Goal: Task Accomplishment & Management: Use online tool/utility

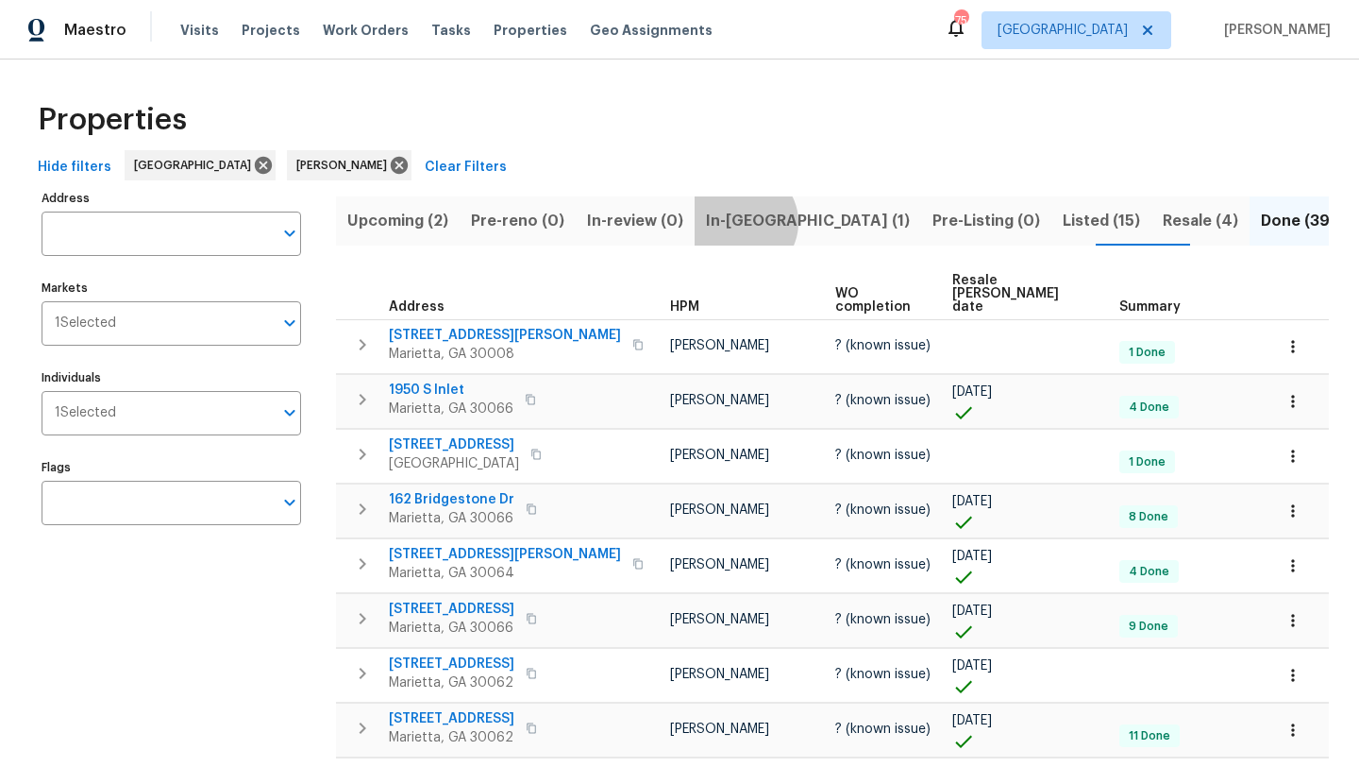
click at [731, 222] on span "In-[GEOGRAPHIC_DATA] (1)" at bounding box center [808, 221] width 204 height 26
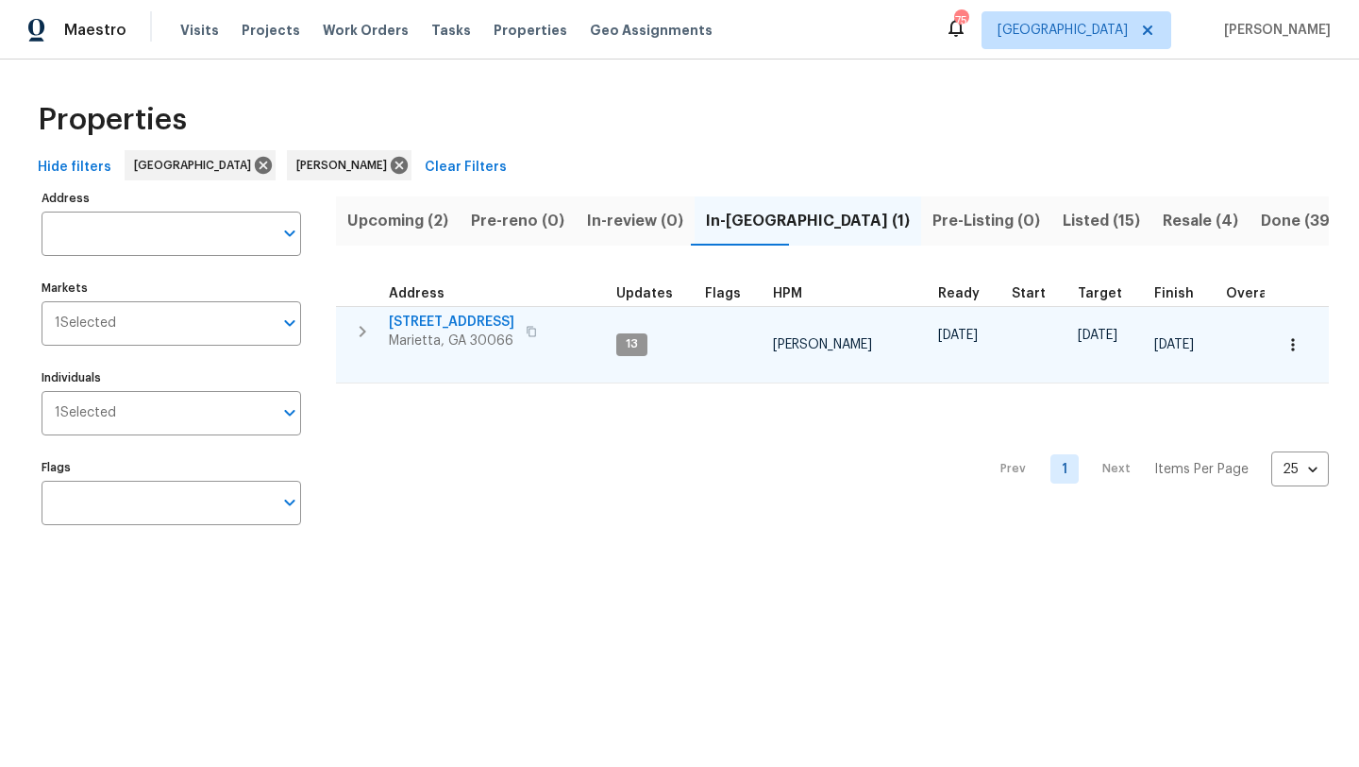
click at [464, 315] on span "[STREET_ADDRESS]" at bounding box center [452, 321] width 126 height 19
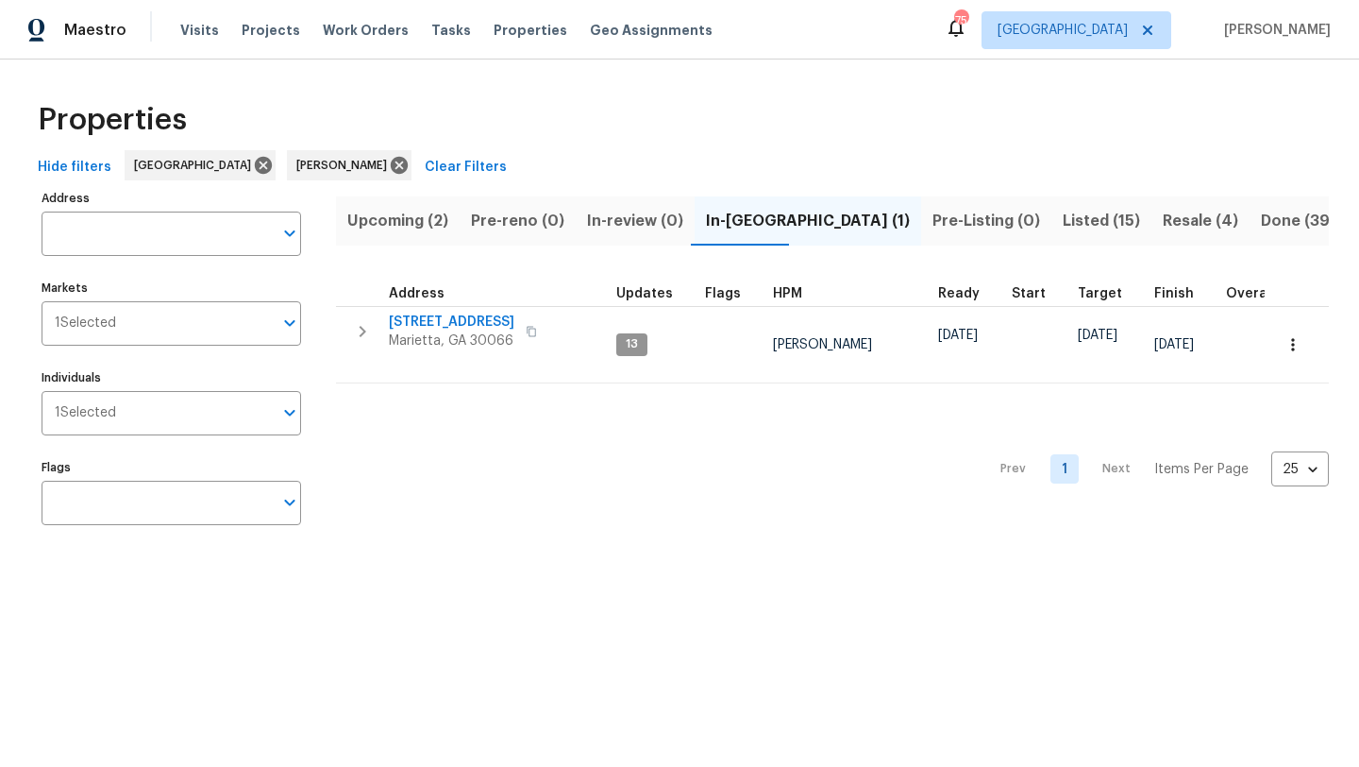
click at [1063, 222] on span "Listed (15)" at bounding box center [1101, 221] width 77 height 26
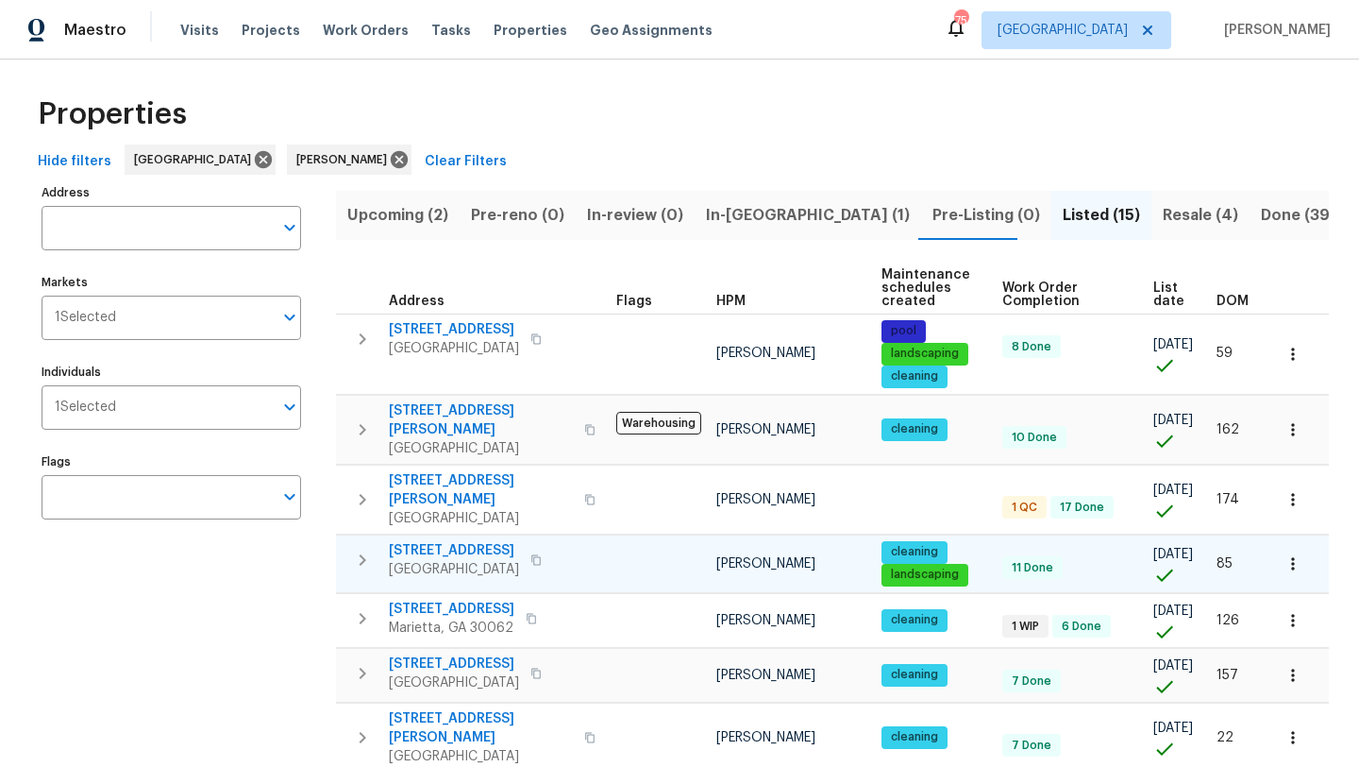
scroll to position [50, 0]
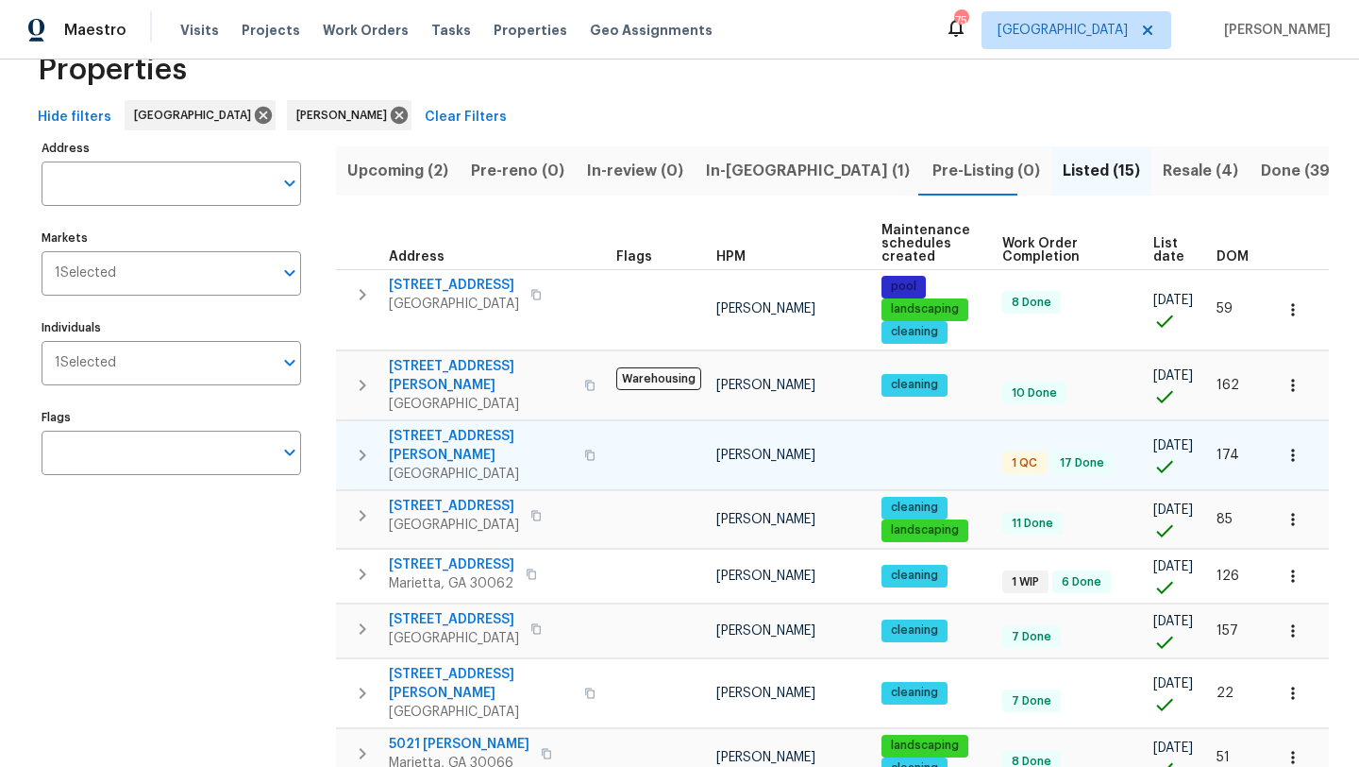
click at [1300, 446] on icon "button" at bounding box center [1293, 455] width 19 height 19
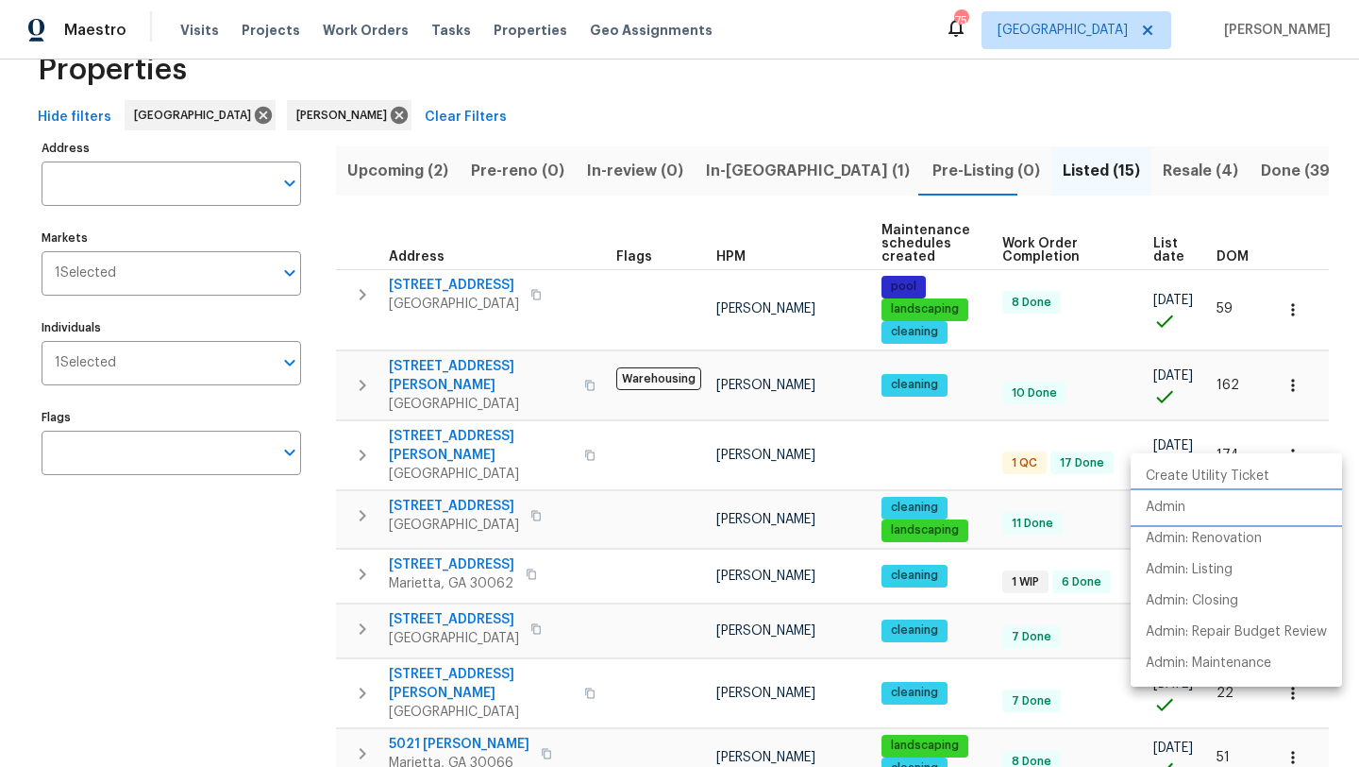
click at [1193, 500] on li "Admin" at bounding box center [1236, 507] width 211 height 31
click at [415, 177] on div at bounding box center [679, 383] width 1359 height 767
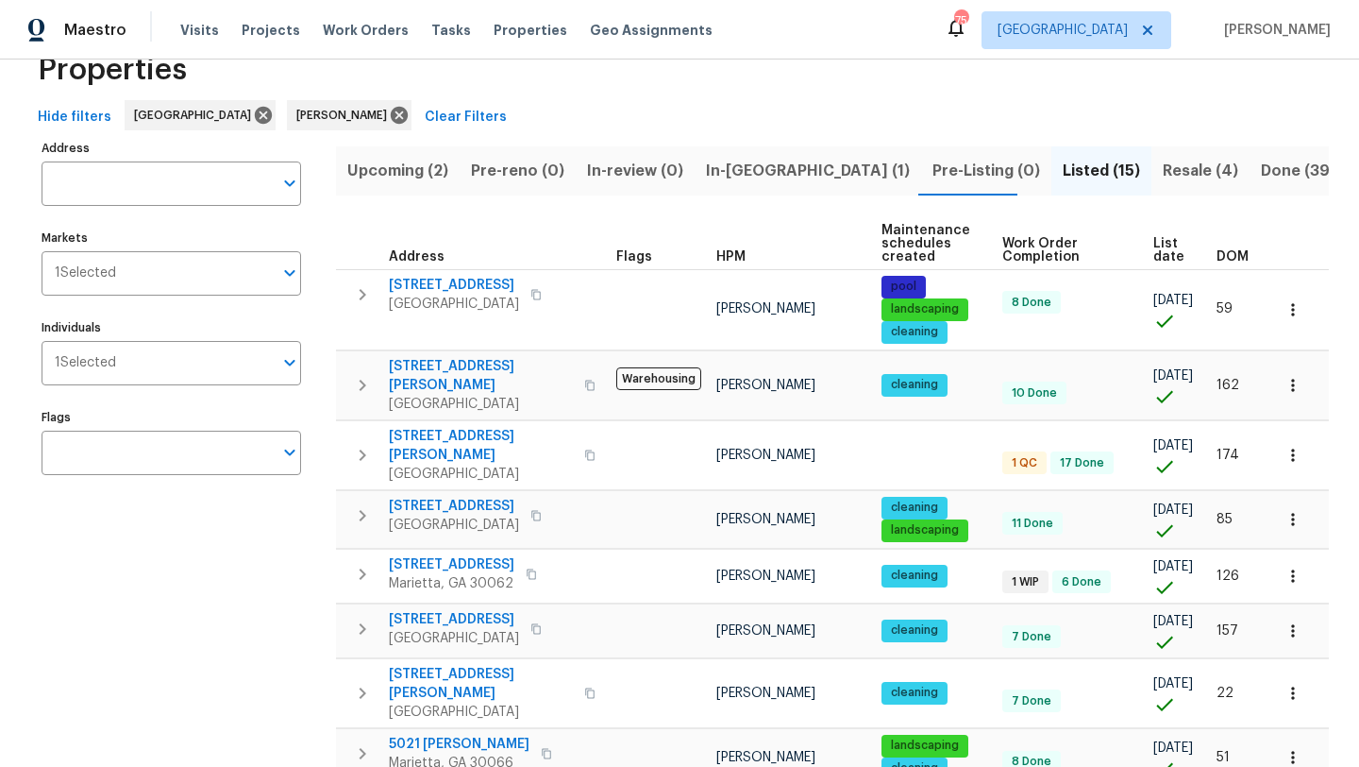
click at [414, 173] on span "Upcoming (2)" at bounding box center [397, 171] width 101 height 26
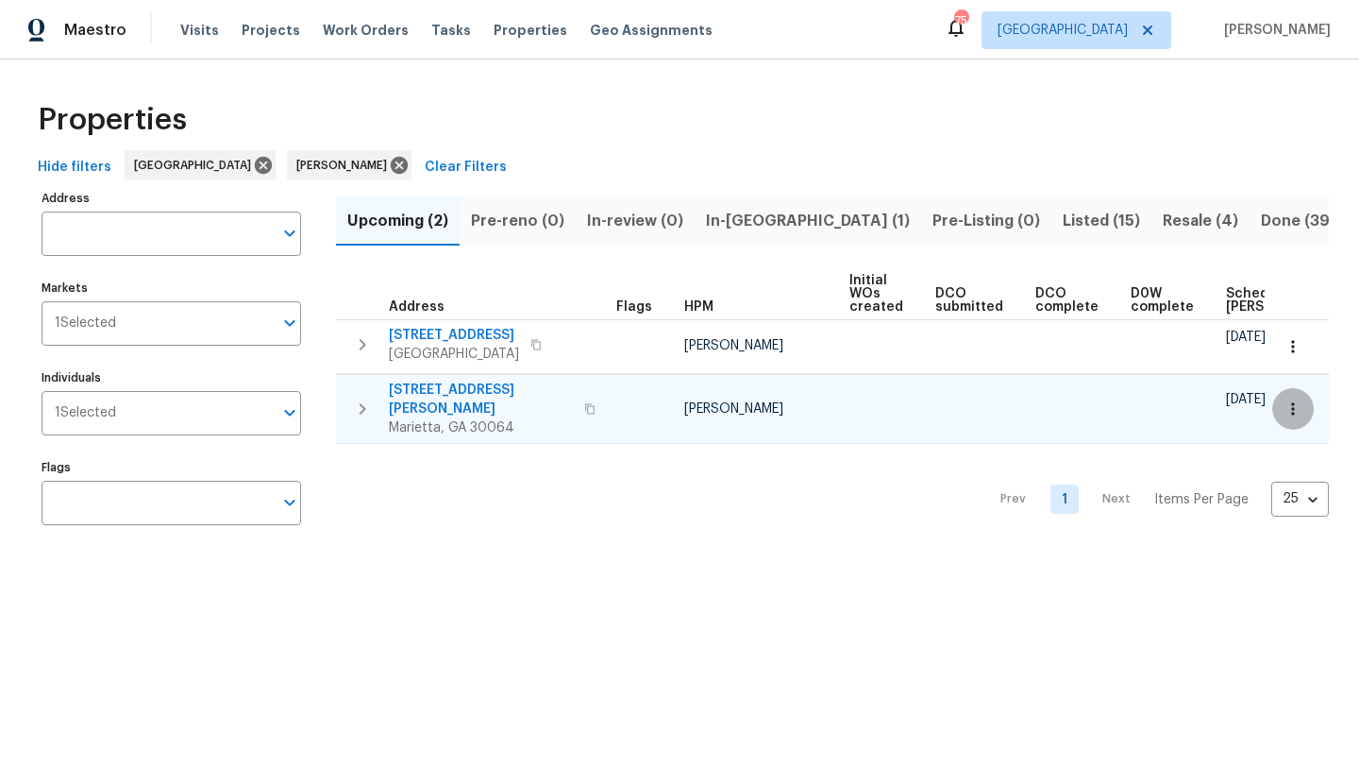
click at [1284, 406] on icon "button" at bounding box center [1293, 408] width 19 height 19
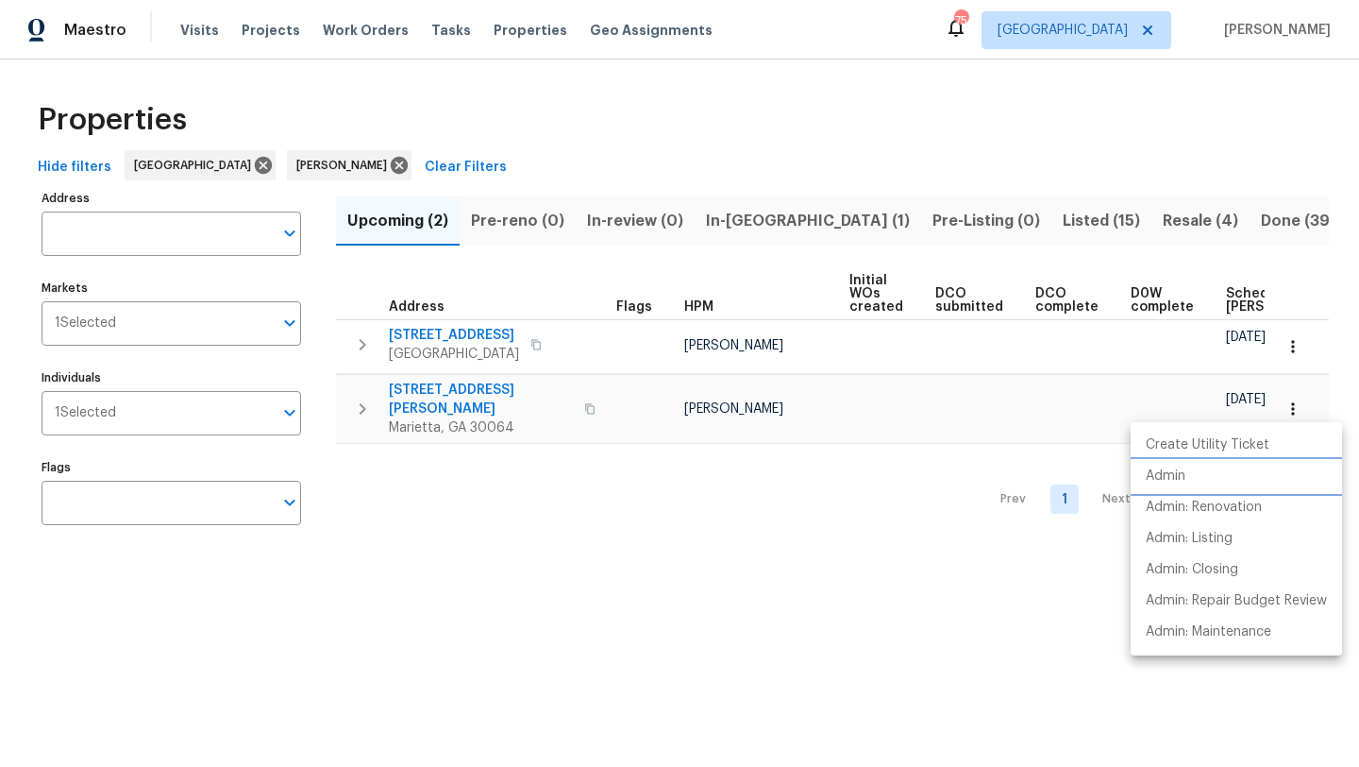
click at [1222, 471] on li "Admin" at bounding box center [1236, 476] width 211 height 31
click at [651, 511] on div at bounding box center [679, 383] width 1359 height 767
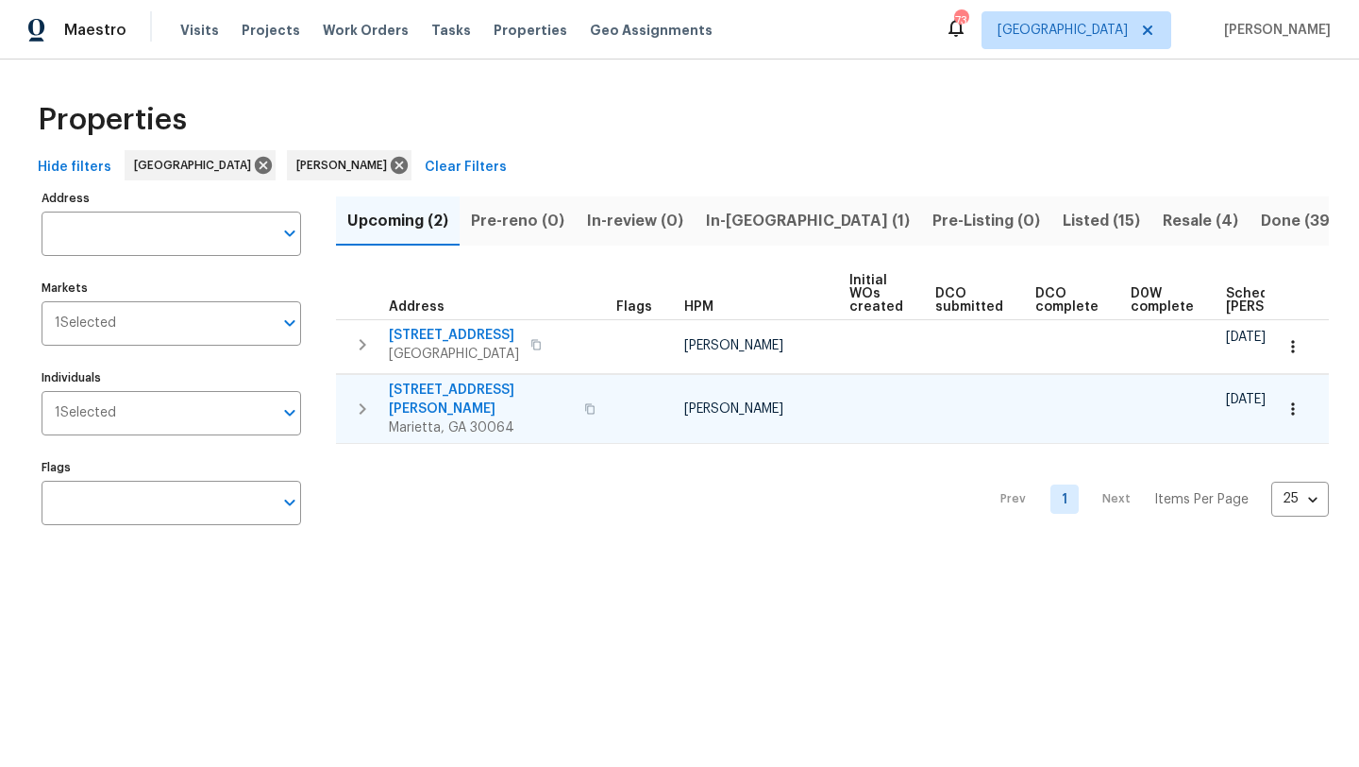
click at [481, 393] on span "3526 W Hampton Dr NW" at bounding box center [481, 399] width 184 height 38
click at [755, 227] on span "In-reno (1)" at bounding box center [808, 221] width 204 height 26
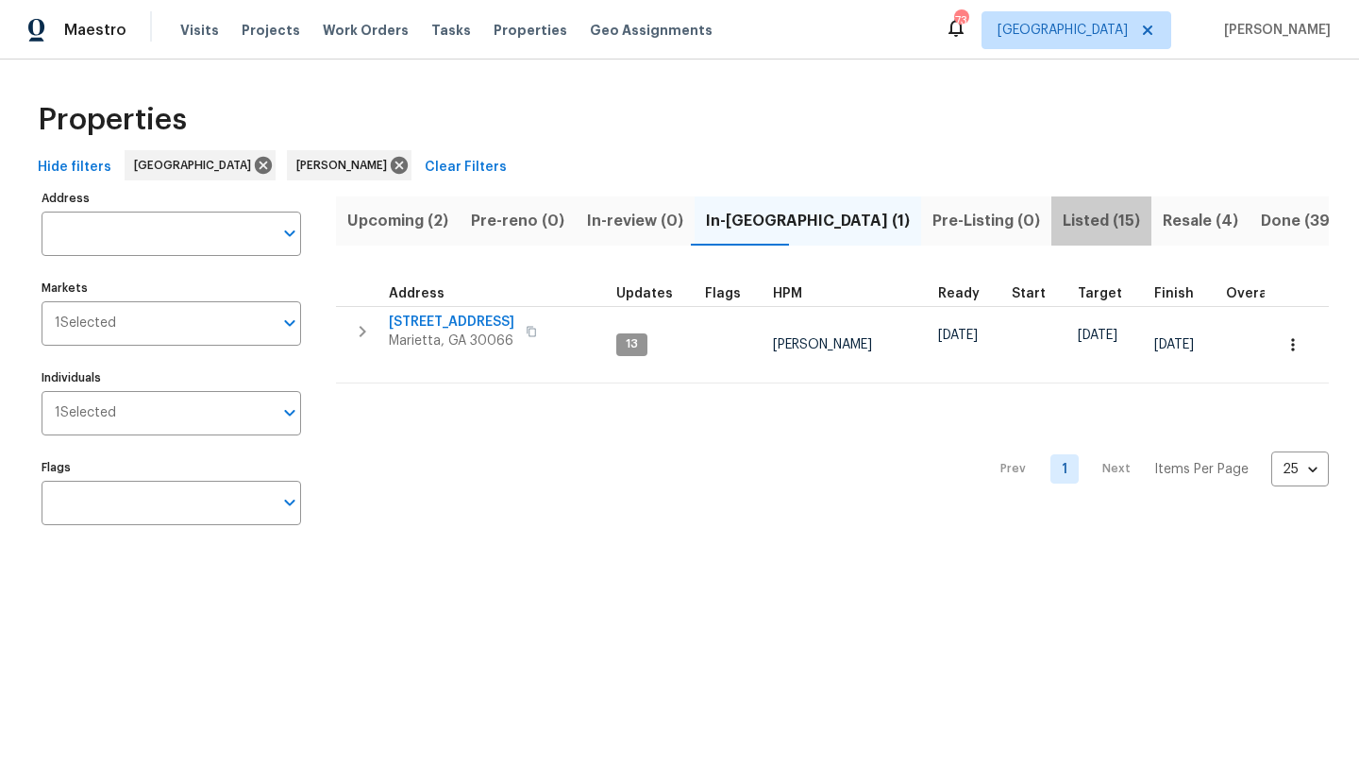
click at [1063, 224] on span "Listed (15)" at bounding box center [1101, 221] width 77 height 26
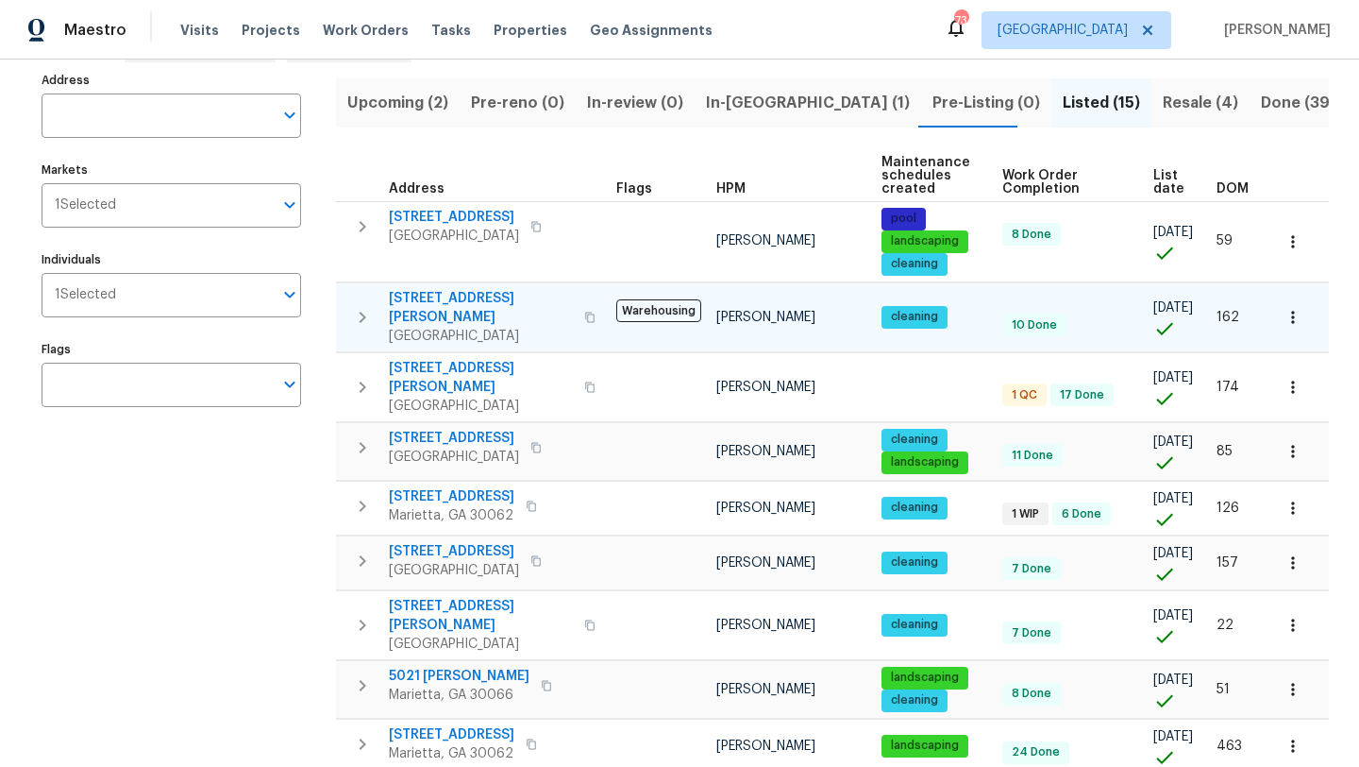
scroll to position [122, 0]
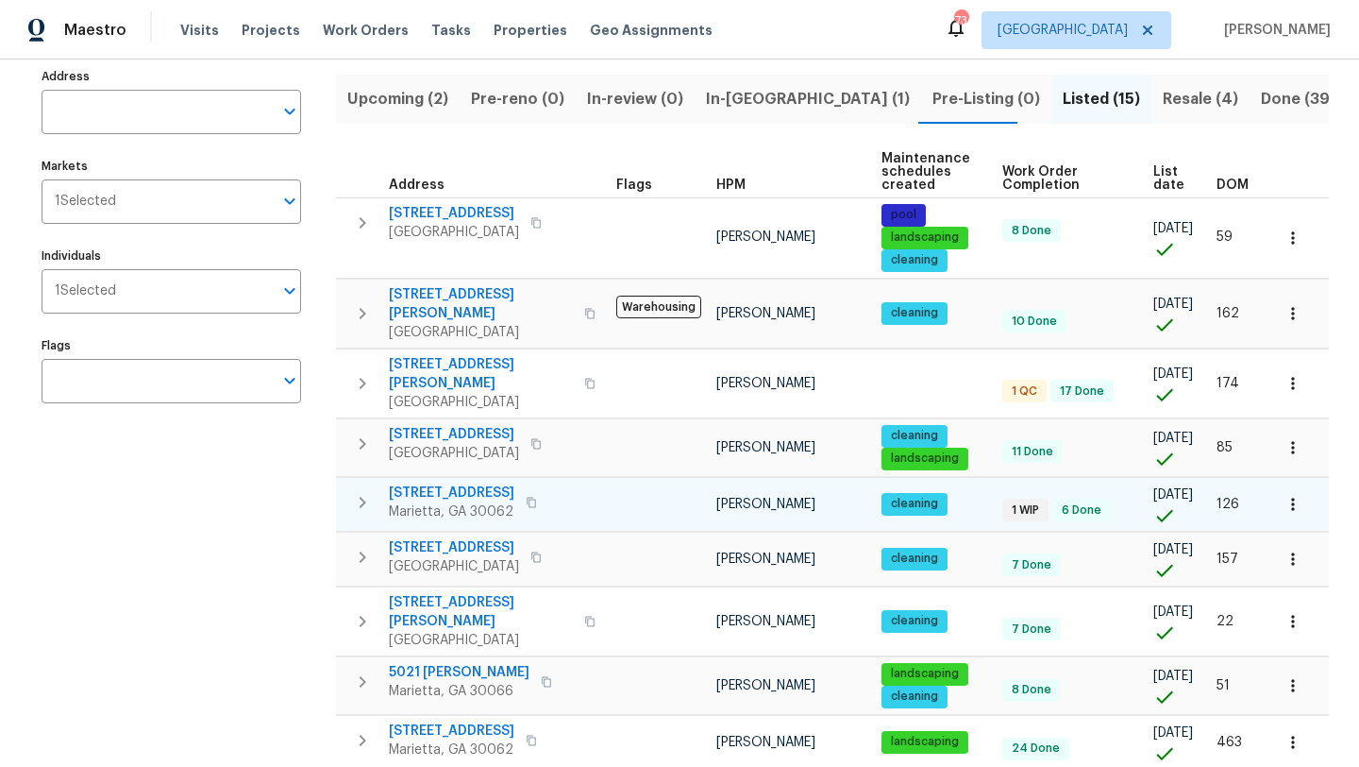
click at [481, 483] on span "2252 Carefree Cir # 3" at bounding box center [452, 492] width 126 height 19
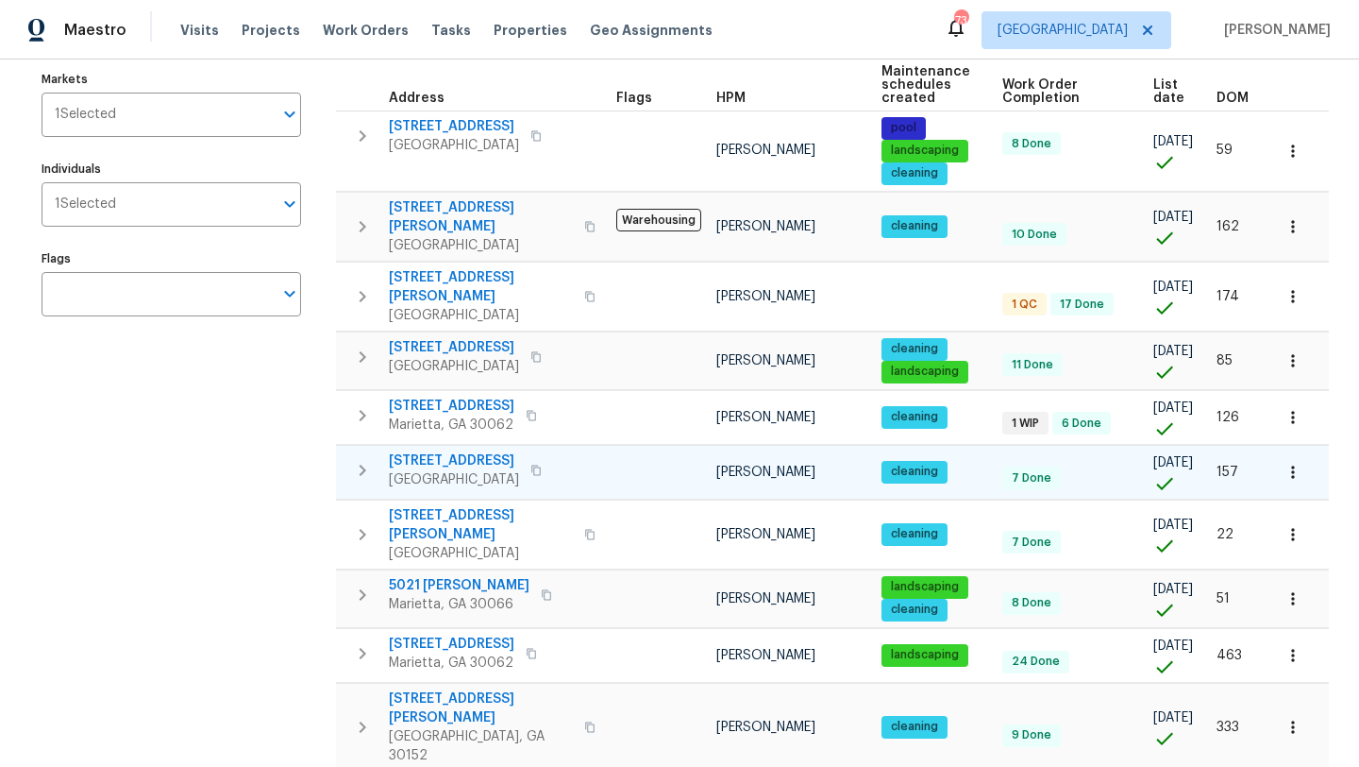
scroll to position [214, 0]
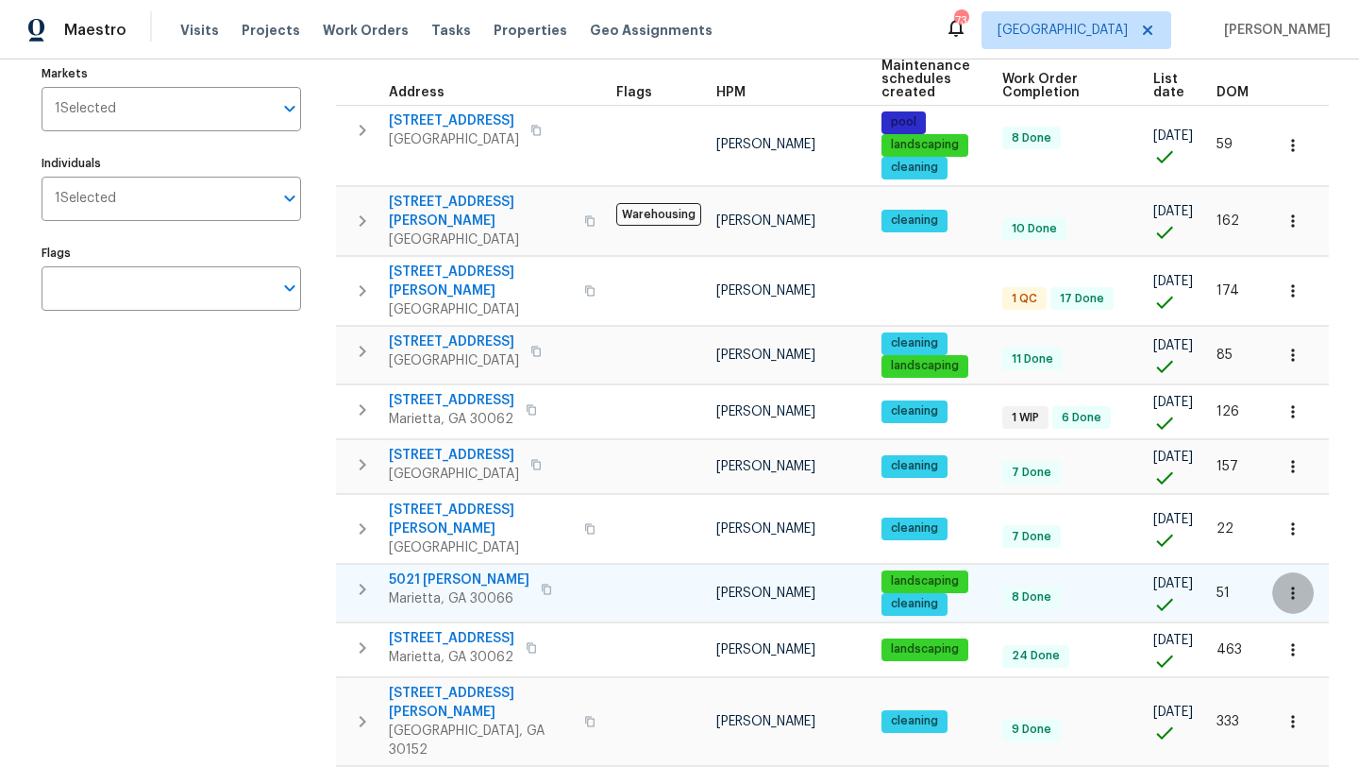
click at [1290, 583] on icon "button" at bounding box center [1293, 592] width 19 height 19
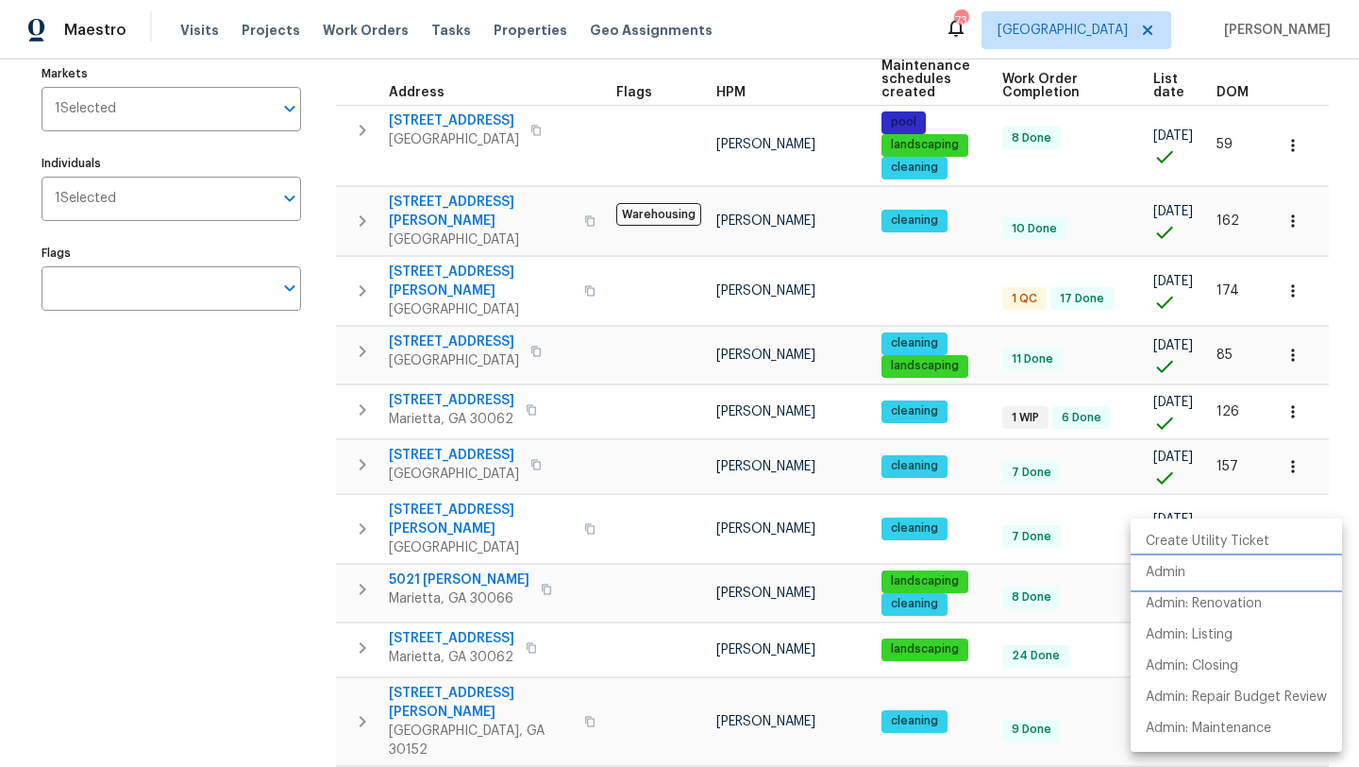
click at [1206, 570] on li "Admin" at bounding box center [1236, 572] width 211 height 31
click at [233, 484] on div at bounding box center [679, 383] width 1359 height 767
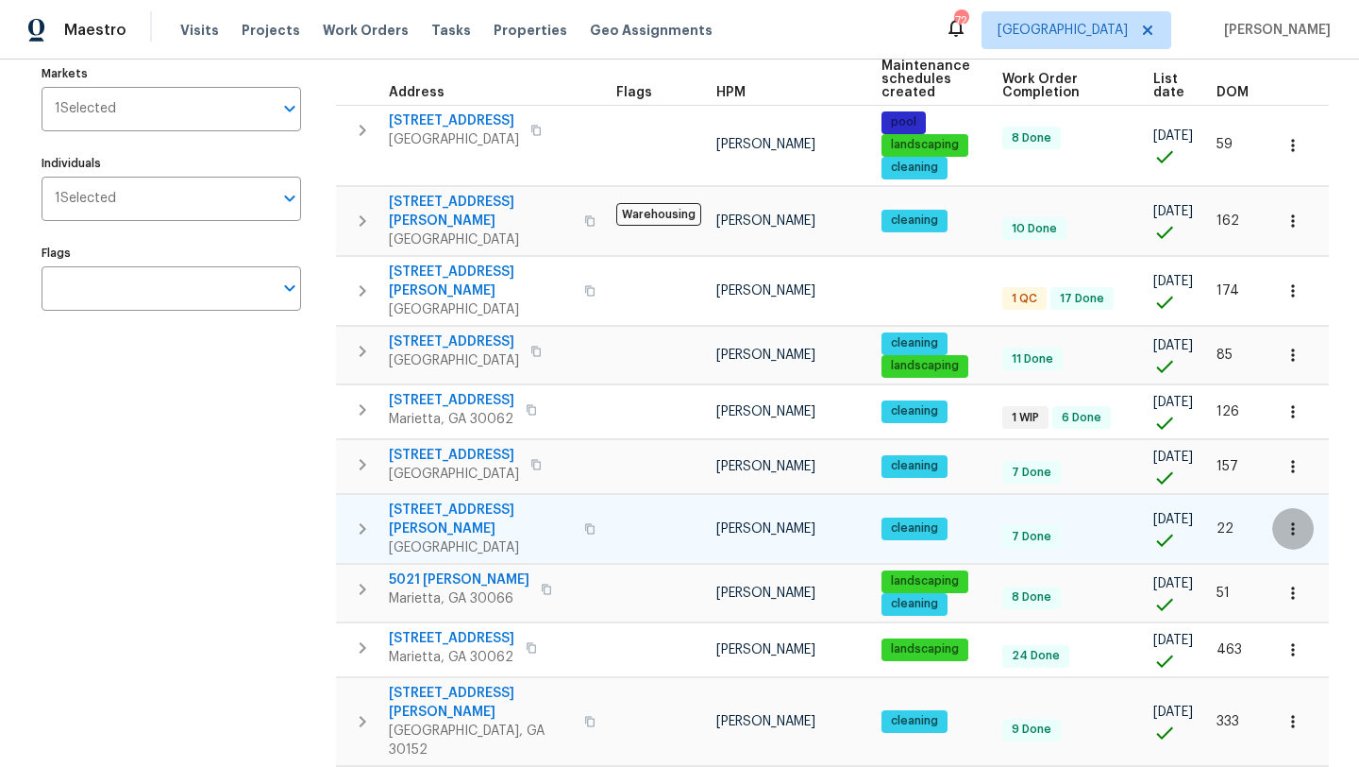
click at [1289, 519] on icon "button" at bounding box center [1293, 528] width 19 height 19
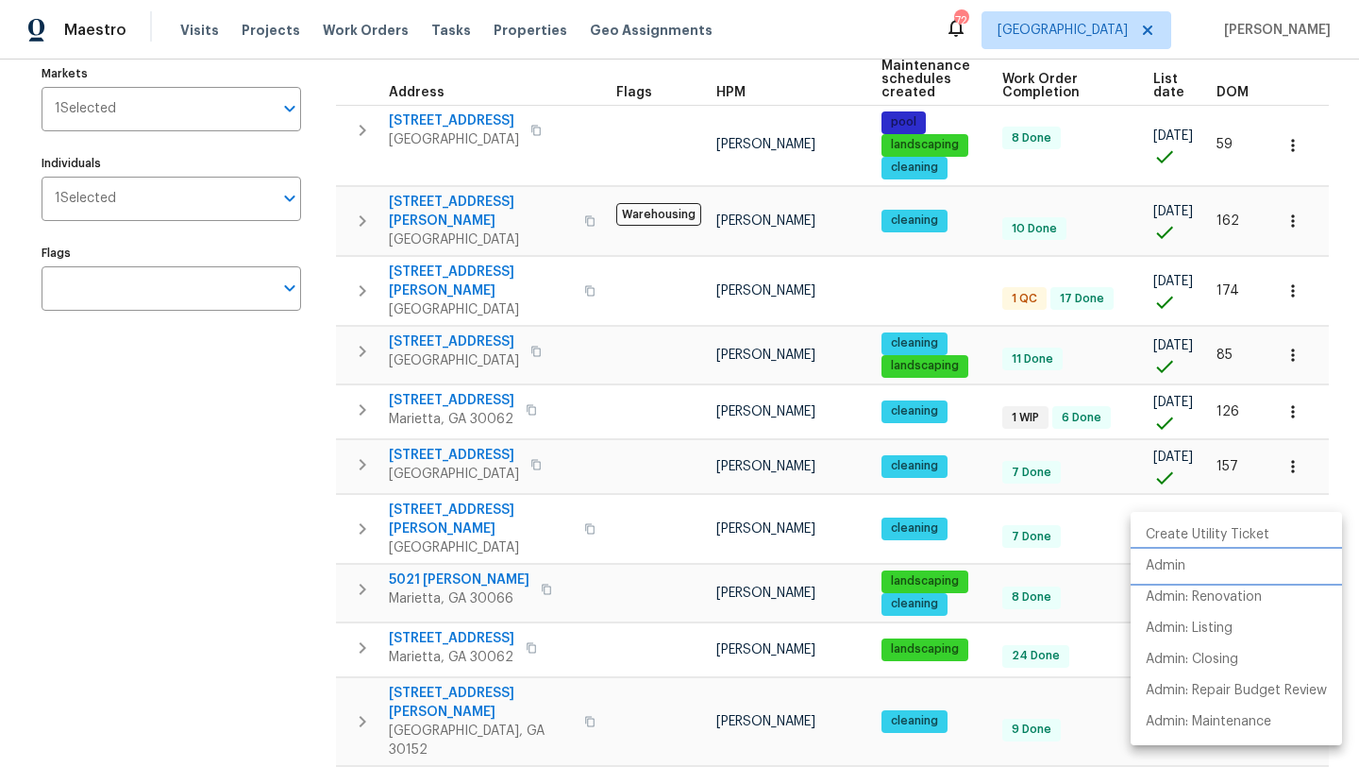
click at [1195, 563] on li "Admin" at bounding box center [1236, 565] width 211 height 31
click at [251, 432] on div at bounding box center [679, 383] width 1359 height 767
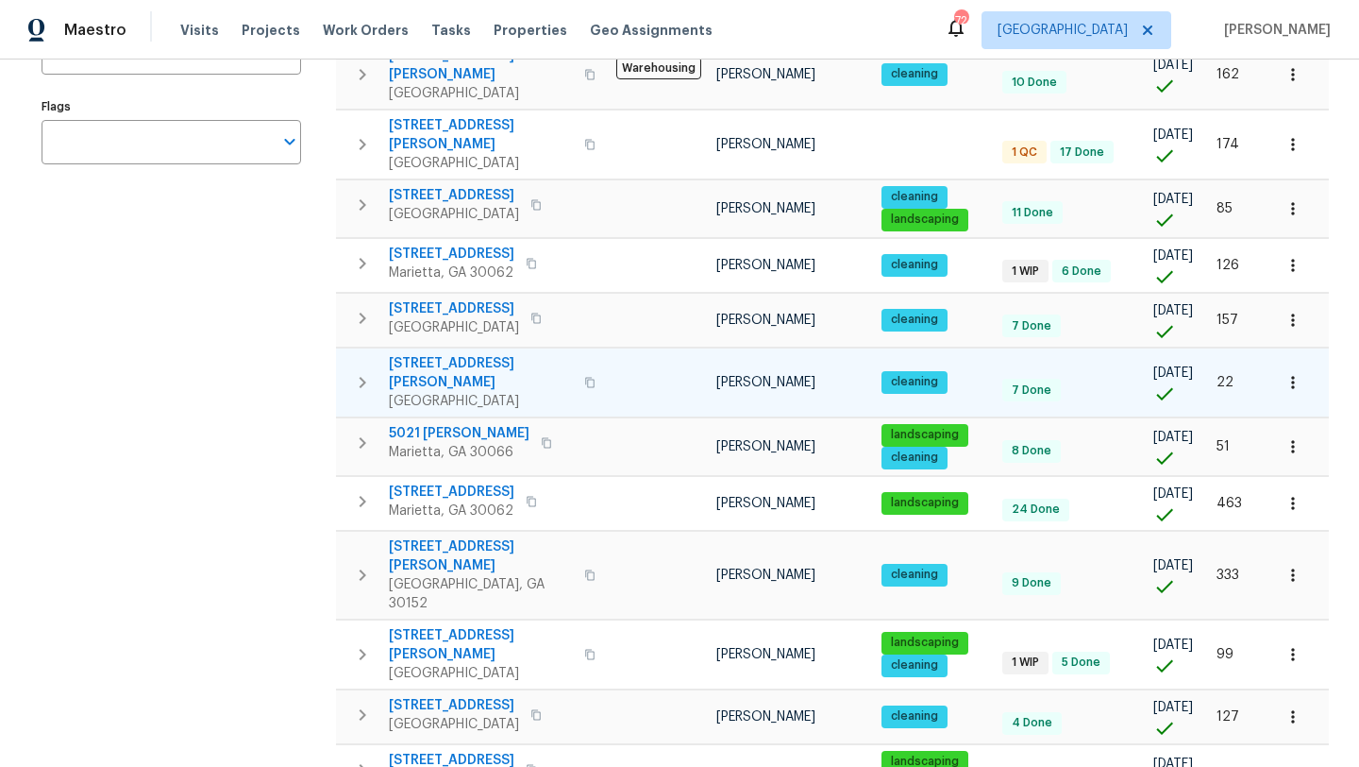
scroll to position [413, 0]
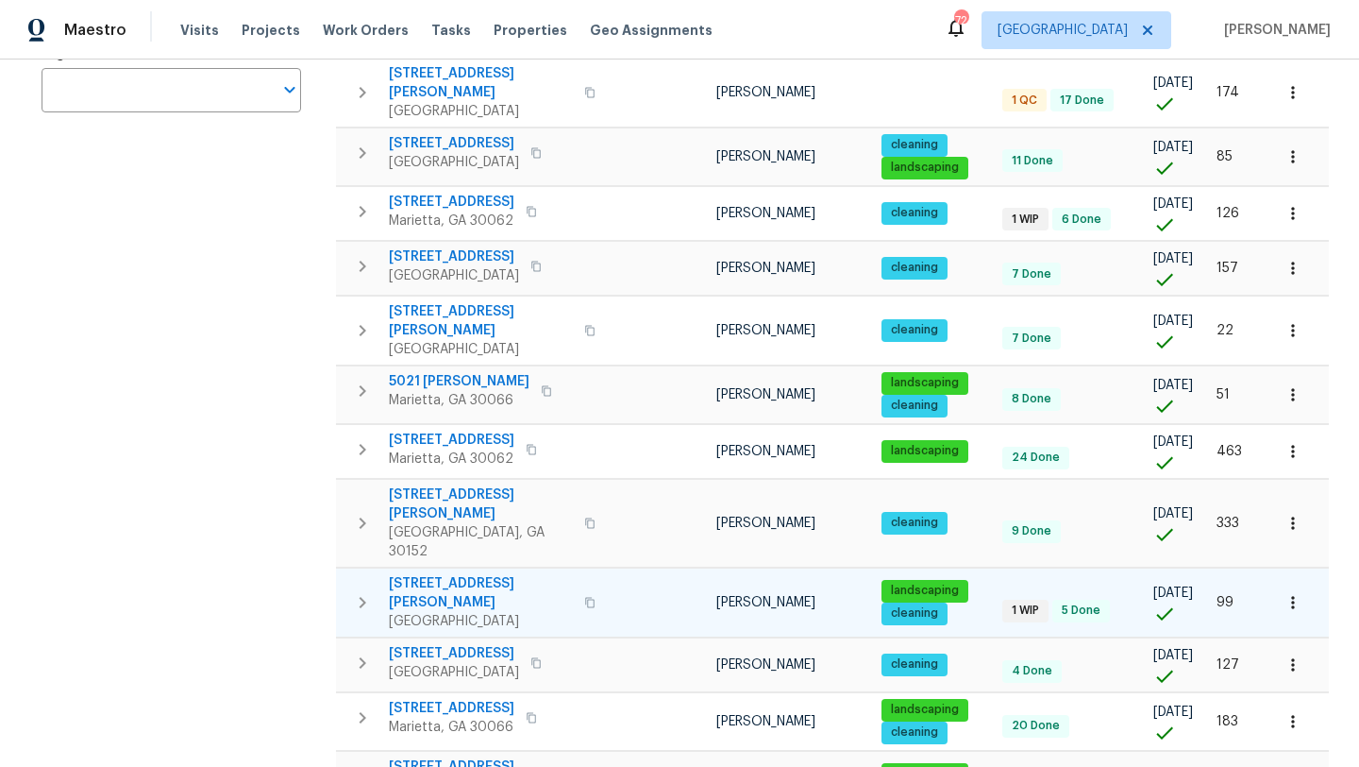
click at [463, 574] on span "58 Hamil Ct NW" at bounding box center [481, 593] width 184 height 38
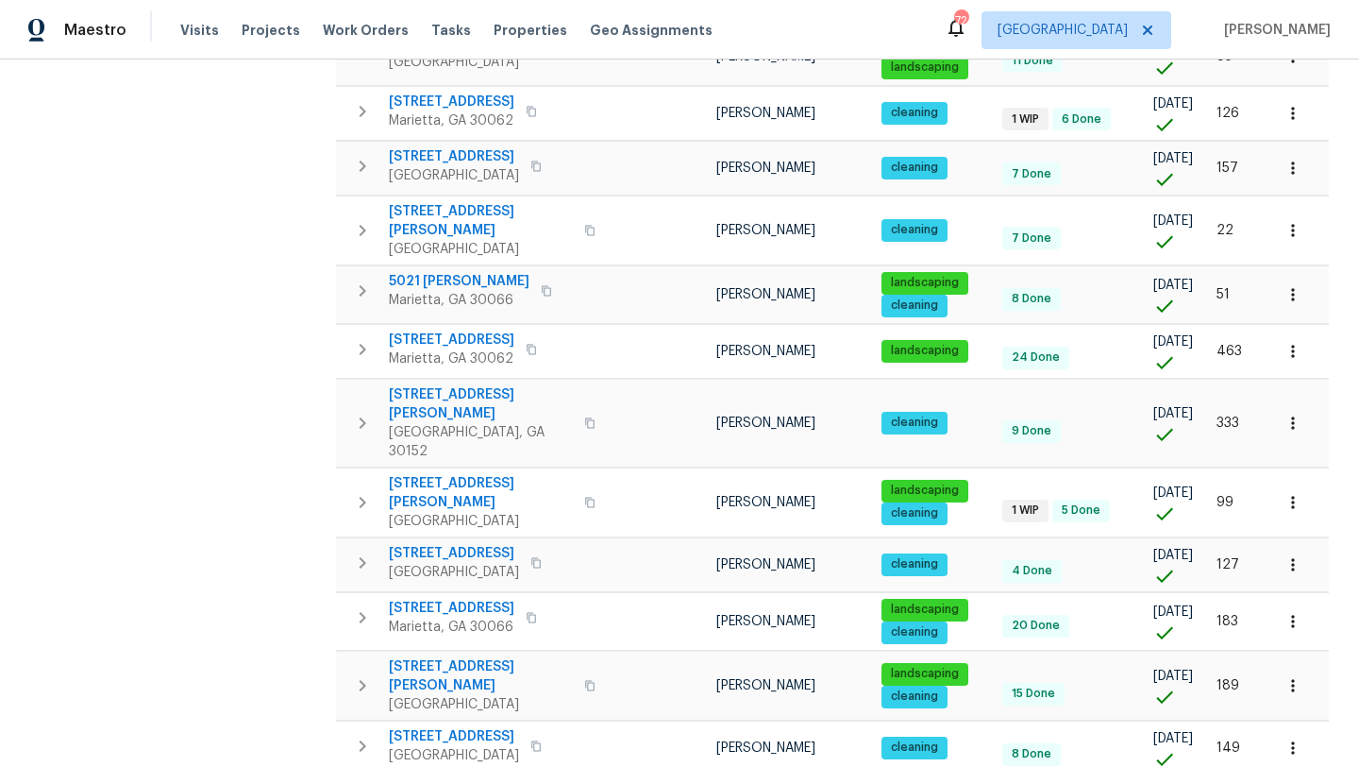
scroll to position [525, 0]
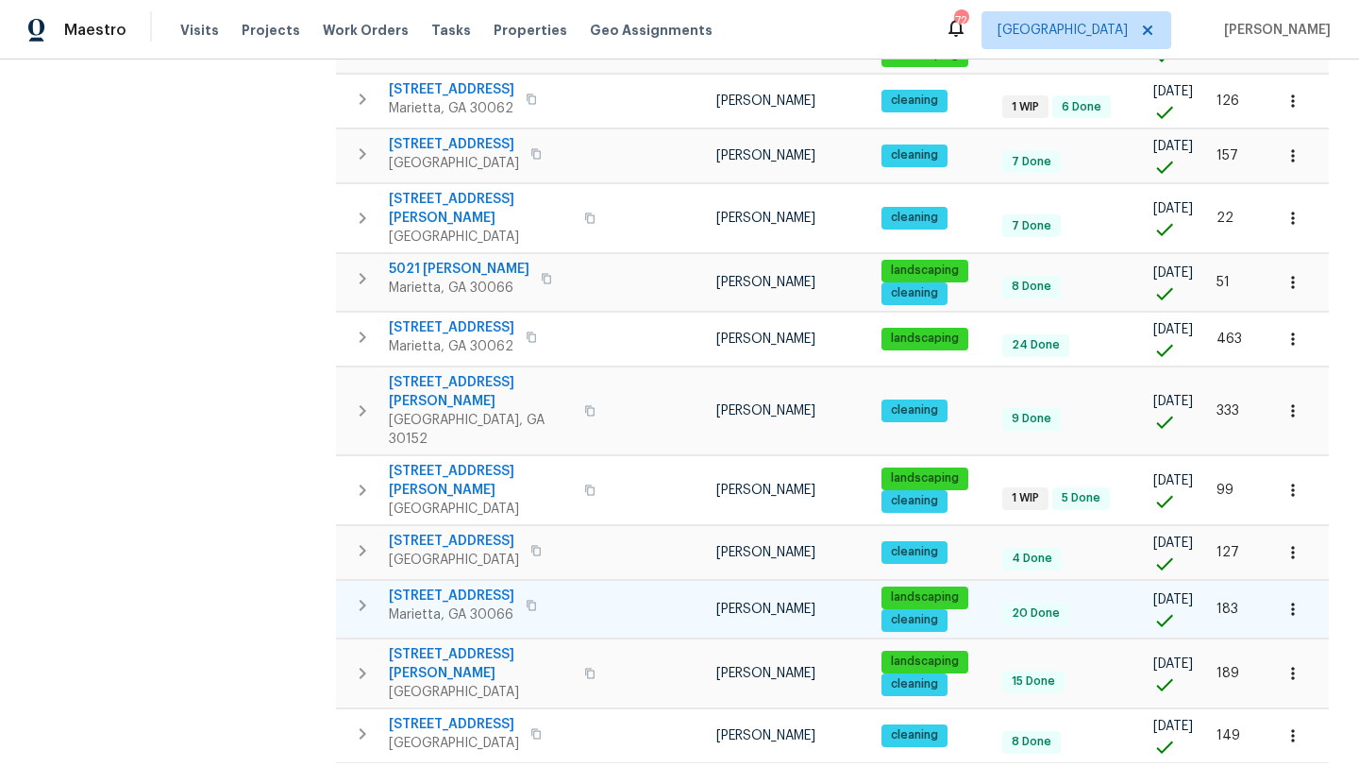
click at [1299, 600] on icon "button" at bounding box center [1293, 609] width 19 height 19
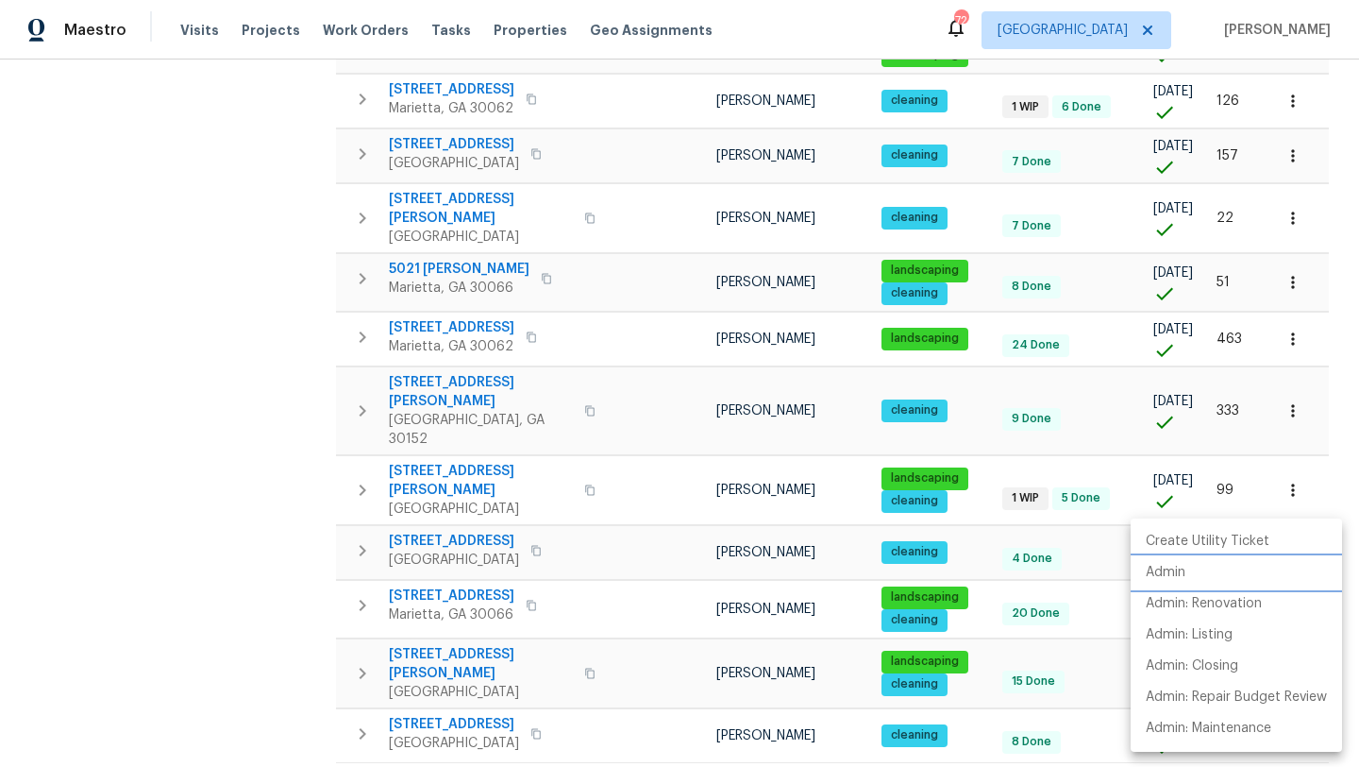
click at [1221, 566] on li "Admin" at bounding box center [1236, 572] width 211 height 31
click at [211, 336] on div at bounding box center [679, 383] width 1359 height 767
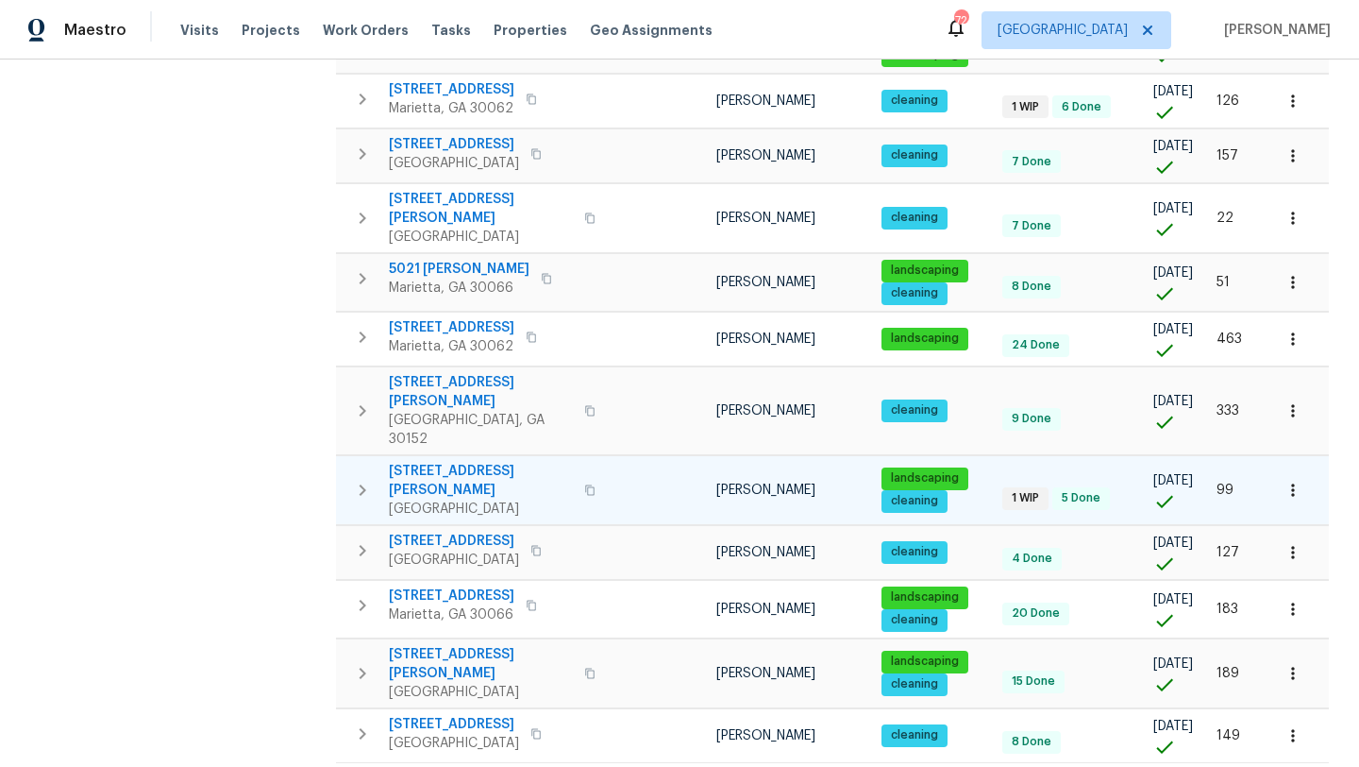
scroll to position [0, 0]
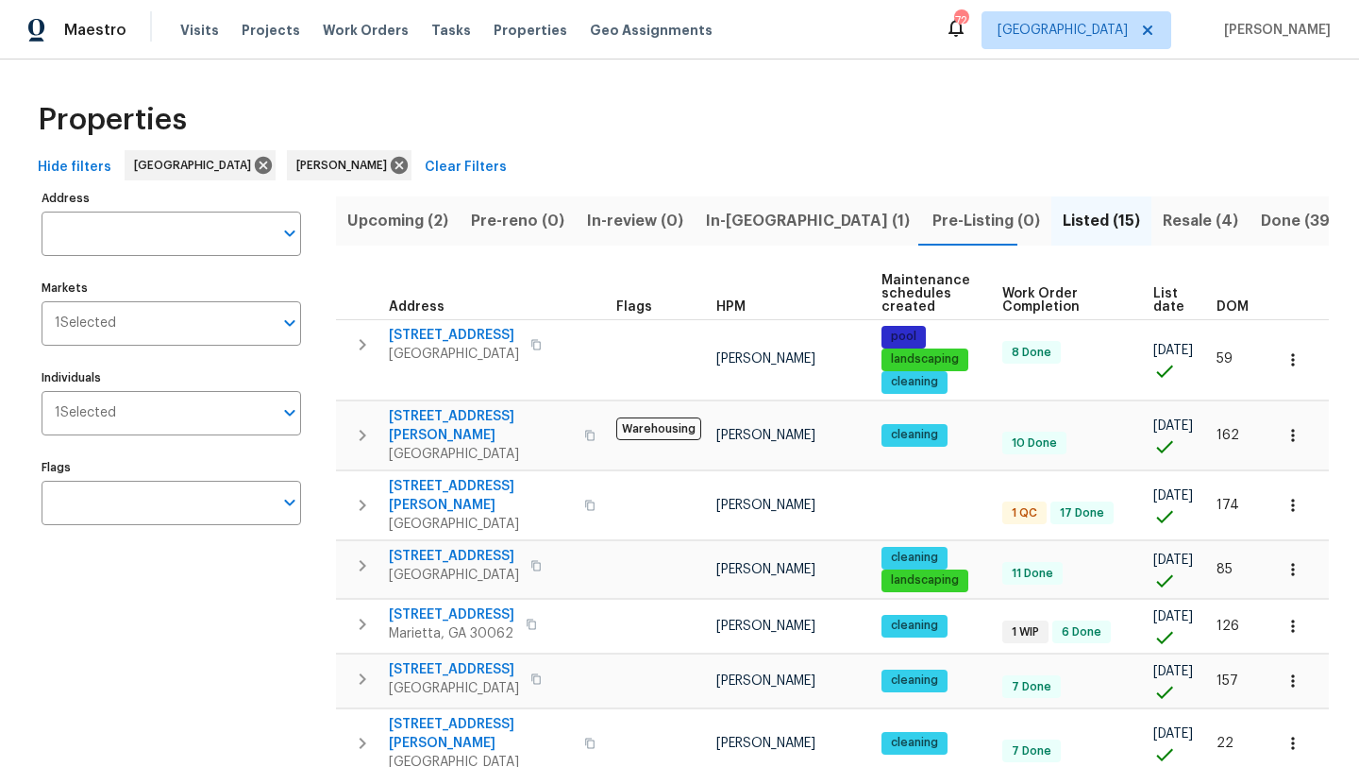
click at [756, 217] on span "In-reno (1)" at bounding box center [808, 221] width 204 height 26
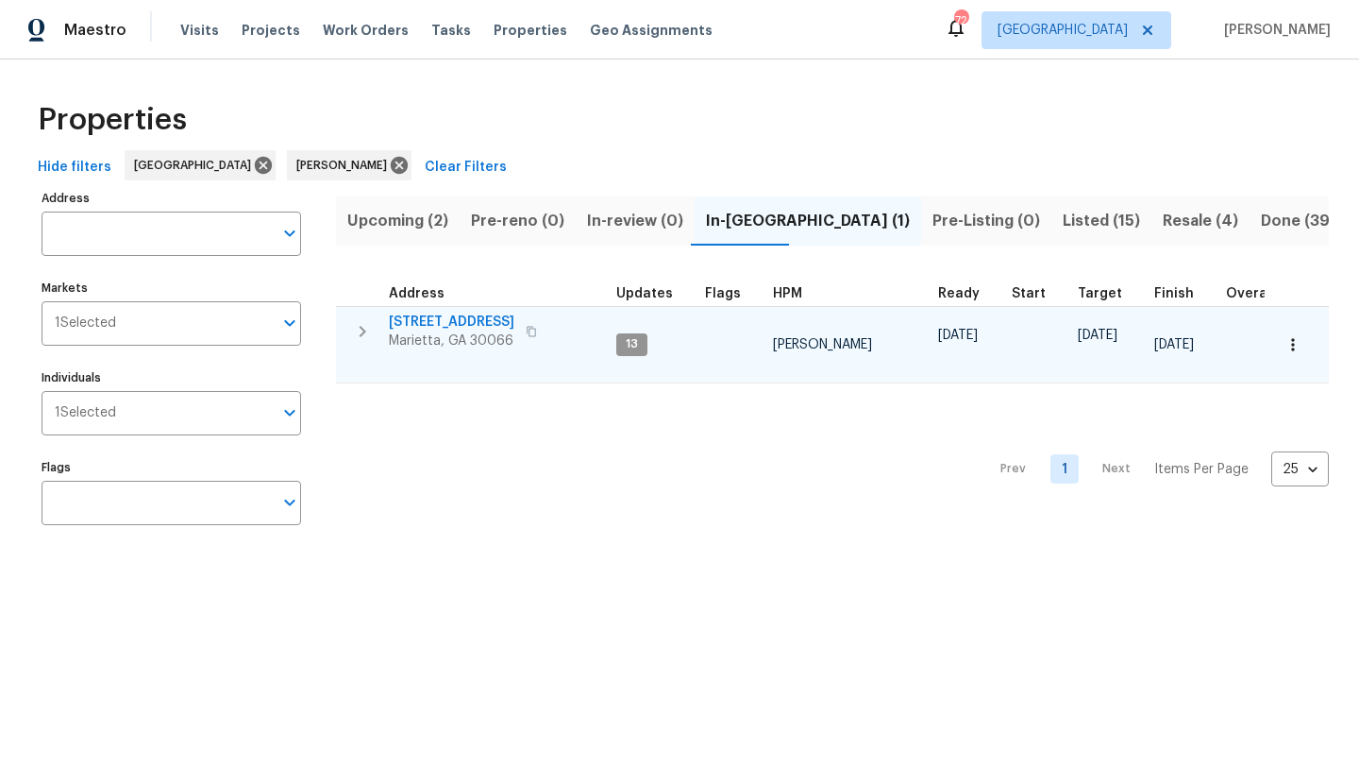
click at [451, 321] on span "692 Suholden Cir" at bounding box center [452, 321] width 126 height 19
click at [445, 324] on span "692 Suholden Cir" at bounding box center [452, 321] width 126 height 19
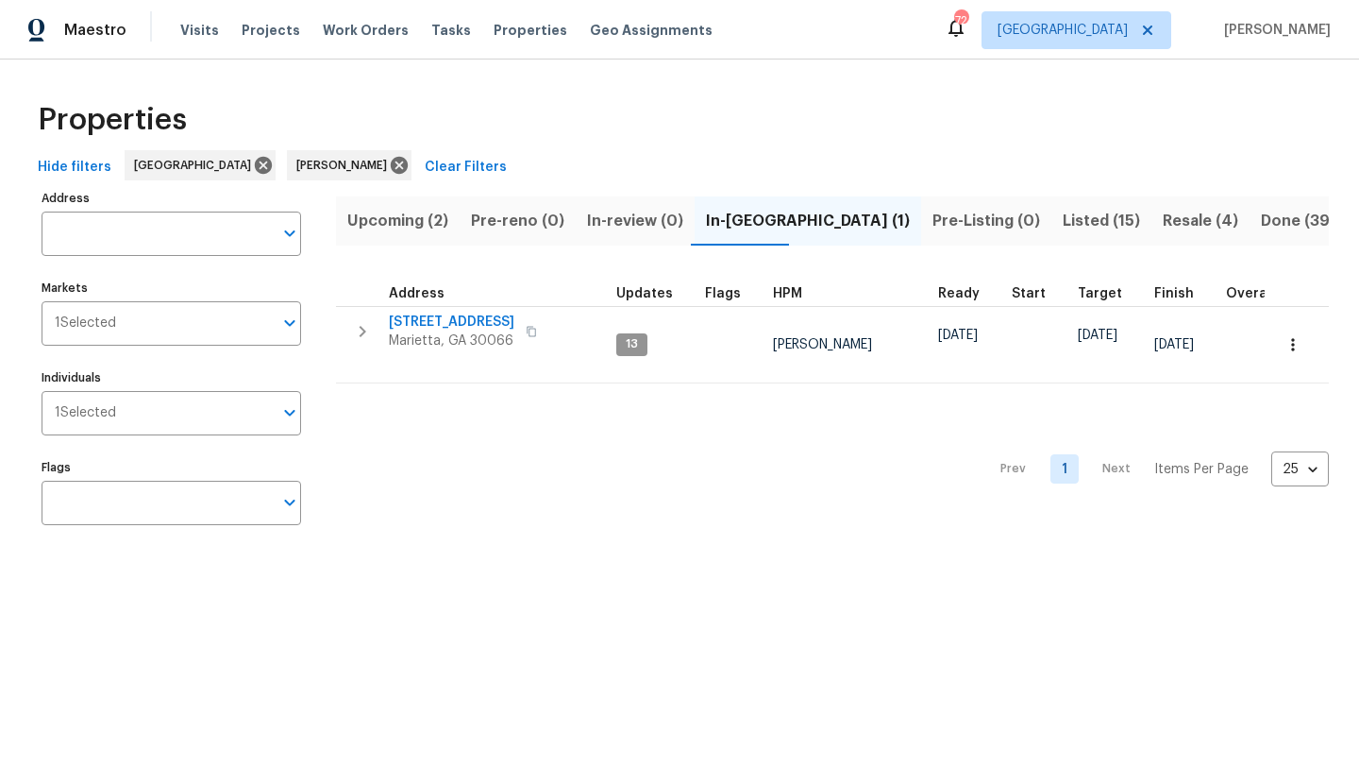
click at [424, 227] on span "Upcoming (2)" at bounding box center [397, 221] width 101 height 26
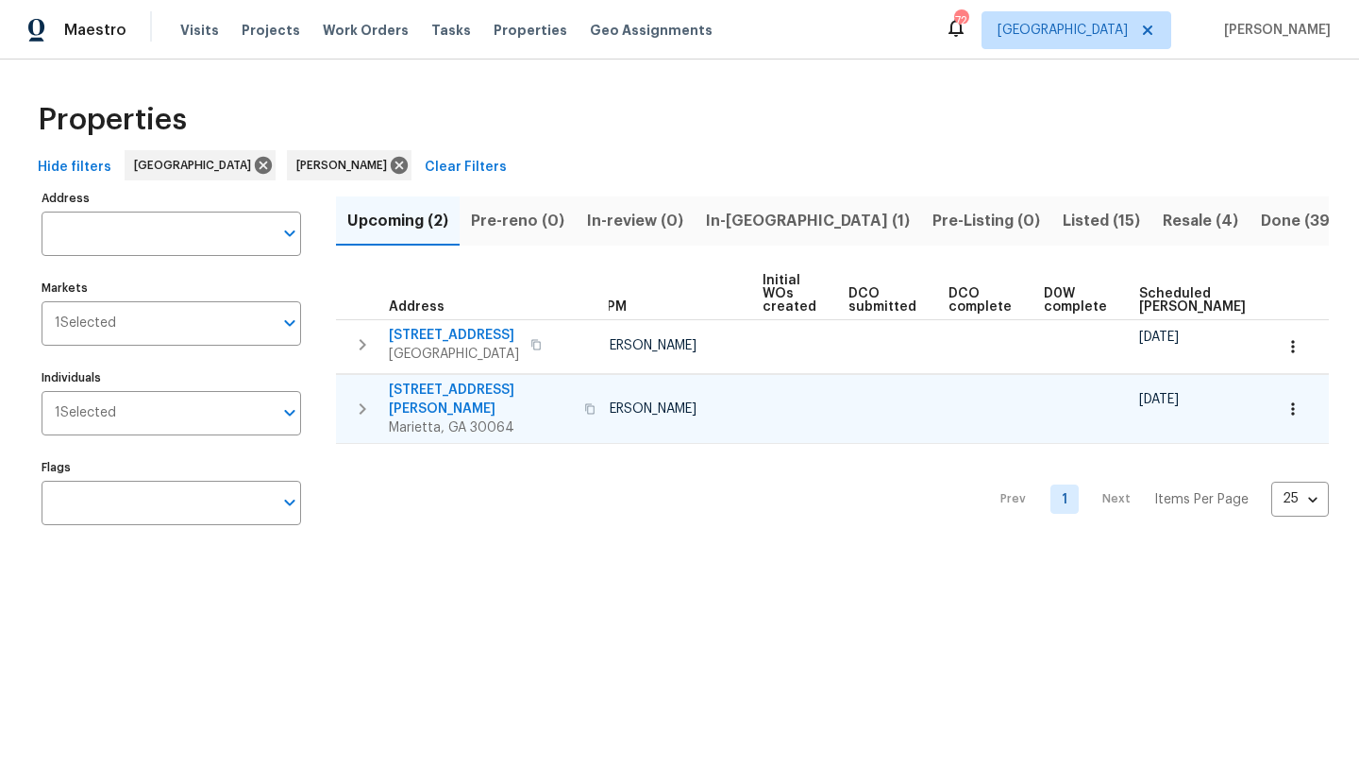
scroll to position [0, 208]
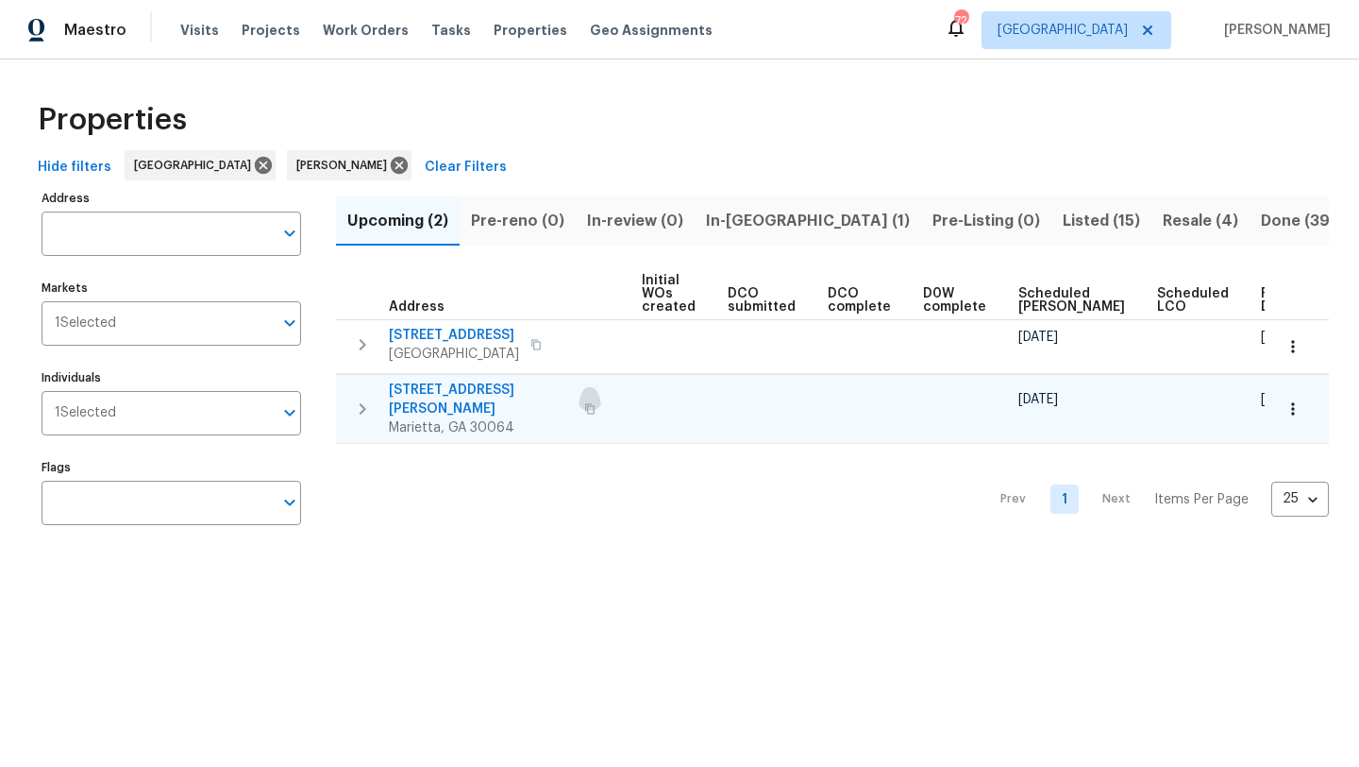
click at [584, 403] on icon "button" at bounding box center [589, 408] width 11 height 11
click at [957, 127] on div "Properties" at bounding box center [679, 120] width 1299 height 60
click at [1163, 227] on span "Resale (4)" at bounding box center [1201, 221] width 76 height 26
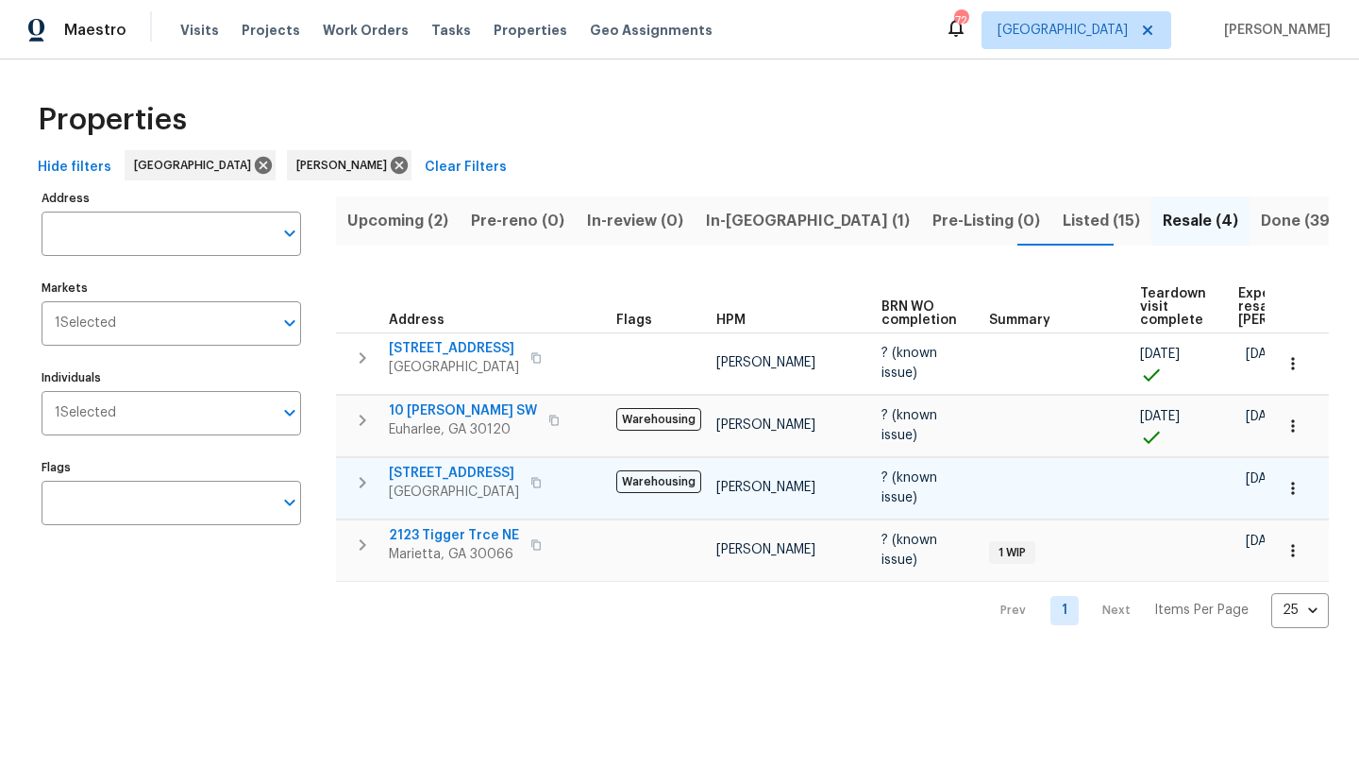
click at [498, 464] on span "[STREET_ADDRESS]" at bounding box center [454, 473] width 130 height 19
click at [1292, 480] on icon "button" at bounding box center [1293, 488] width 19 height 19
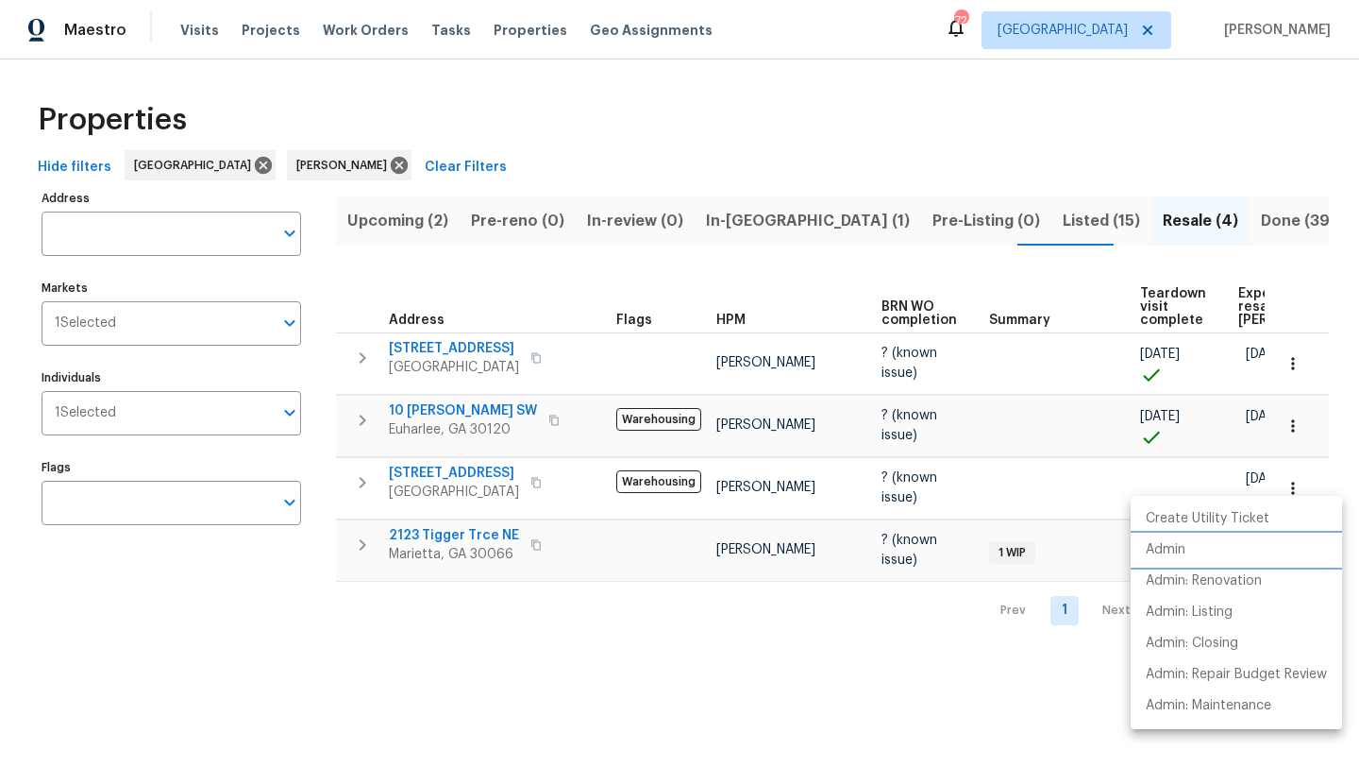
click at [1206, 553] on li "Admin" at bounding box center [1236, 549] width 211 height 31
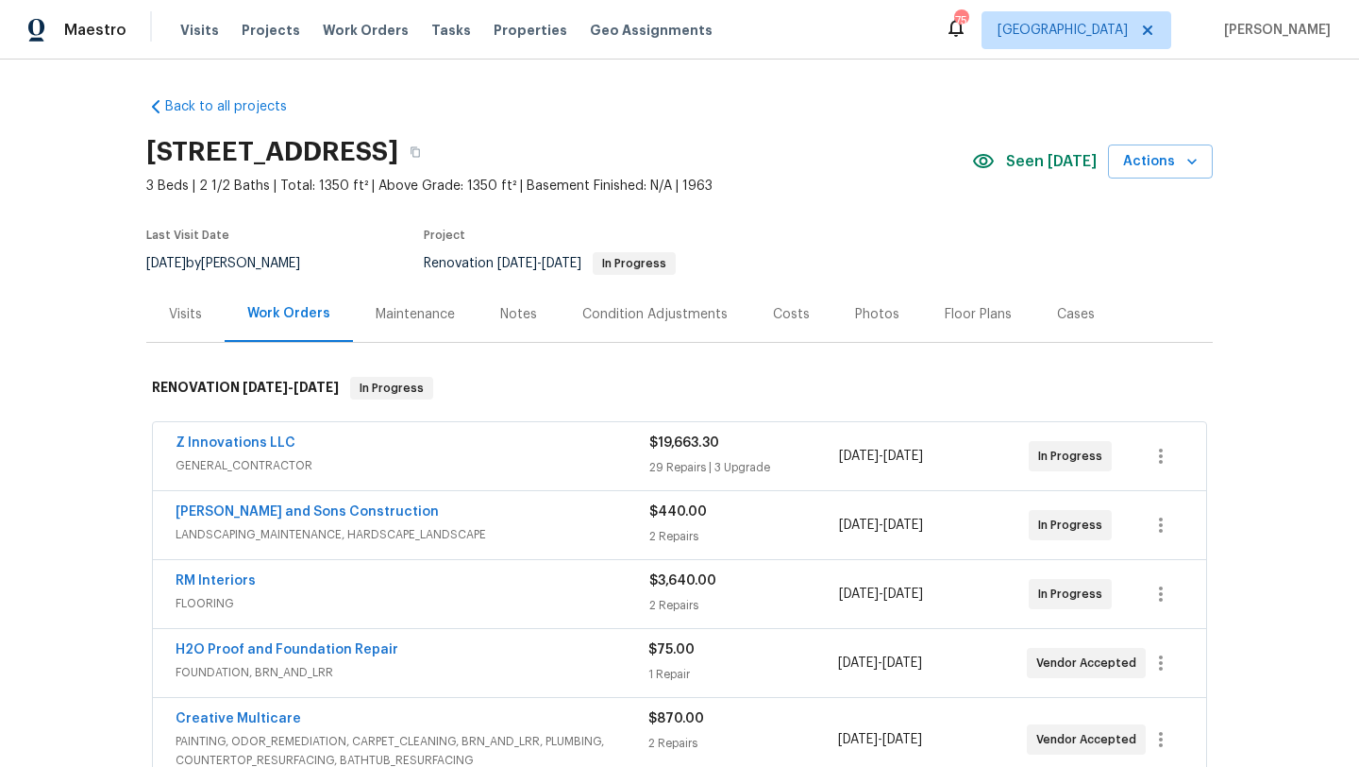
click at [506, 311] on div "Notes" at bounding box center [518, 314] width 37 height 19
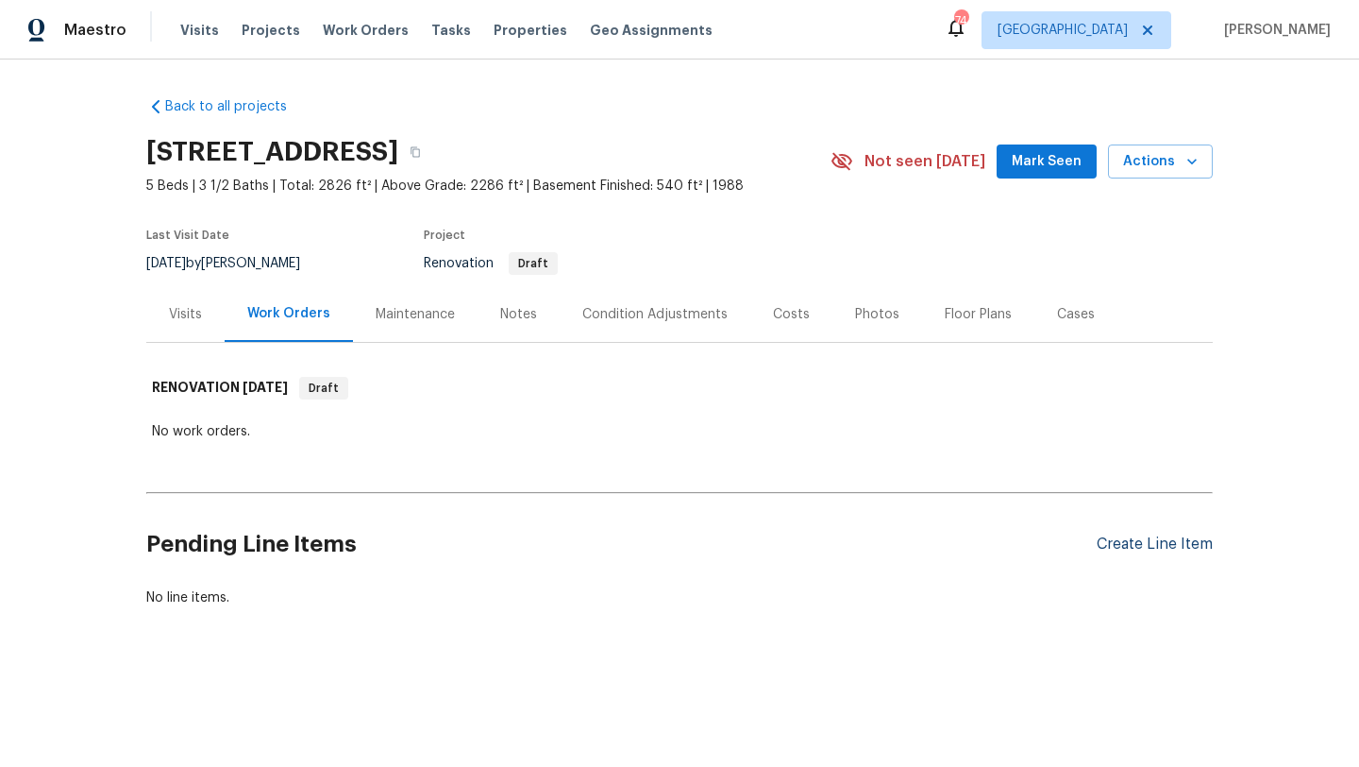
click at [1131, 546] on div "Create Line Item" at bounding box center [1155, 544] width 116 height 18
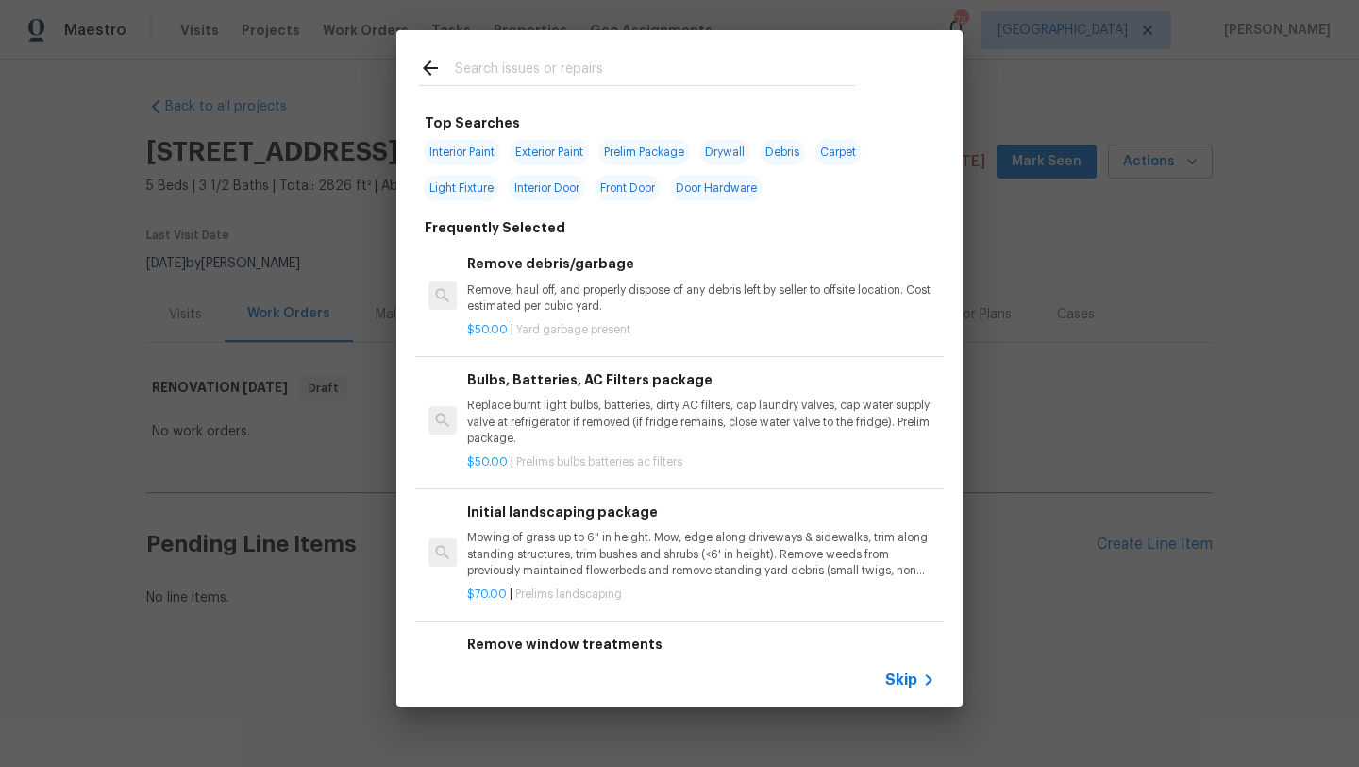
click at [515, 70] on input "text" at bounding box center [655, 71] width 400 height 28
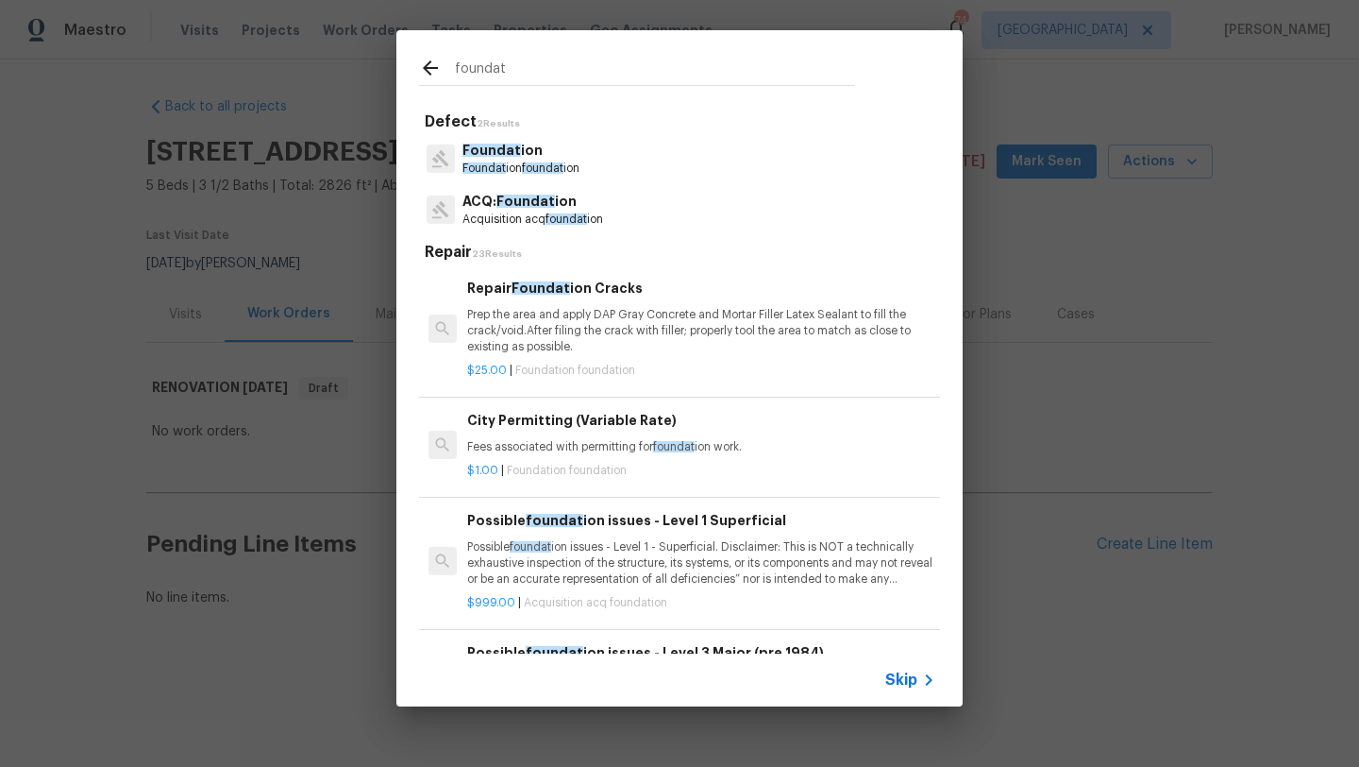
type input "foundat"
click at [541, 160] on p "Foundat ion foundat ion" at bounding box center [521, 168] width 117 height 16
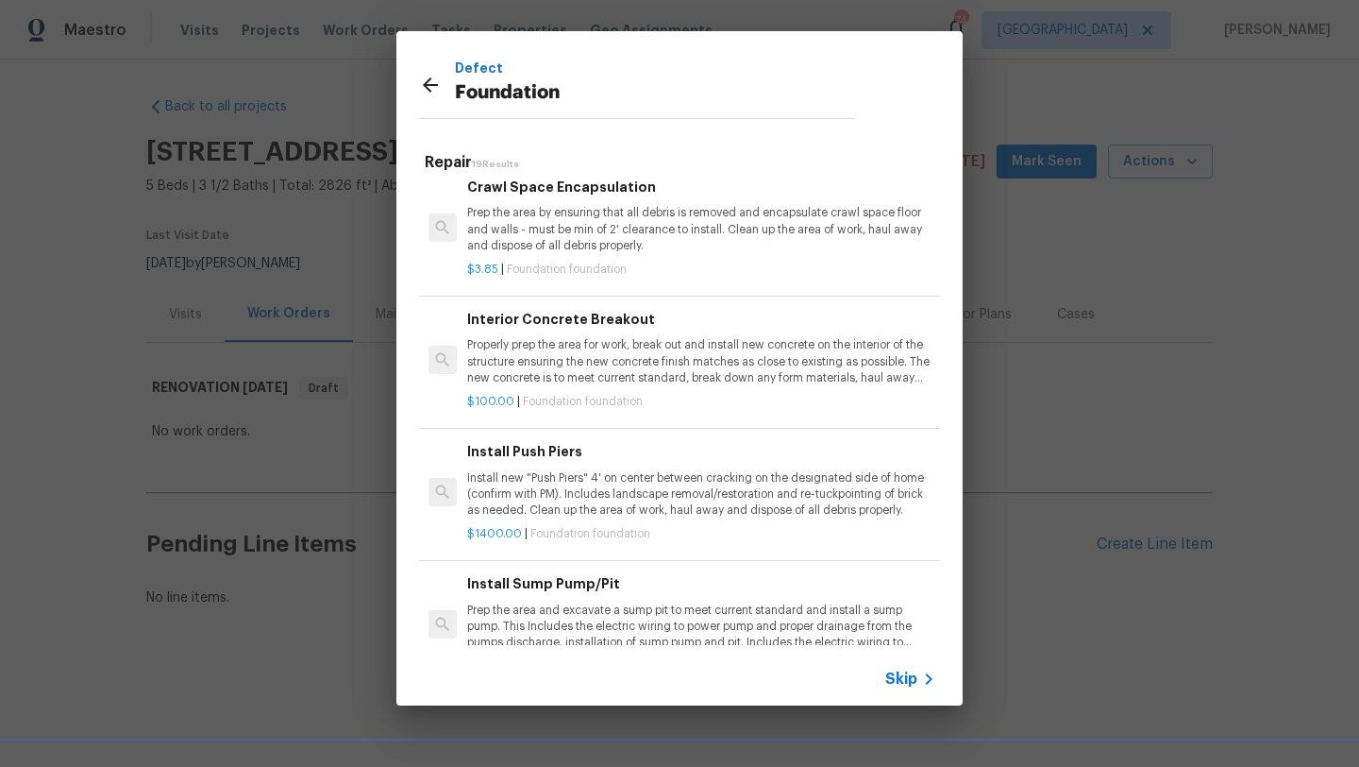
scroll to position [245, 0]
click at [576, 487] on p "Install new "Push Piers" 4' on center between cracking on the designated side o…" at bounding box center [701, 492] width 468 height 48
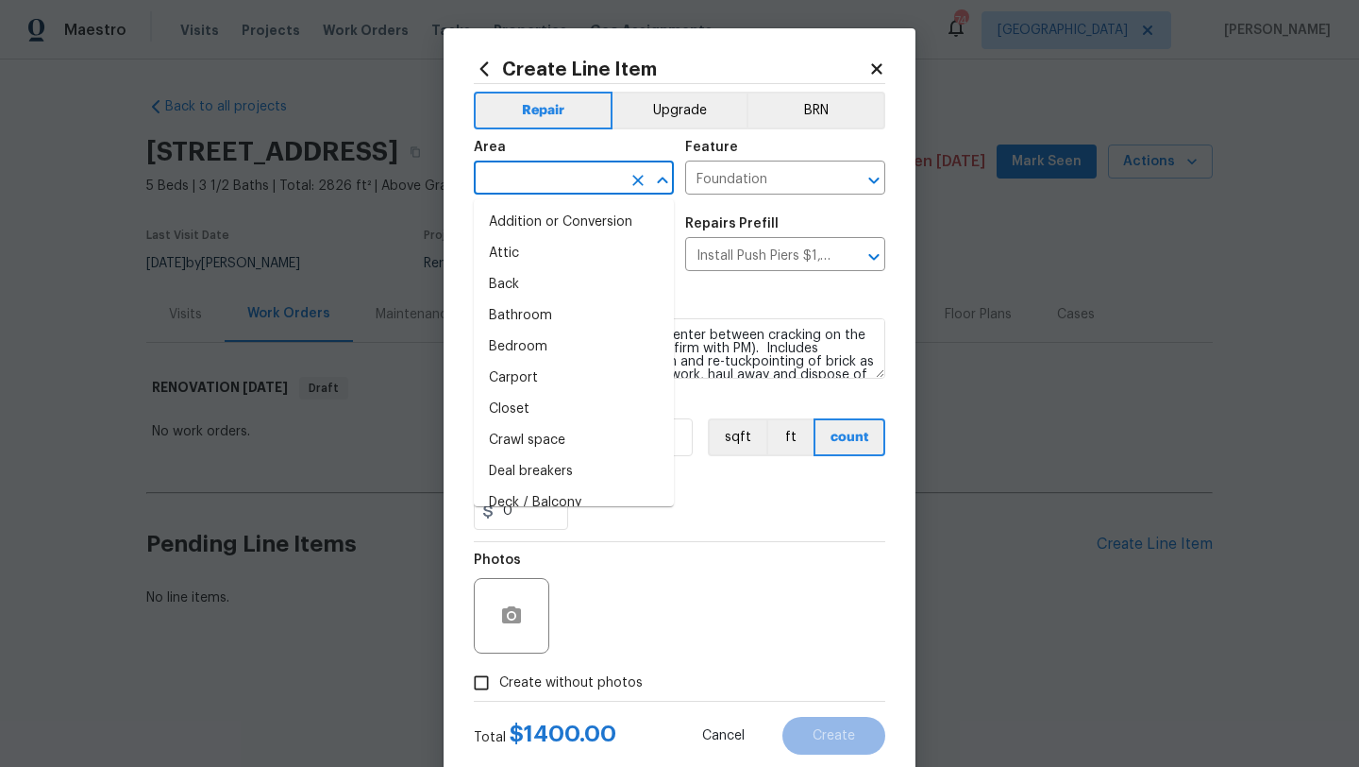
click at [566, 174] on input "text" at bounding box center [547, 179] width 147 height 29
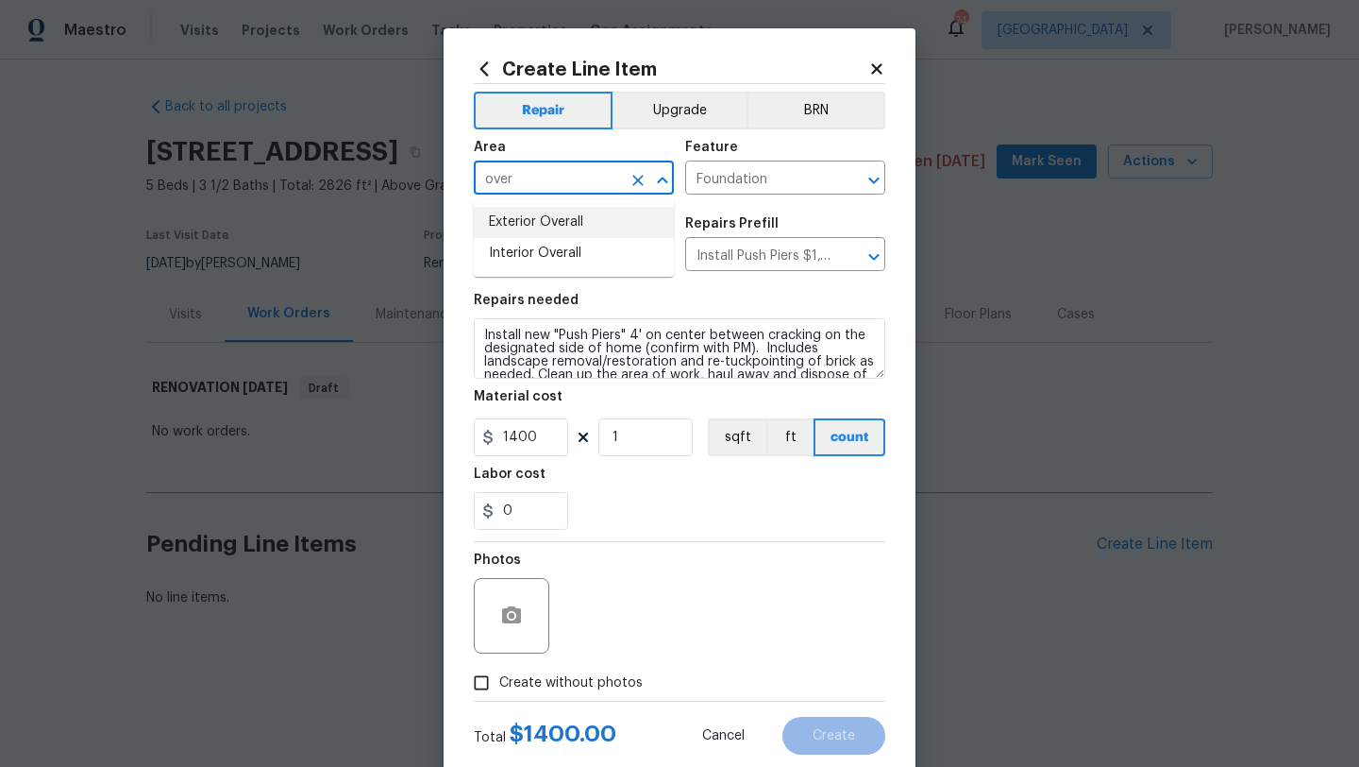
click at [544, 219] on li "Exterior Overall" at bounding box center [574, 222] width 200 height 31
type input "Exterior Overall"
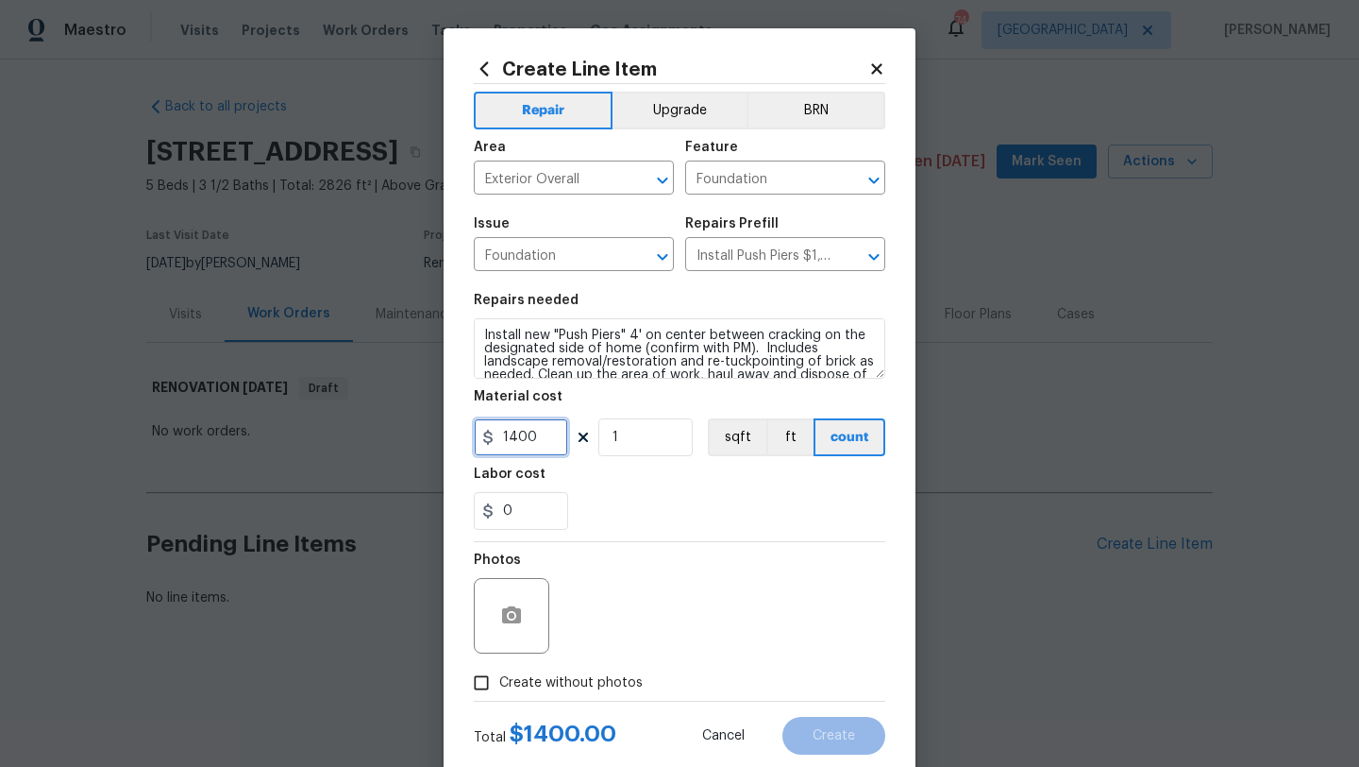
click at [548, 439] on input "1400" at bounding box center [521, 437] width 94 height 38
type input "0"
click at [877, 65] on icon at bounding box center [877, 68] width 17 height 17
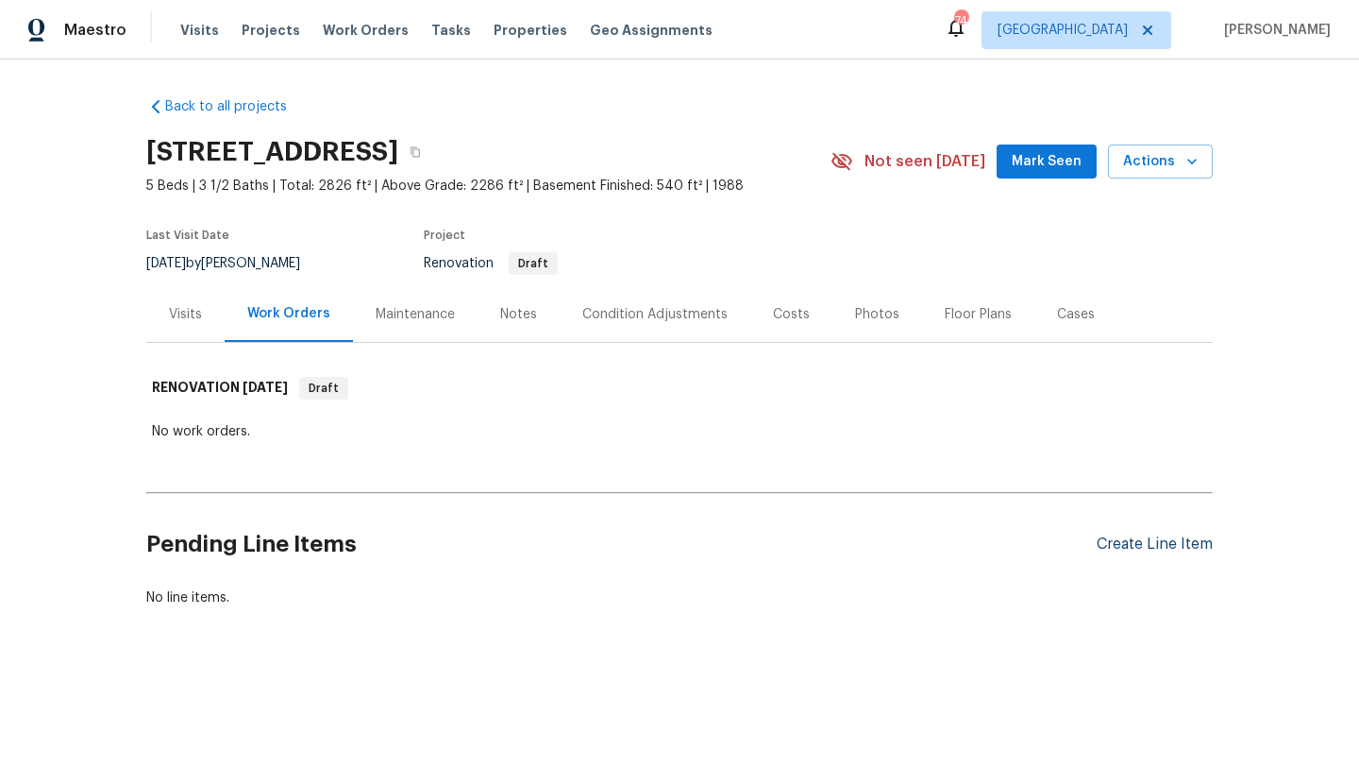
click at [1159, 545] on div "Create Line Item" at bounding box center [1155, 544] width 116 height 18
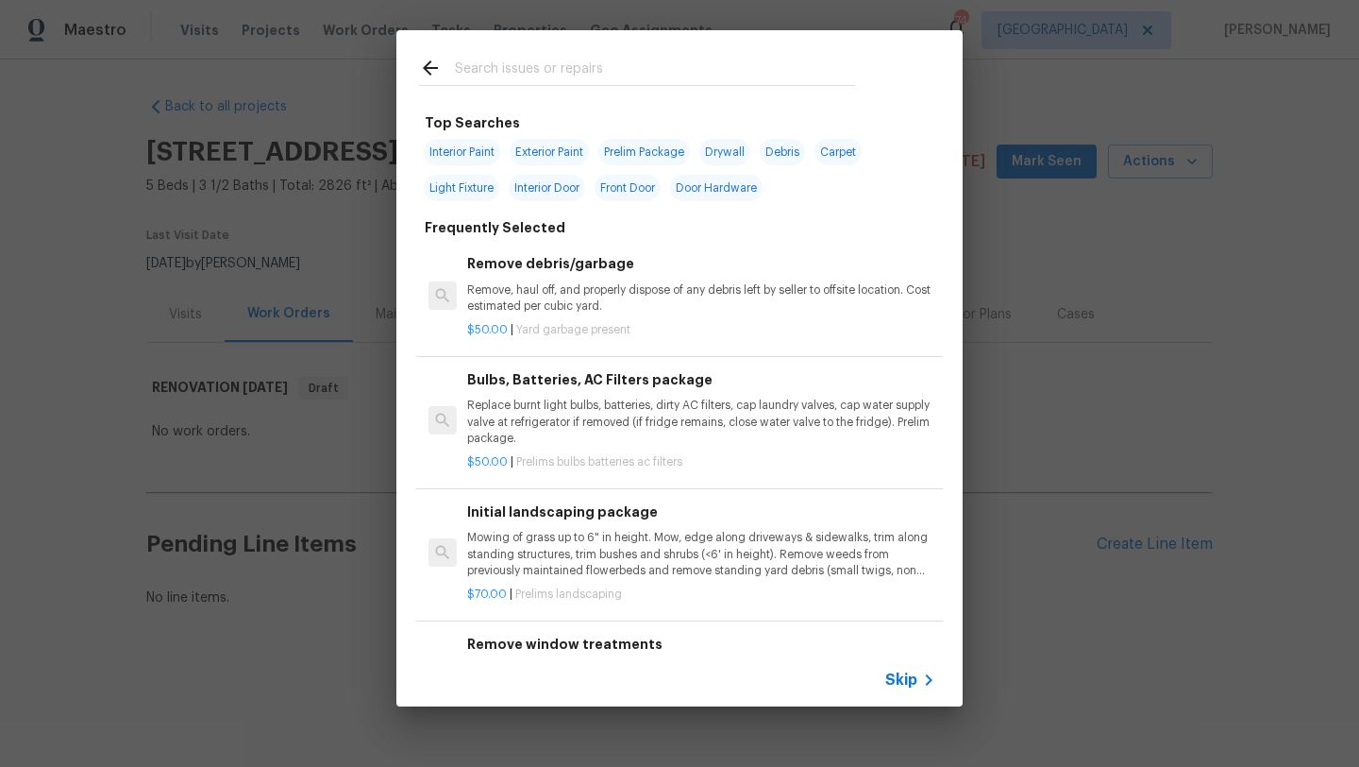
click at [502, 59] on input "text" at bounding box center [655, 71] width 400 height 28
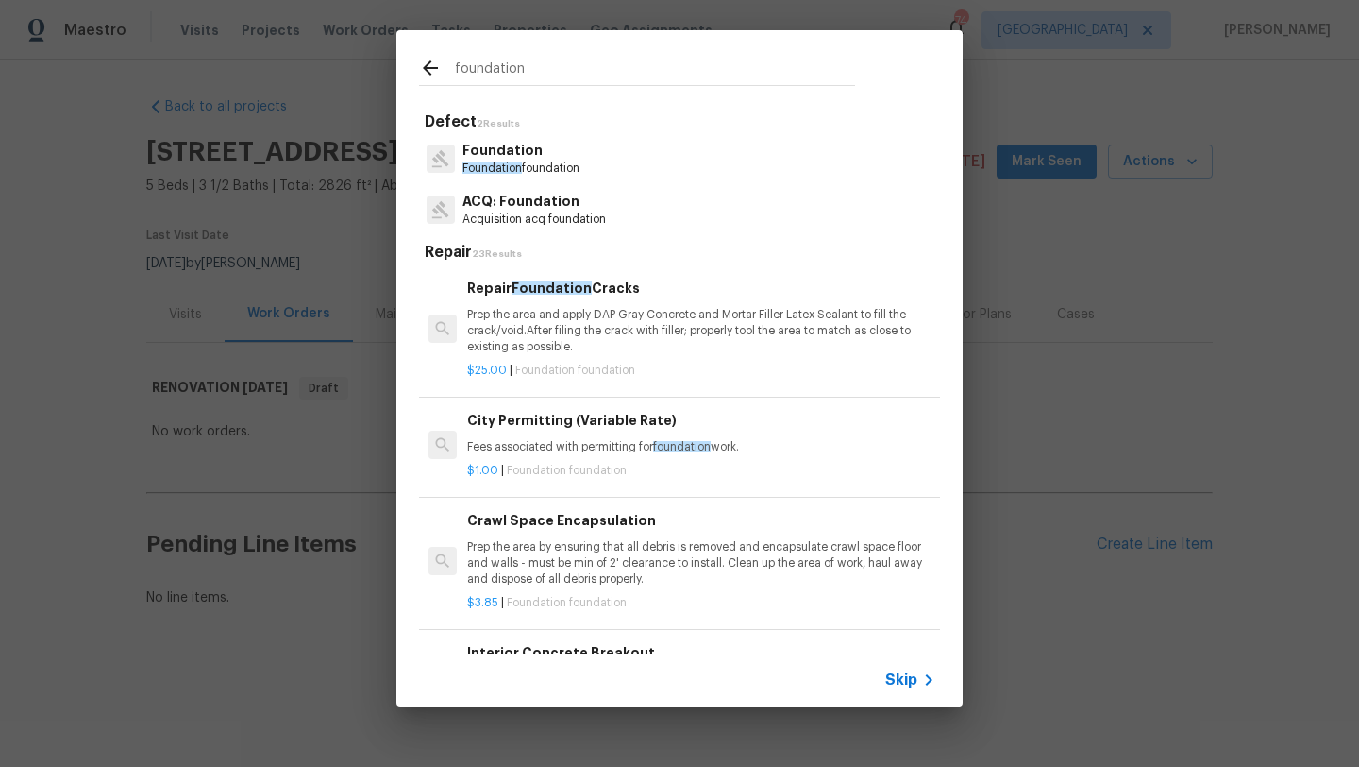
type input "foundation"
click at [531, 160] on p "Foundation foundation" at bounding box center [521, 168] width 117 height 16
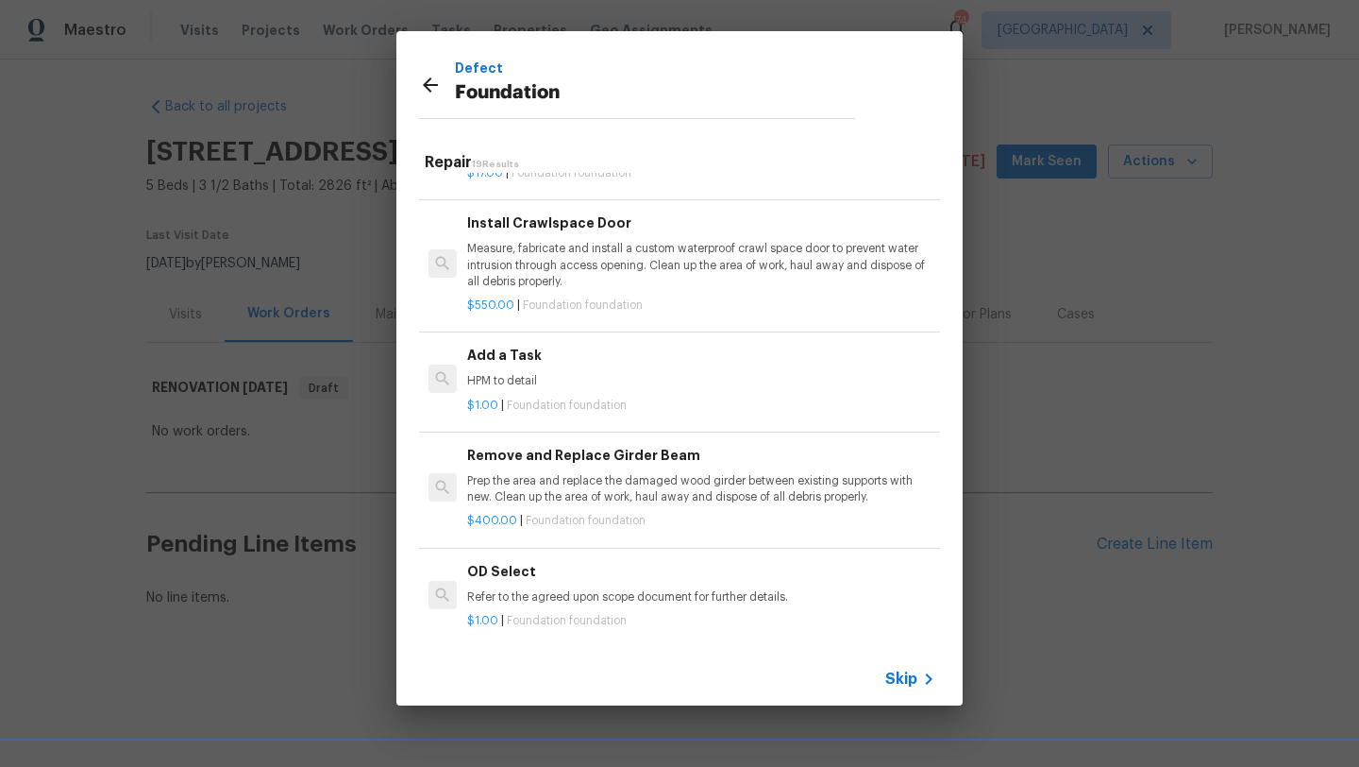
scroll to position [853, 0]
click at [567, 375] on p "HPM to detail" at bounding box center [701, 380] width 468 height 16
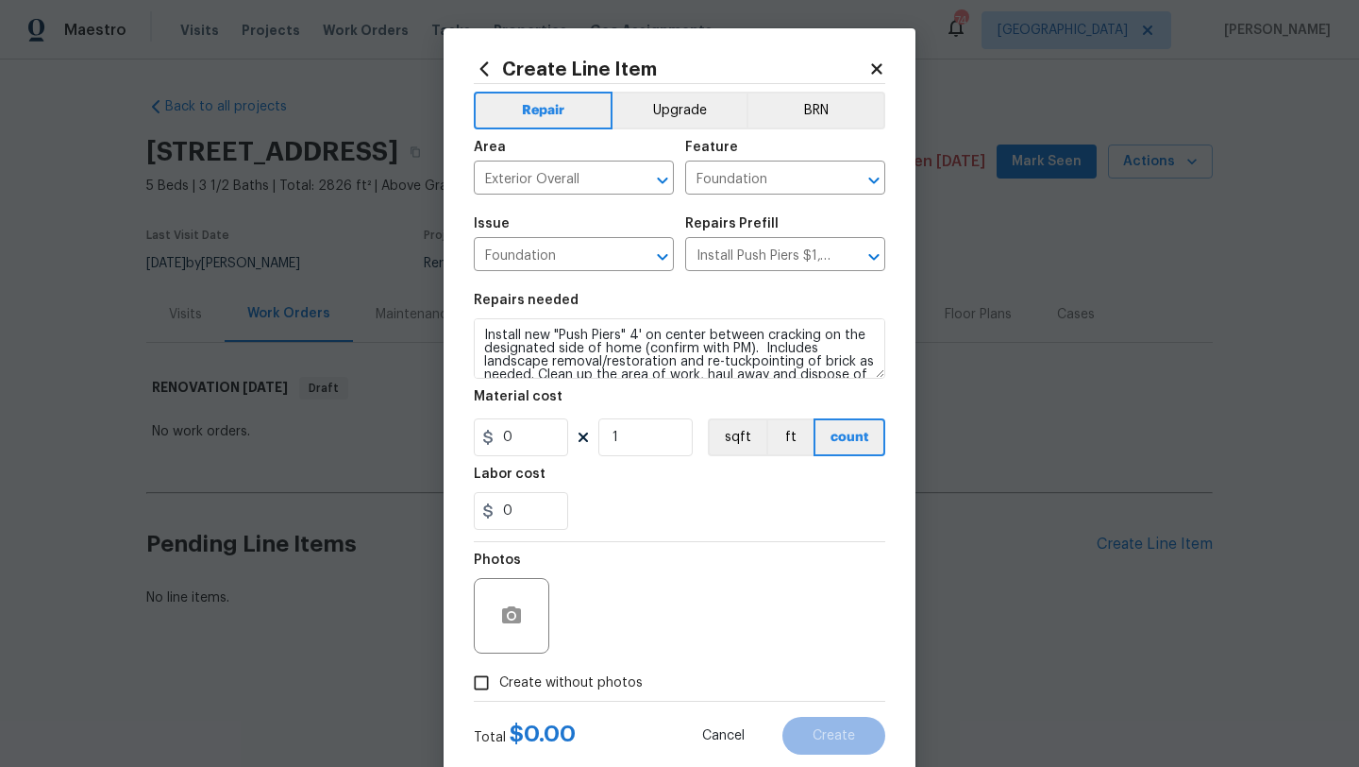
type input "Add a Task $1.00"
type textarea "HPM to detail"
type input "1"
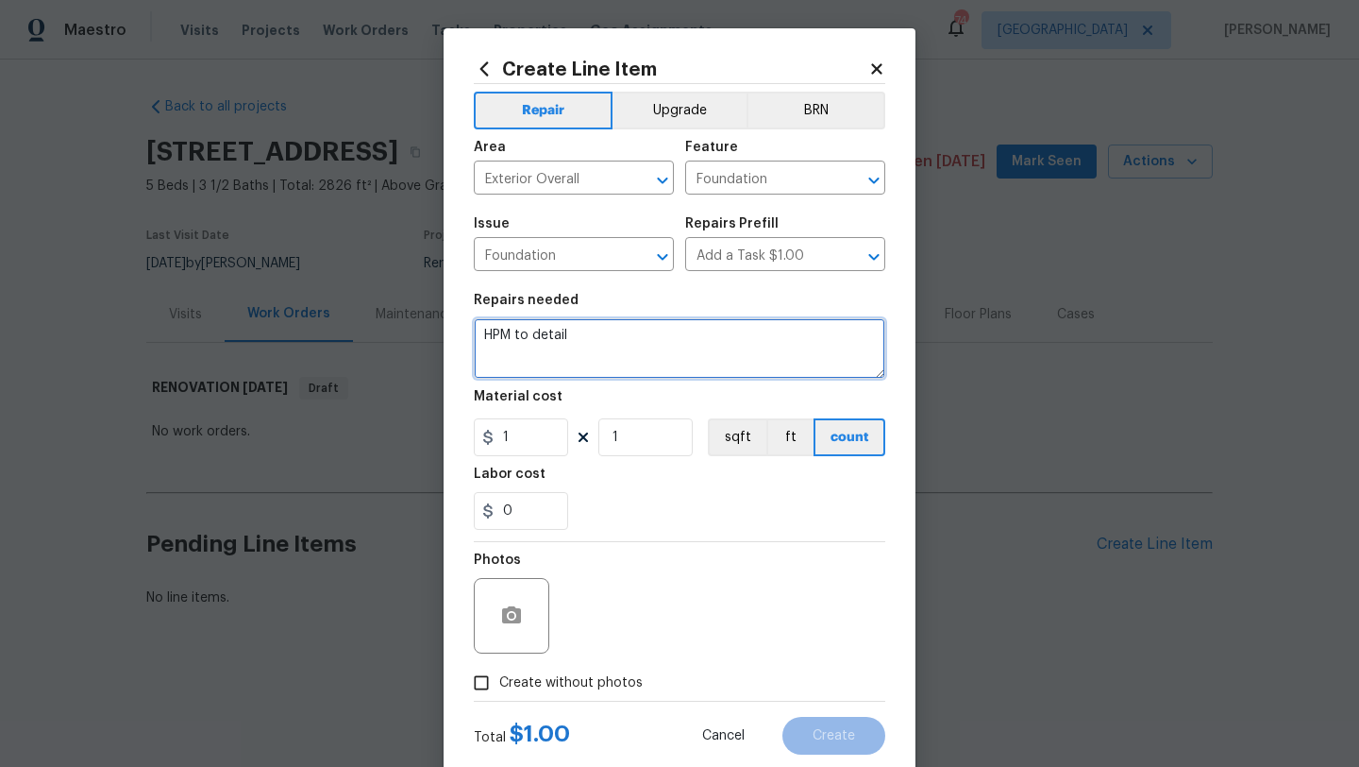
click at [586, 326] on textarea "HPM to detail" at bounding box center [680, 348] width 412 height 60
drag, startPoint x: 591, startPoint y: 346, endPoint x: 481, endPoint y: 340, distance: 109.7
click at [481, 340] on textarea "HPM to detail" at bounding box center [680, 348] width 412 height 60
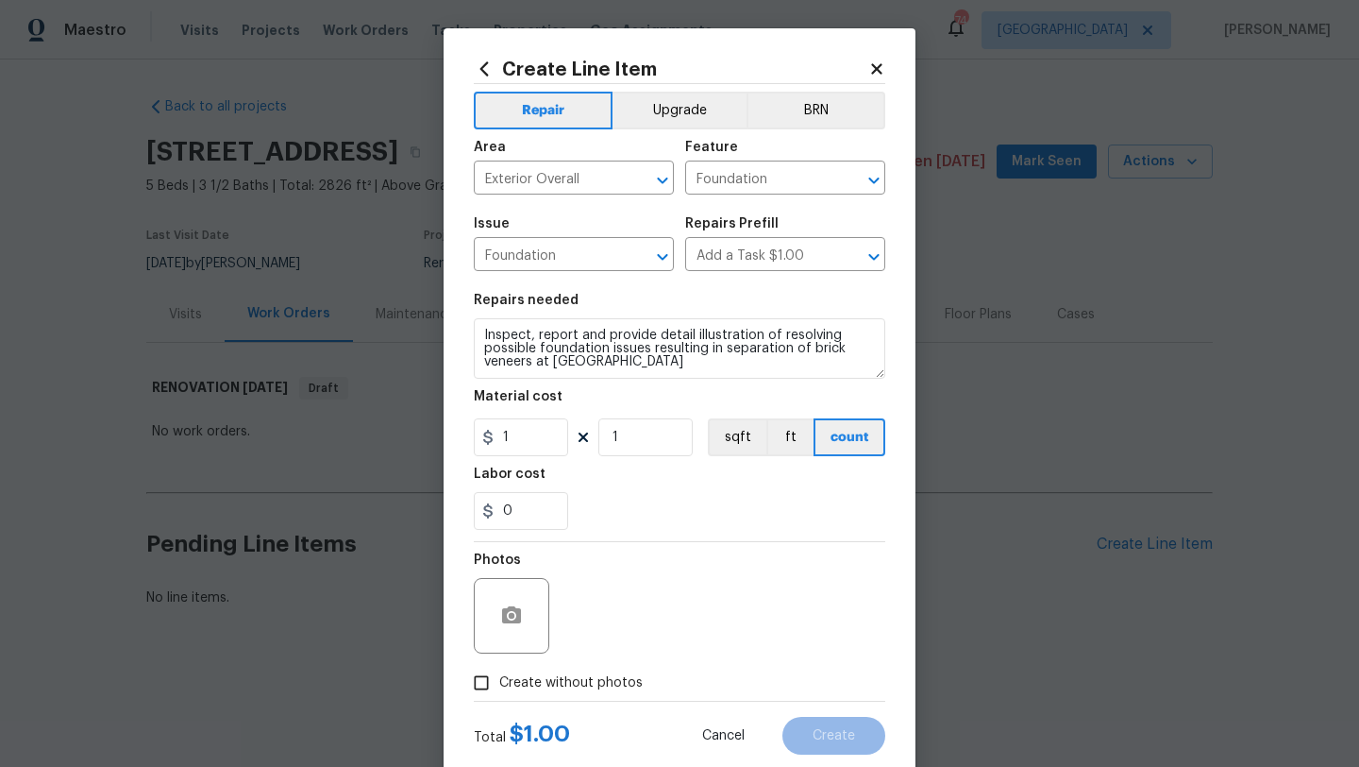
click at [536, 606] on div at bounding box center [512, 616] width 76 height 76
click at [520, 607] on icon "button" at bounding box center [511, 615] width 23 height 23
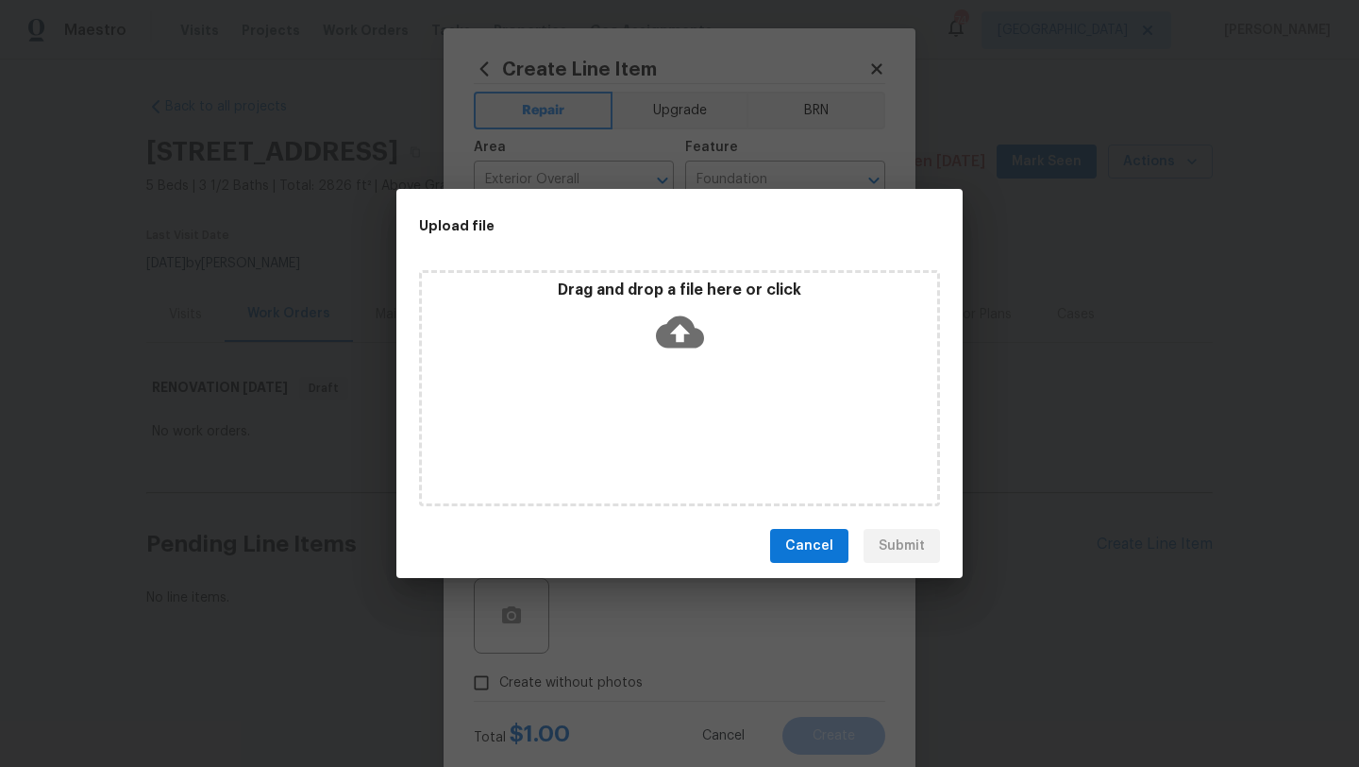
click at [593, 372] on div "Drag and drop a file here or click" at bounding box center [679, 388] width 521 height 236
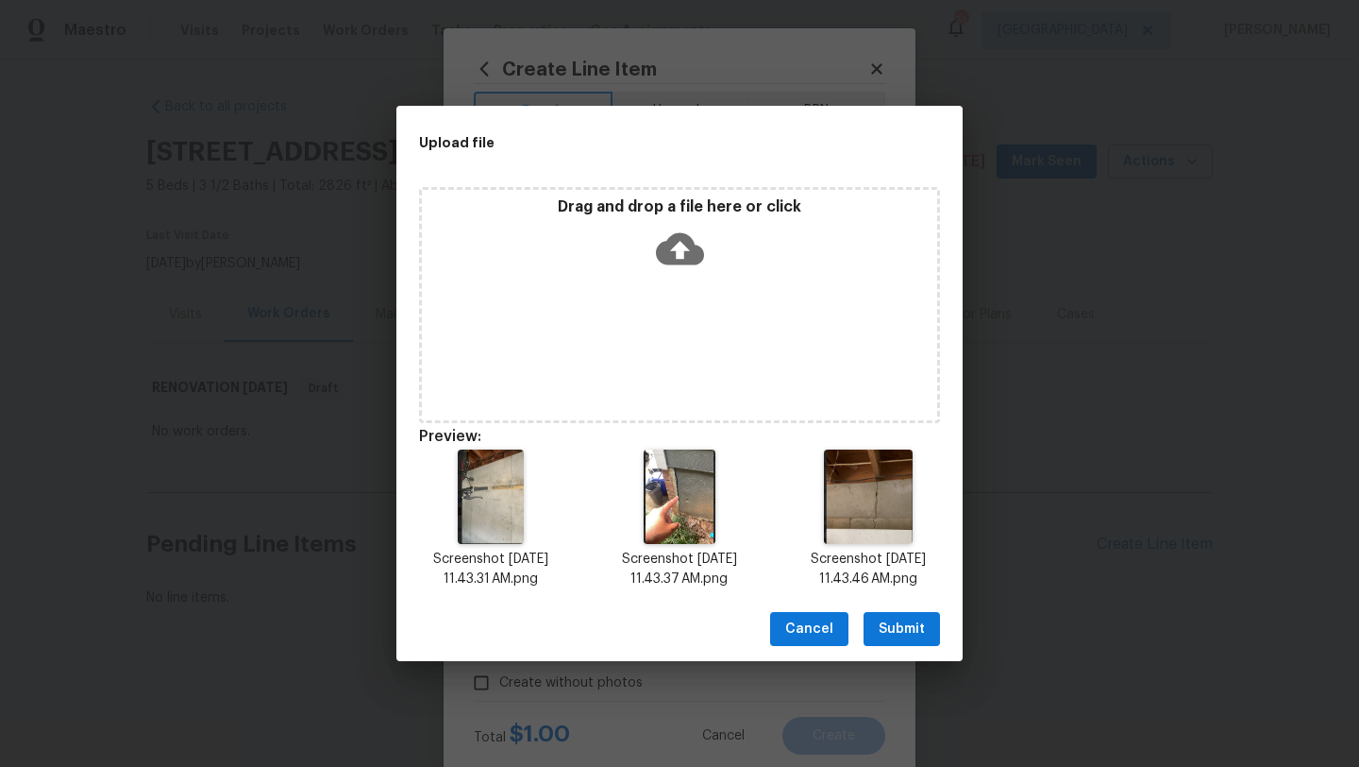
click at [911, 623] on span "Submit" at bounding box center [902, 629] width 46 height 24
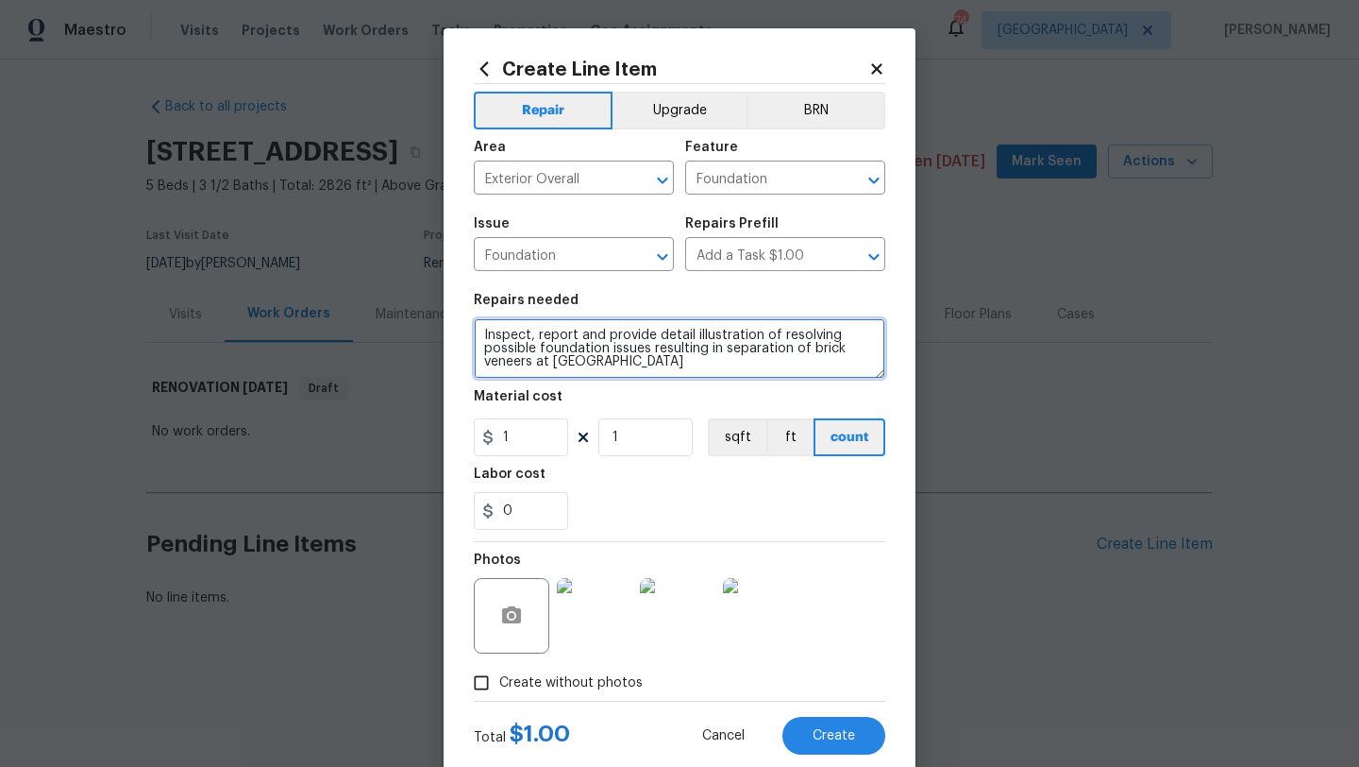
click at [658, 334] on textarea "Inspect, report and provide detail illustration of resolving possible foundatio…" at bounding box center [680, 348] width 412 height 60
click at [605, 337] on textarea "Inspect, report and provide detail illustration of resolving possible foundatio…" at bounding box center [680, 348] width 412 height 60
click at [714, 336] on textarea "Inspect and provide detail illustration of resolving possible foundation issues…" at bounding box center [680, 348] width 412 height 60
click at [823, 338] on textarea "Inspect and provide detail illustration with quote to of resolving possible fou…" at bounding box center [680, 348] width 412 height 60
click at [865, 335] on textarea "Inspect and provide detail illustration with quote to resolving possible founda…" at bounding box center [680, 348] width 412 height 60
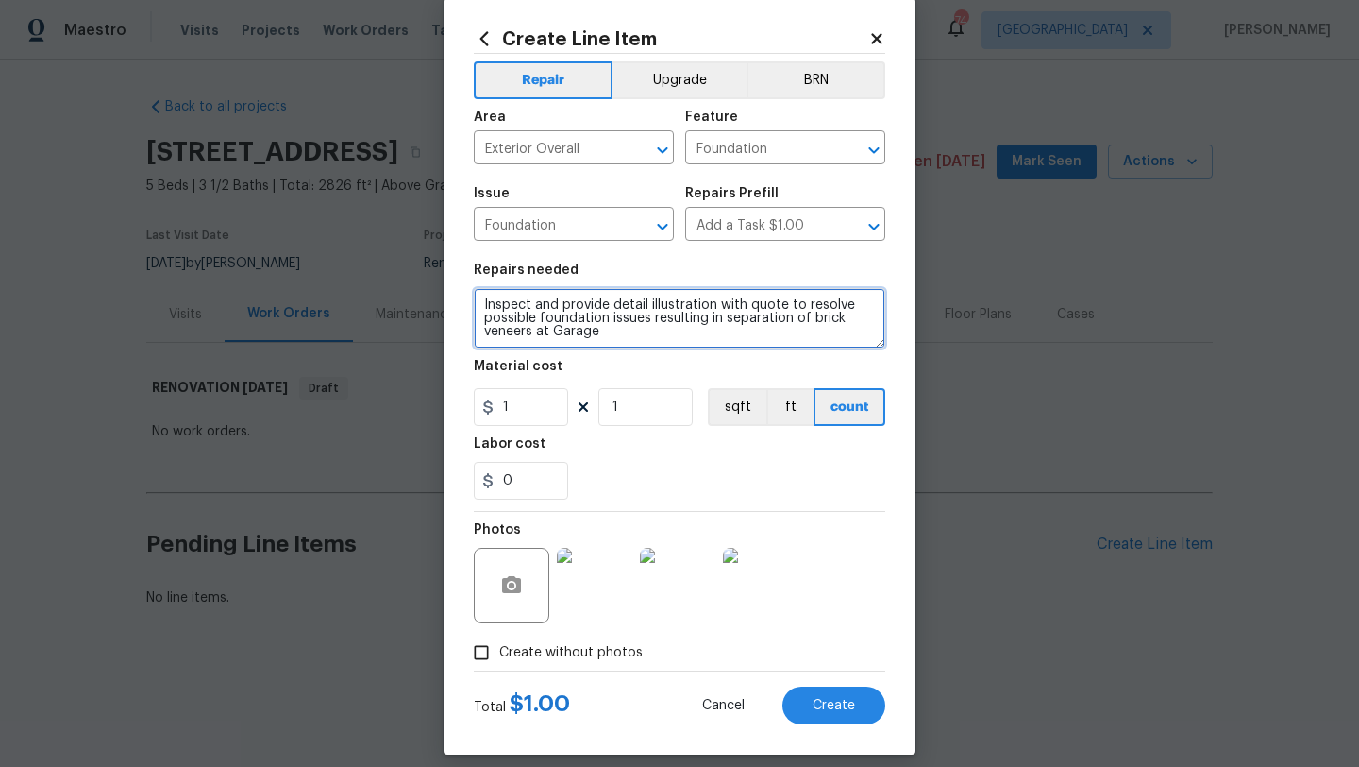
scroll to position [47, 0]
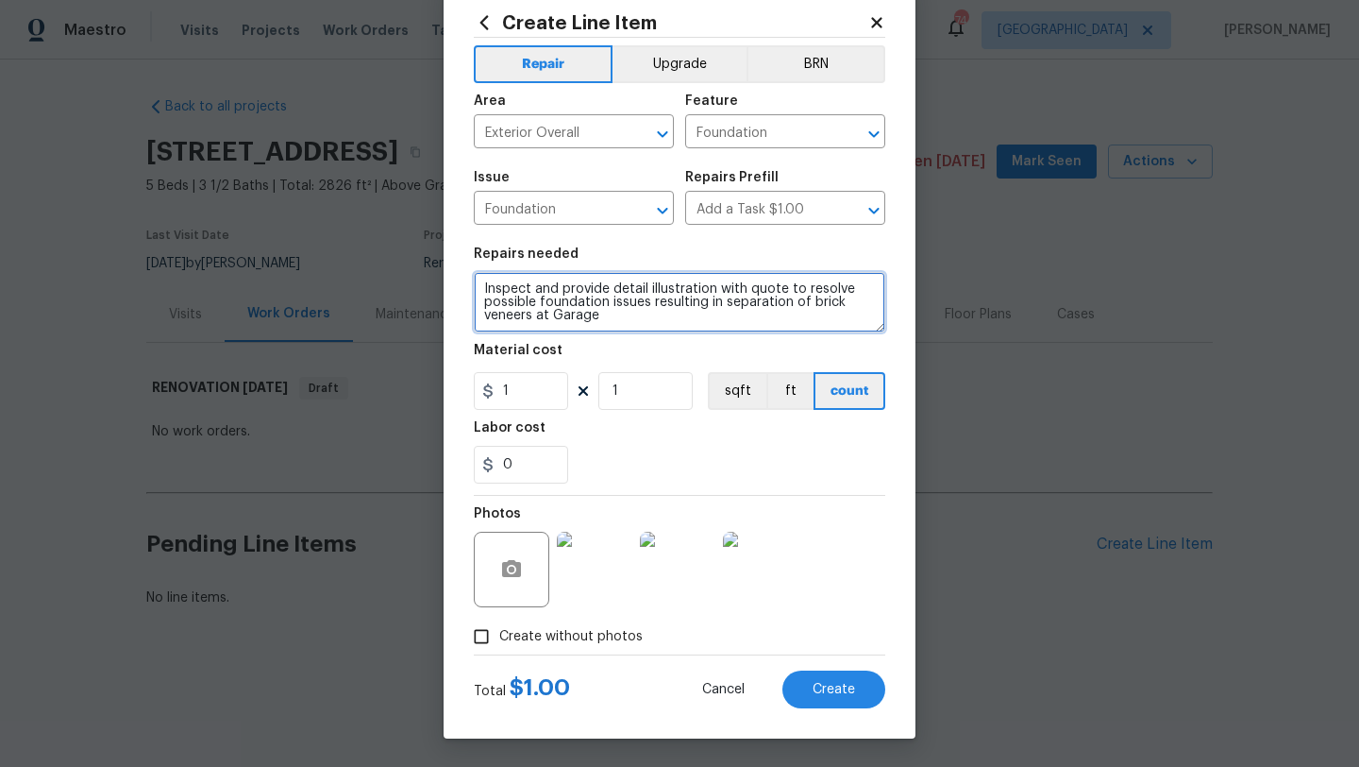
type textarea "Inspect and provide detail illustration with quote to resolve possible foundati…"
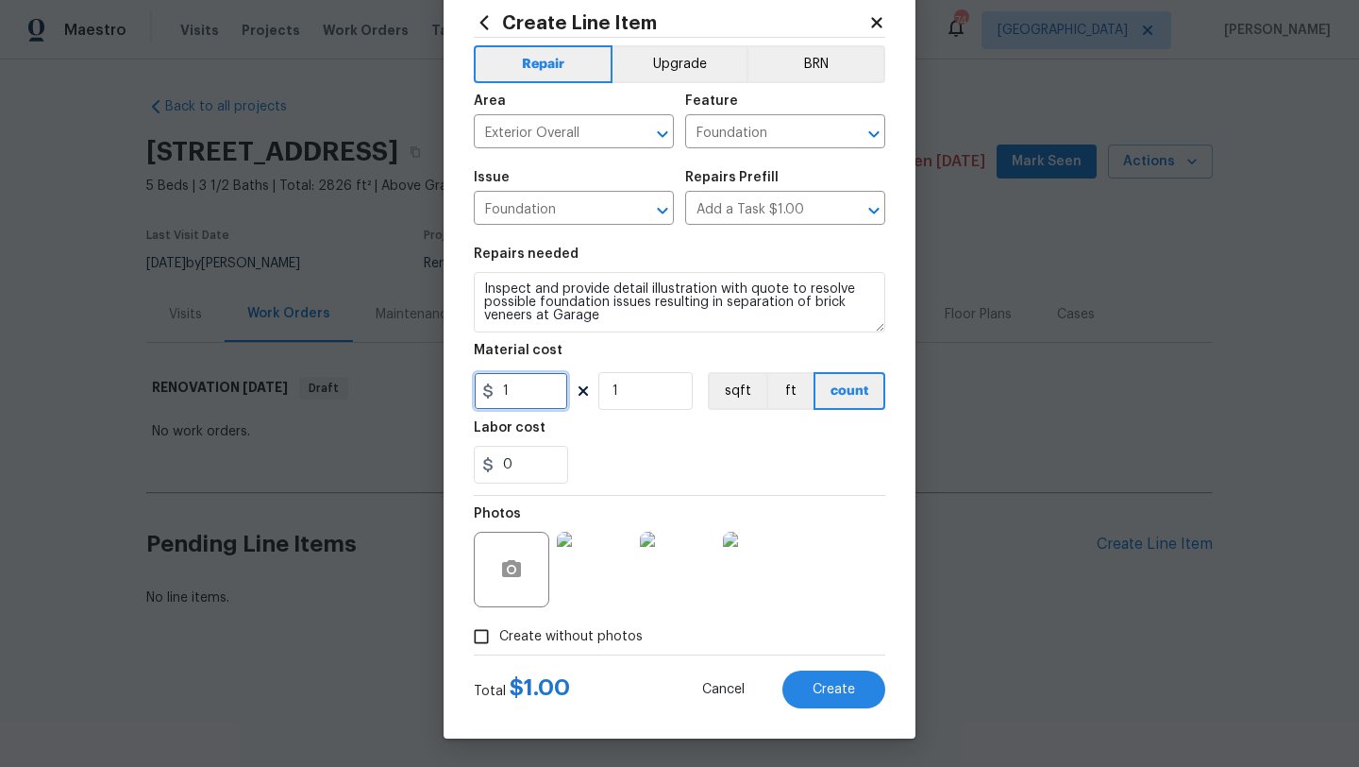
click at [542, 402] on input "1" at bounding box center [521, 391] width 94 height 38
type input "75"
click at [720, 447] on div "0" at bounding box center [680, 465] width 412 height 38
click at [839, 684] on span "Create" at bounding box center [834, 690] width 42 height 14
type input "0"
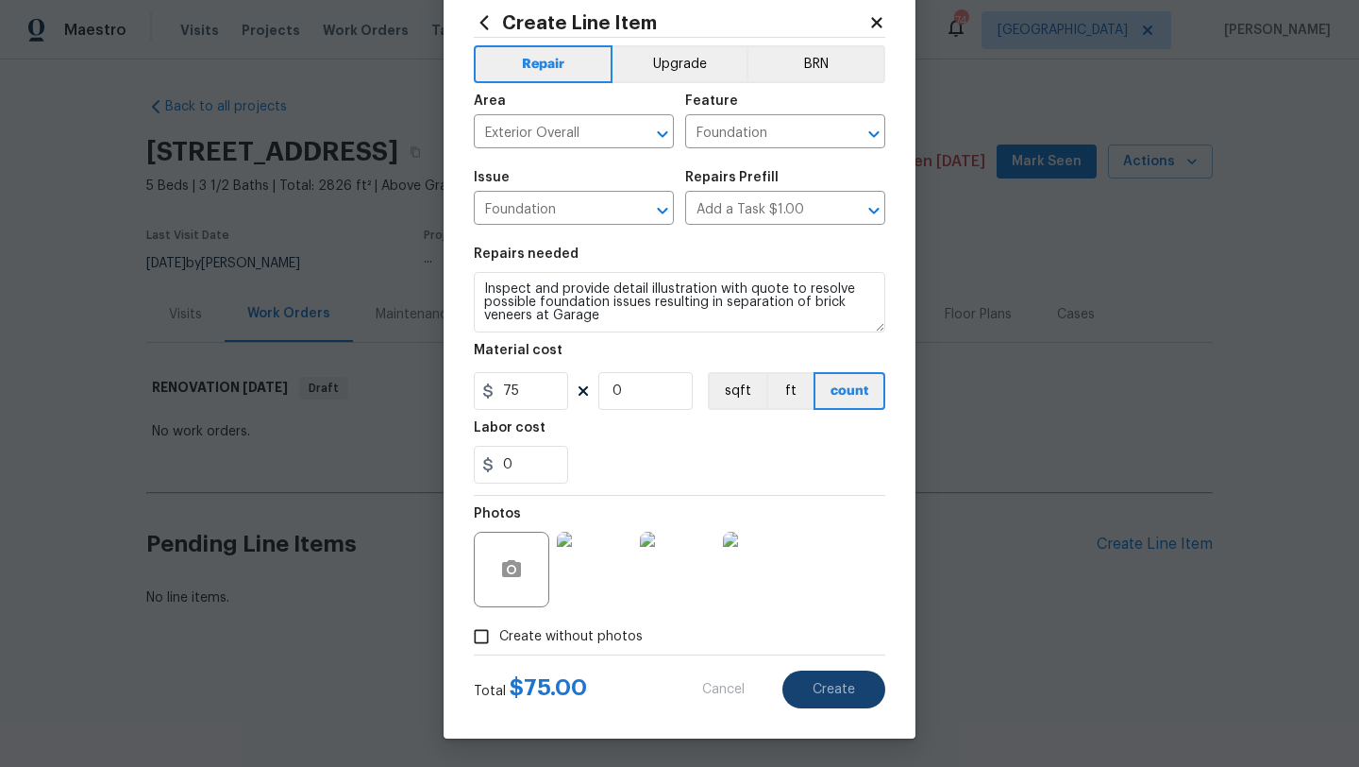
type input "0"
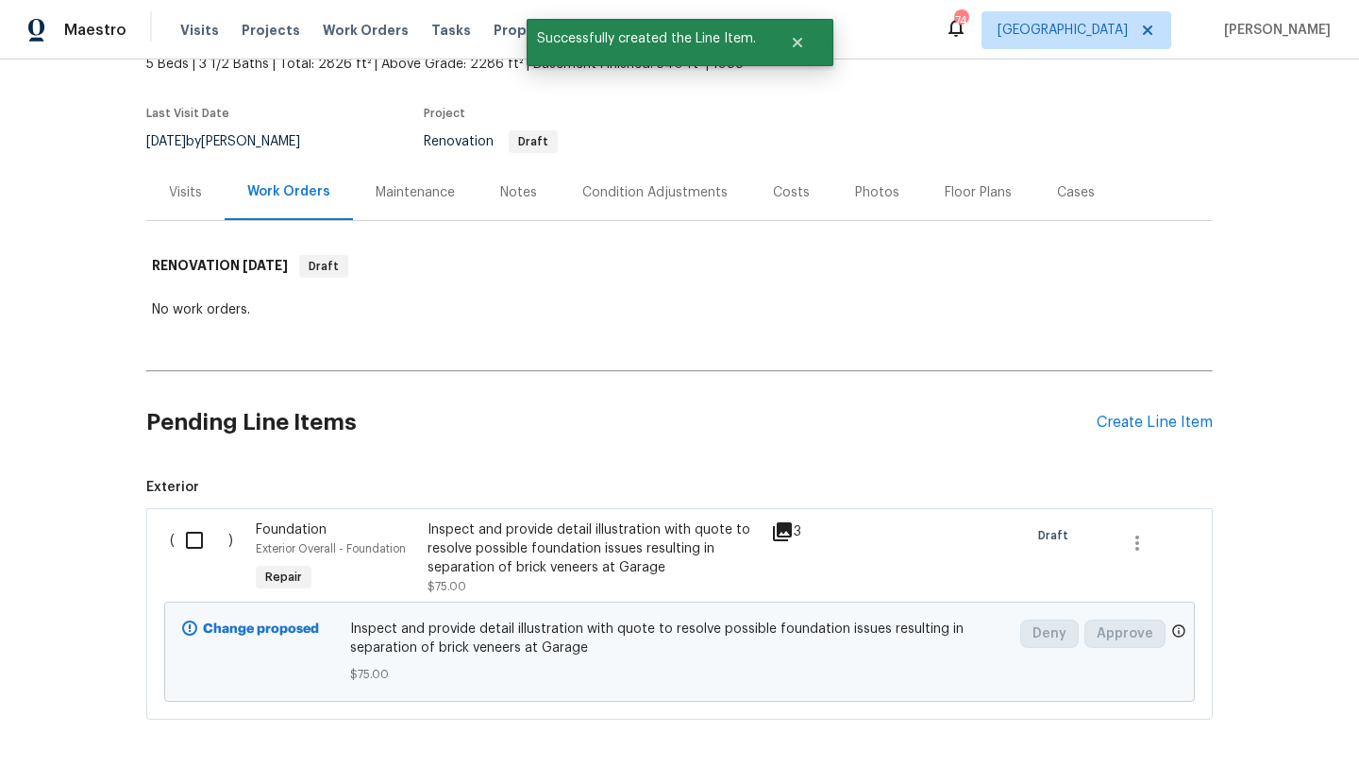
scroll to position [110, 0]
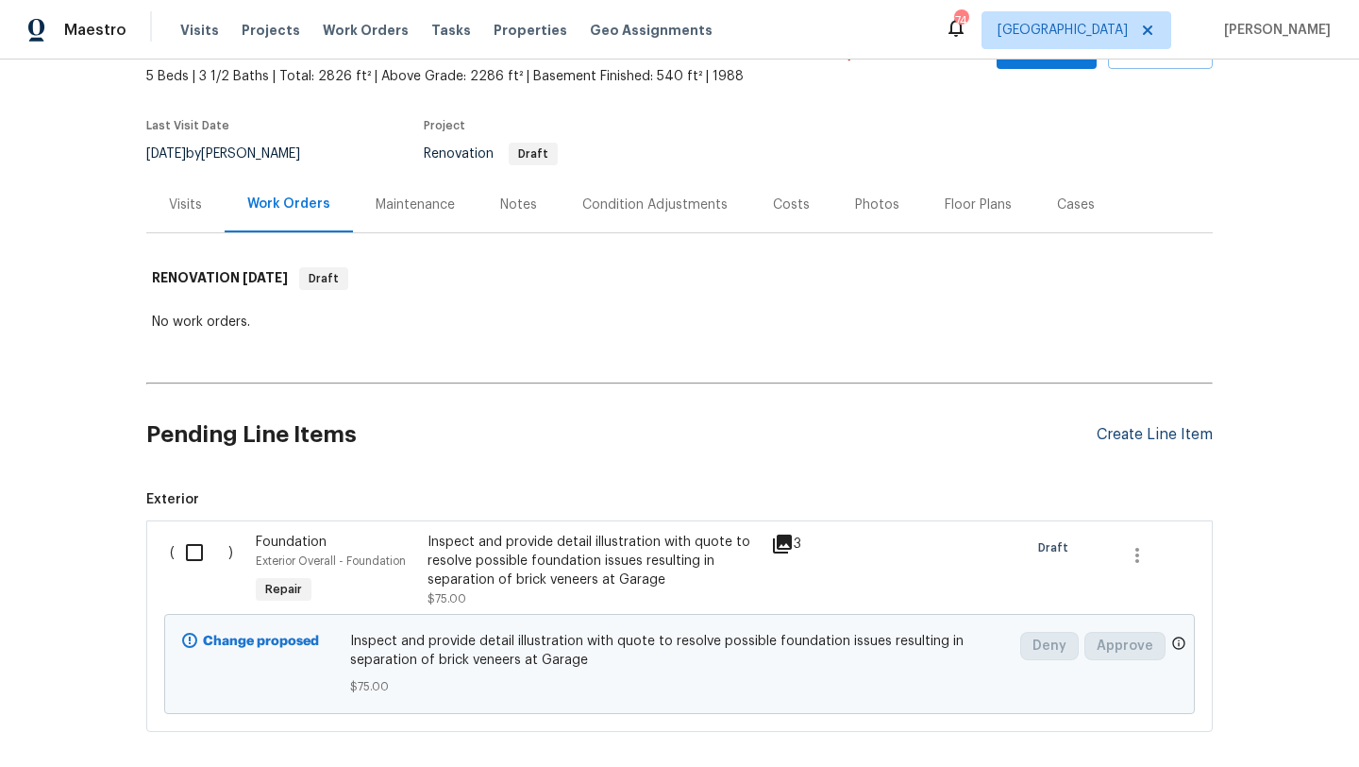
click at [1128, 431] on div "Create Line Item" at bounding box center [1155, 435] width 116 height 18
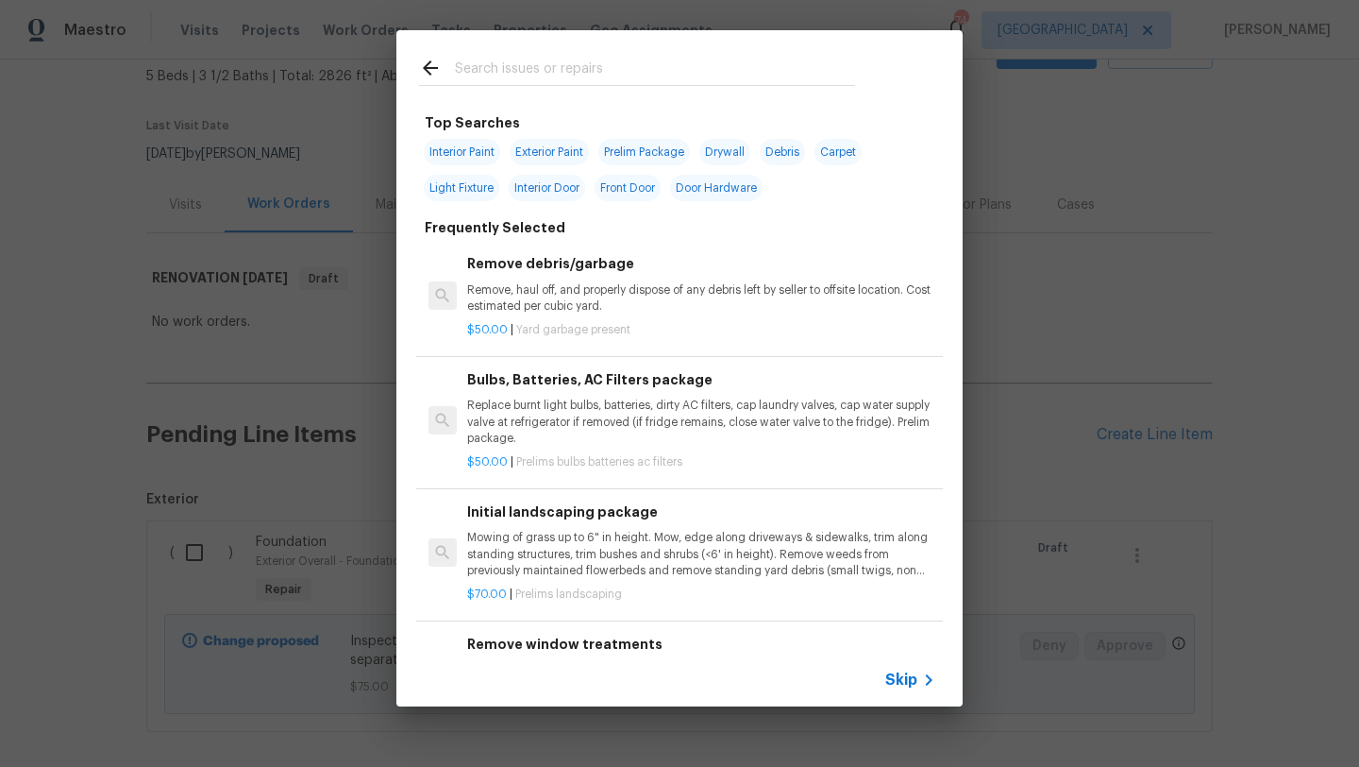
click at [568, 71] on input "text" at bounding box center [655, 71] width 400 height 28
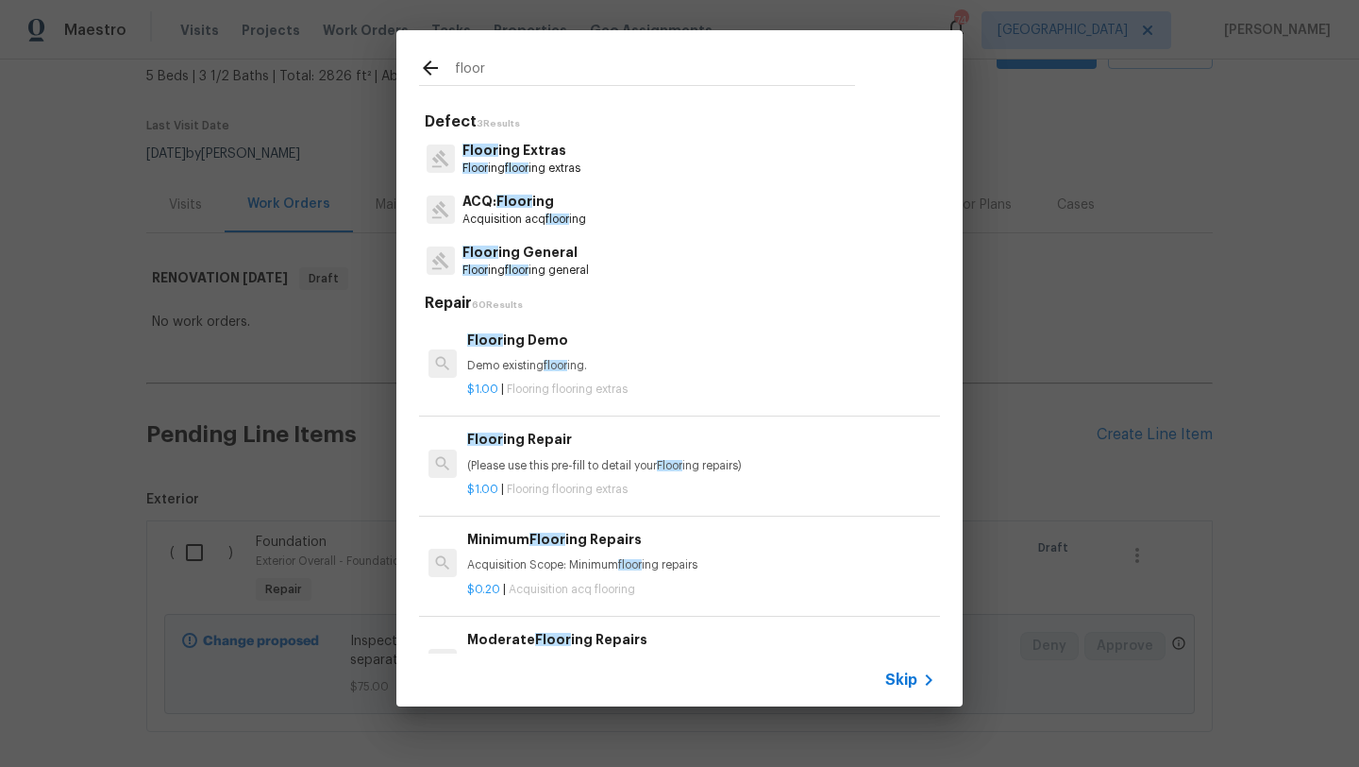
type input "floor"
click at [552, 254] on p "Floor ing General" at bounding box center [526, 253] width 127 height 20
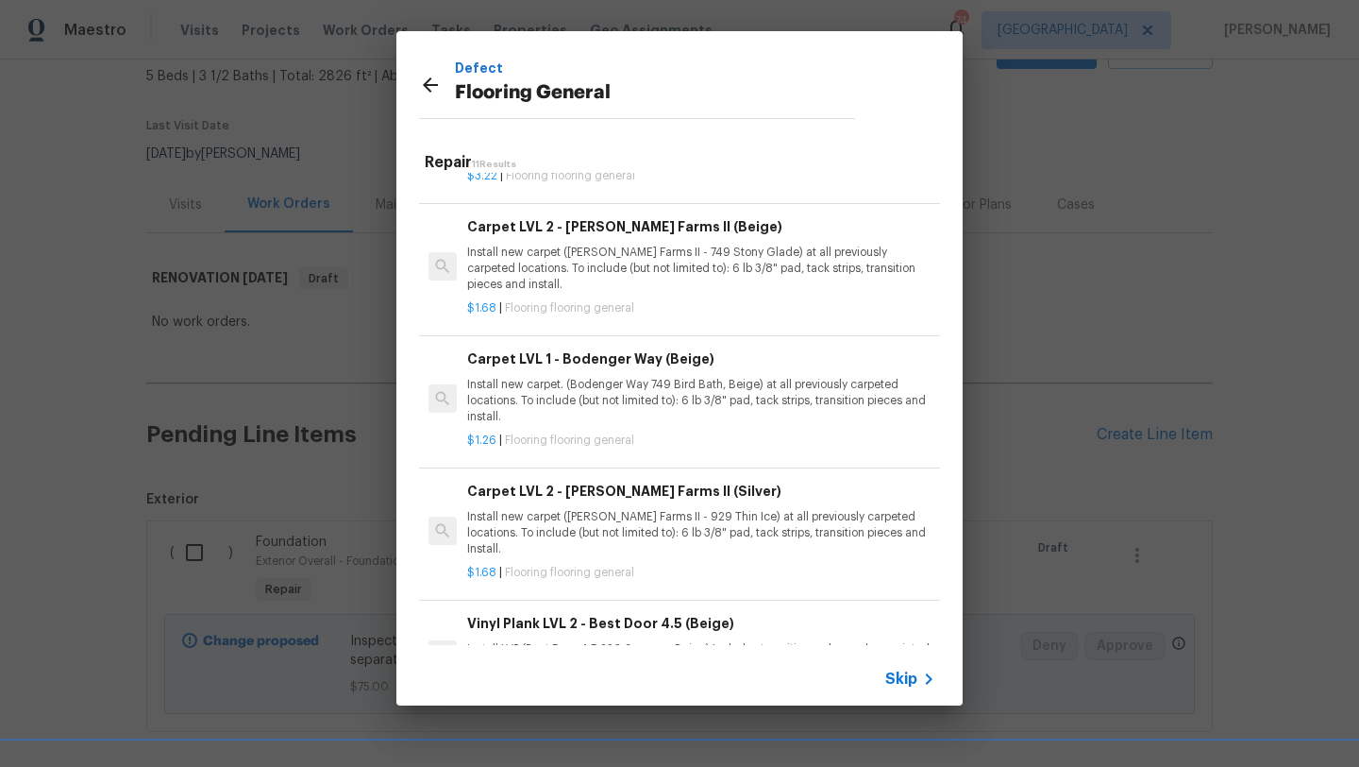
scroll to position [675, 0]
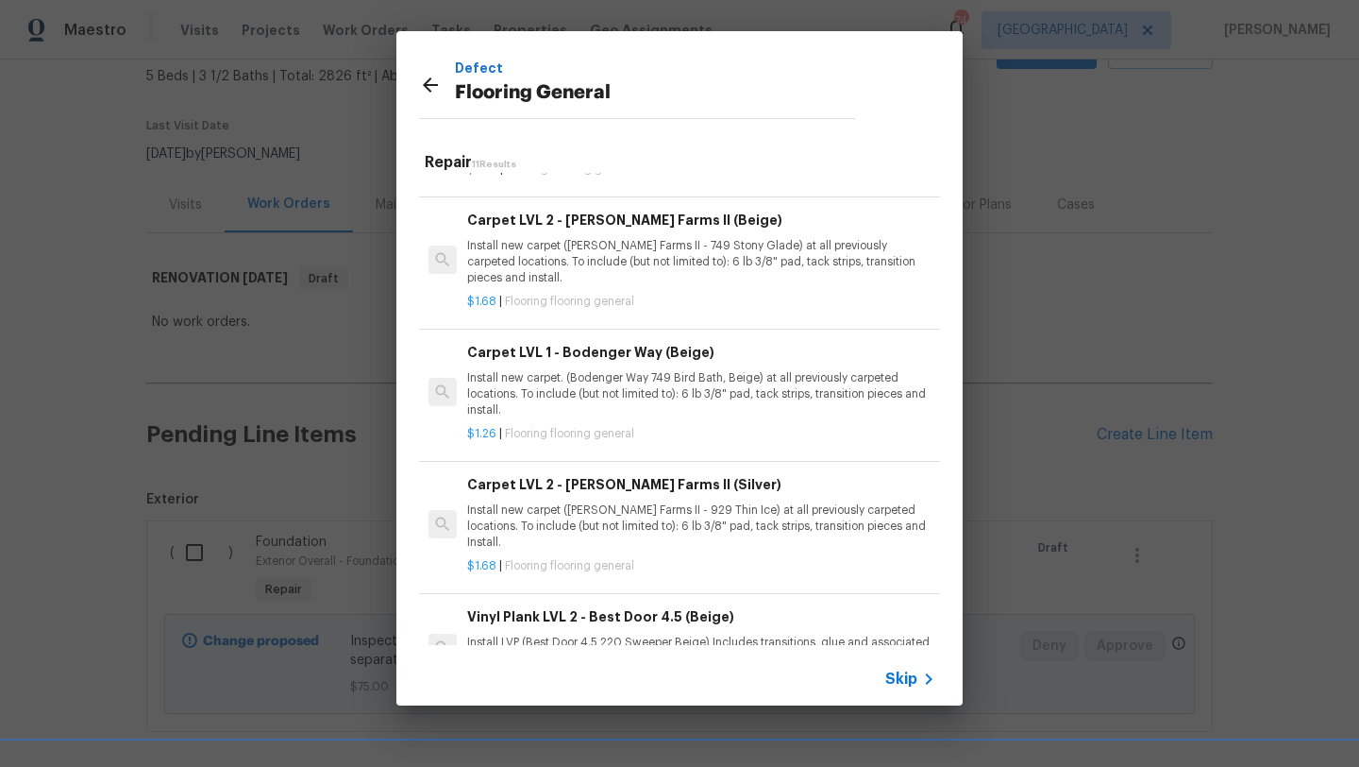
click at [635, 366] on div "Carpet LVL 1 - Bodenger Way (Beige) Install new carpet. (Bodenger Way 749 Bird …" at bounding box center [701, 380] width 468 height 77
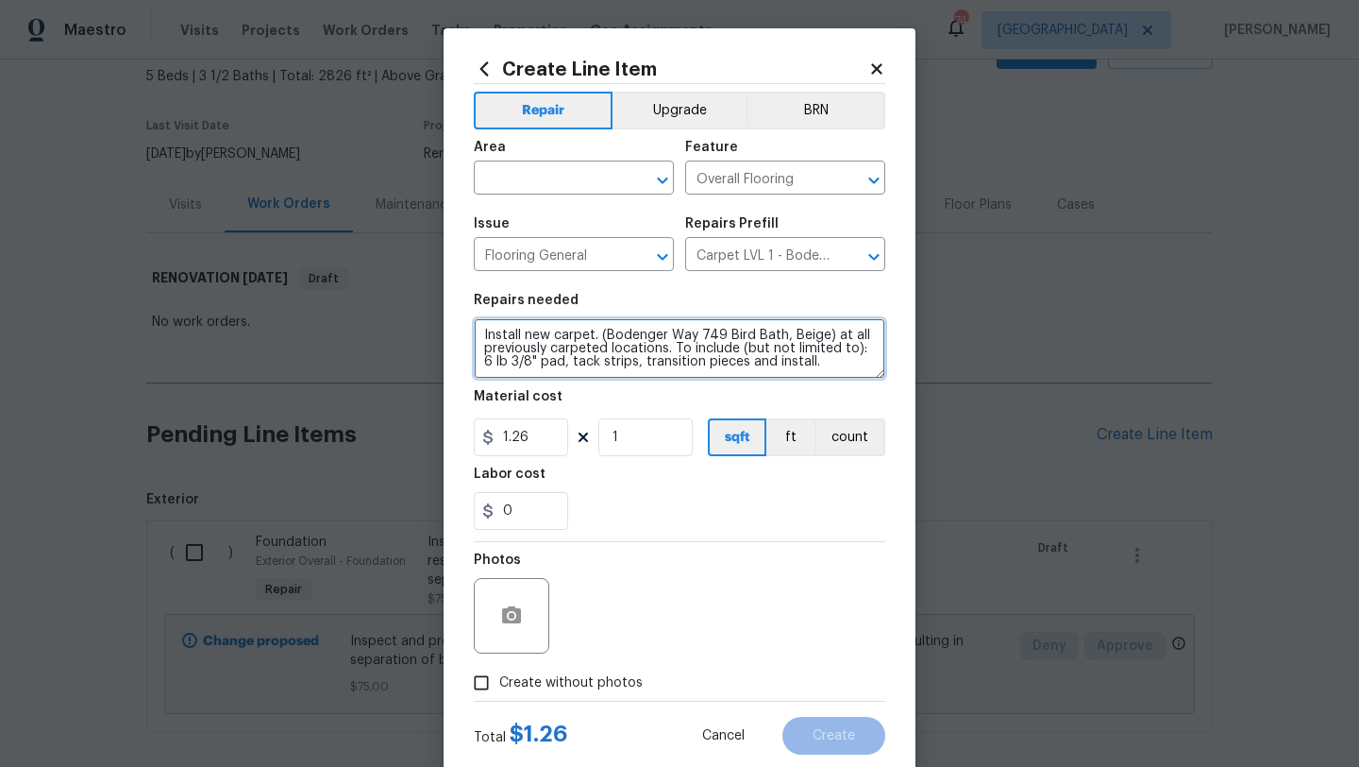
click at [486, 334] on textarea "Install new carpet. (Bodenger Way 749 Bird Bath, Beige) at all previously carpe…" at bounding box center [680, 348] width 412 height 60
click at [490, 331] on textarea "Install new carpet. (Bodenger Way 749 Bird Bath, Beige) at all previously carpe…" at bounding box center [680, 348] width 412 height 60
type textarea "LIVING ROOM, ALL BEDROOMS AND BASEMENT Install new carpet. (Bodenger Way 749 Bi…"
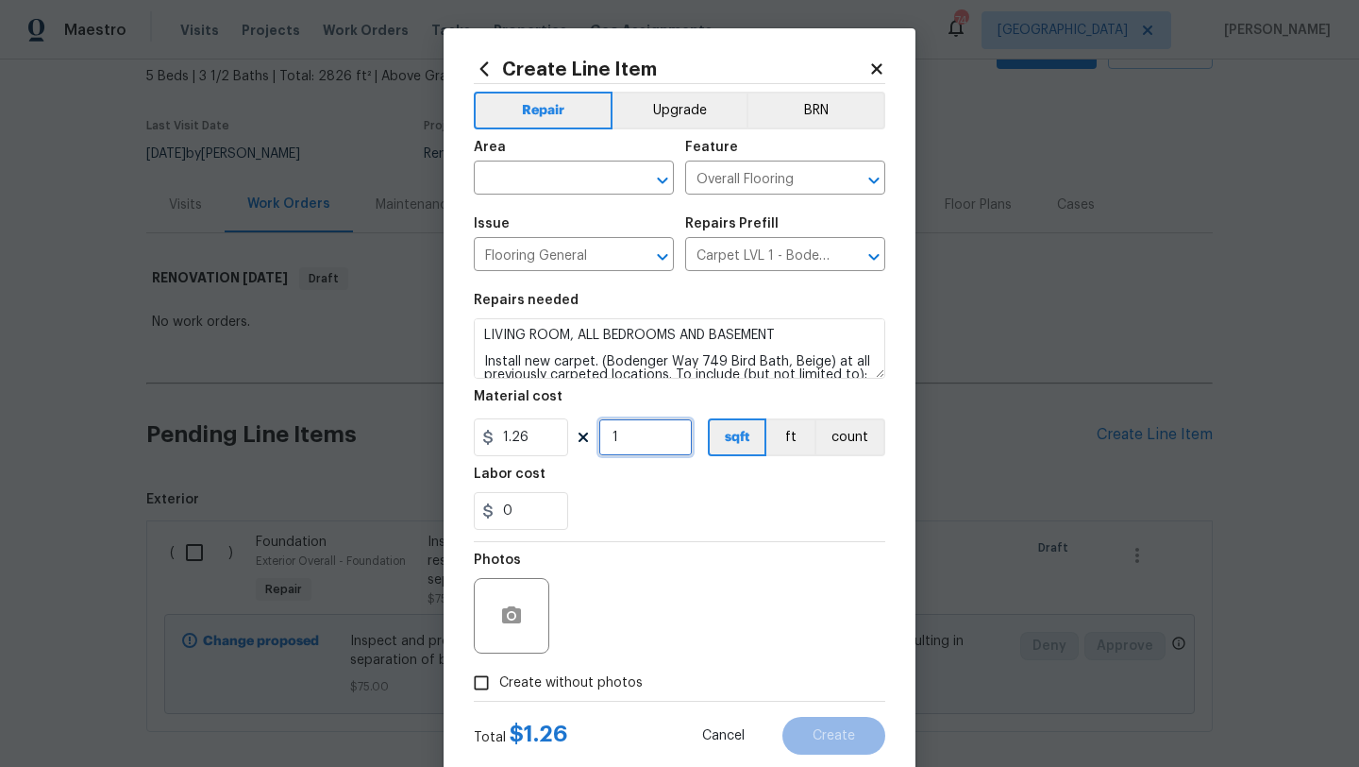
click at [621, 444] on input "1" at bounding box center [646, 437] width 94 height 38
type input "1200"
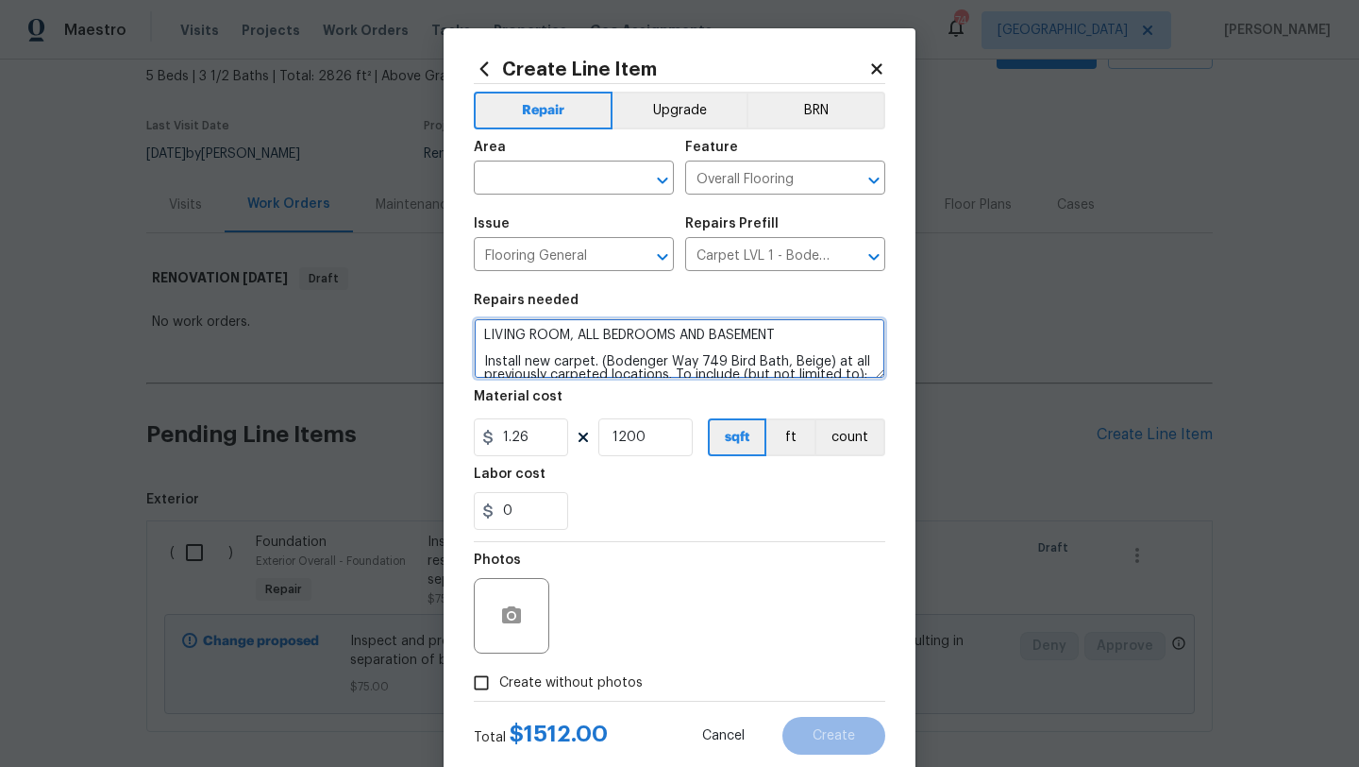
click at [682, 334] on textarea "LIVING ROOM, ALL BEDROOMS AND BASEMENT Install new carpet. (Bodenger Way 749 Bi…" at bounding box center [680, 348] width 412 height 60
type textarea "LIVING ROOM, ALL BEDROOMS, WALKIN CLOSET IN MAIN BATHROOM AND BASEMENT Install …"
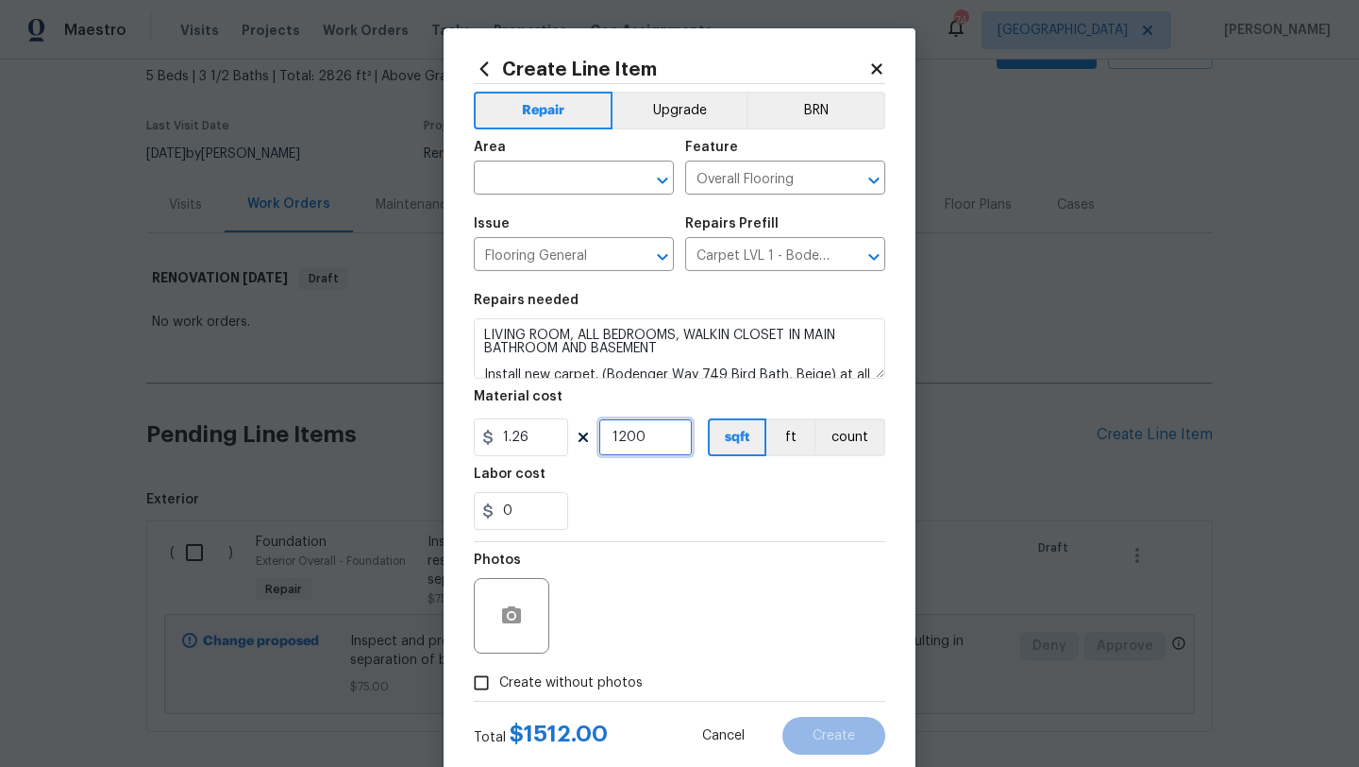
click at [648, 446] on input "1200" at bounding box center [646, 437] width 94 height 38
type input "1300"
click at [687, 505] on div "0" at bounding box center [680, 511] width 412 height 38
click at [536, 625] on div at bounding box center [512, 616] width 76 height 76
click at [520, 625] on icon "button" at bounding box center [511, 615] width 23 height 23
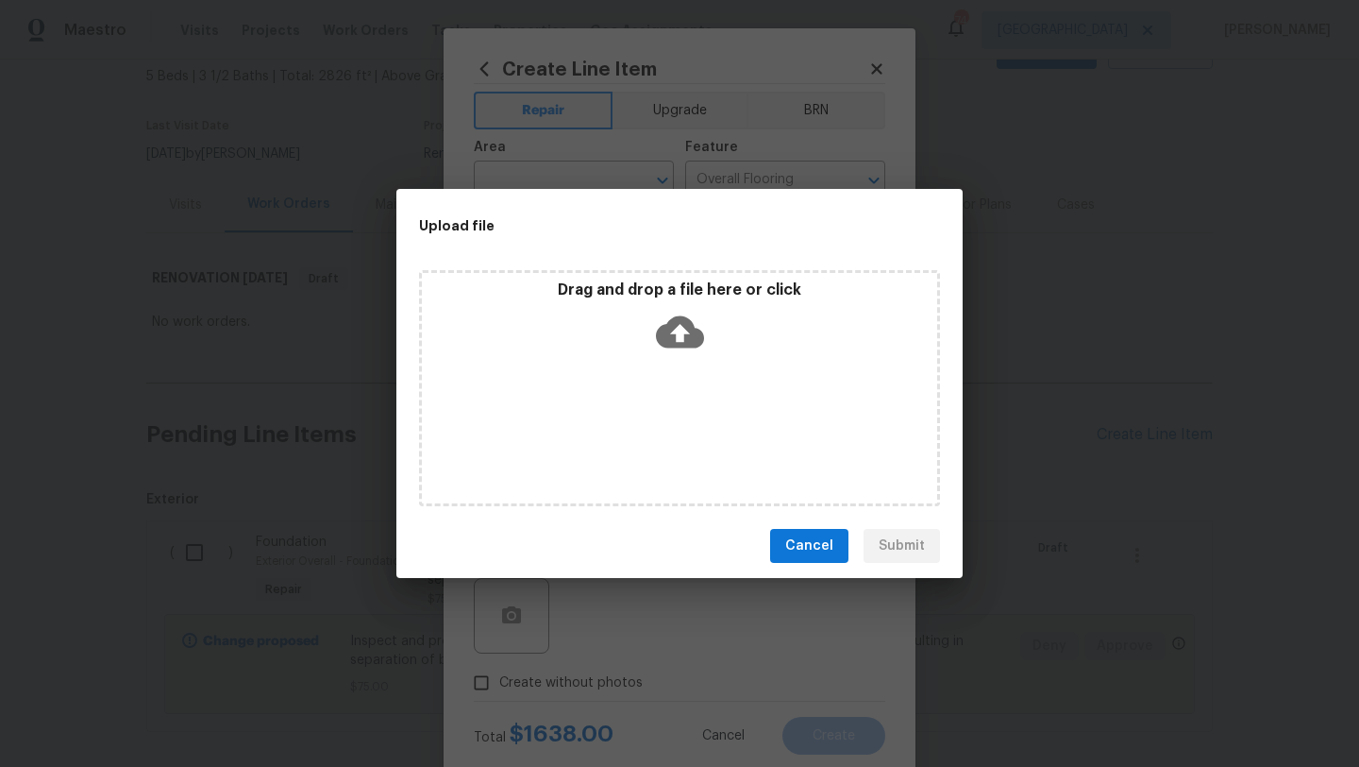
click at [661, 368] on div "Drag and drop a file here or click" at bounding box center [679, 388] width 521 height 236
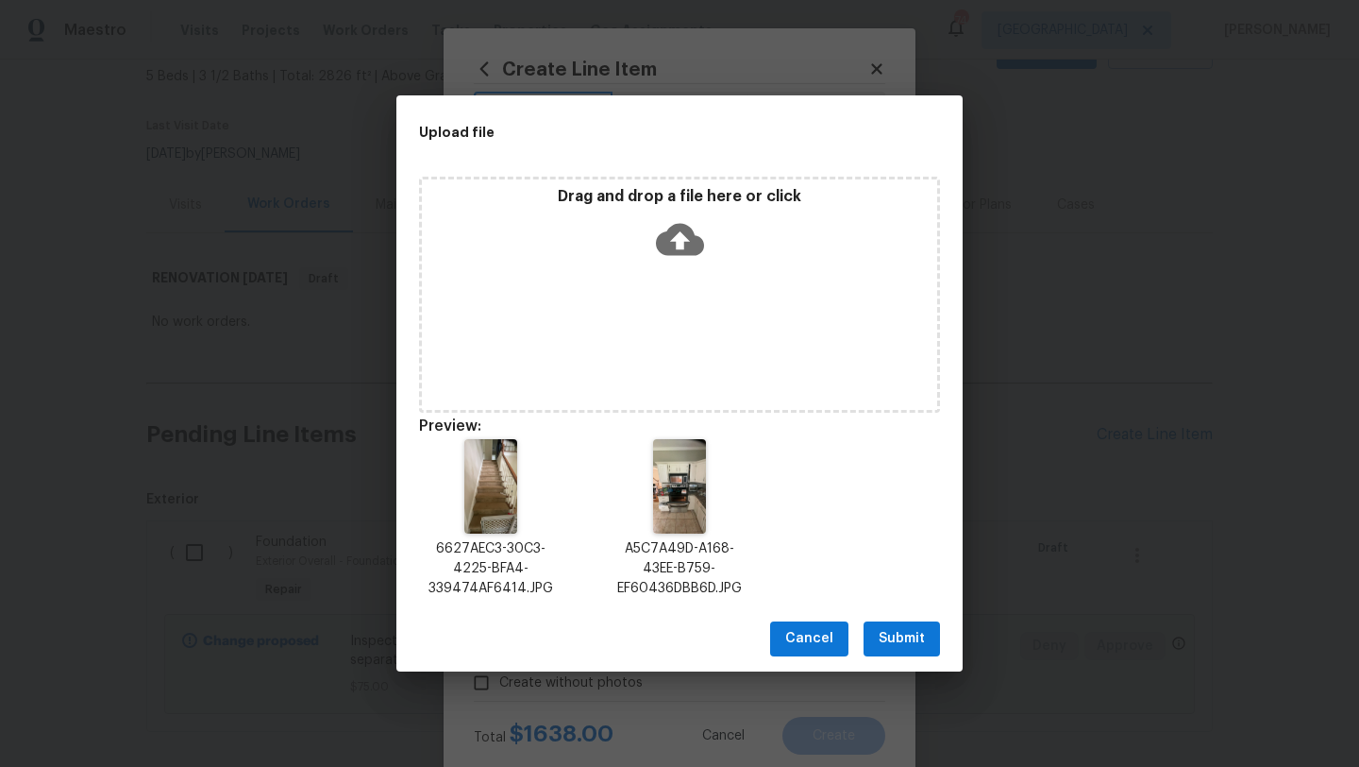
click at [899, 647] on span "Submit" at bounding box center [902, 639] width 46 height 24
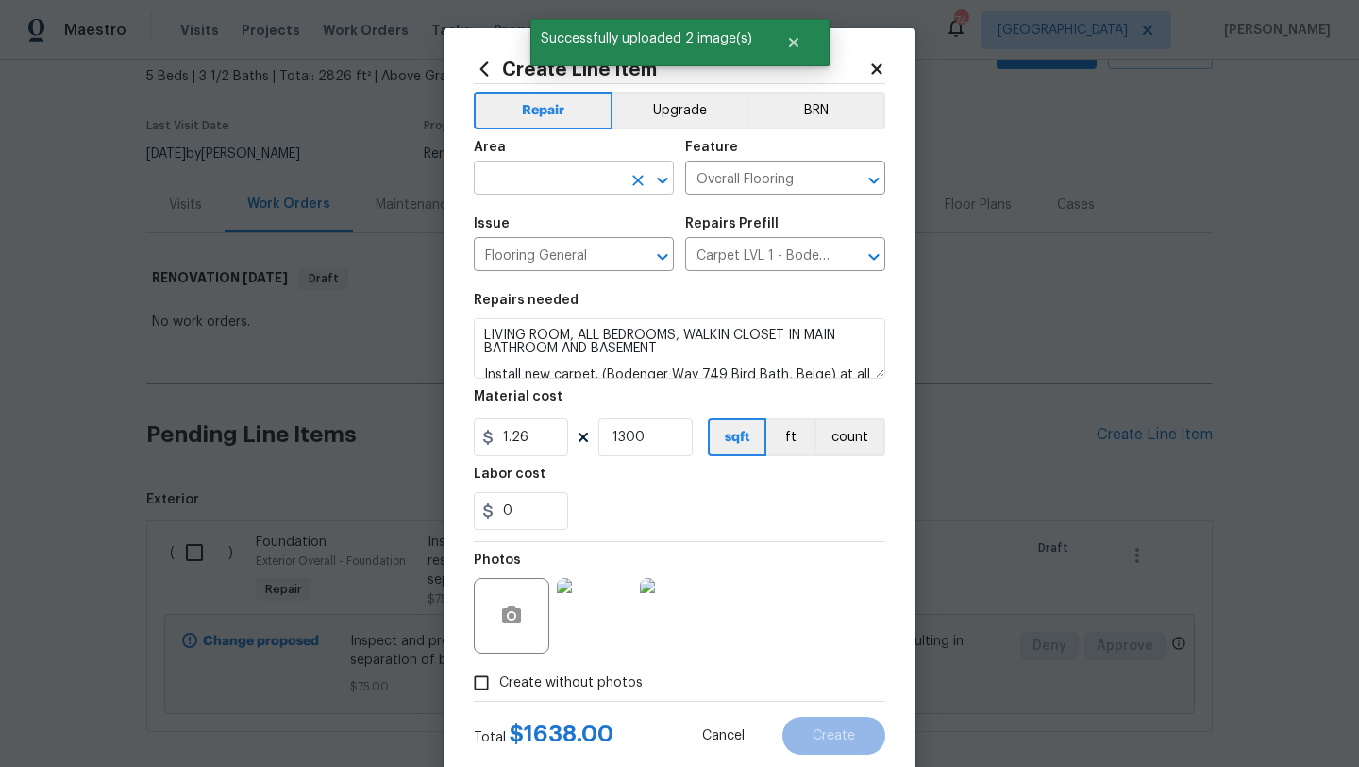
click at [560, 177] on input "text" at bounding box center [547, 179] width 147 height 29
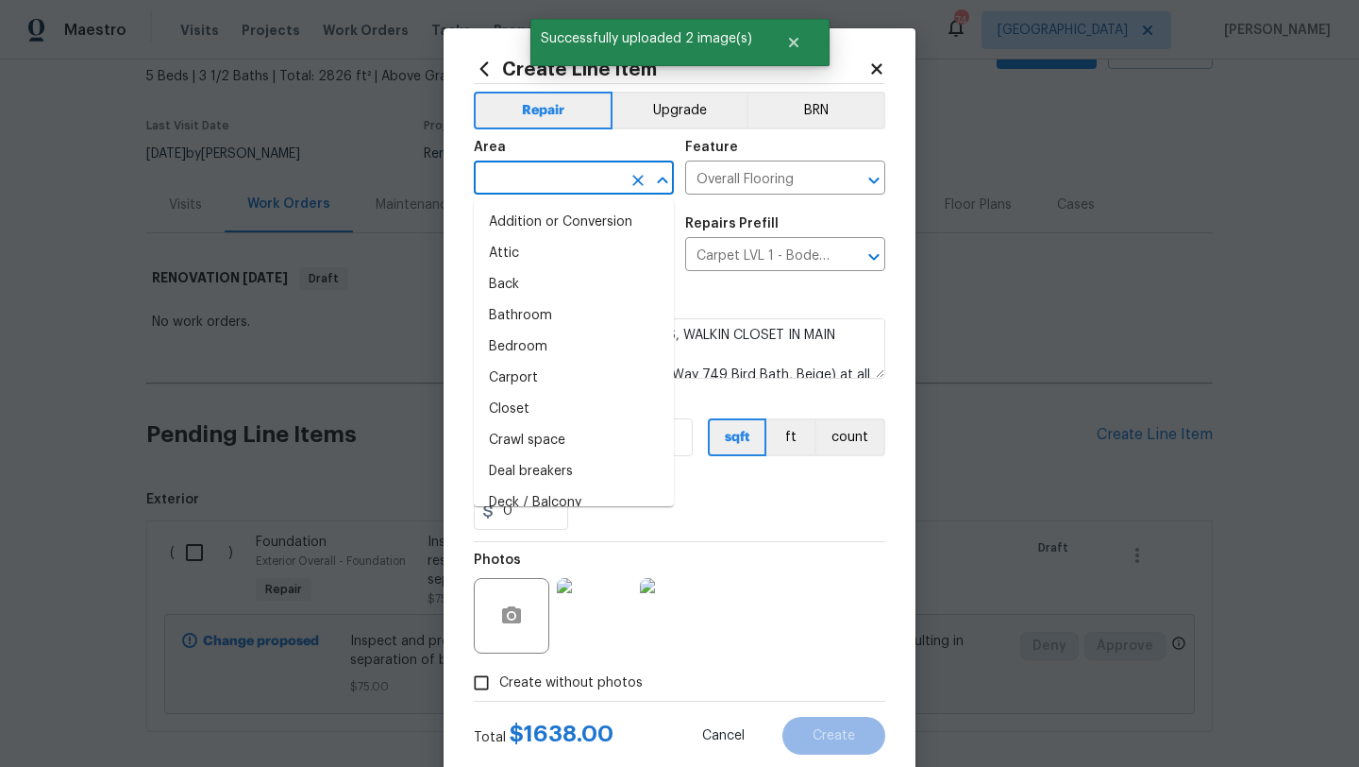
type input "o"
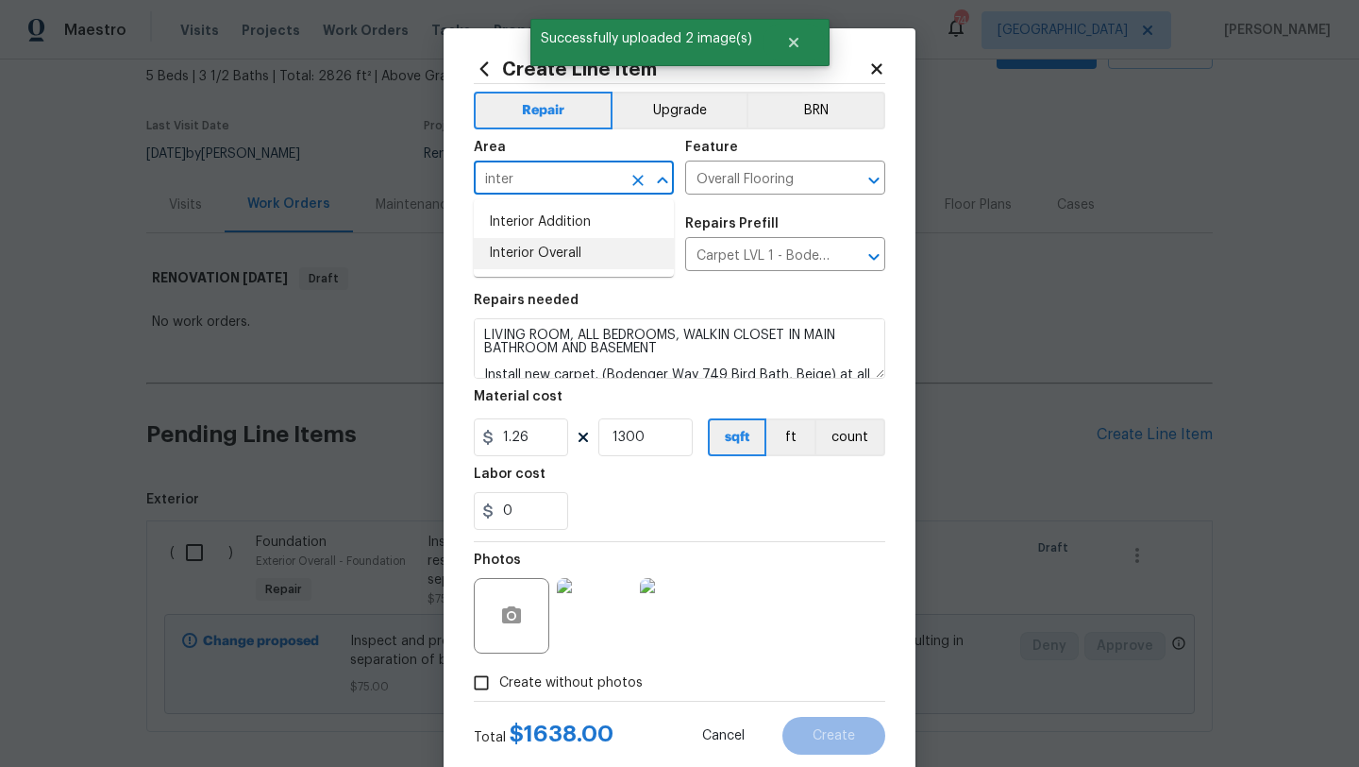
click at [558, 245] on li "Interior Overall" at bounding box center [574, 253] width 200 height 31
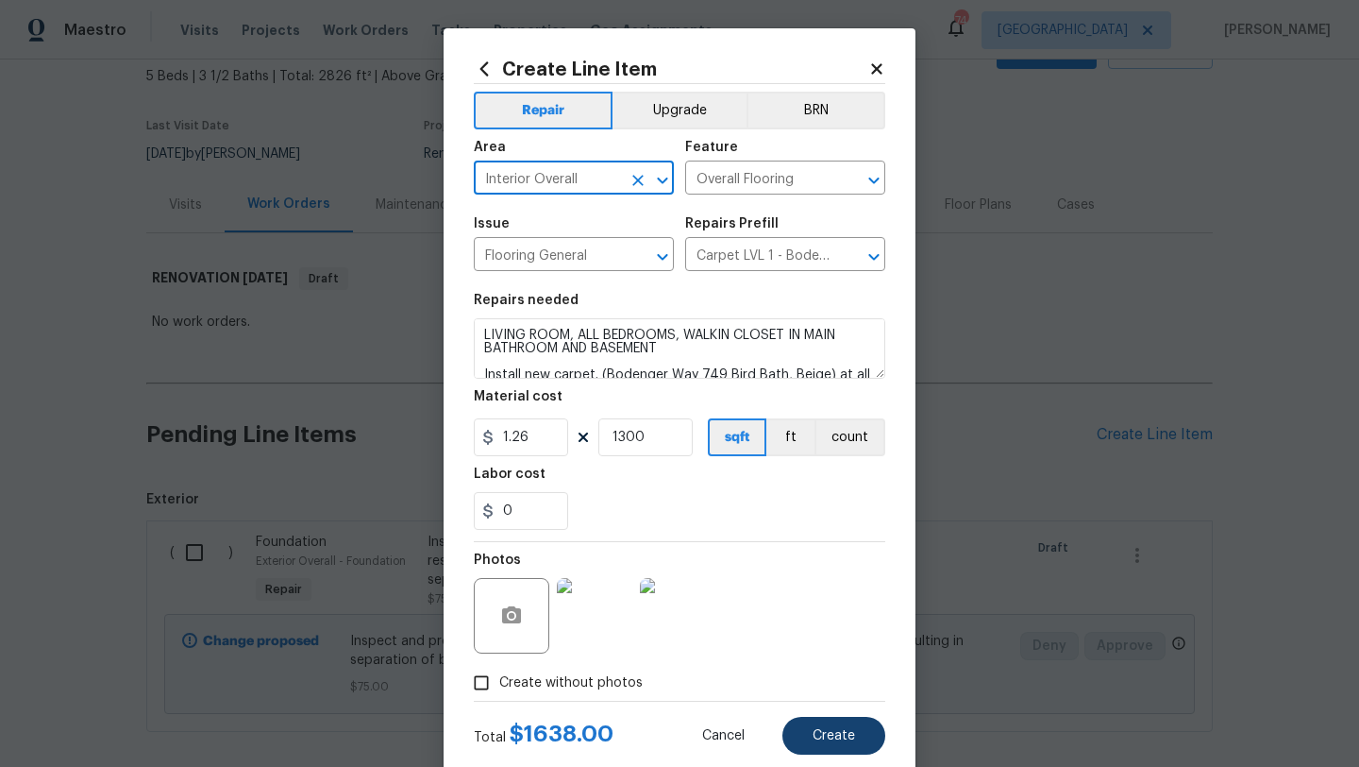
type input "Interior Overall"
click at [826, 739] on span "Create" at bounding box center [834, 736] width 42 height 14
type input "0"
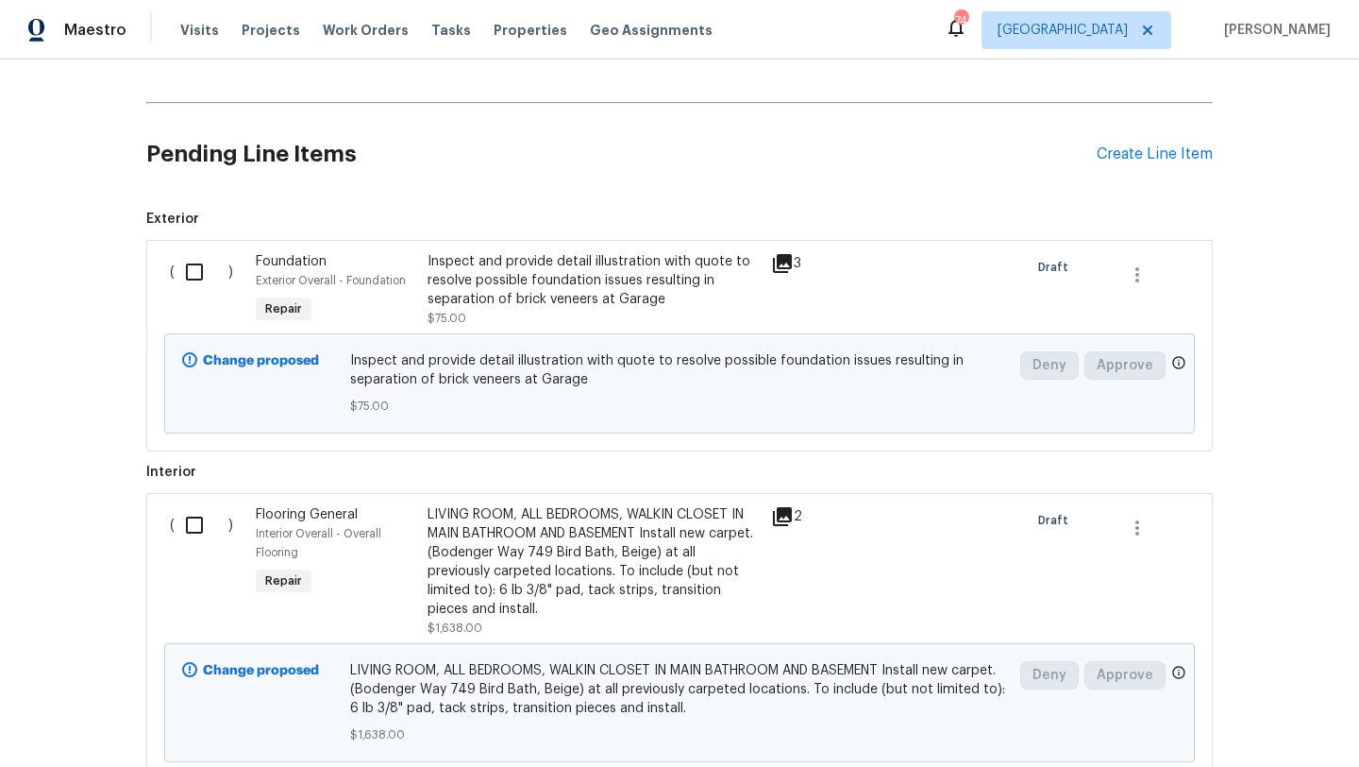
scroll to position [296, 0]
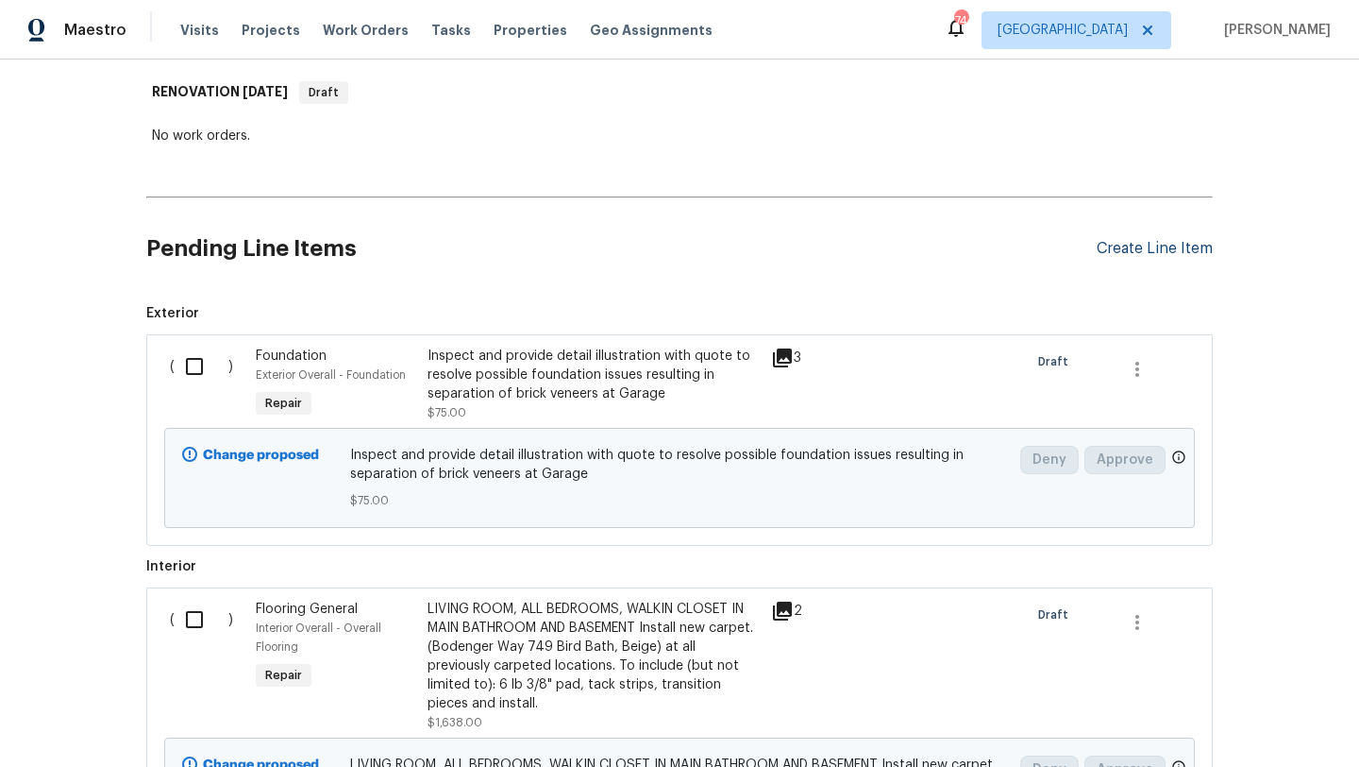
click at [1114, 249] on div "Create Line Item" at bounding box center [1155, 249] width 116 height 18
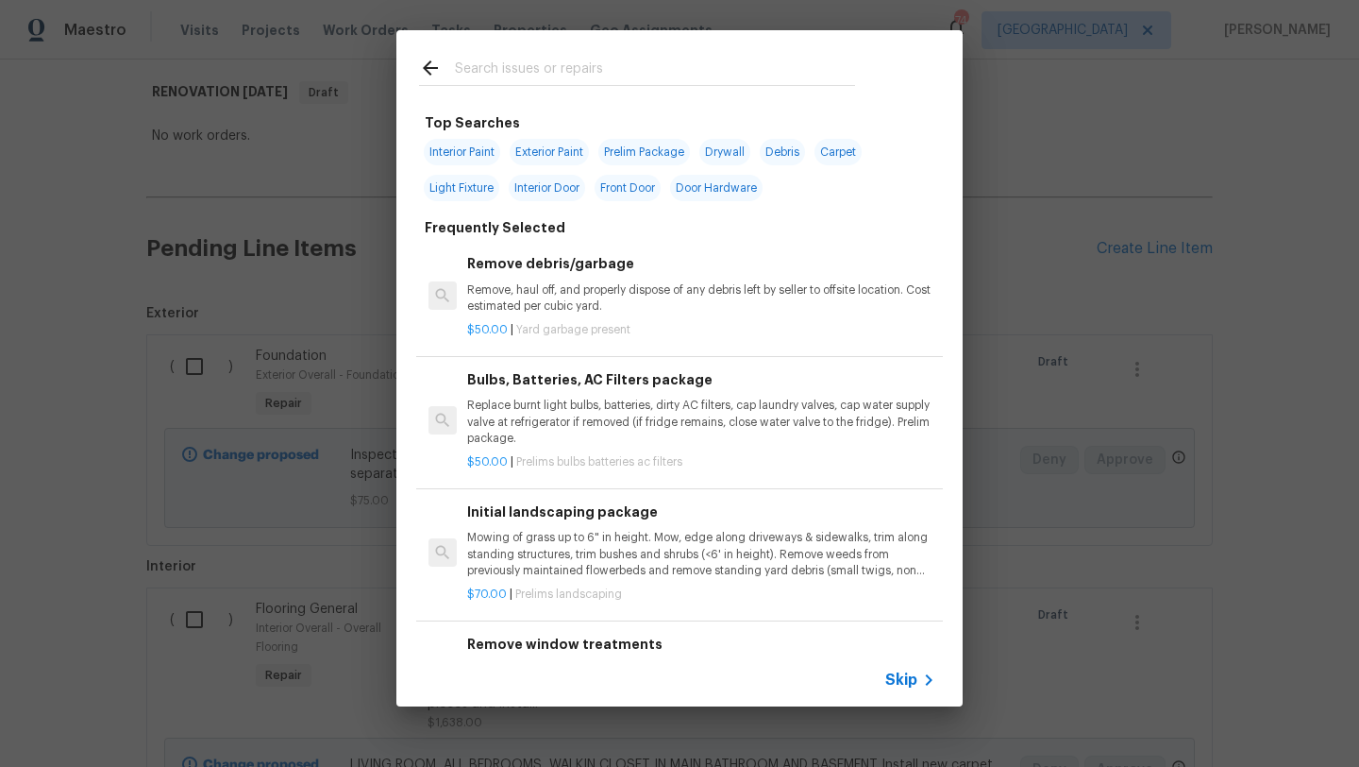
click at [536, 62] on input "text" at bounding box center [655, 71] width 400 height 28
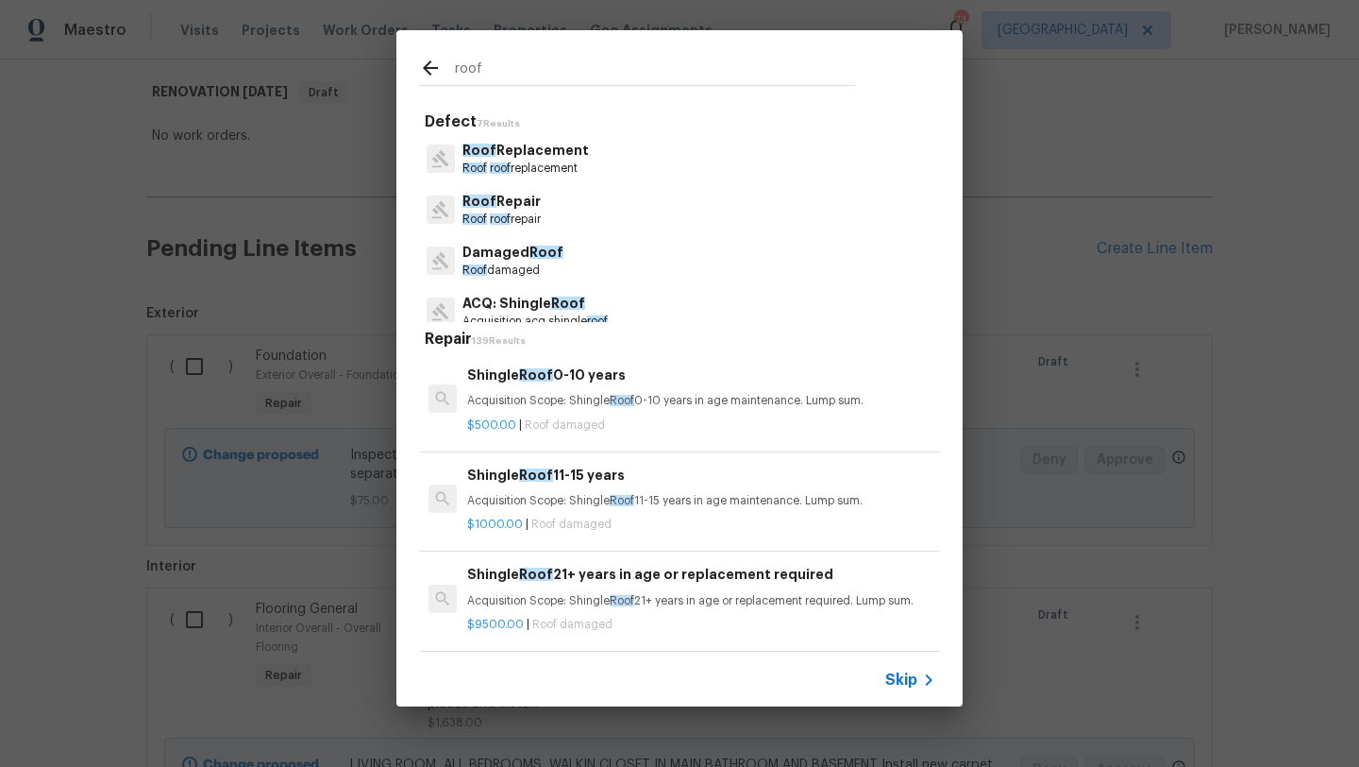
type input "roof"
click at [535, 162] on p "Roof roof replacement" at bounding box center [526, 168] width 127 height 16
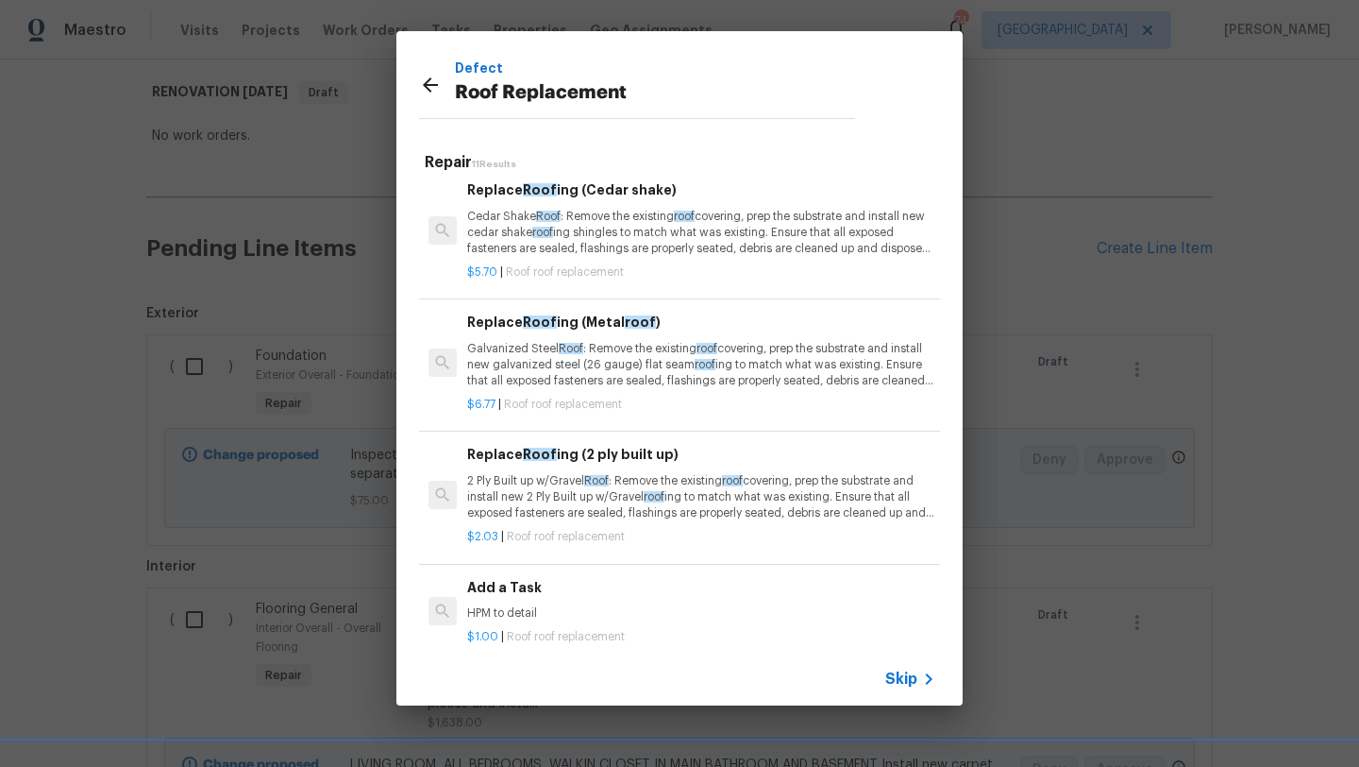
scroll to position [920, 0]
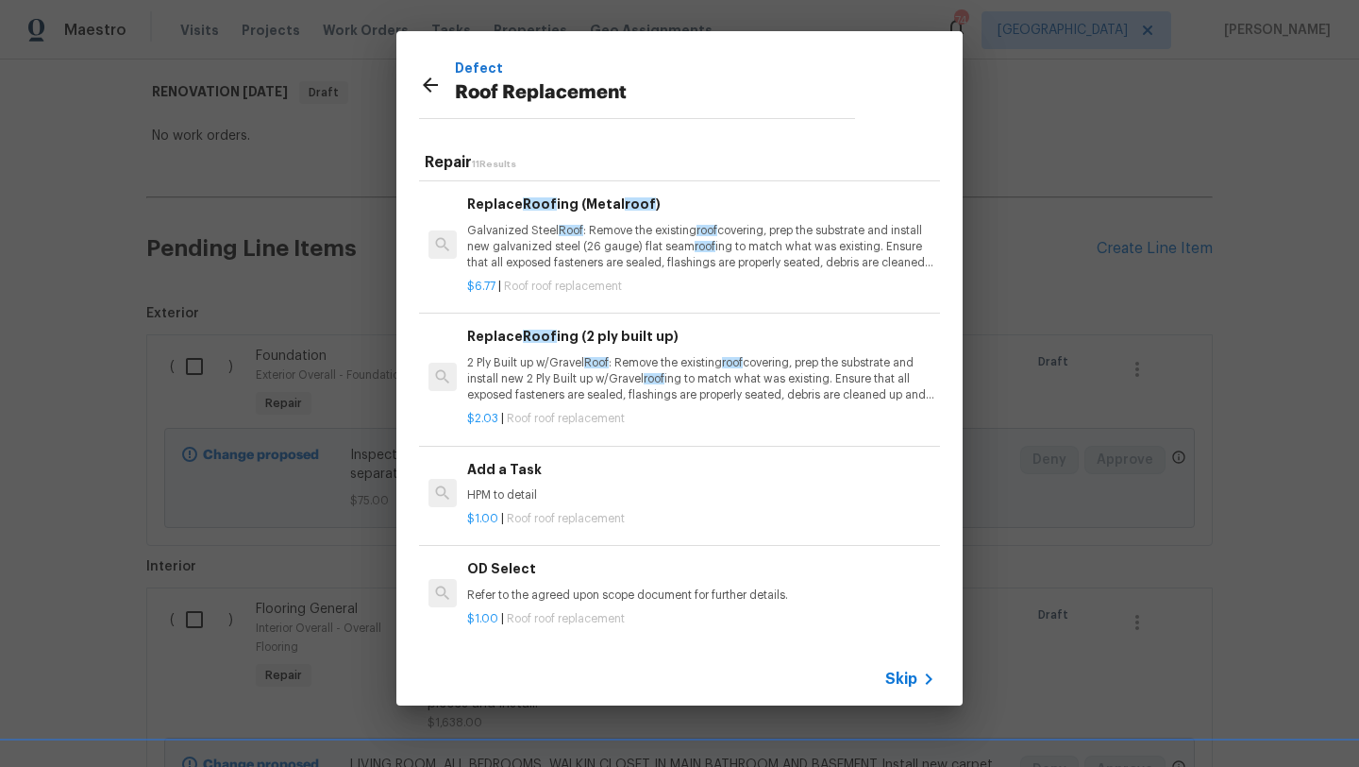
click at [579, 473] on h6 "Add a Task" at bounding box center [701, 469] width 468 height 21
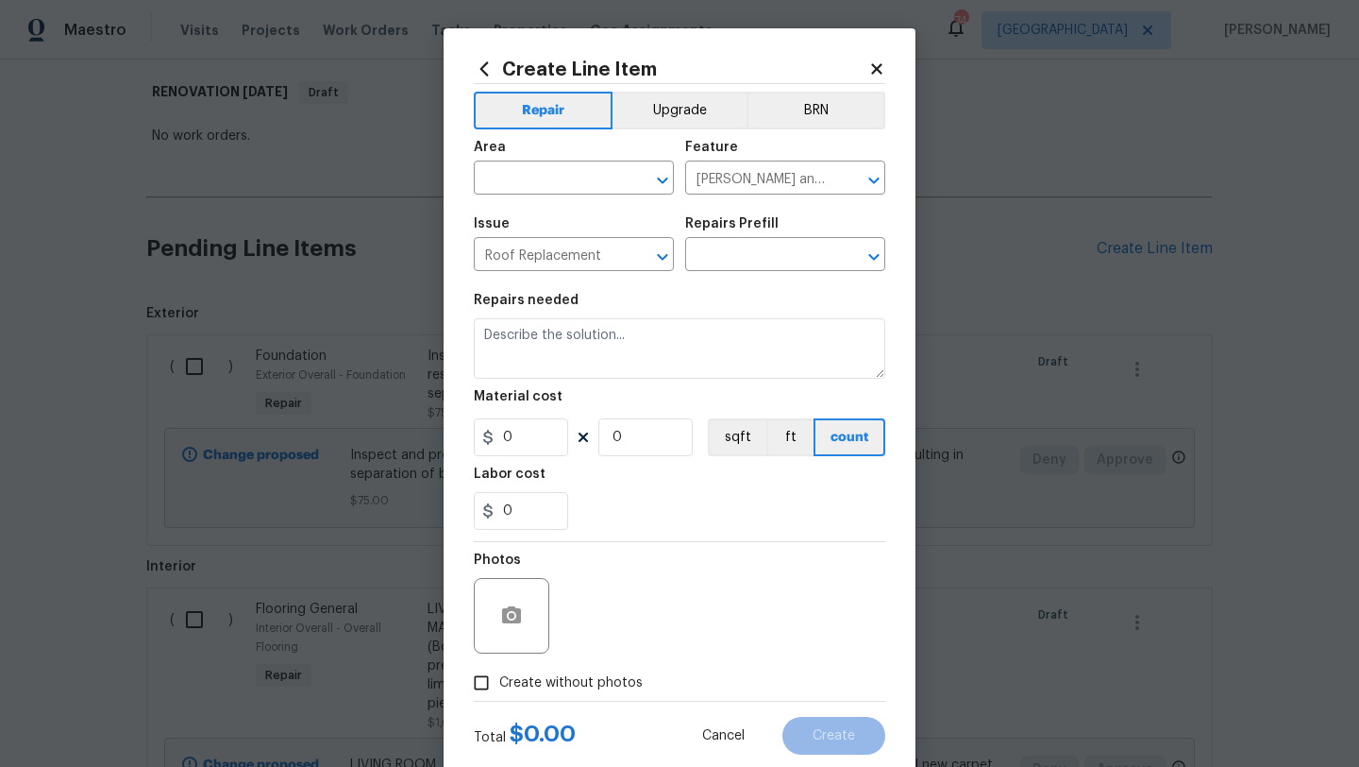
type input "Add a Task $1.00"
type textarea "HPM to detail"
type input "1"
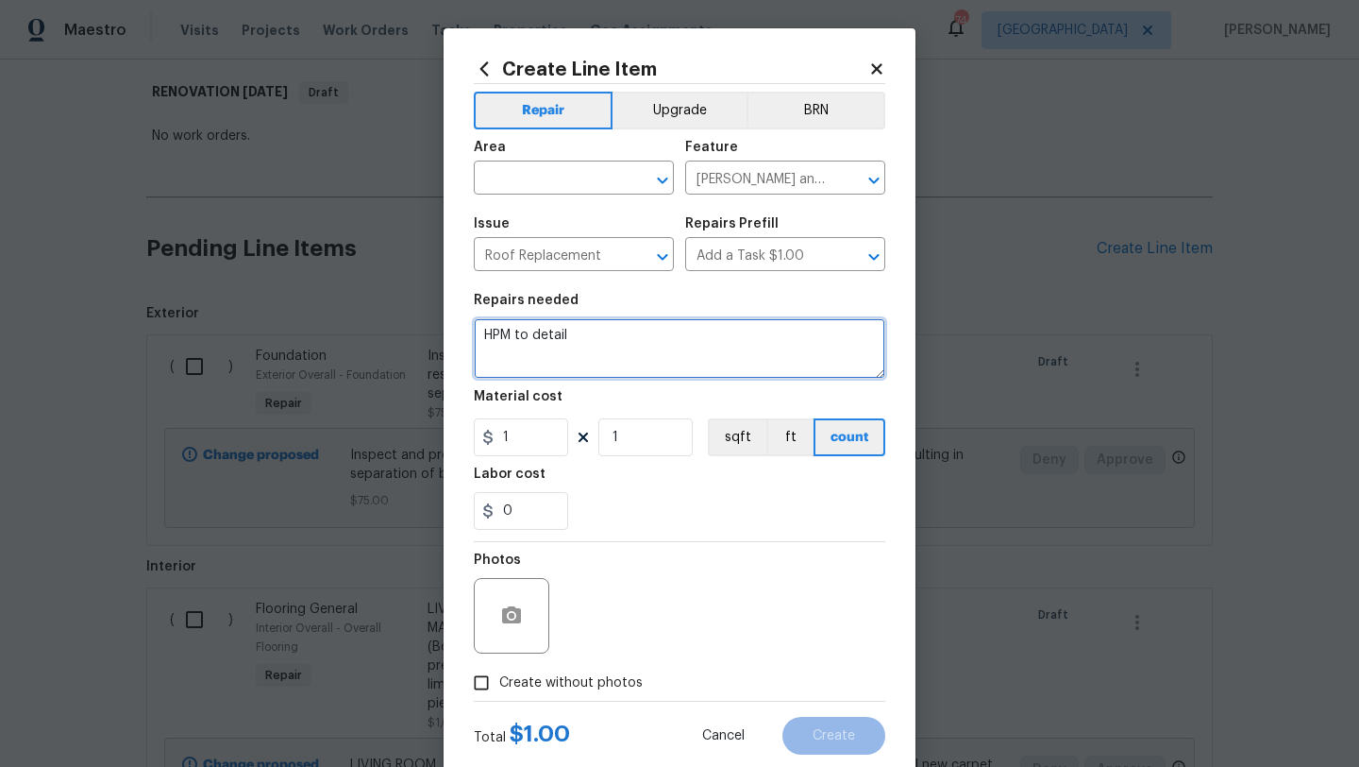
click at [606, 340] on textarea "HPM to detail" at bounding box center [680, 348] width 412 height 60
drag, startPoint x: 588, startPoint y: 340, endPoint x: 484, endPoint y: 329, distance: 104.4
click at [484, 329] on textarea "HPM to detail" at bounding box center [680, 348] width 412 height 60
type textarea "Provide and eagle eye report and bid for roof replacement"
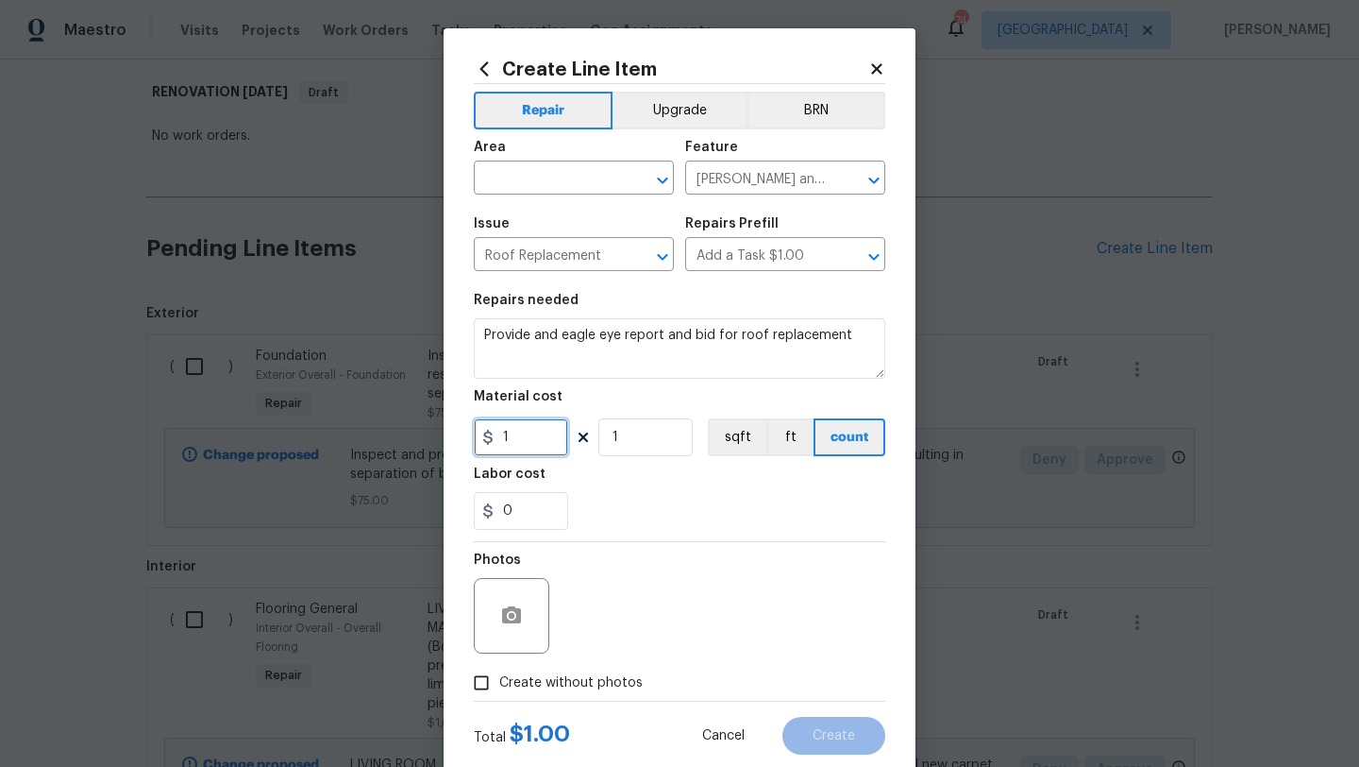
click at [525, 441] on input "1" at bounding box center [521, 437] width 94 height 38
type input "75"
click at [633, 518] on div "0" at bounding box center [680, 511] width 412 height 38
click at [526, 612] on button "button" at bounding box center [511, 615] width 45 height 45
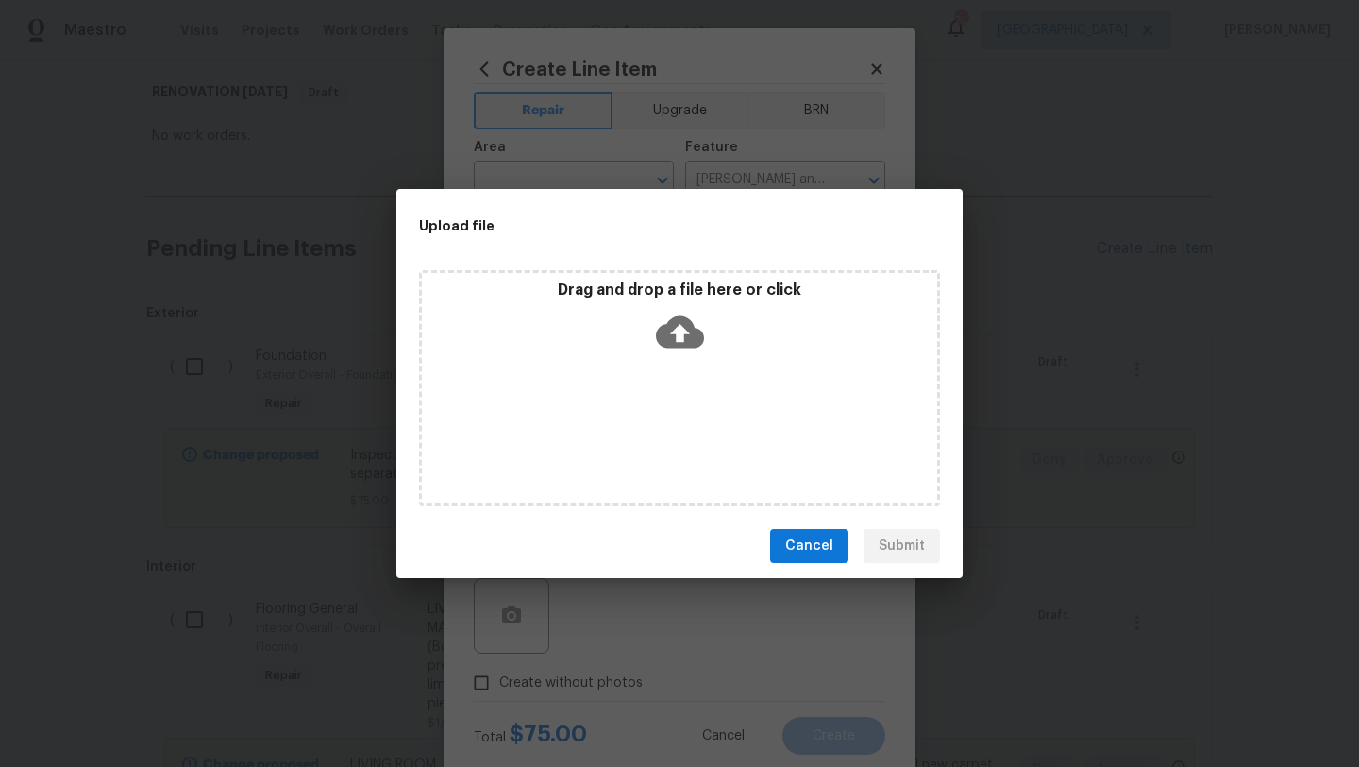
click at [690, 374] on div "Drag and drop a file here or click" at bounding box center [679, 388] width 521 height 236
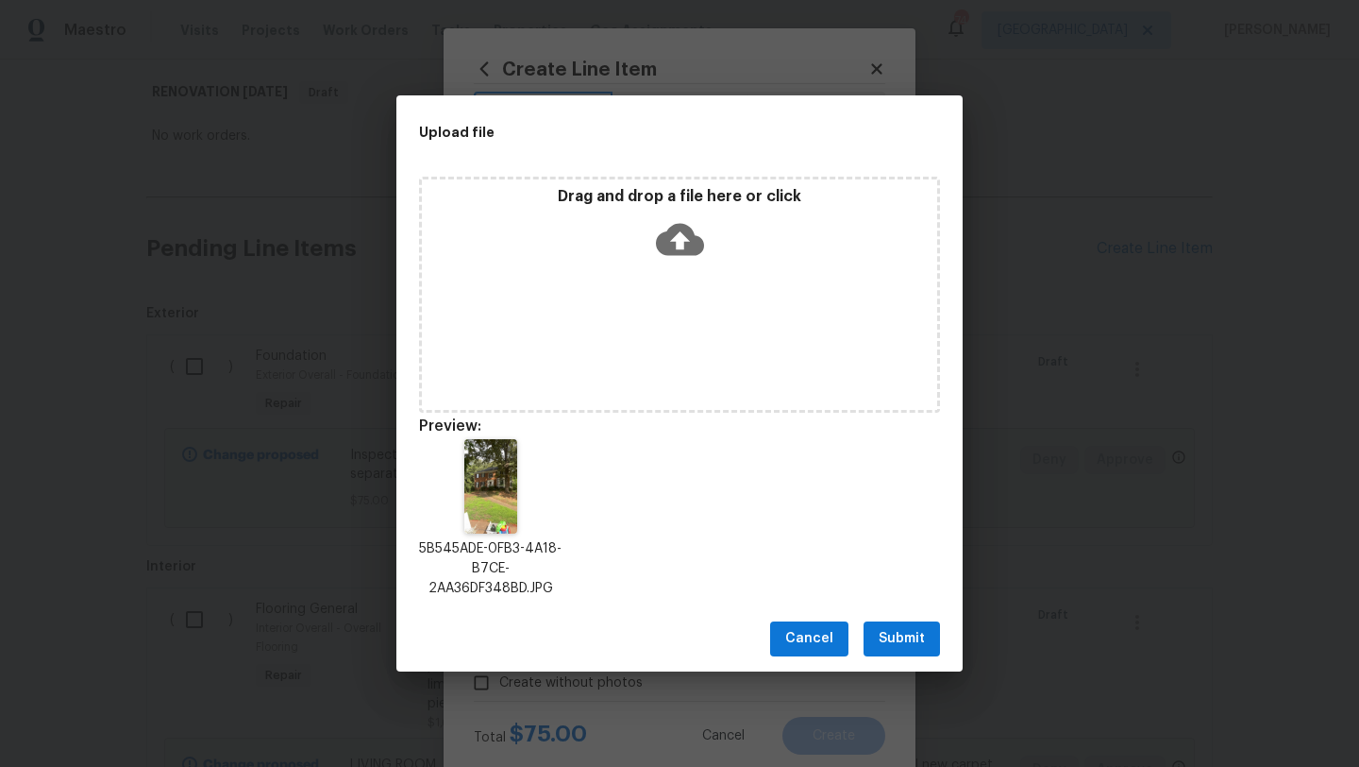
click at [888, 633] on span "Submit" at bounding box center [902, 639] width 46 height 24
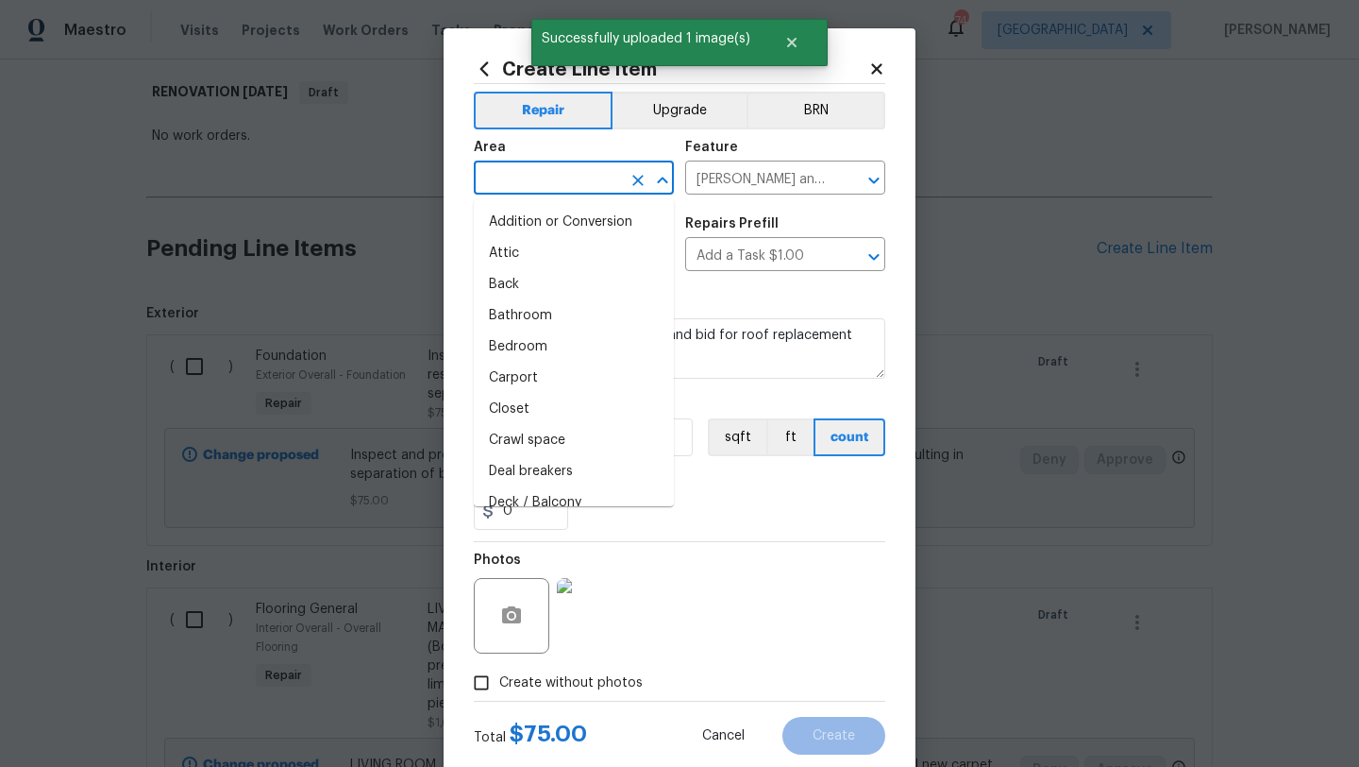
click at [533, 170] on input "text" at bounding box center [547, 179] width 147 height 29
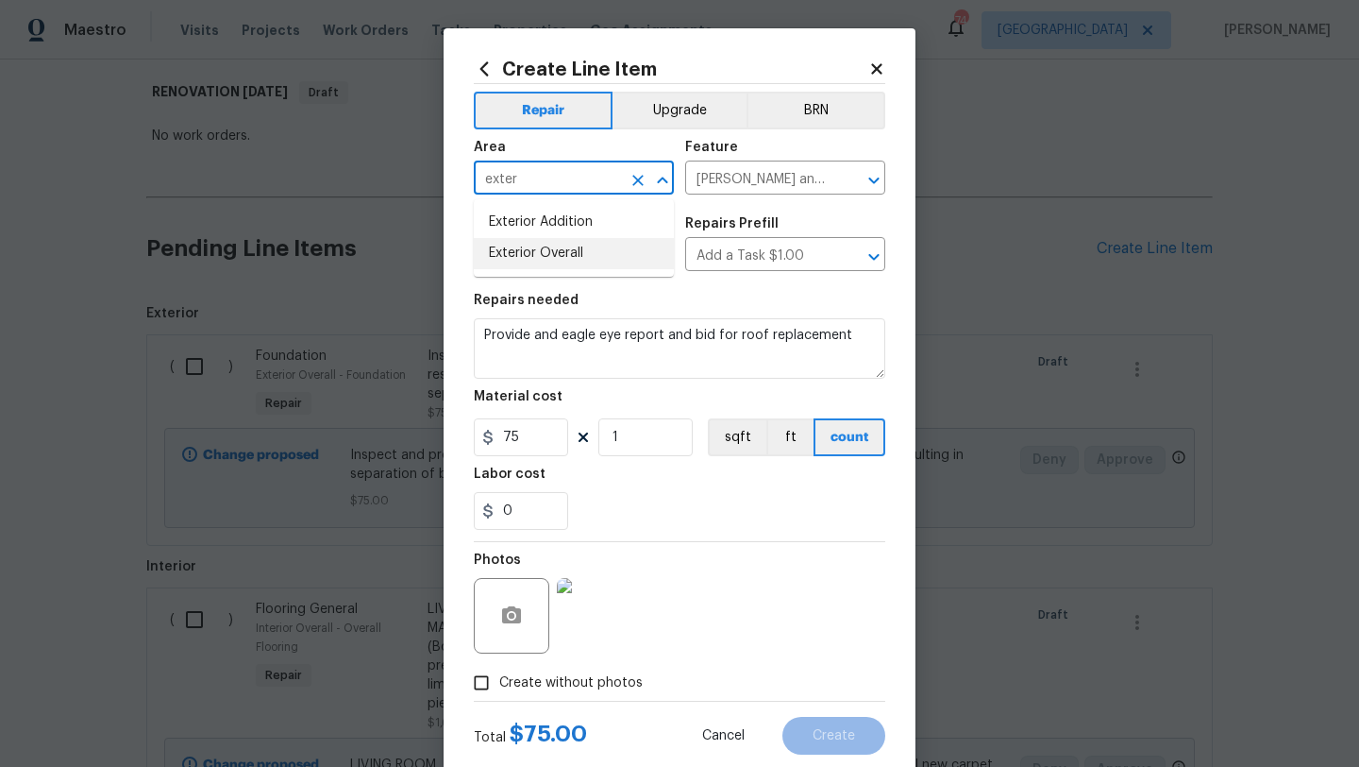
click at [550, 264] on li "Exterior Overall" at bounding box center [574, 253] width 200 height 31
type input "Exterior Overall"
click at [836, 731] on span "Create" at bounding box center [834, 736] width 42 height 14
type input "0"
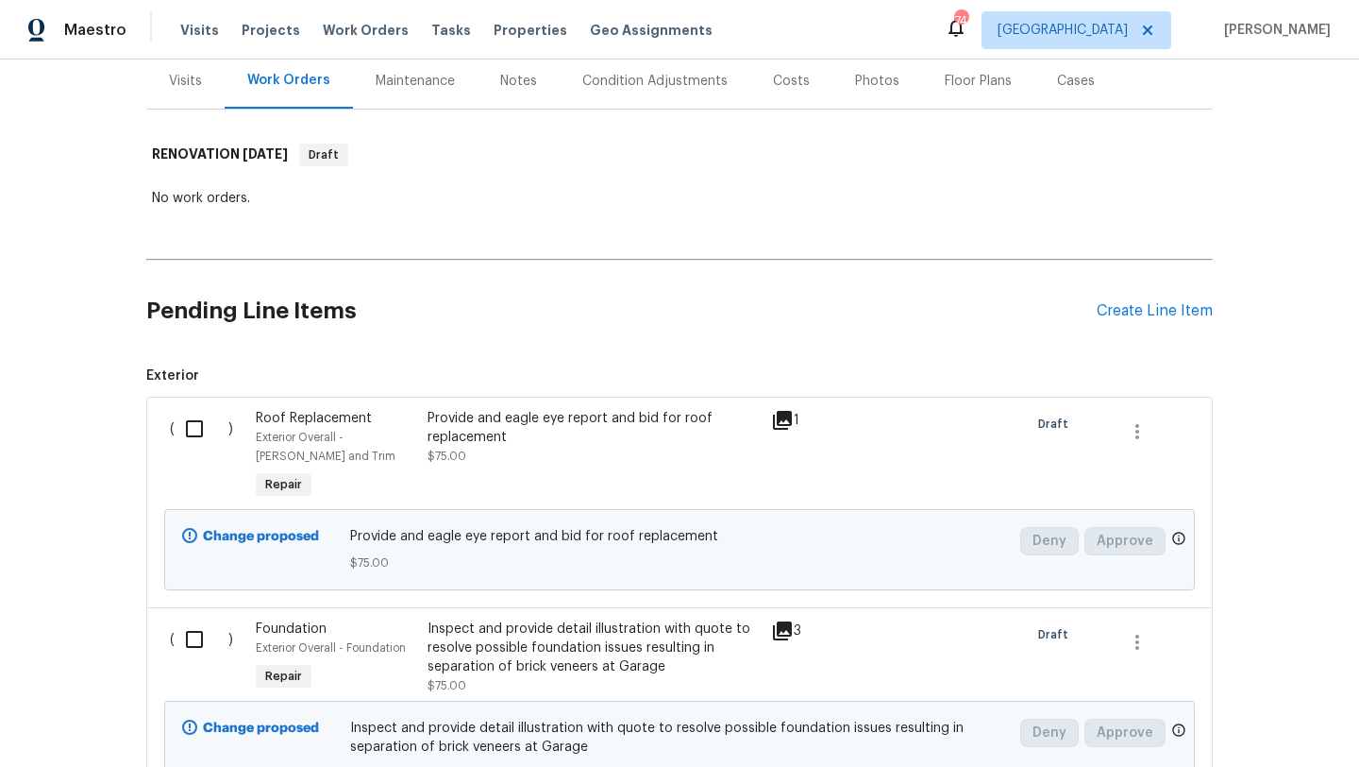
scroll to position [228, 0]
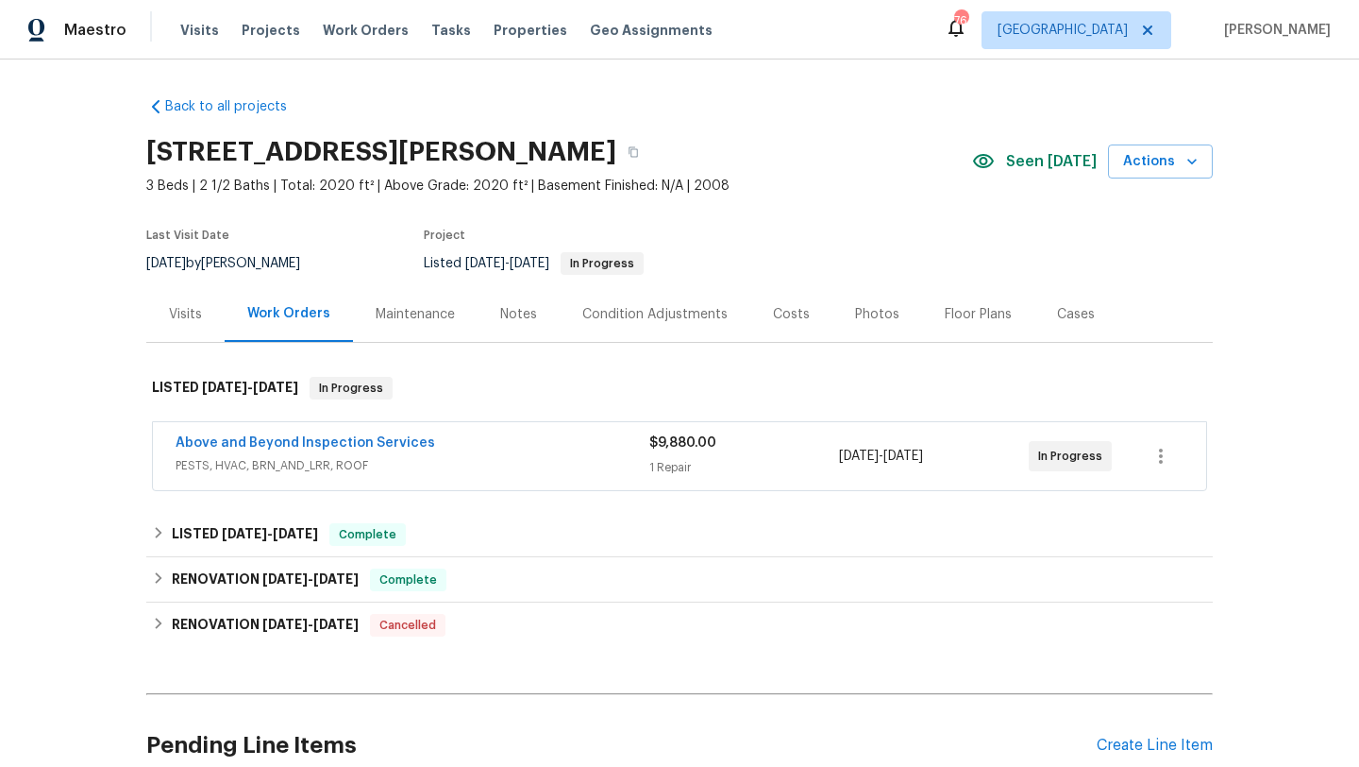
click at [509, 316] on div "Notes" at bounding box center [518, 314] width 37 height 19
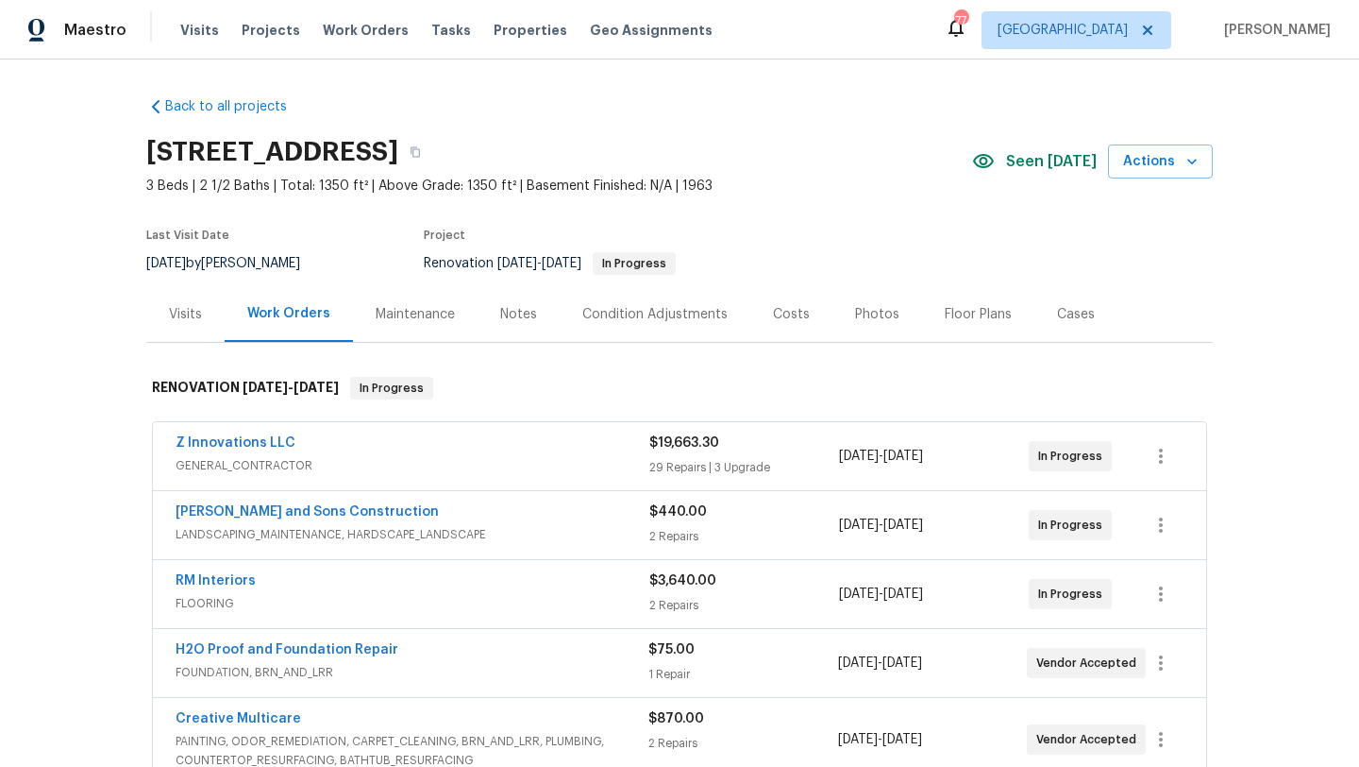
click at [488, 306] on div "Notes" at bounding box center [519, 314] width 82 height 56
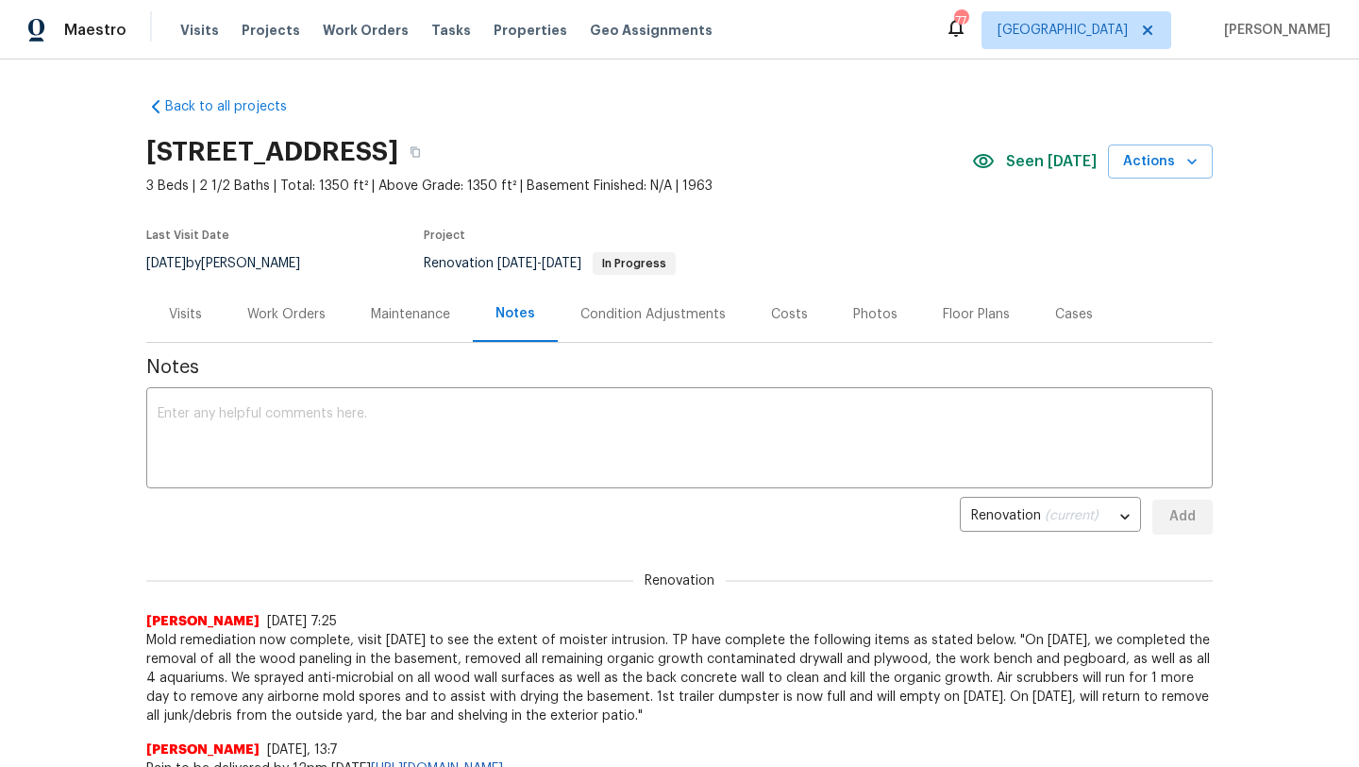
click at [796, 312] on div "Costs" at bounding box center [789, 314] width 37 height 19
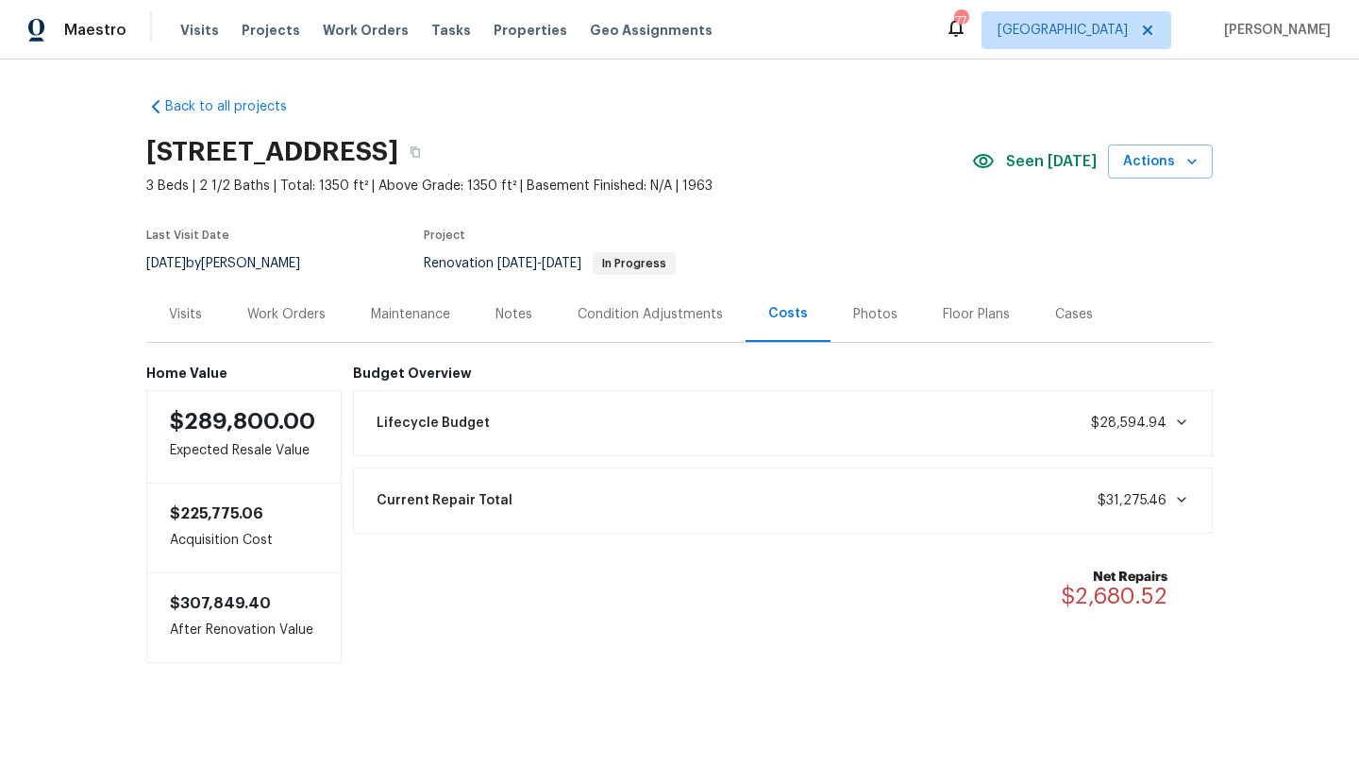
click at [260, 309] on div "Work Orders" at bounding box center [286, 314] width 78 height 19
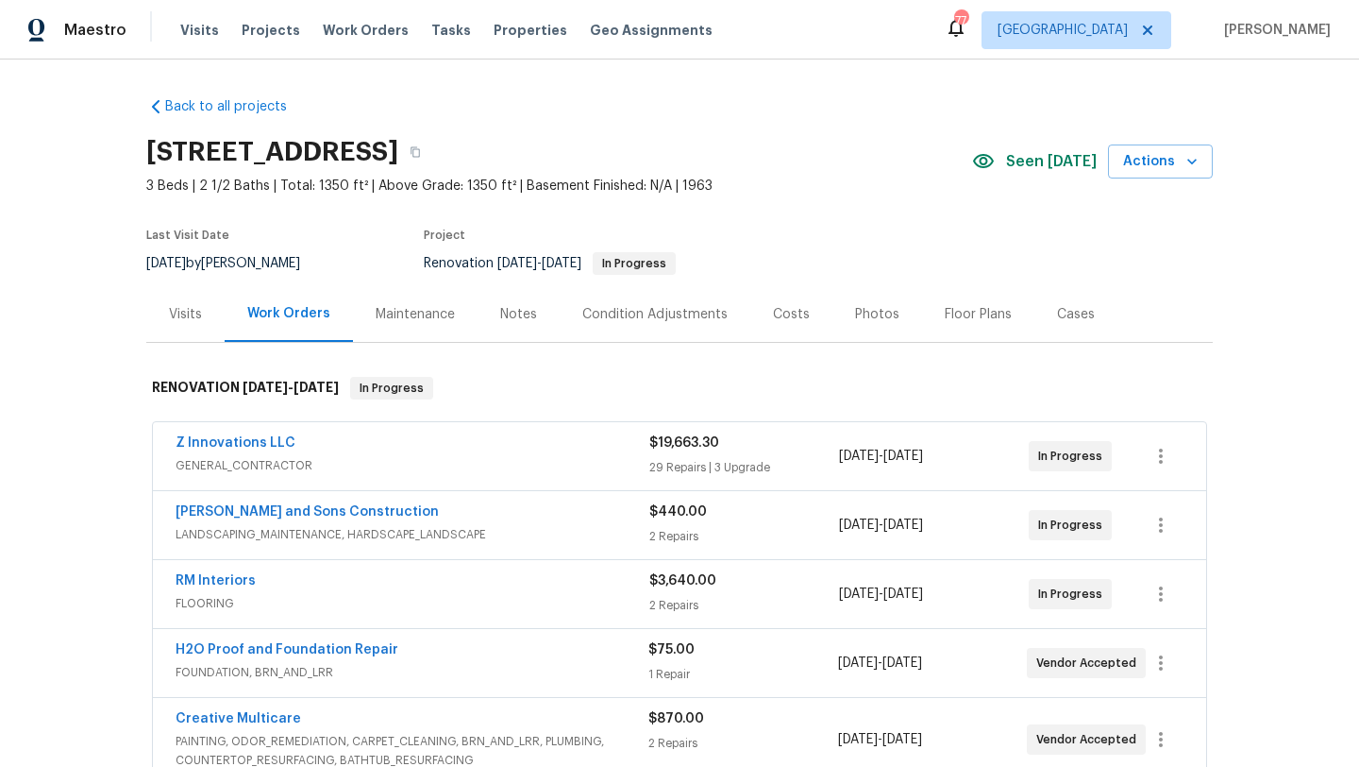
scroll to position [27, 0]
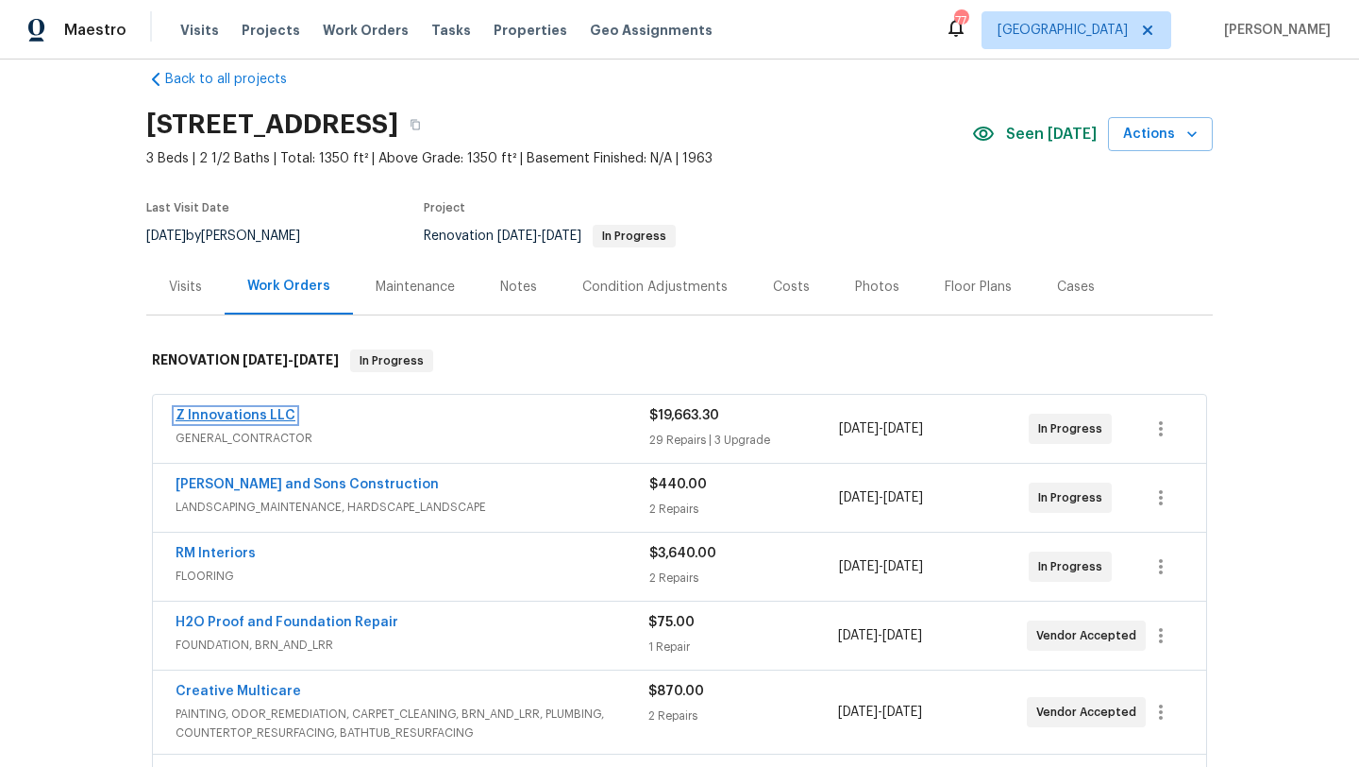
click at [259, 415] on link "Z Innovations LLC" at bounding box center [236, 415] width 120 height 13
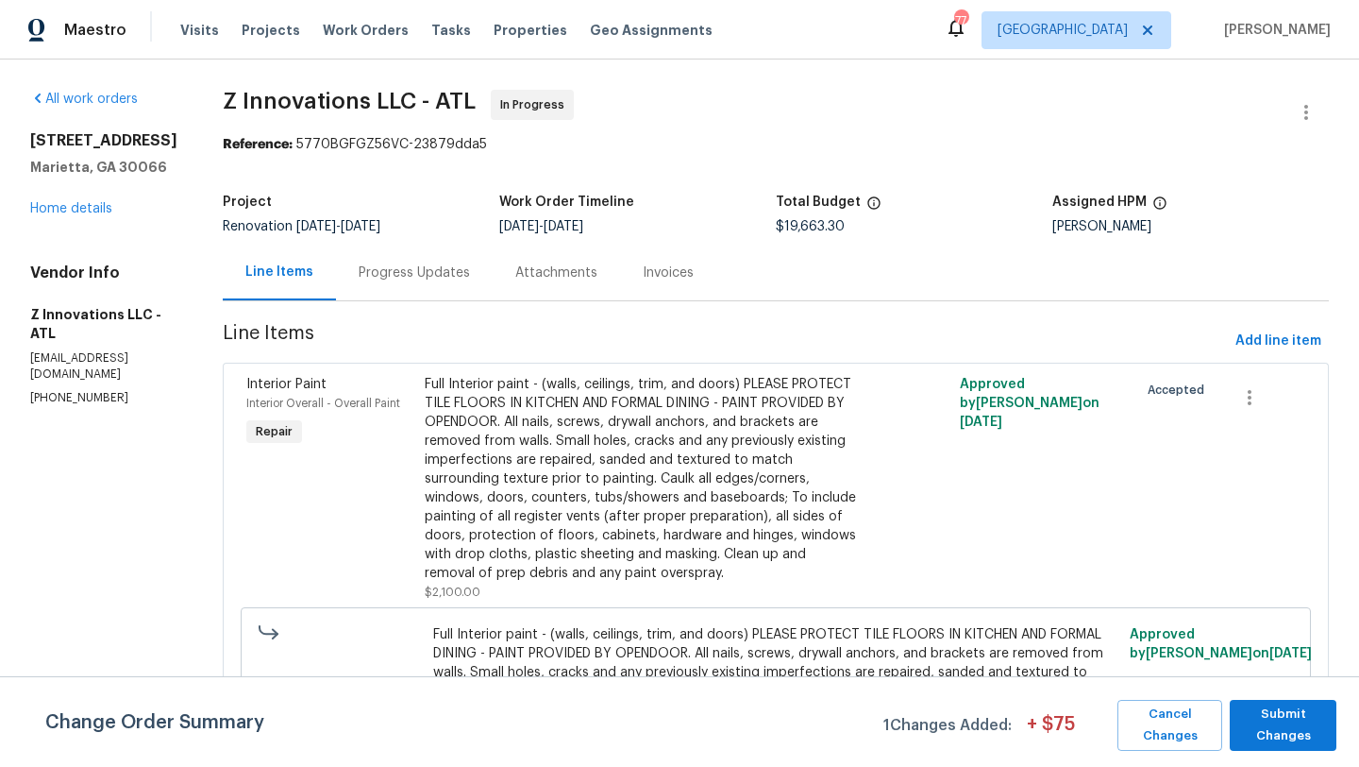
click at [397, 272] on div "Progress Updates" at bounding box center [414, 272] width 111 height 19
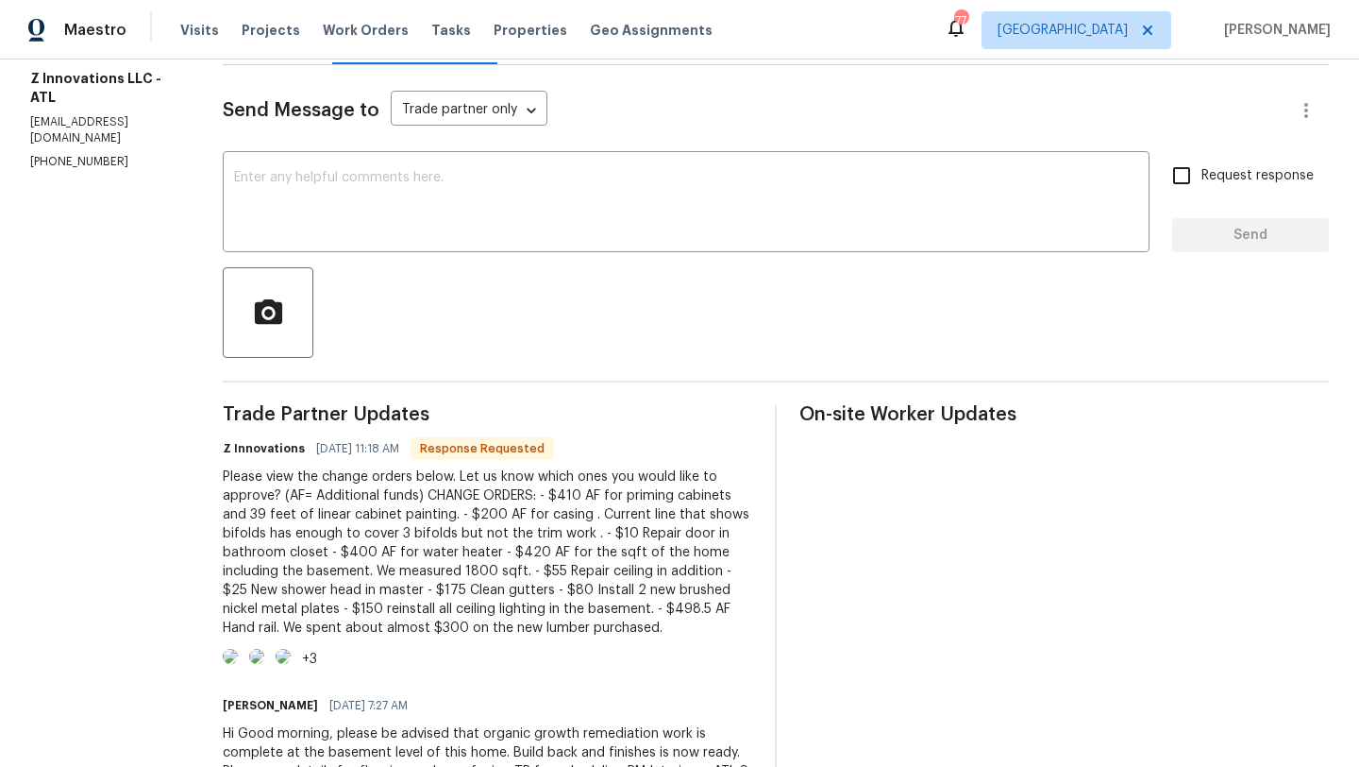
scroll to position [239, 0]
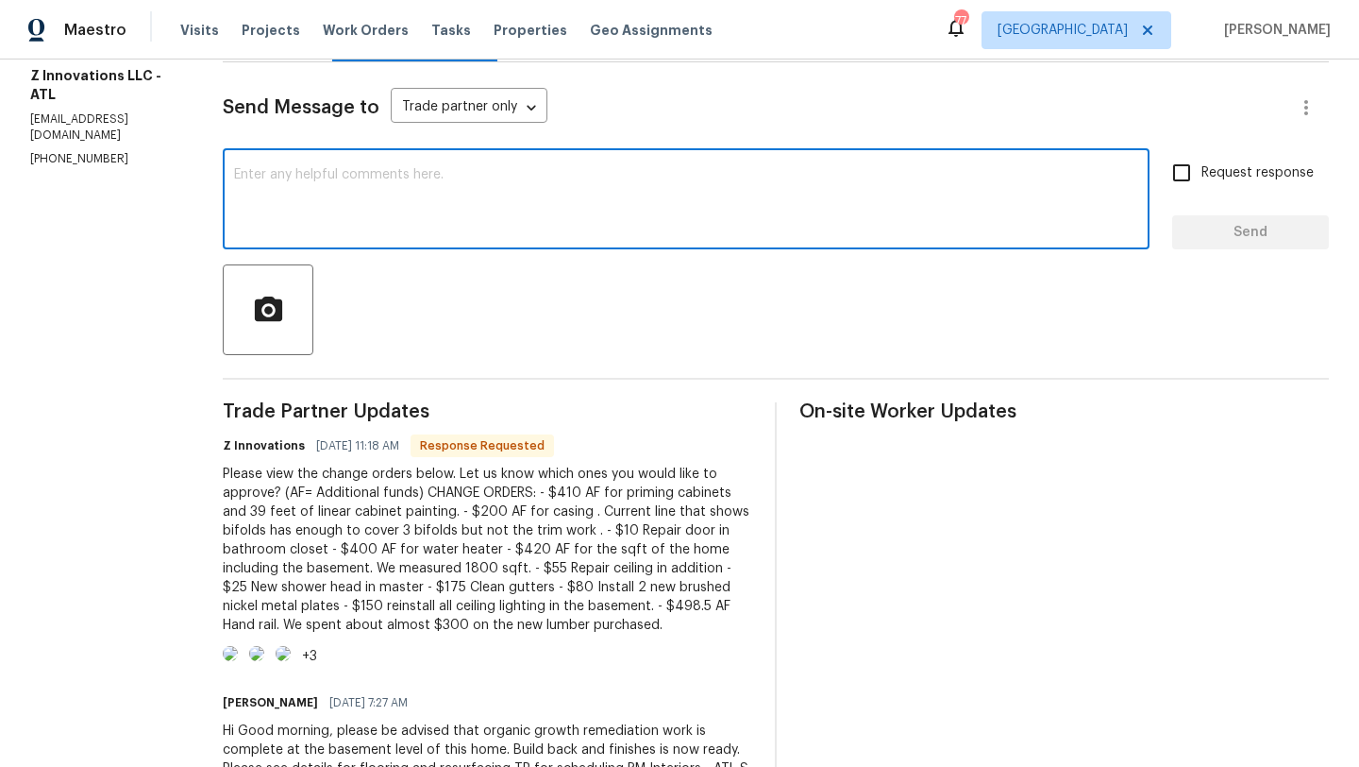
click at [292, 193] on textarea at bounding box center [686, 201] width 904 height 66
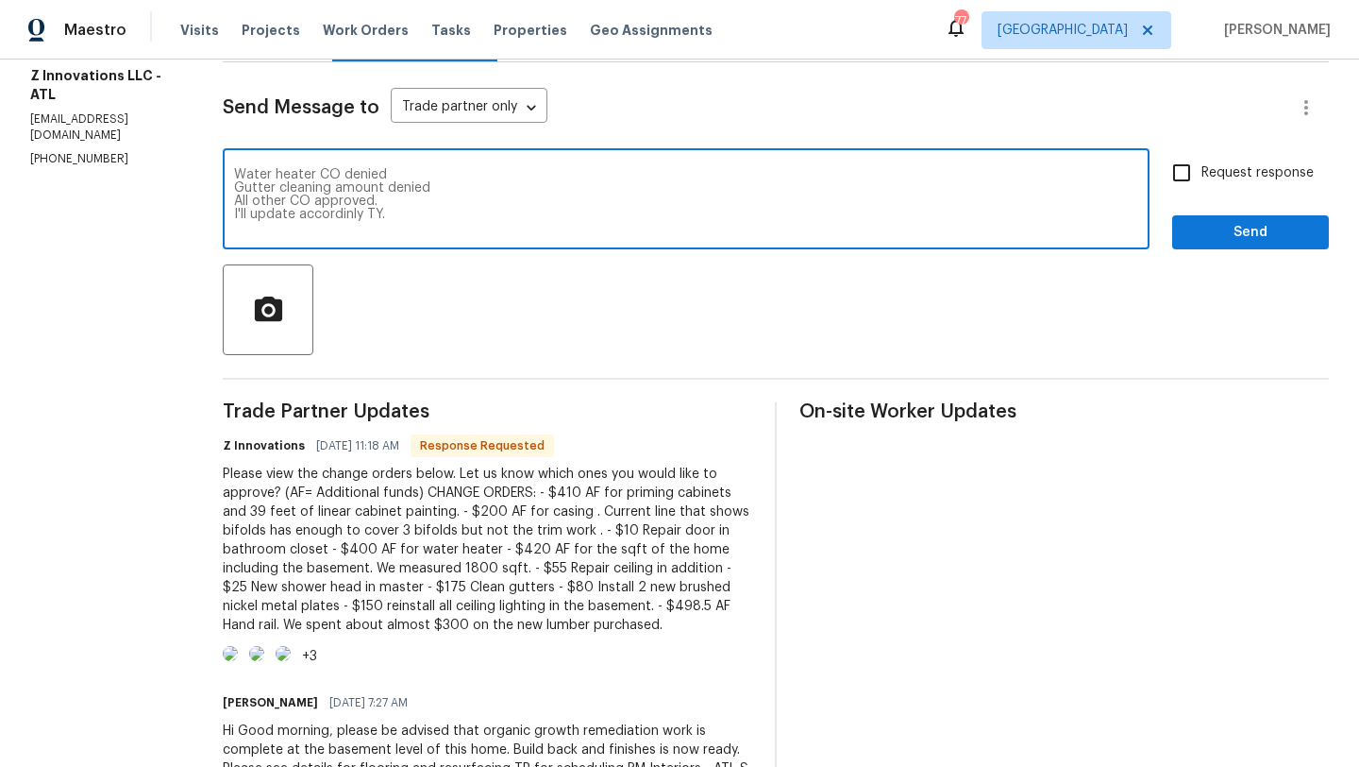
click at [331, 215] on textarea "Water heater CO denied Gutter cleaning amount denied All other CO approved. I'l…" at bounding box center [686, 201] width 904 height 66
click at [391, 213] on textarea "Water heater CO denied Gutter cleaning amount denied All other CO approved. I'l…" at bounding box center [686, 201] width 904 height 66
type textarea "Water heater CO denied Gutter cleaning amount denied All other CO approved. I'l…"
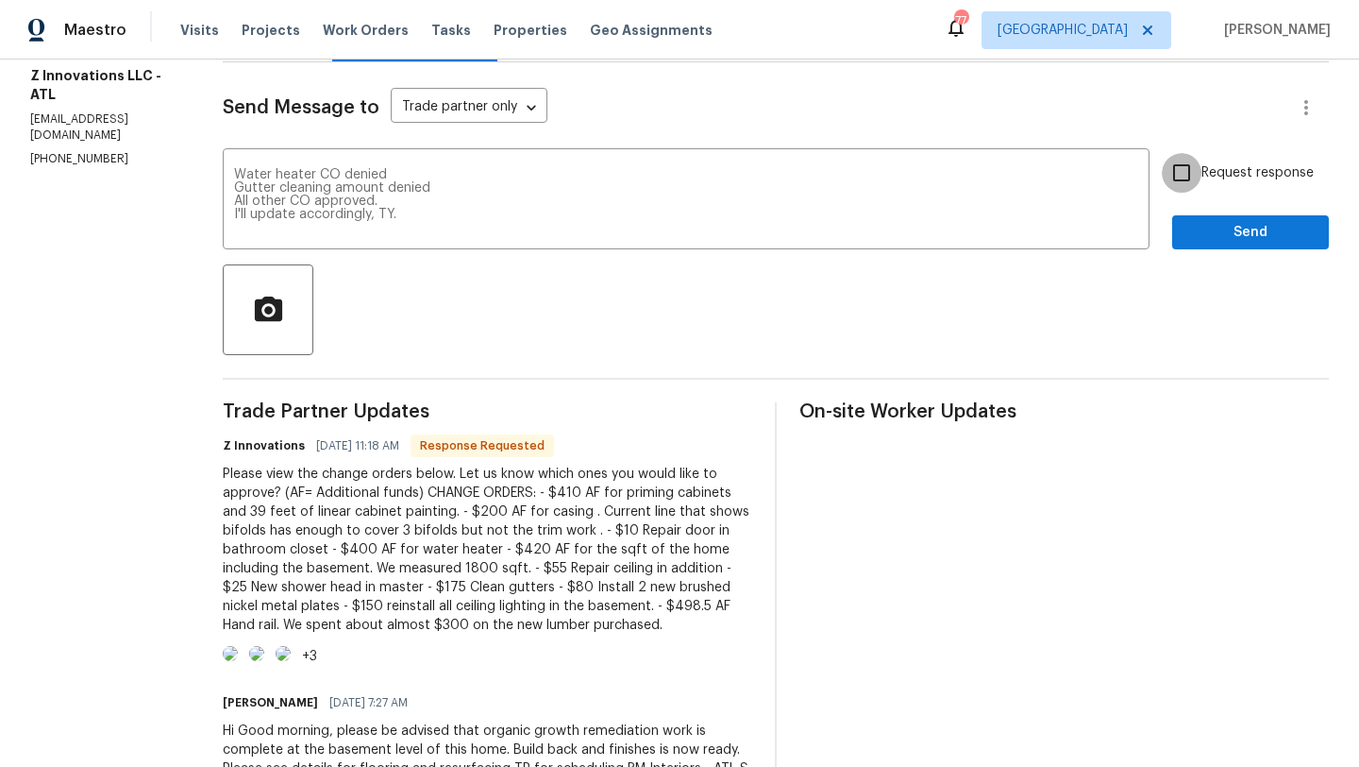
click at [1188, 177] on input "Request response" at bounding box center [1182, 173] width 40 height 40
checkbox input "true"
click at [234, 171] on textarea "Water heater CO denied Gutter cleaning amount denied All other CO approved. I'l…" at bounding box center [686, 201] width 904 height 66
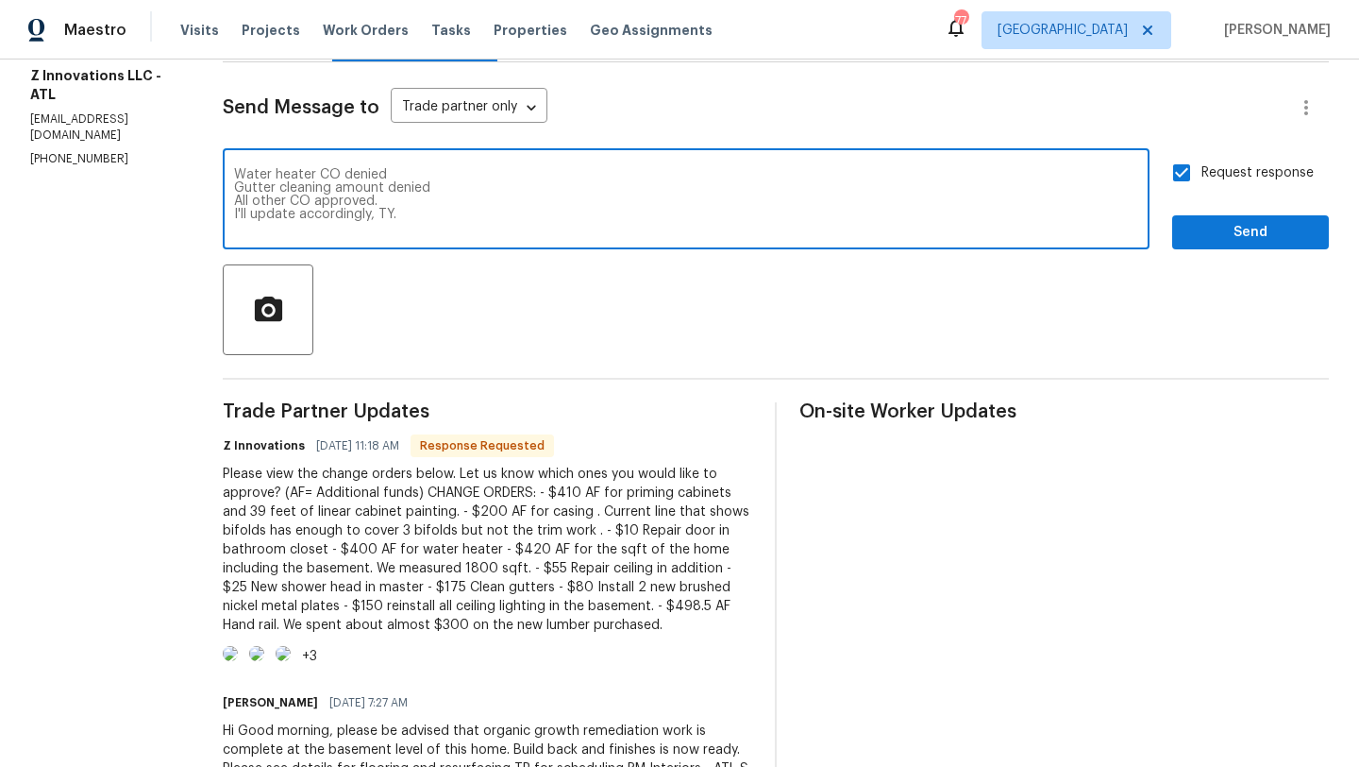
click at [226, 171] on div "Water heater CO denied Gutter cleaning amount denied All other CO approved. I'l…" at bounding box center [686, 201] width 927 height 96
click at [239, 172] on textarea "Water heater CO denied Gutter cleaning amount denied All other CO approved. I'l…" at bounding box center [686, 201] width 904 height 66
click at [369, 174] on textarea "Hi good day, as disccused Water heater CO denied Gutter cleaning amount denied …" at bounding box center [686, 201] width 904 height 66
click at [404, 180] on textarea "Hi good day, as disccused Water heater CO denied Gutter cleaning amount denied …" at bounding box center [686, 201] width 904 height 66
click at [446, 180] on textarea "Hi good day, as disccused Water heater CO denied Gutter cleaning amount denied …" at bounding box center [686, 201] width 904 height 66
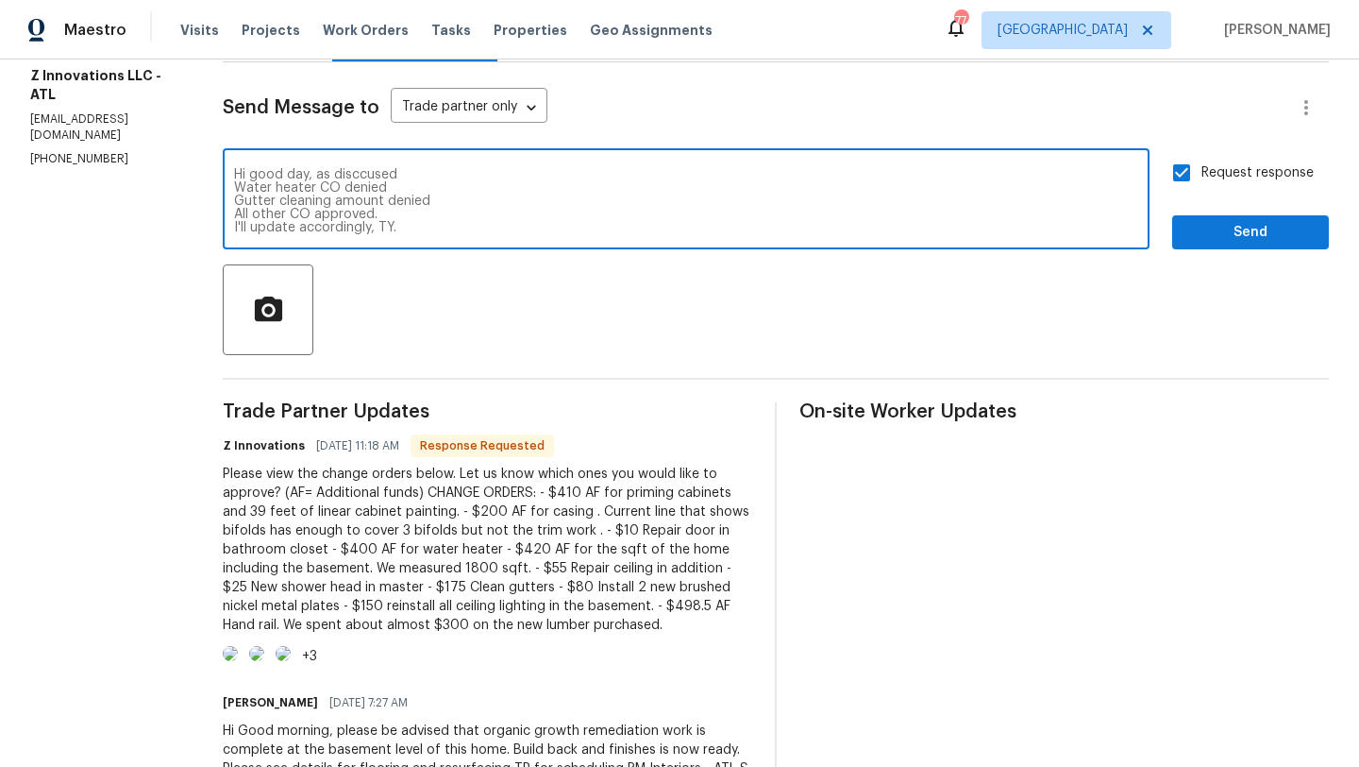
click at [357, 177] on textarea "Hi good day, as disccused Water heater CO denied Gutter cleaning amount denied …" at bounding box center [686, 201] width 904 height 66
click at [367, 177] on textarea "Hi good day, as discused Water heater CO denied Gutter cleaning amount denied A…" at bounding box center [686, 201] width 904 height 66
click at [429, 183] on textarea "Hi good day, as discussed Water heater CO denied Gutter cleaning amount denied …" at bounding box center [686, 201] width 904 height 66
click at [527, 214] on textarea "Hi good day, as discussed Water heater CO denied Gutter cleaning amount denied …" at bounding box center [686, 201] width 904 height 66
click at [401, 173] on textarea "Hi good day, as discussed Water heater CO denied Gutter cleaning amount denied …" at bounding box center [686, 201] width 904 height 66
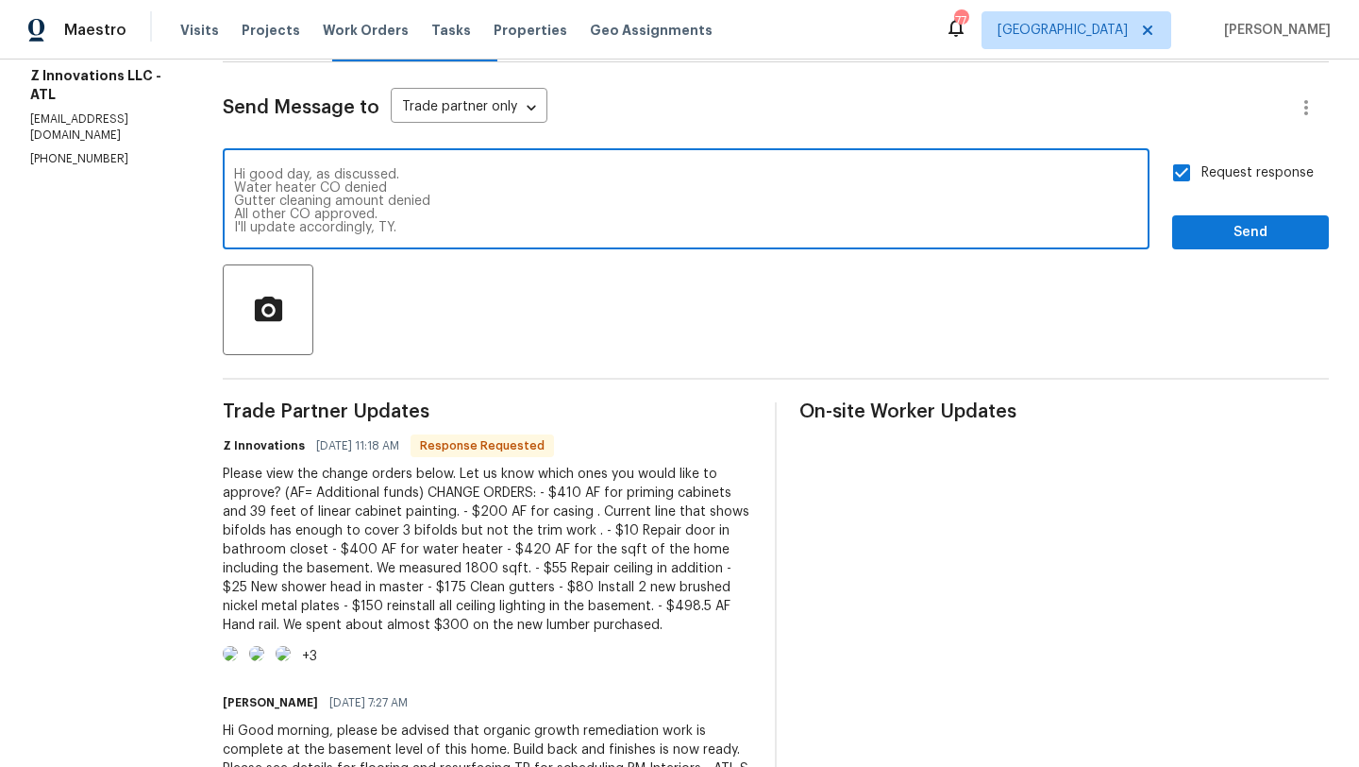
type textarea "Hi good day, as discussed. Water heater CO denied Gutter cleaning amount denied…"
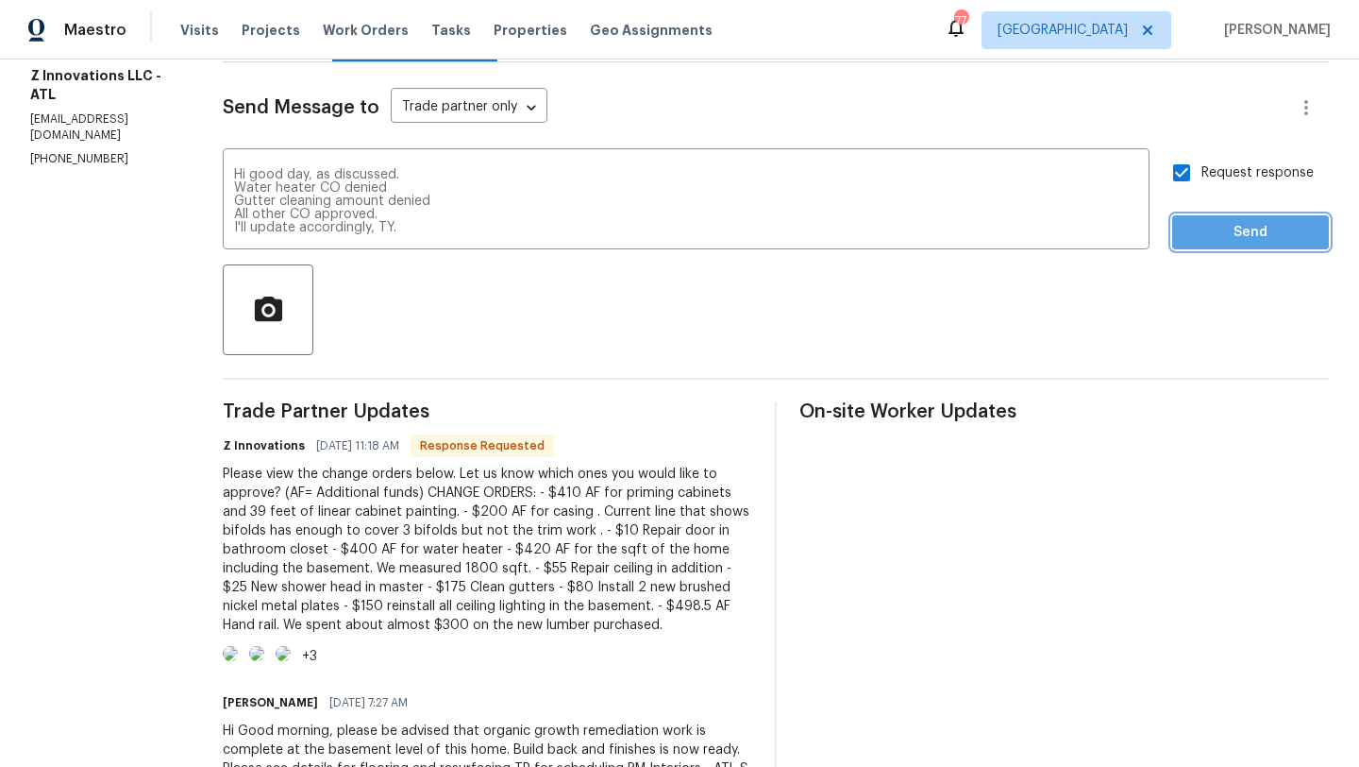
click at [1191, 242] on span "Send" at bounding box center [1251, 233] width 127 height 24
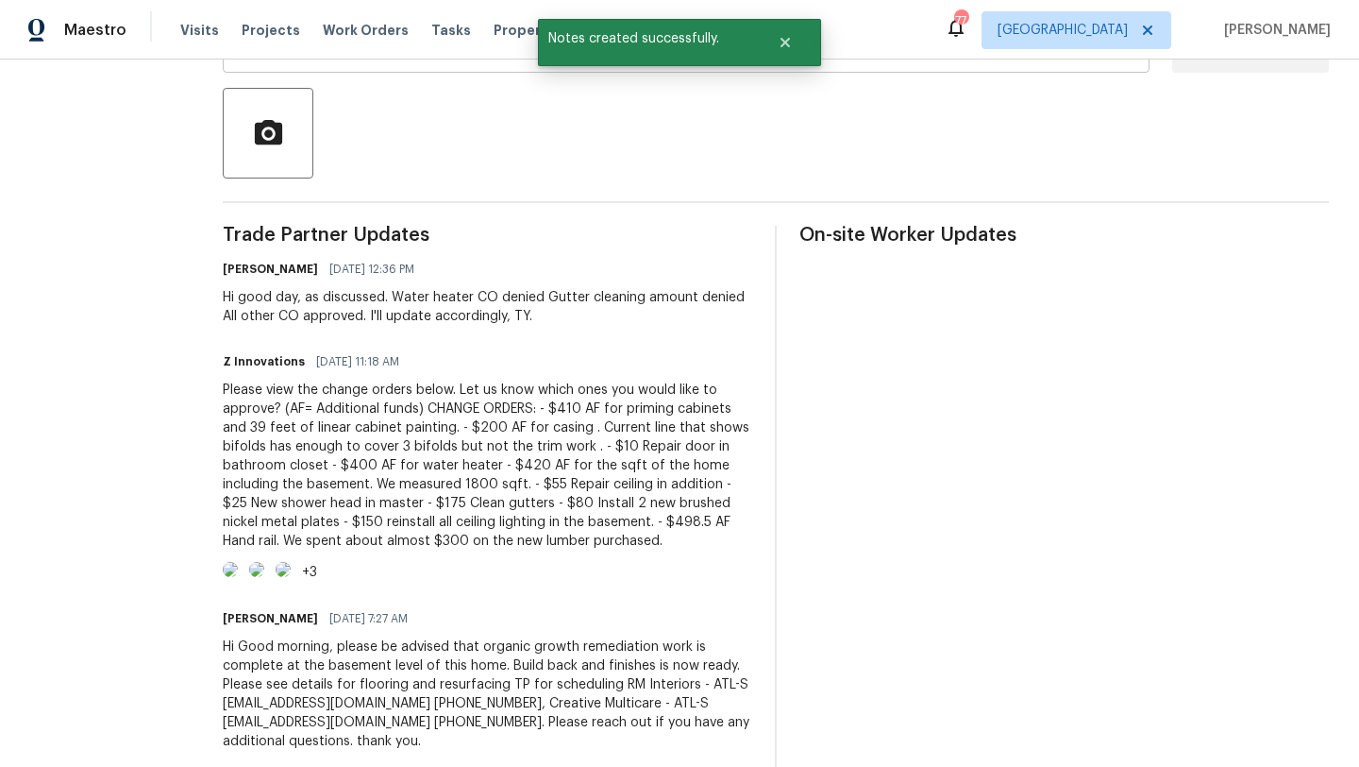
scroll to position [418, 0]
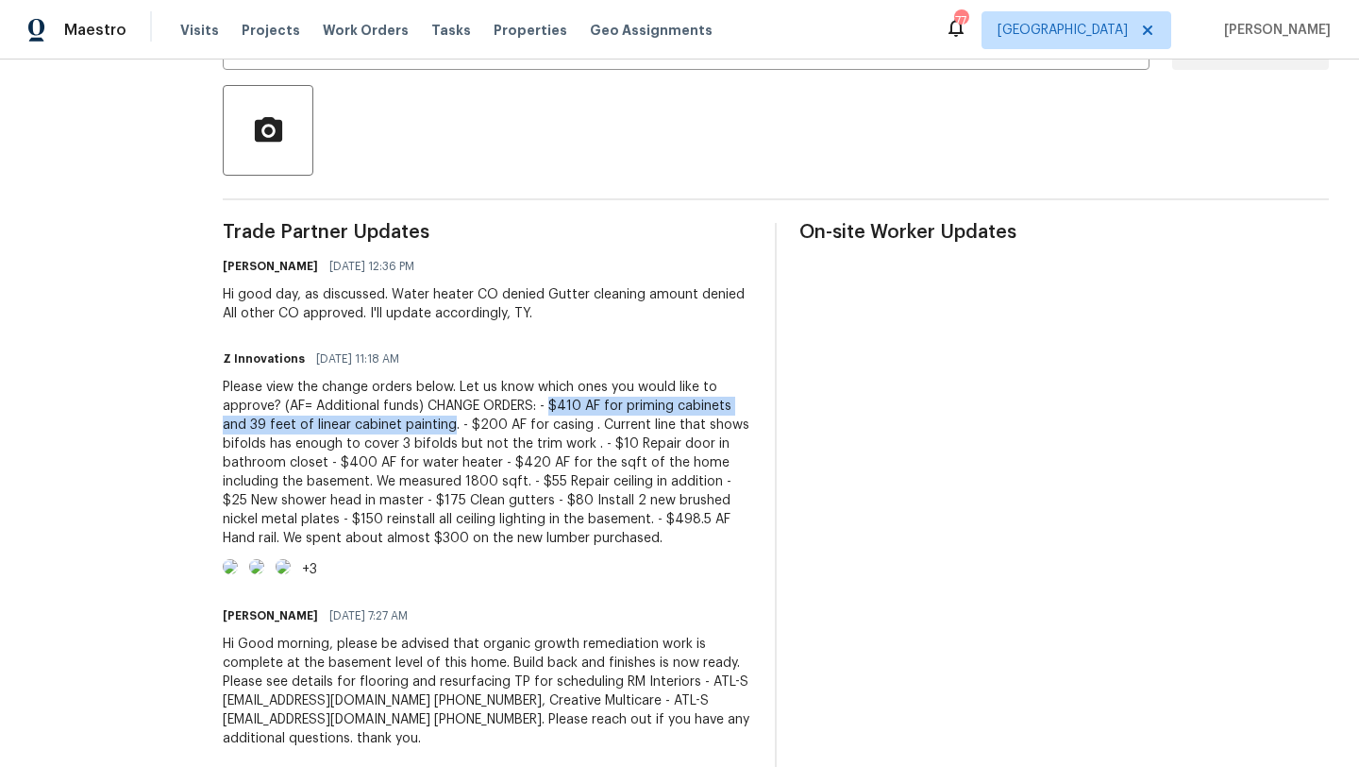
drag, startPoint x: 544, startPoint y: 405, endPoint x: 414, endPoint y: 430, distance: 131.6
click at [414, 430] on div "Please view the change orders below. Let us know which ones you would like to a…" at bounding box center [488, 463] width 530 height 170
copy div "$410 AF for priming cabinets and 39 feet of linear cabinet painting"
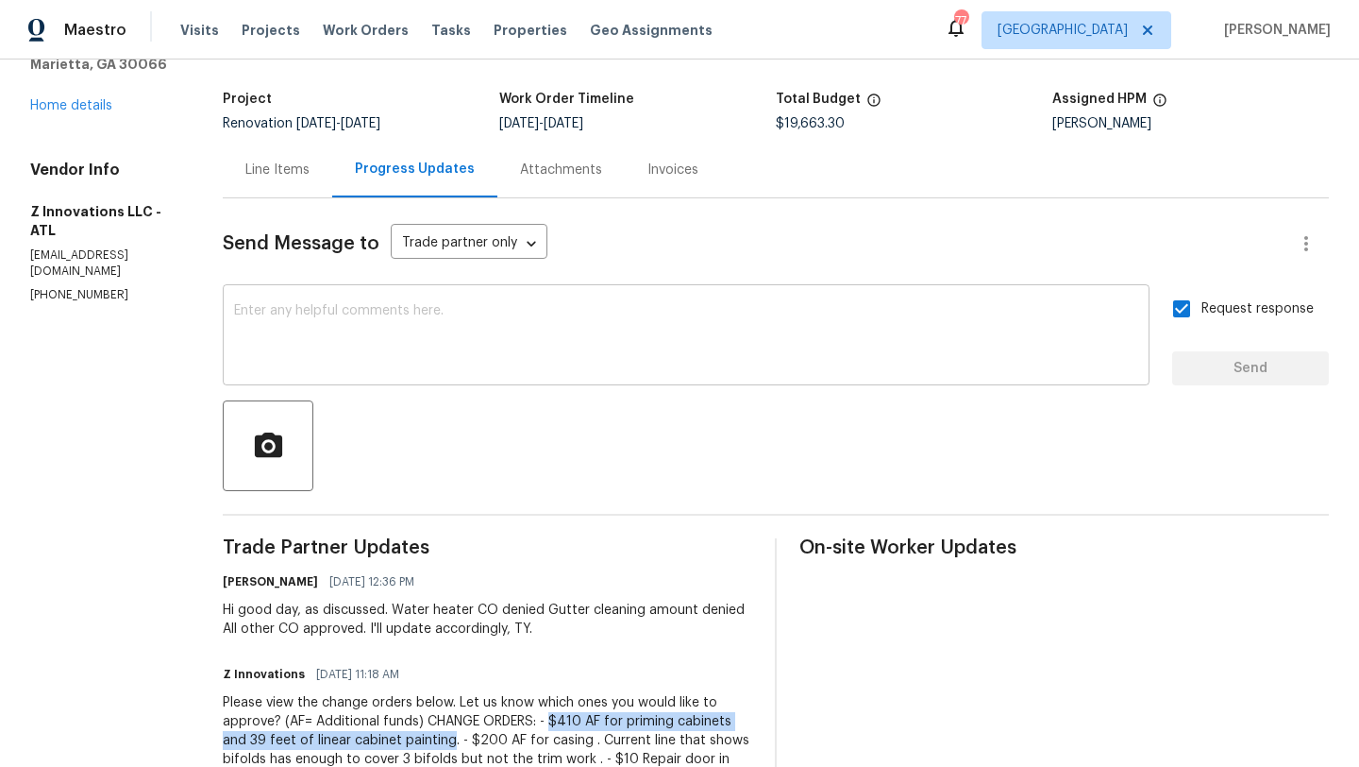
scroll to position [94, 0]
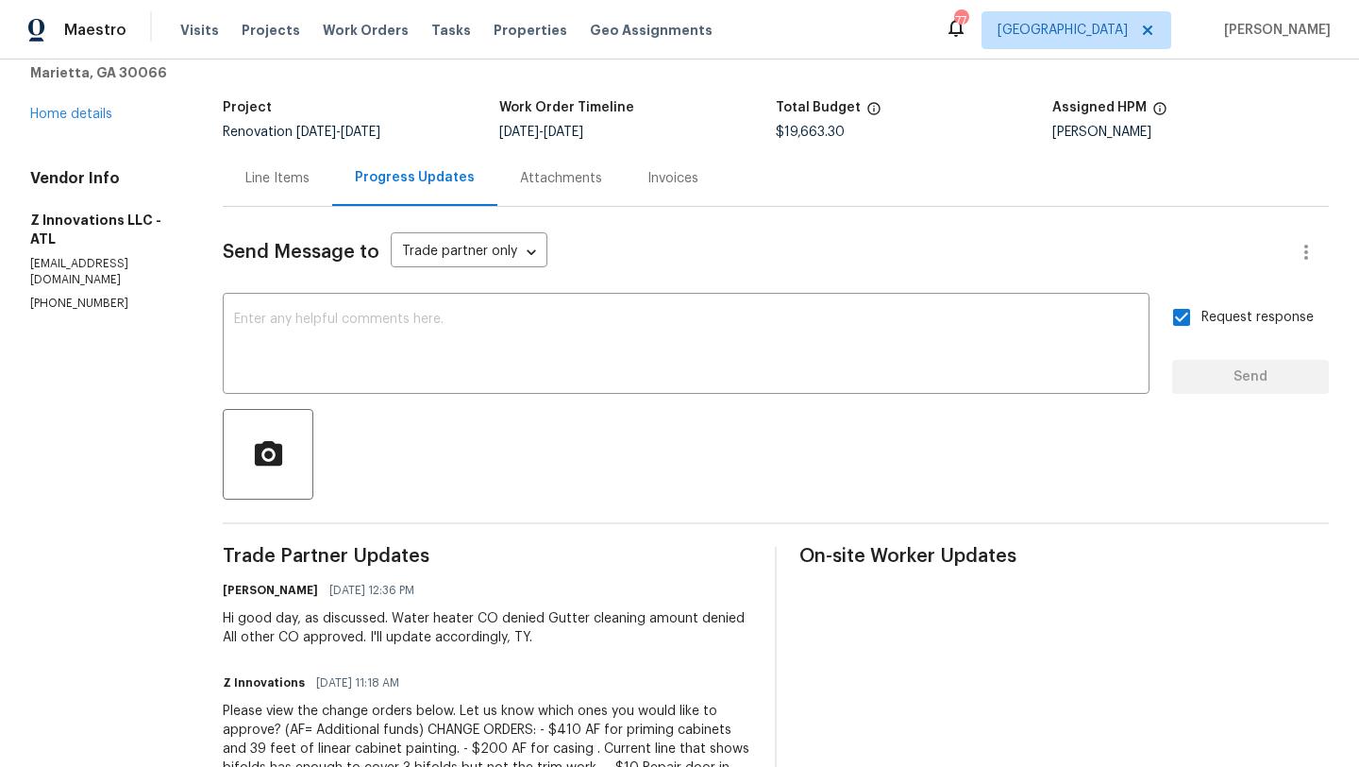
click at [291, 182] on div "Line Items" at bounding box center [277, 178] width 64 height 19
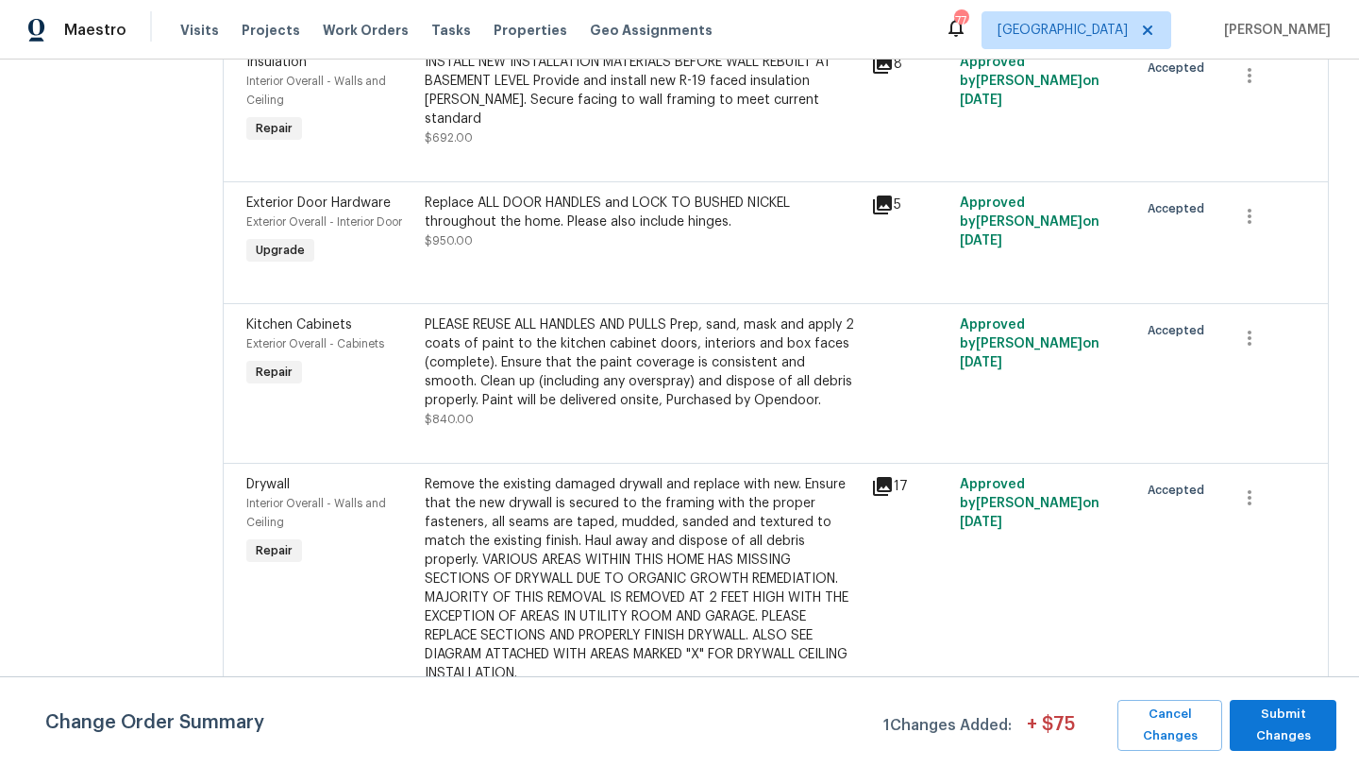
scroll to position [4047, 0]
click at [289, 323] on div "Kitchen Cabinets" at bounding box center [329, 322] width 167 height 19
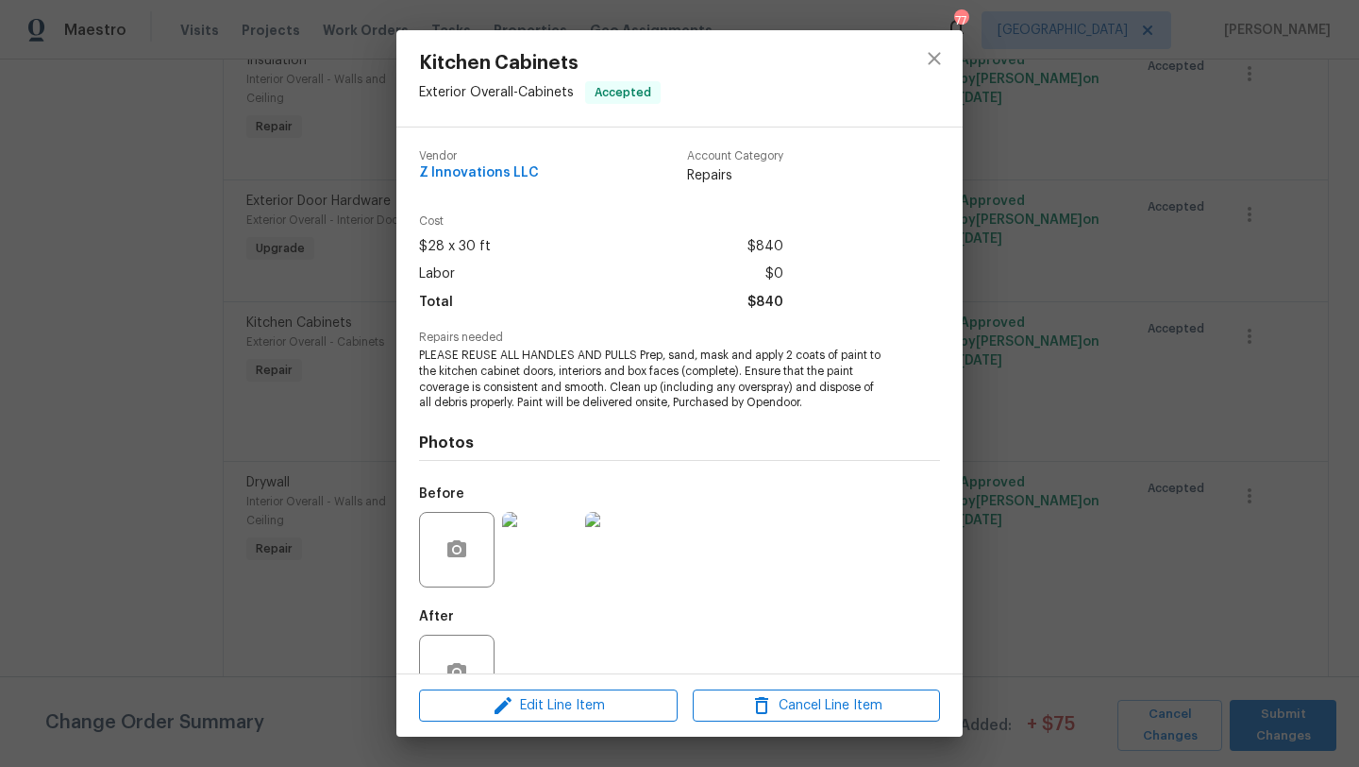
scroll to position [57, 0]
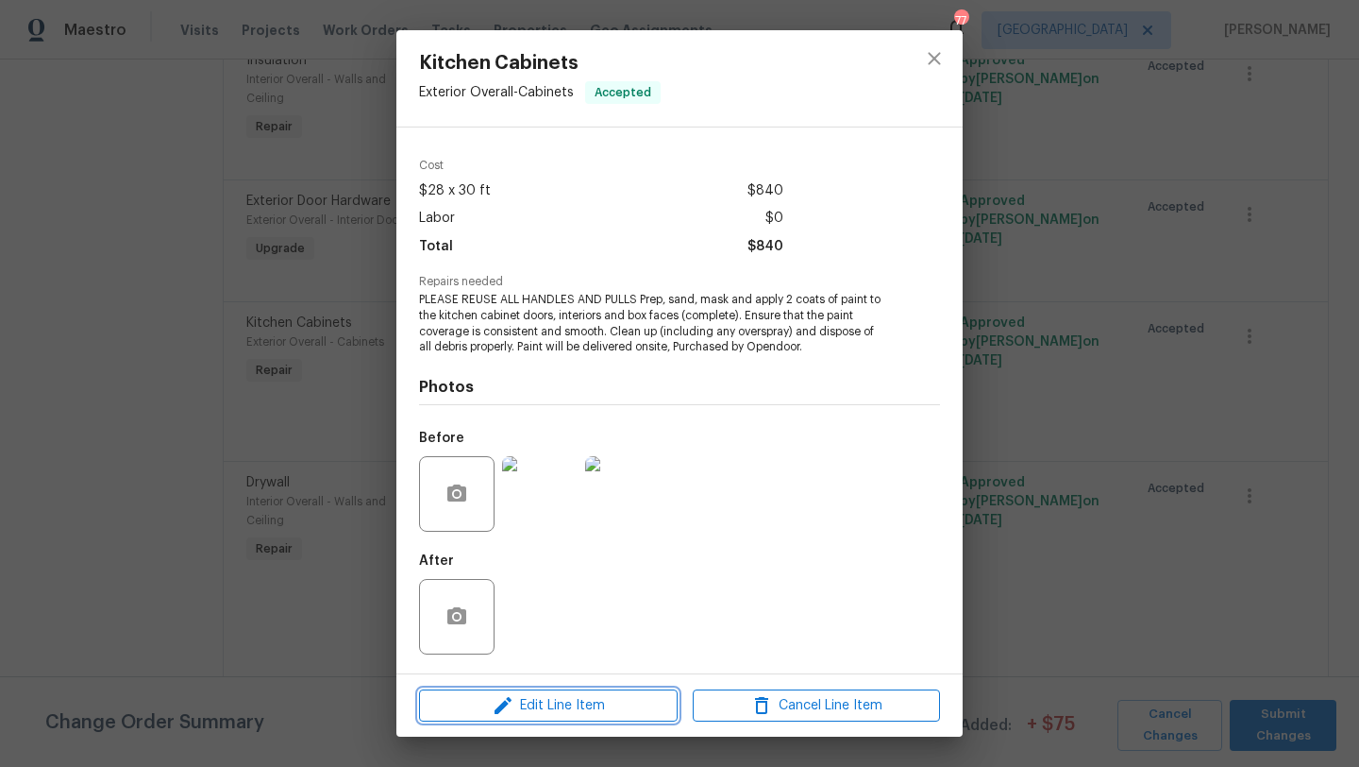
click at [561, 707] on span "Edit Line Item" at bounding box center [548, 706] width 247 height 24
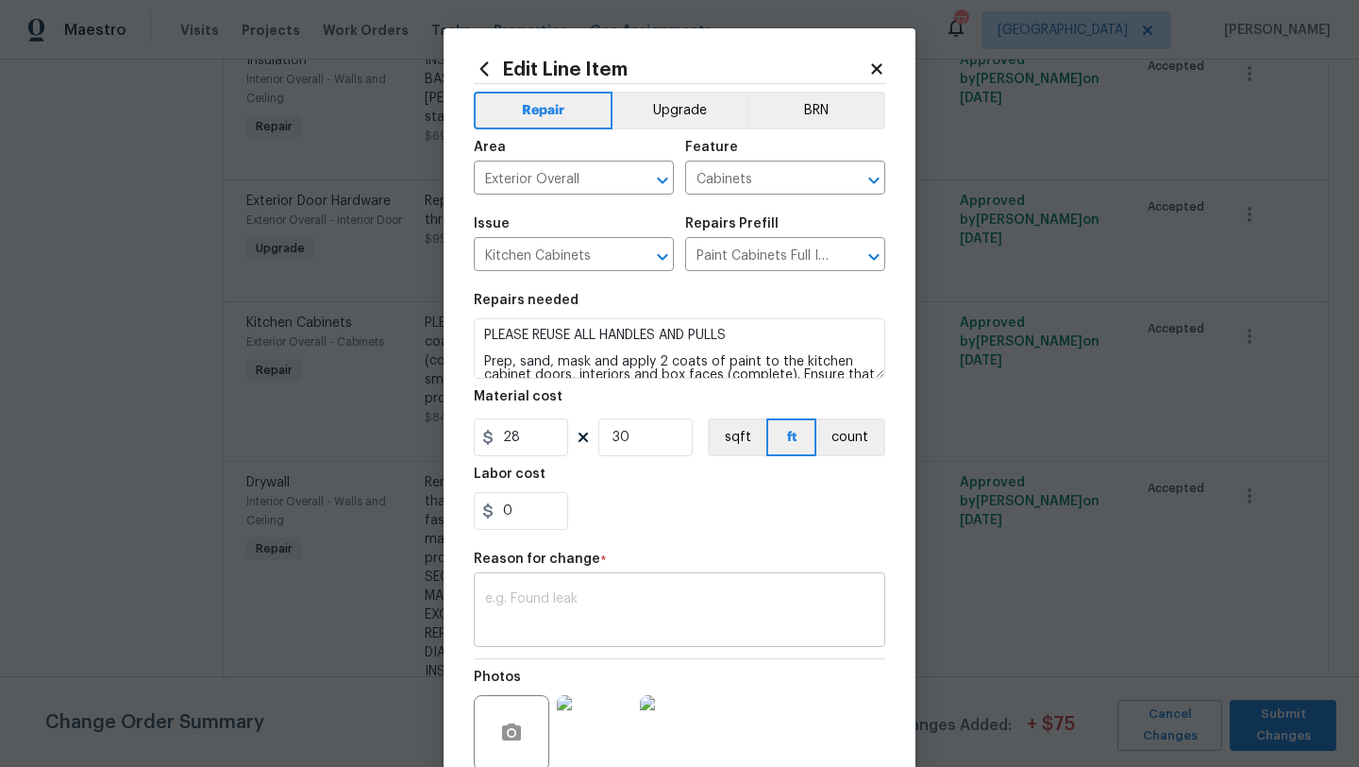
click at [540, 621] on textarea at bounding box center [679, 612] width 389 height 40
paste textarea "$410 AF for priming cabinets and 39 feet of linear cabinet painting"
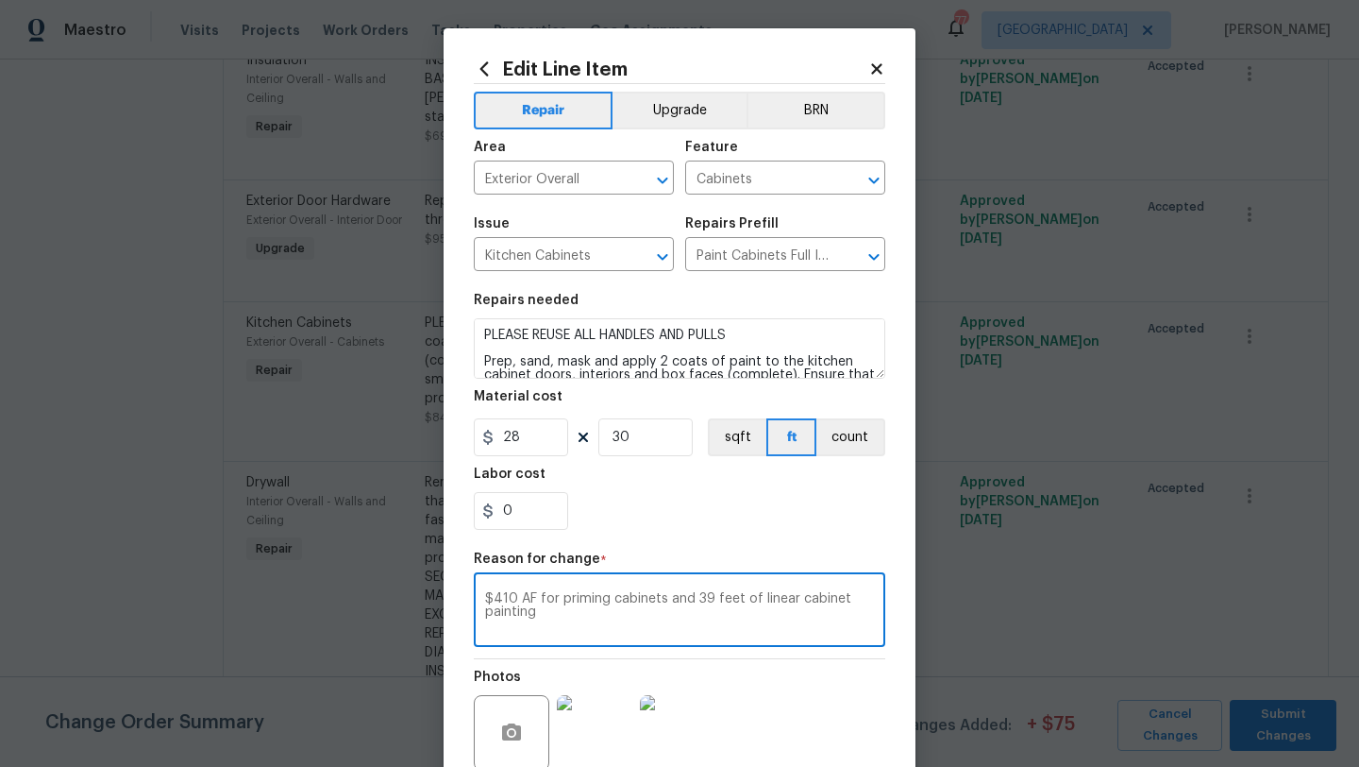
type textarea "$410 AF for priming cabinets and 39 feet of linear cabinet painting"
click at [539, 517] on input "0" at bounding box center [521, 511] width 94 height 38
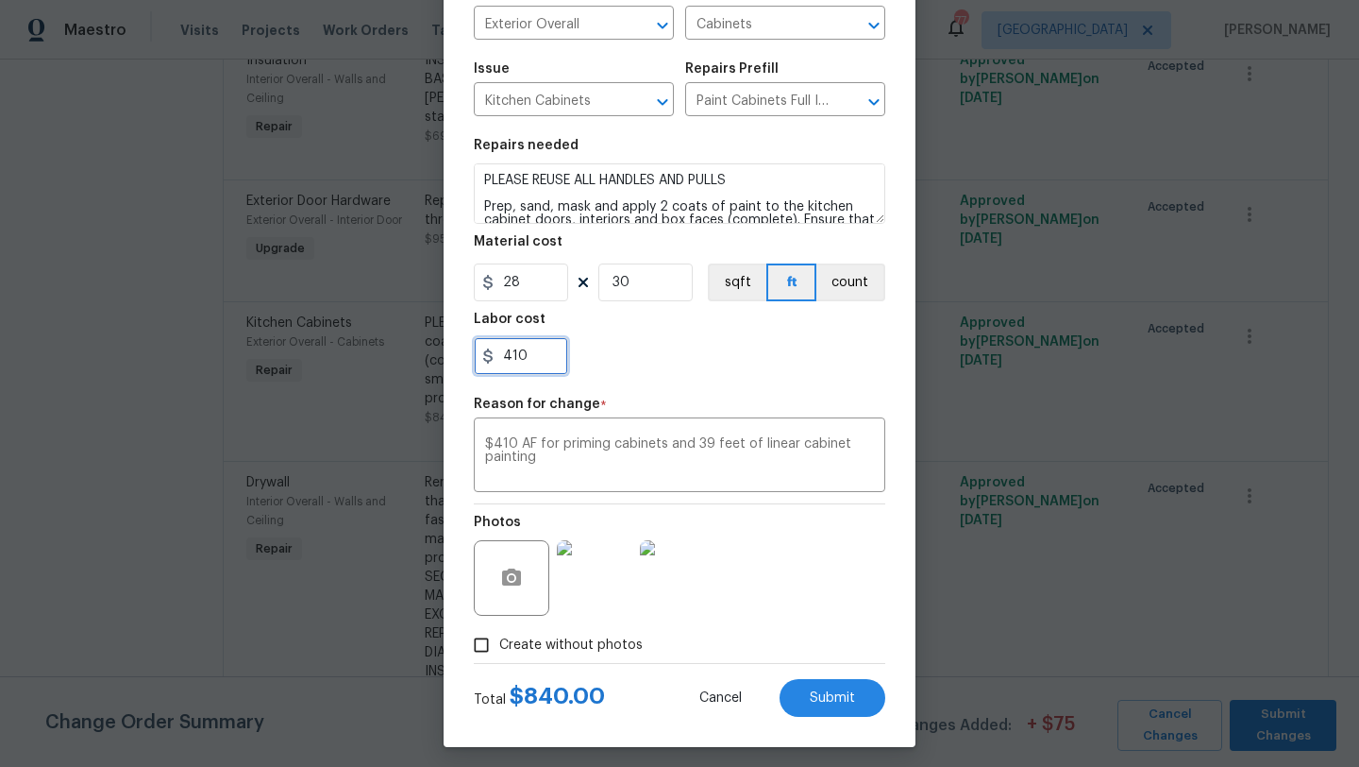
scroll to position [150, 0]
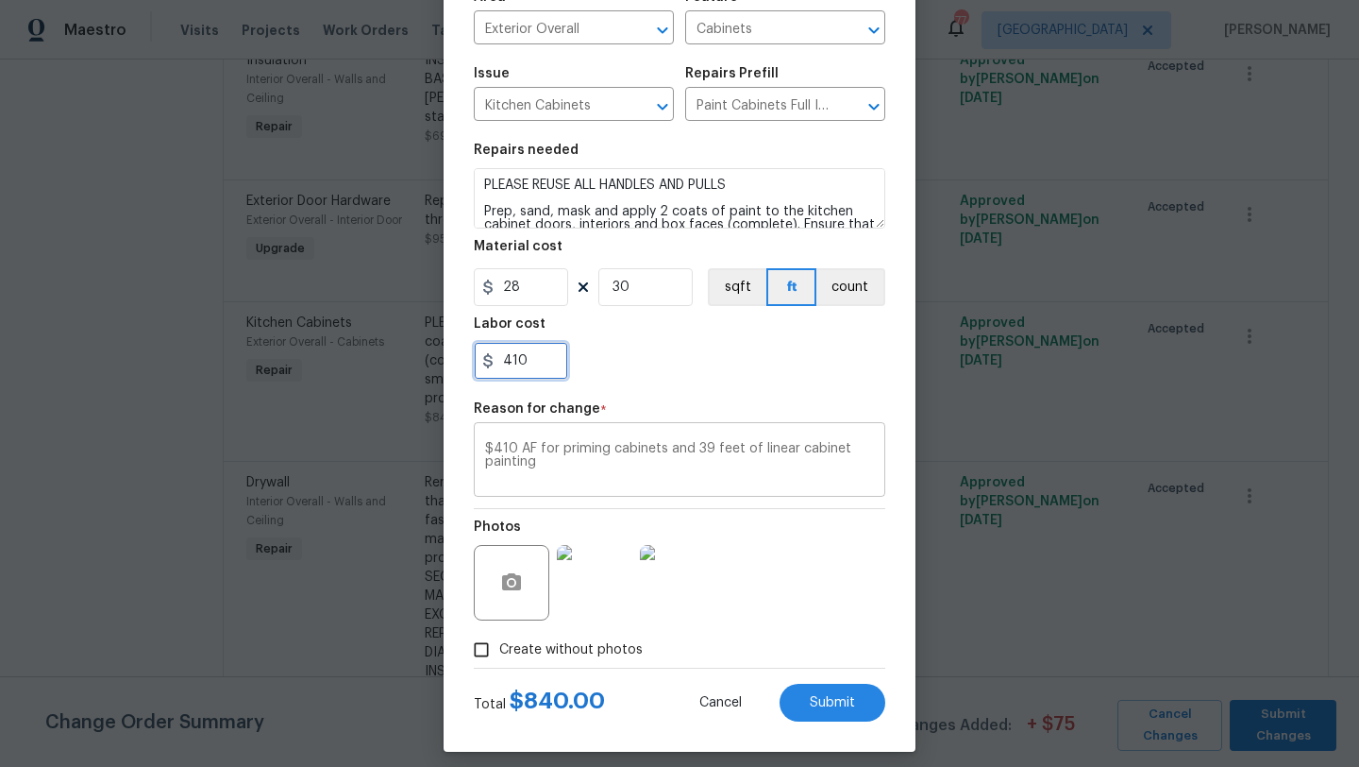
type input "410"
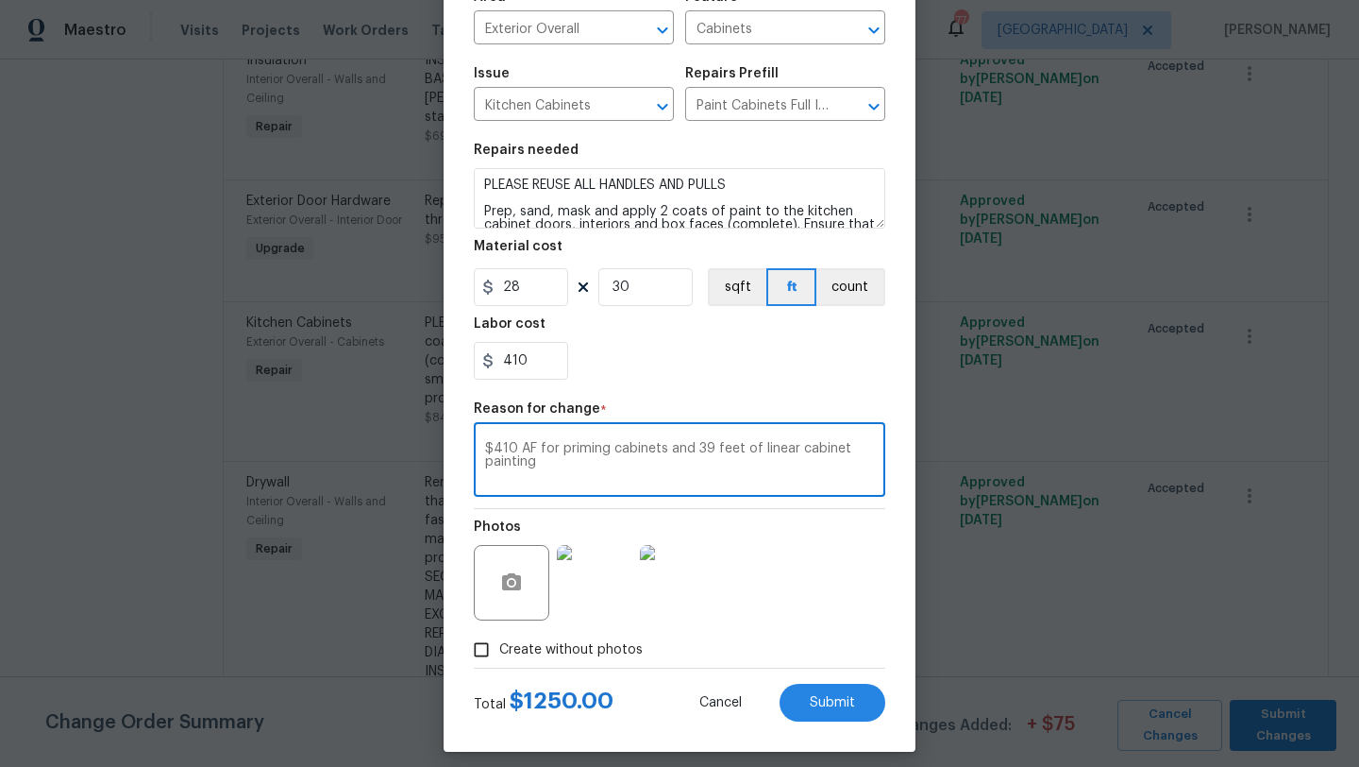
click at [615, 479] on textarea "$410 AF for priming cabinets and 39 feet of linear cabinet painting" at bounding box center [679, 462] width 389 height 40
click at [552, 464] on textarea "$410 AF for priming cabinets and 39 feet of linear cabinet painting, IINCLUDING…" at bounding box center [679, 462] width 389 height 40
click at [544, 459] on textarea "$410 AF for priming cabinets and 39 feet of linear cabinet painting, INCLUDING …" at bounding box center [679, 462] width 389 height 40
click at [782, 467] on textarea "$410 AF for priming cabinets and 39 feet of linear cabinet painting, **INCLUDIN…" at bounding box center [679, 462] width 389 height 40
type textarea "$410 AF for priming cabinets and 39 feet of linear cabinet painting, **INCLUDIN…"
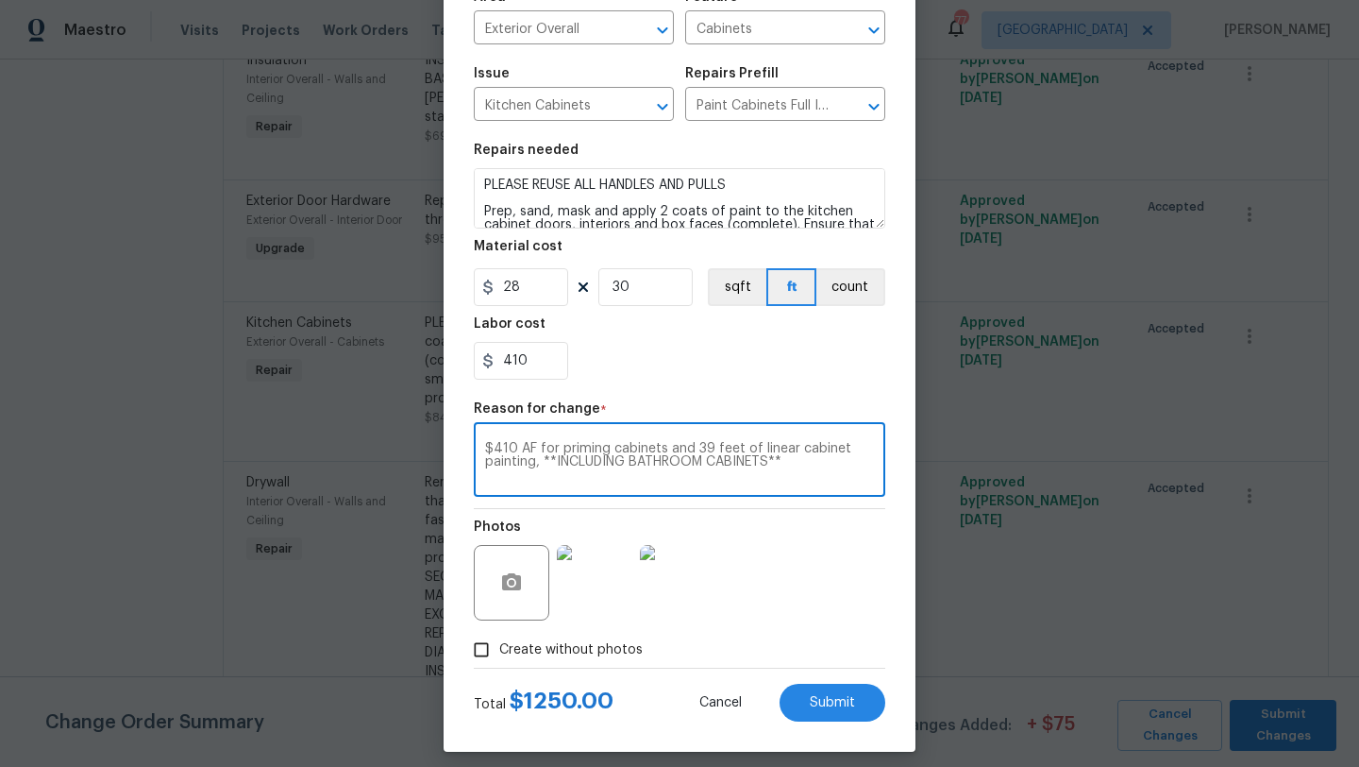
click at [820, 537] on div "Photos" at bounding box center [680, 570] width 412 height 123
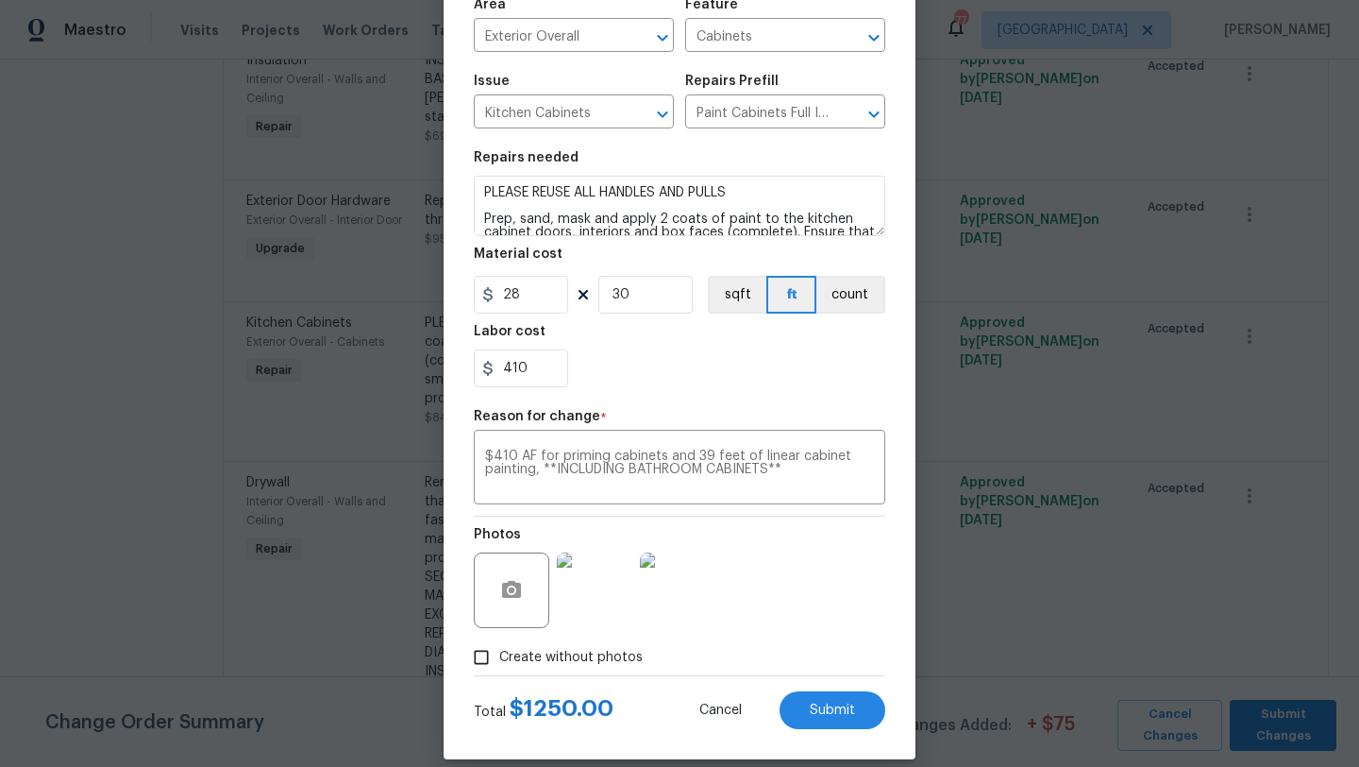
scroll to position [164, 0]
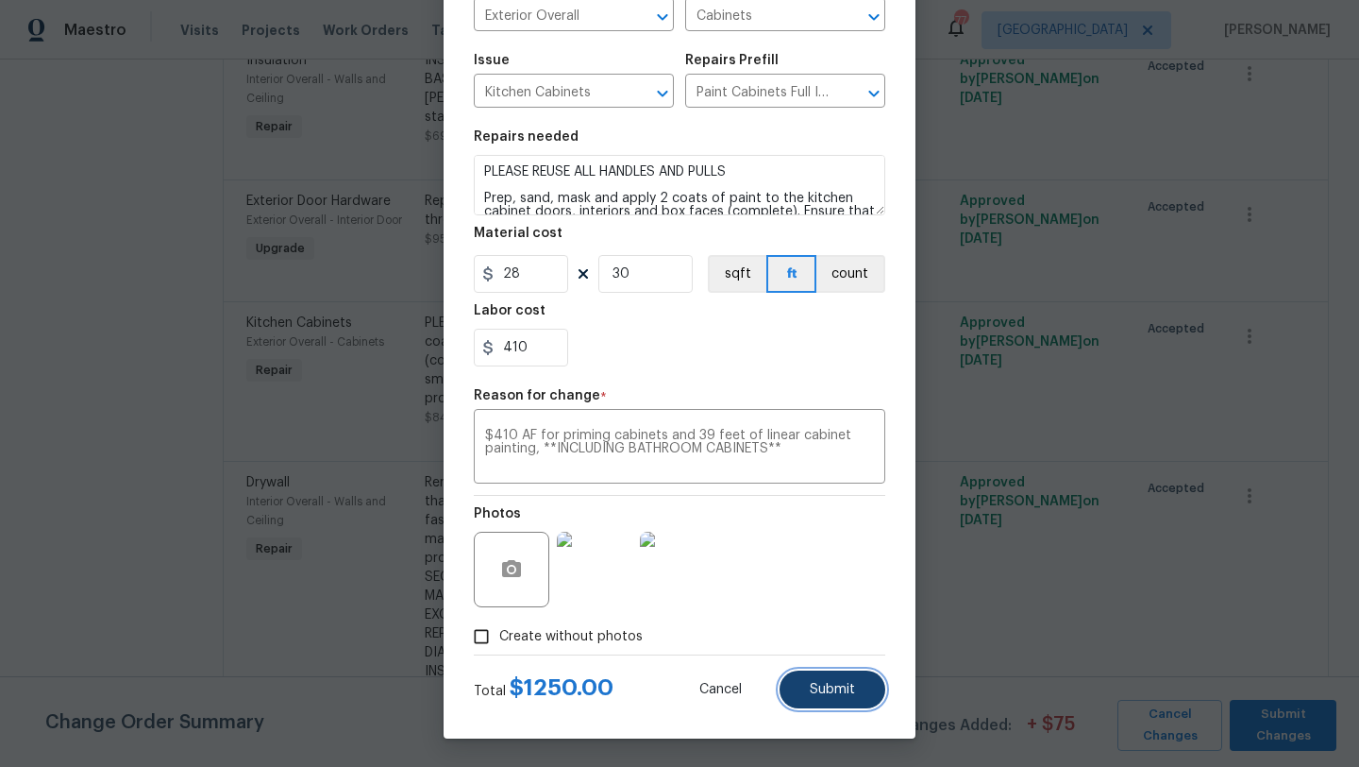
click at [822, 687] on span "Submit" at bounding box center [832, 690] width 45 height 14
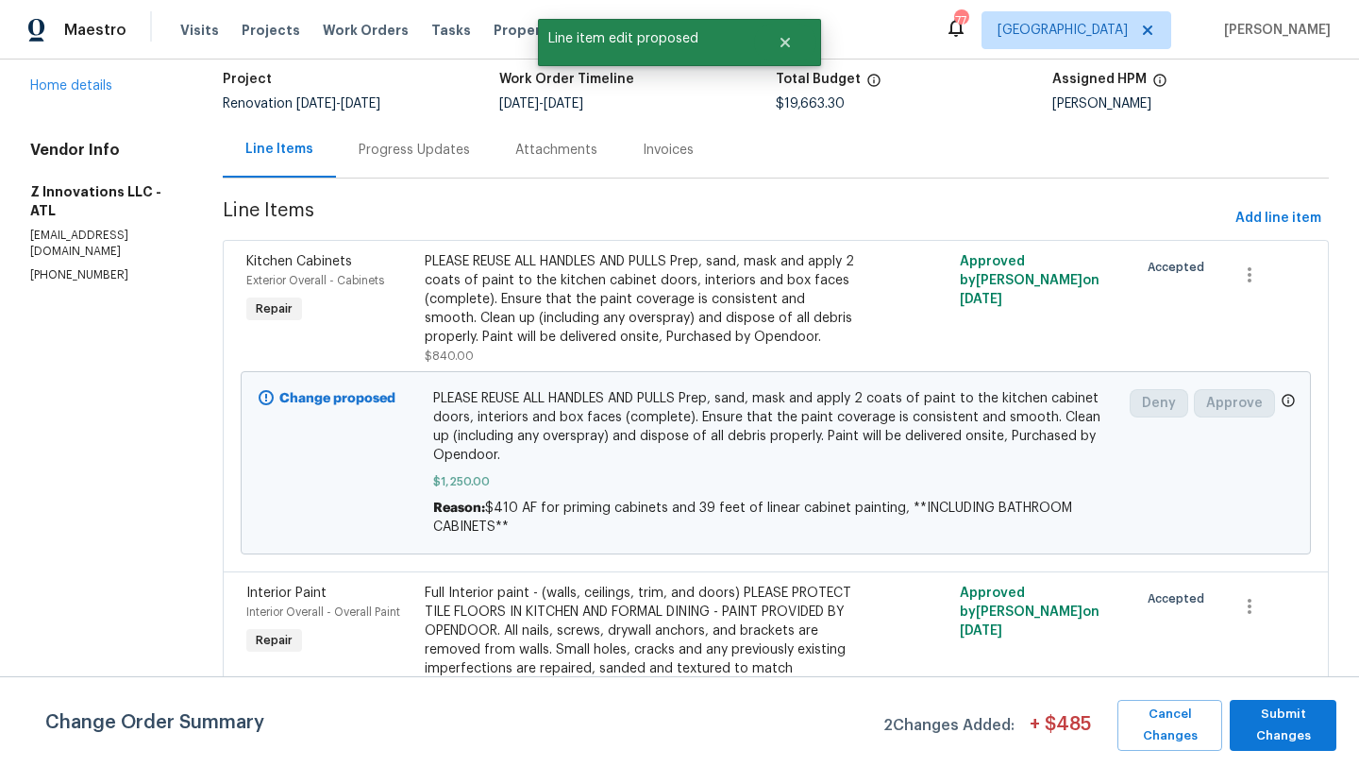
scroll to position [128, 0]
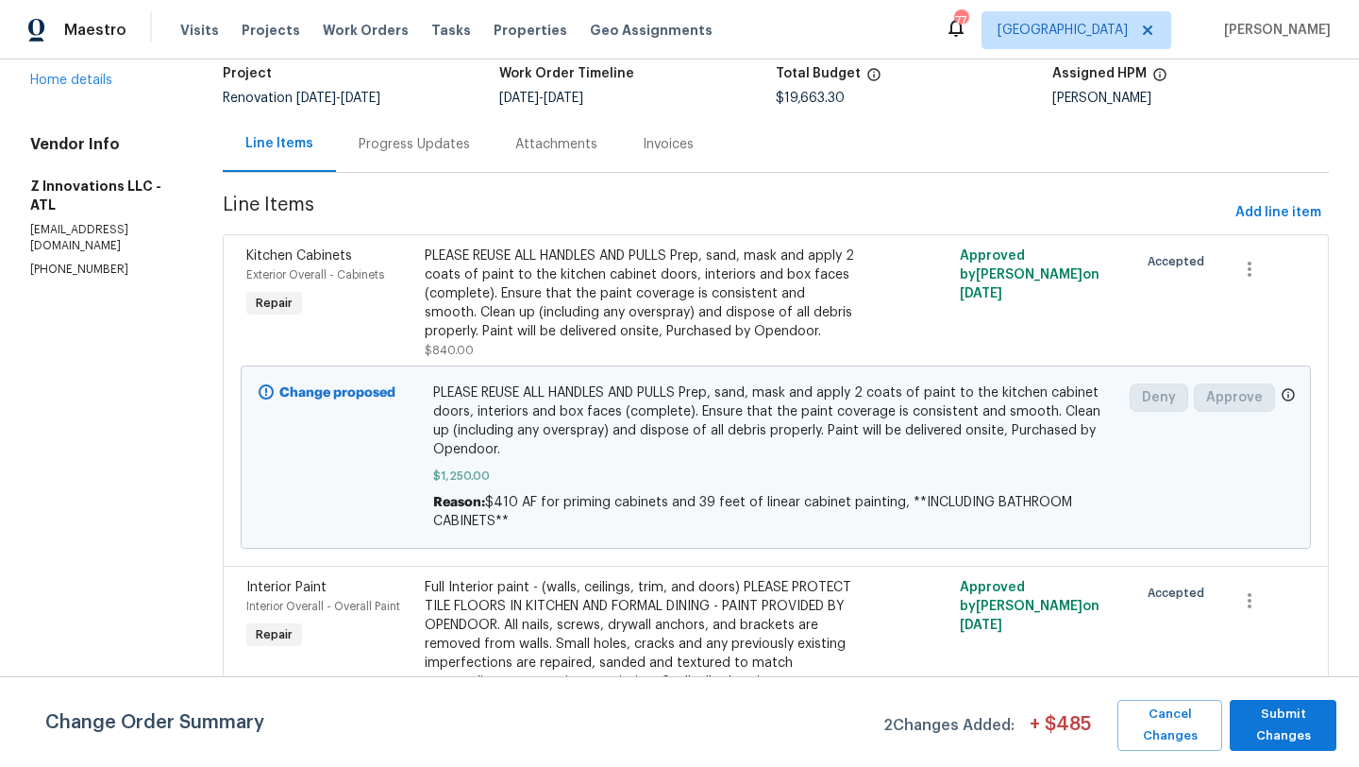
click at [445, 149] on div "Progress Updates" at bounding box center [414, 144] width 111 height 19
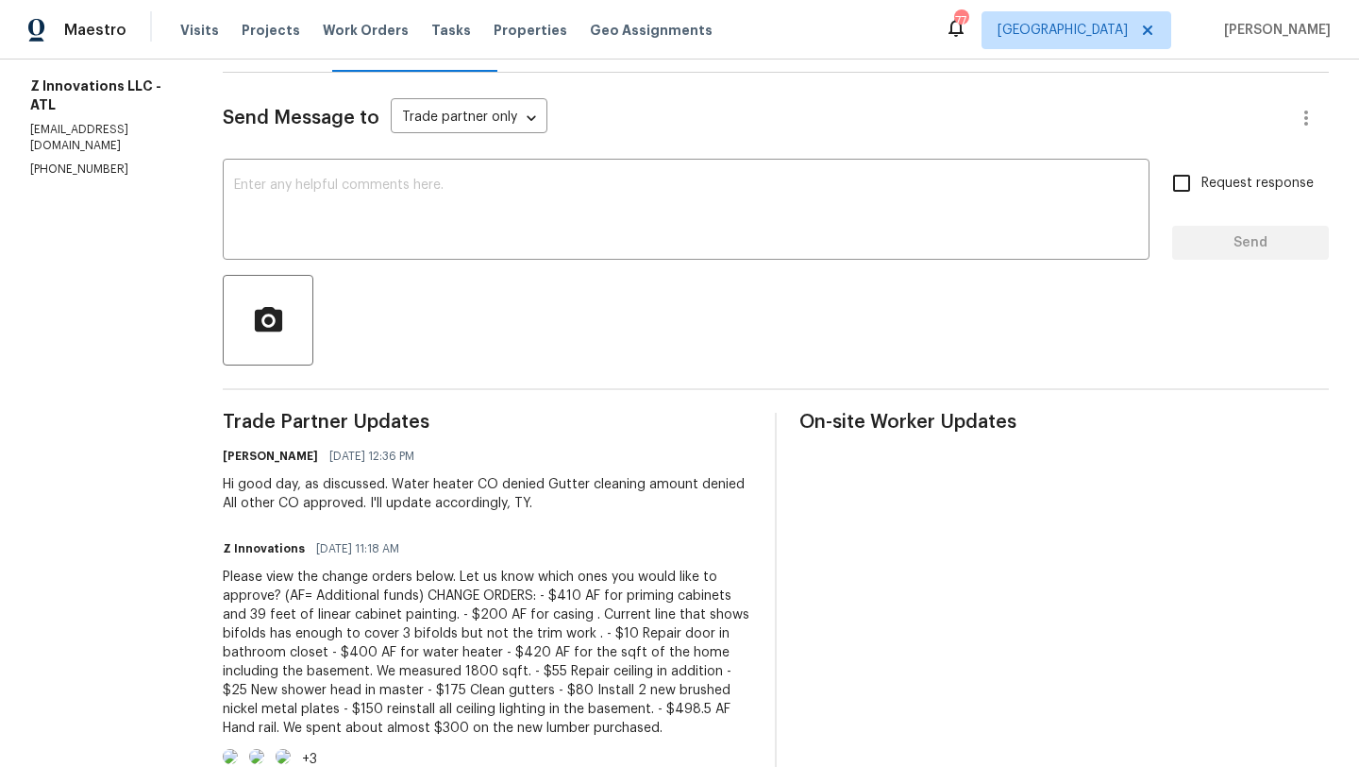
scroll to position [229, 0]
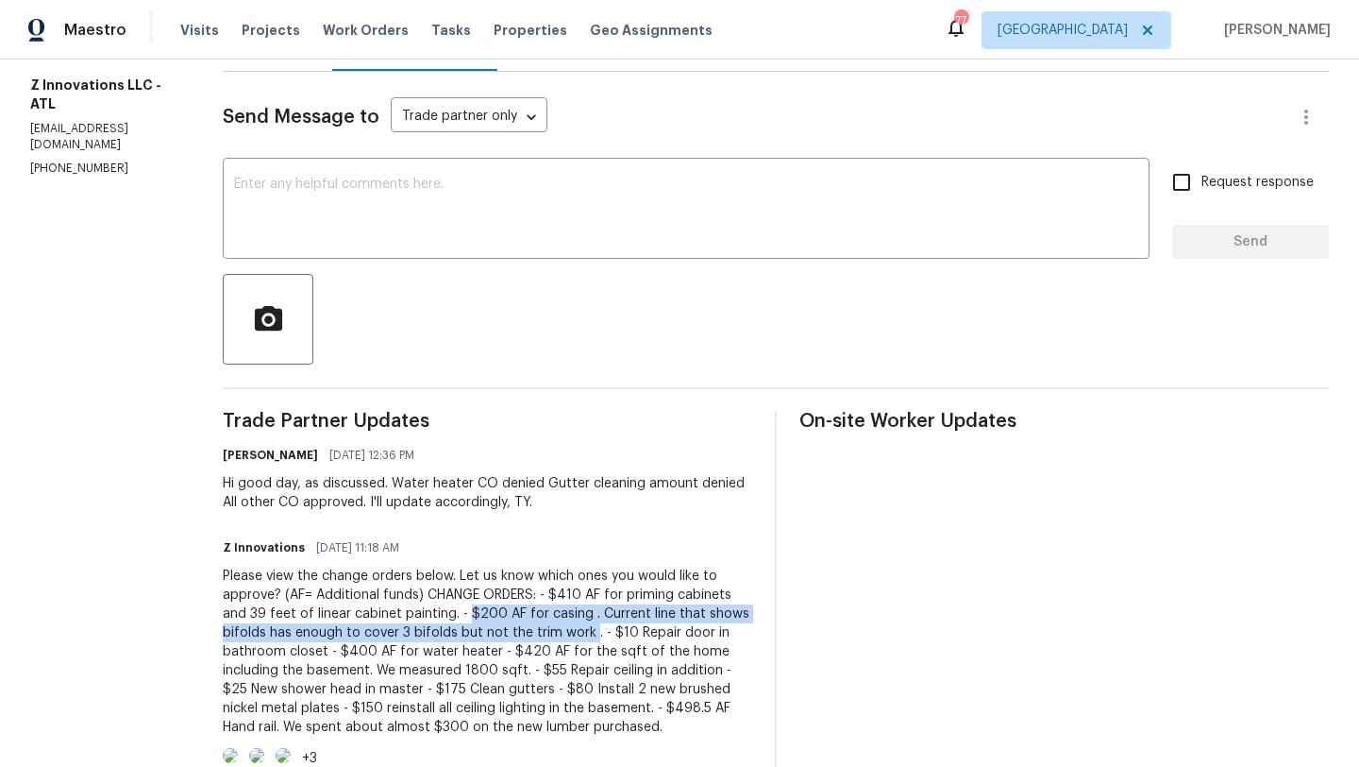
drag, startPoint x: 583, startPoint y: 636, endPoint x: 434, endPoint y: 613, distance: 150.1
click at [434, 613] on div "Please view the change orders below. Let us know which ones you would like to a…" at bounding box center [488, 651] width 530 height 170
copy div "$200 AF for casing . Current line that shows bifolds has enough to cover 3 bifo…"
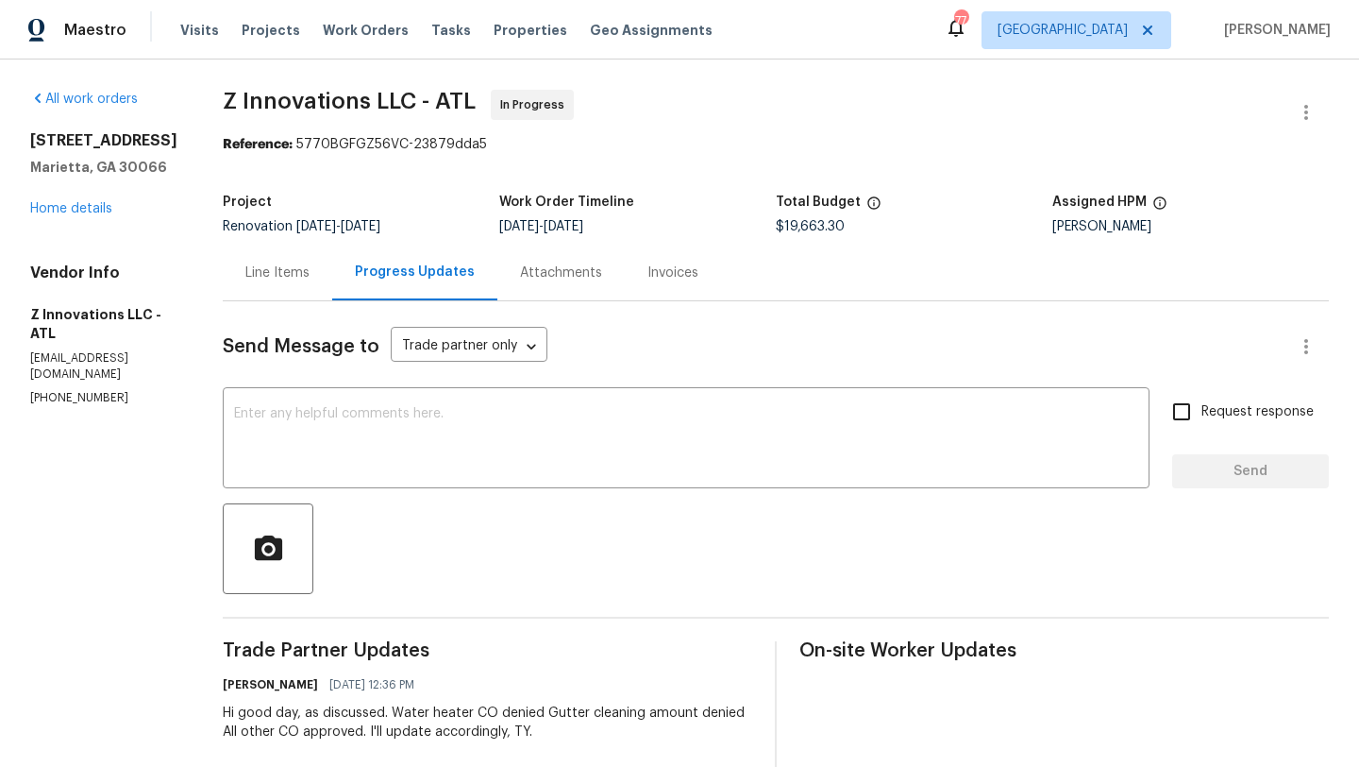
click at [286, 271] on div "Line Items" at bounding box center [277, 272] width 64 height 19
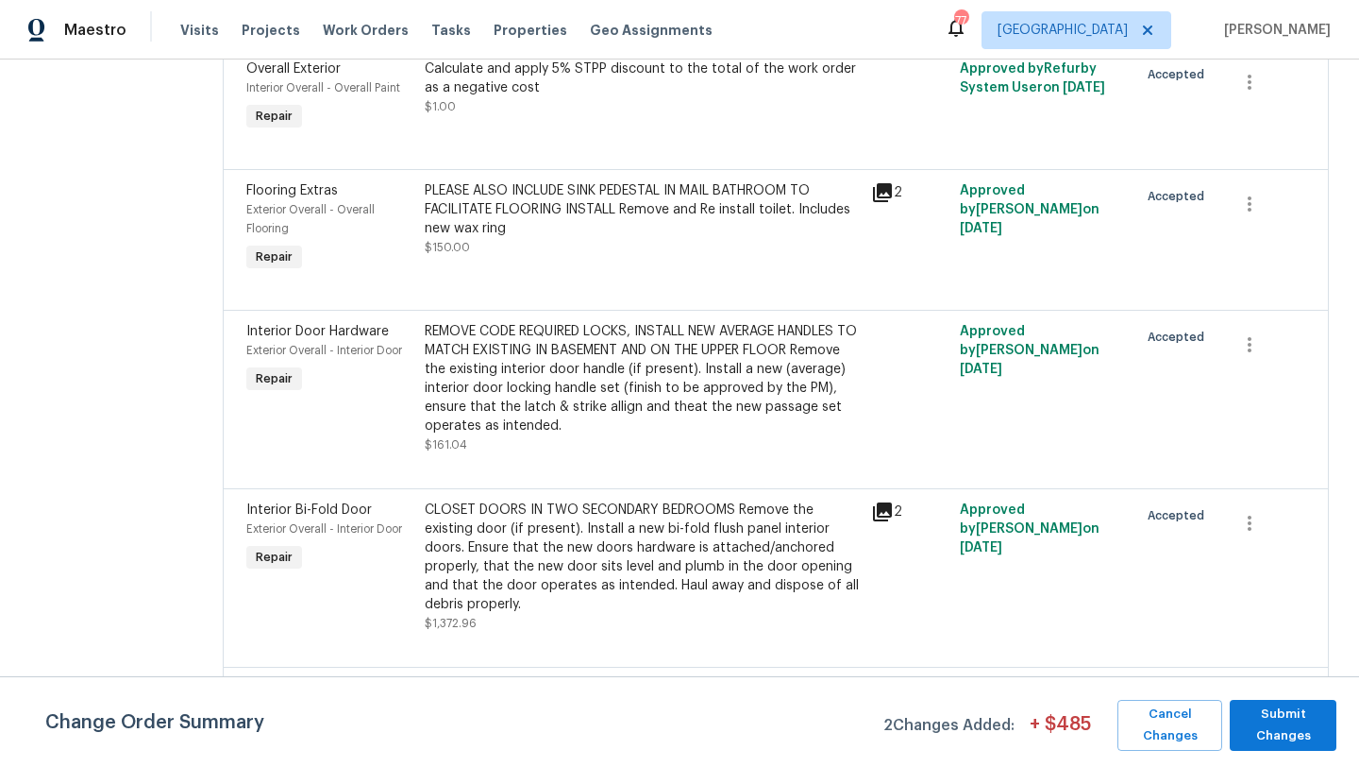
scroll to position [2349, 0]
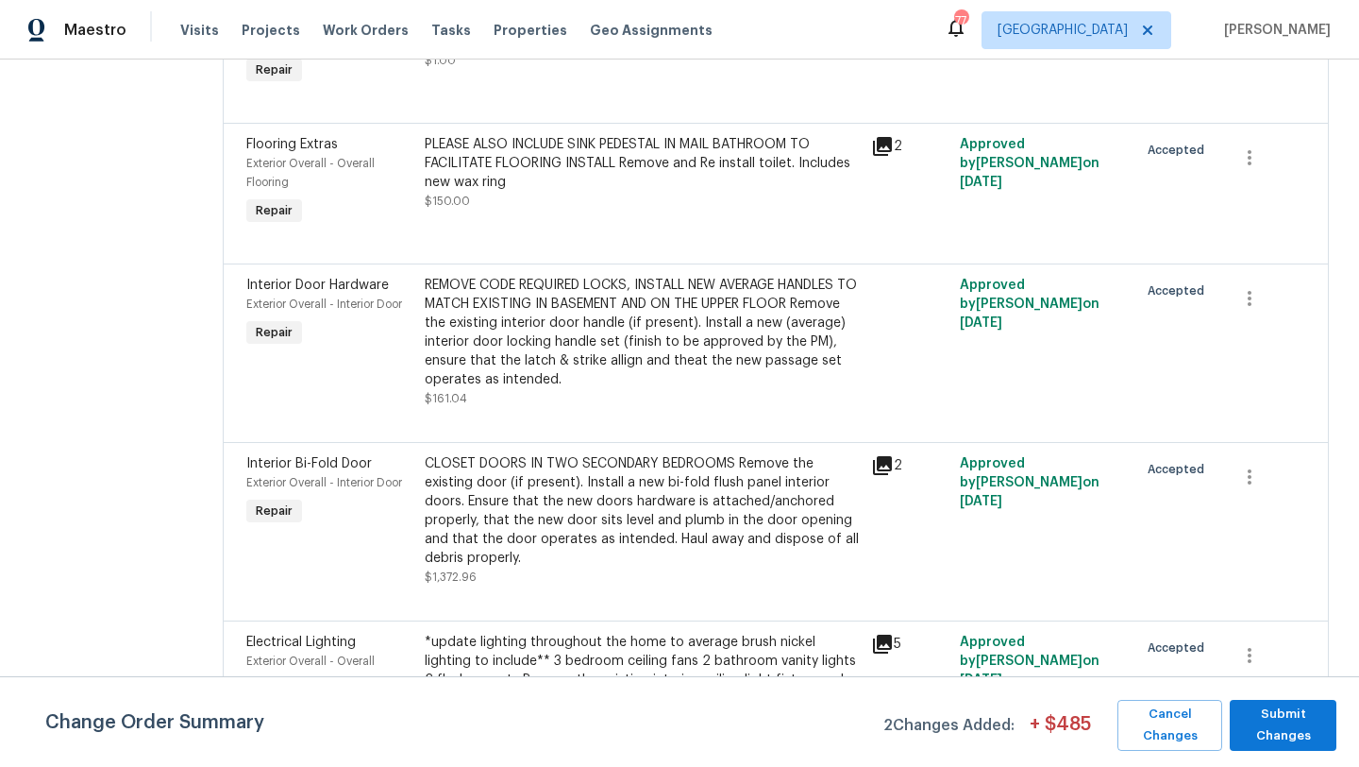
click at [307, 457] on span "Interior Bi-Fold Door" at bounding box center [309, 463] width 126 height 13
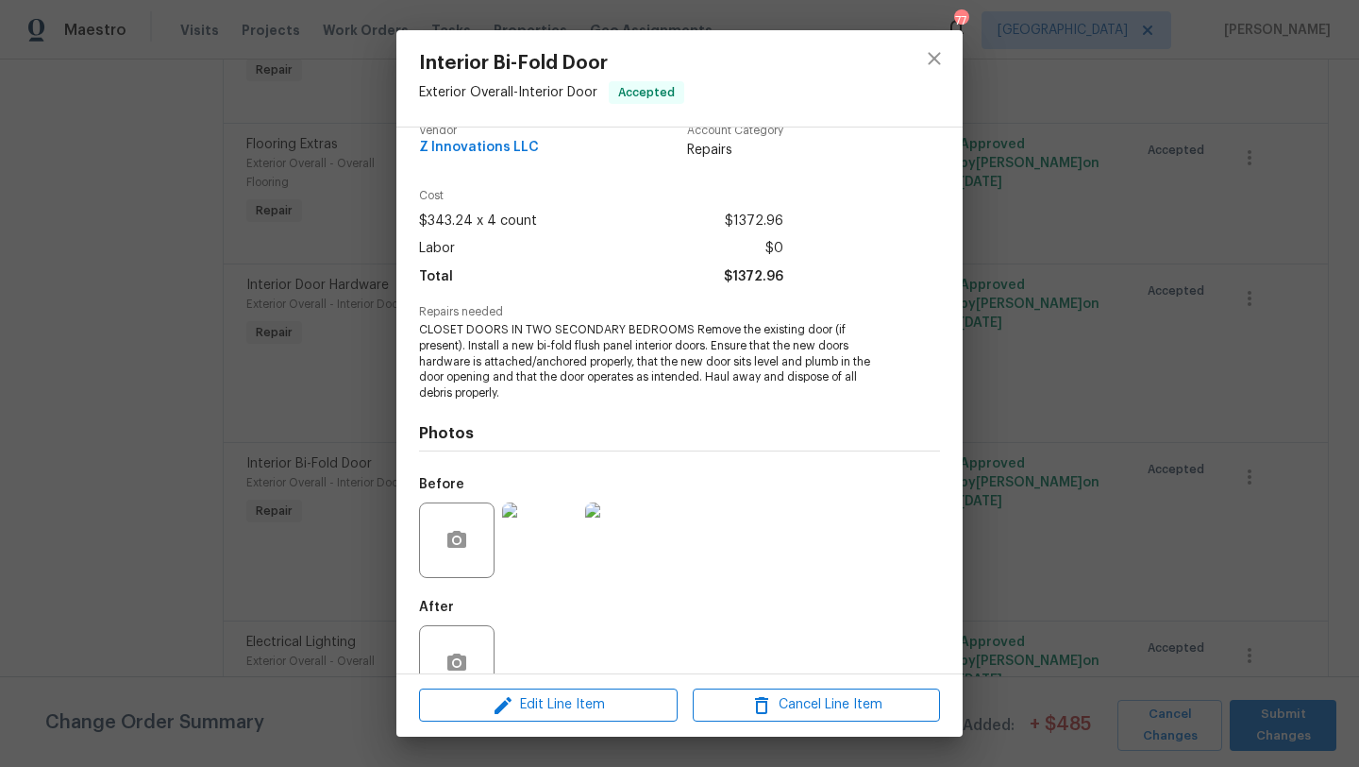
scroll to position [57, 0]
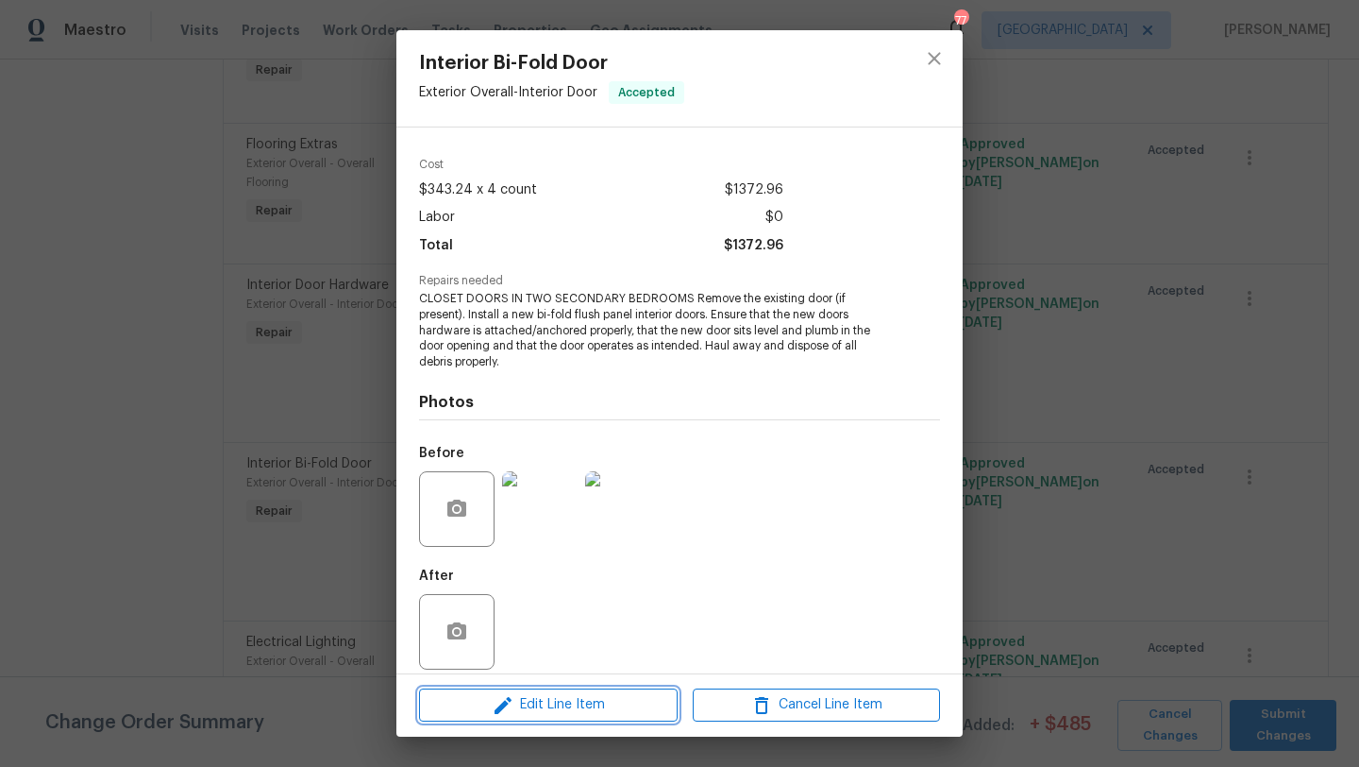
click at [583, 708] on span "Edit Line Item" at bounding box center [548, 705] width 247 height 24
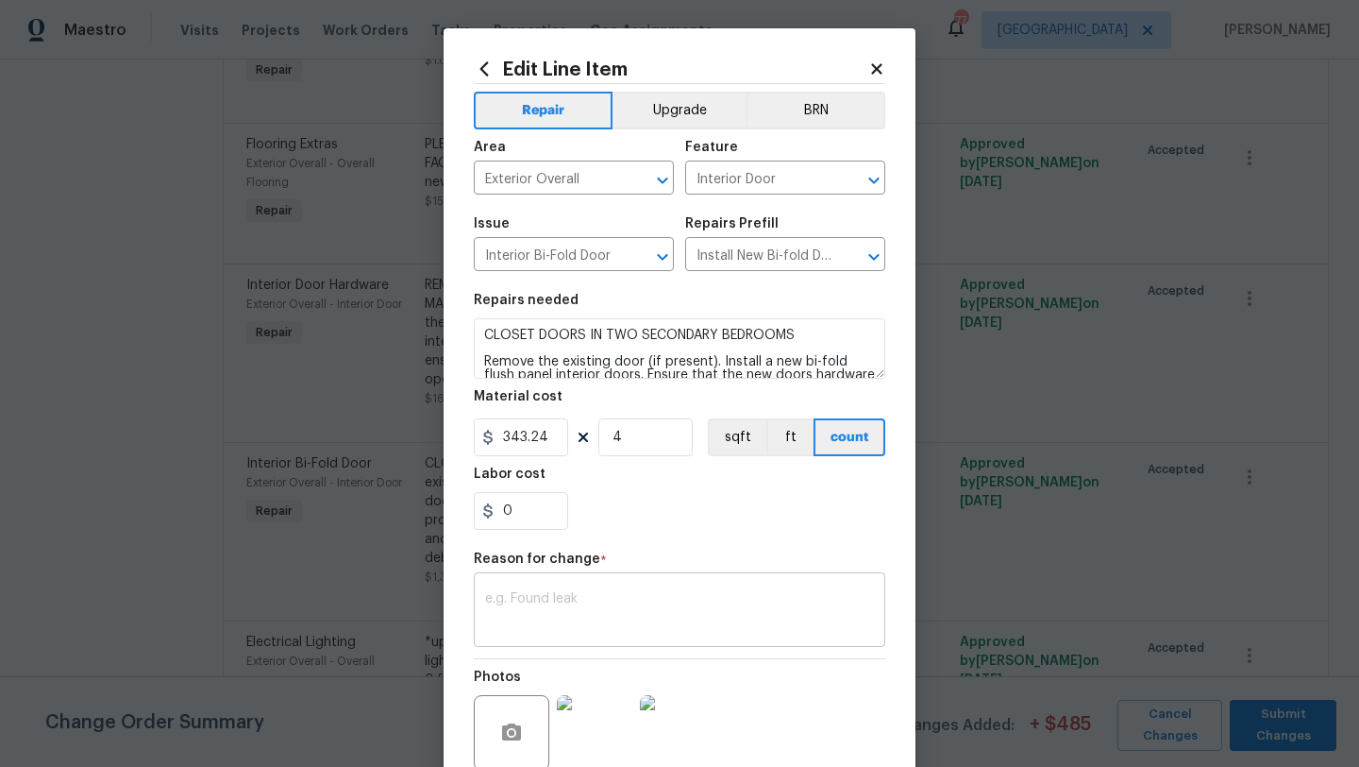
click at [550, 601] on textarea at bounding box center [679, 612] width 389 height 40
paste textarea "$200 AF for casing . Current line that shows bifolds has enough to cover 3 bifo…"
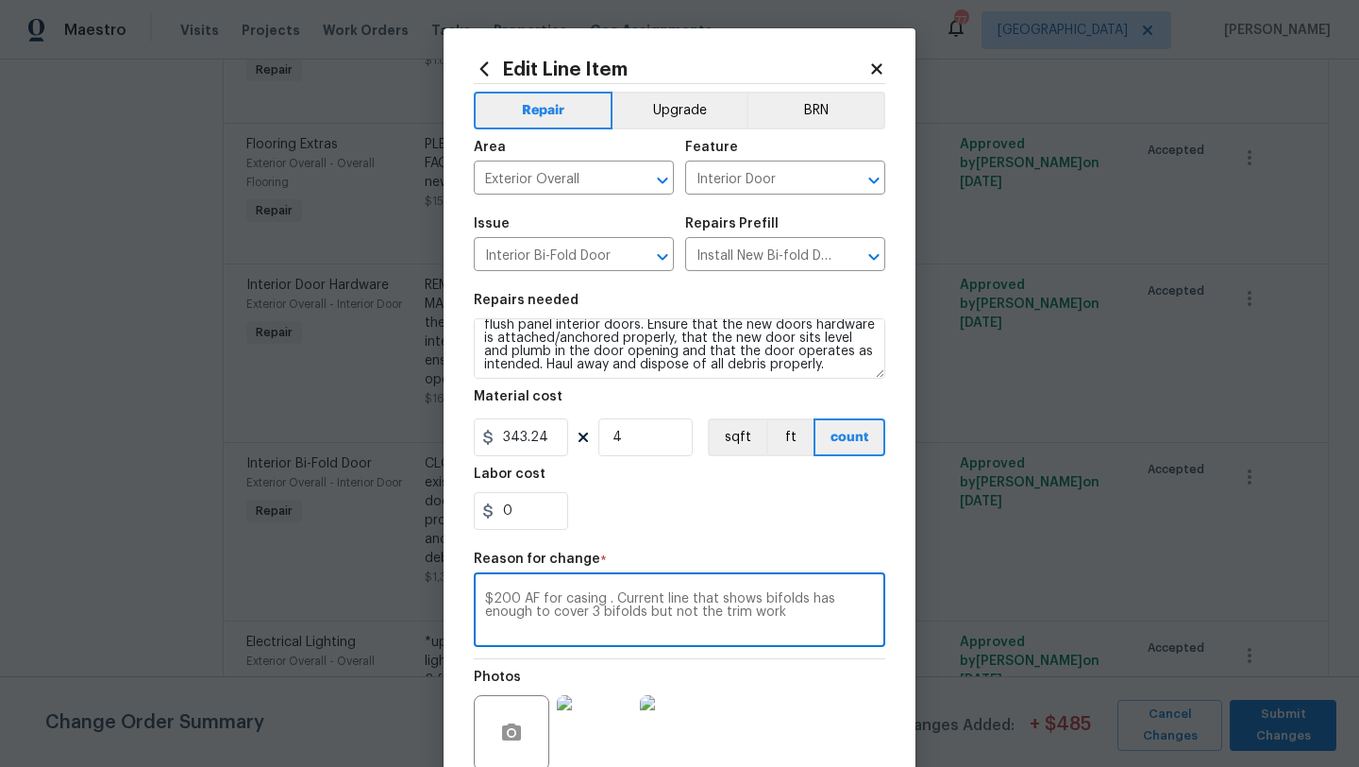
scroll to position [53, 0]
type textarea "$200 AF for casing . Current line that shows bifolds has enough to cover 3 bifo…"
click at [827, 363] on textarea "CLOSET DOORS IN TWO SECONDARY BEDROOMS Remove the existing door (if present). I…" at bounding box center [680, 348] width 412 height 60
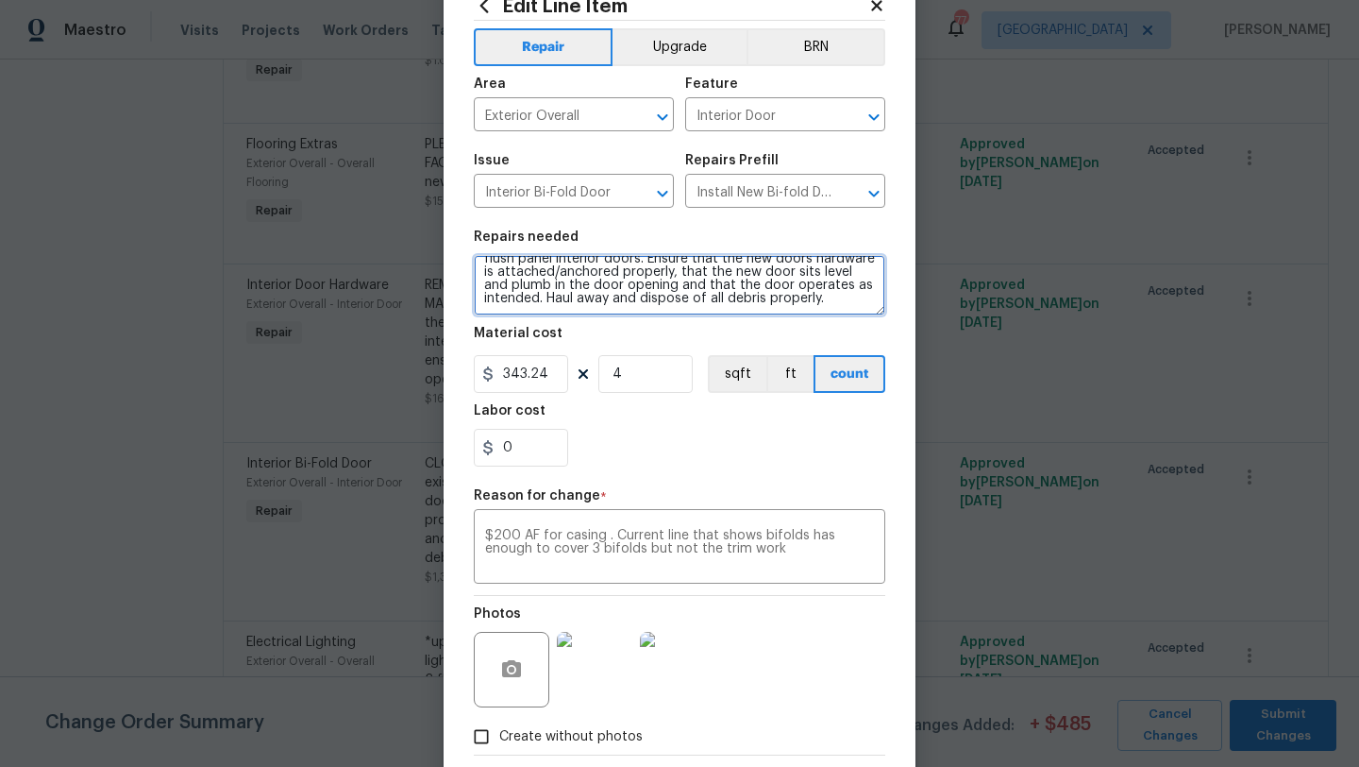
scroll to position [50, 0]
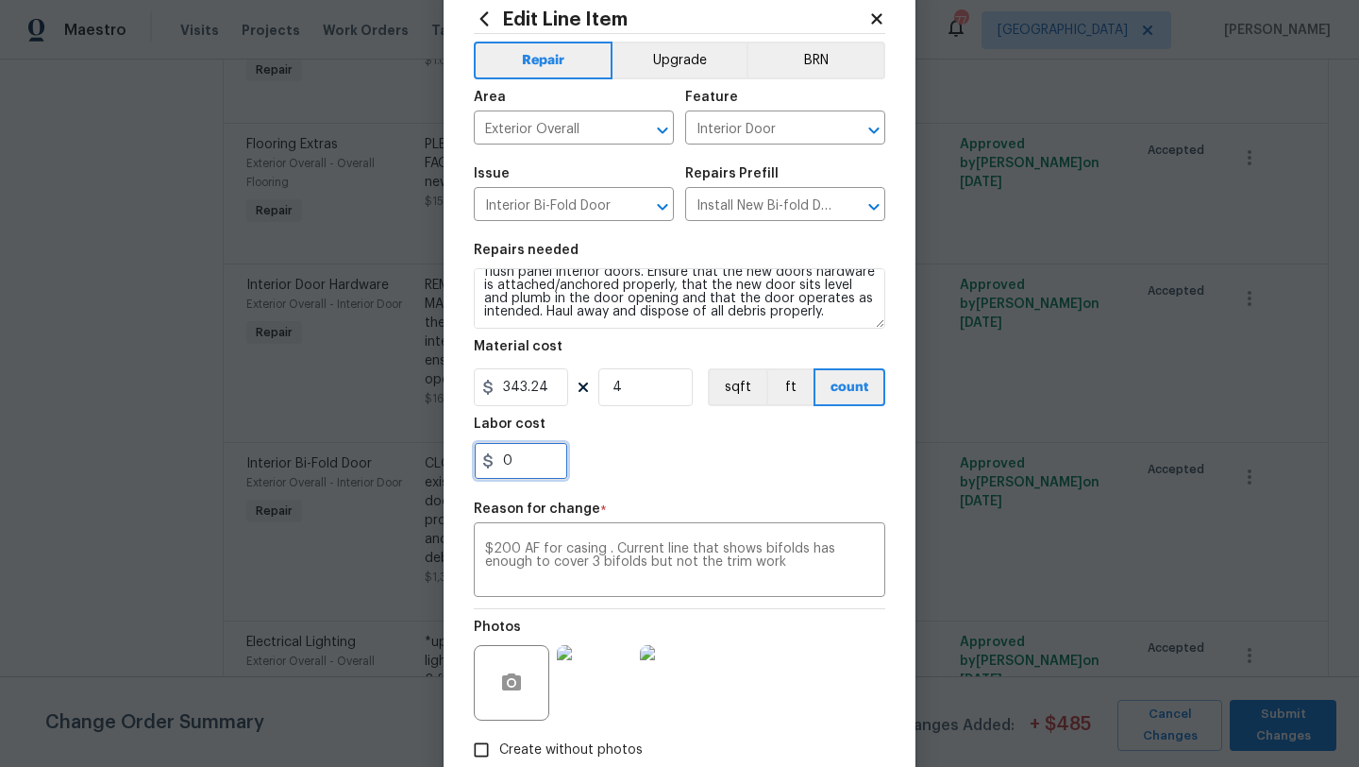
click at [534, 466] on input "0" at bounding box center [521, 461] width 94 height 38
type input "200"
click at [682, 471] on div "200" at bounding box center [680, 461] width 412 height 38
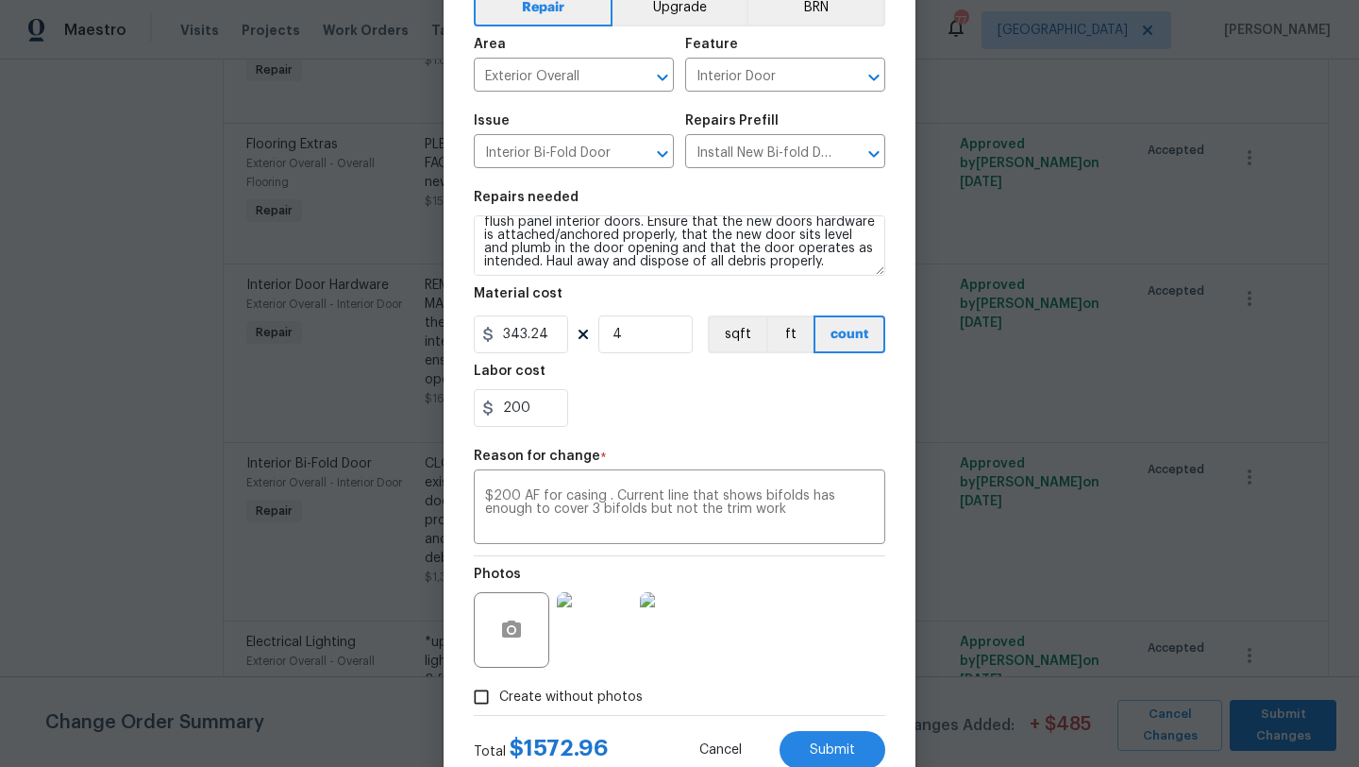
scroll to position [53, 0]
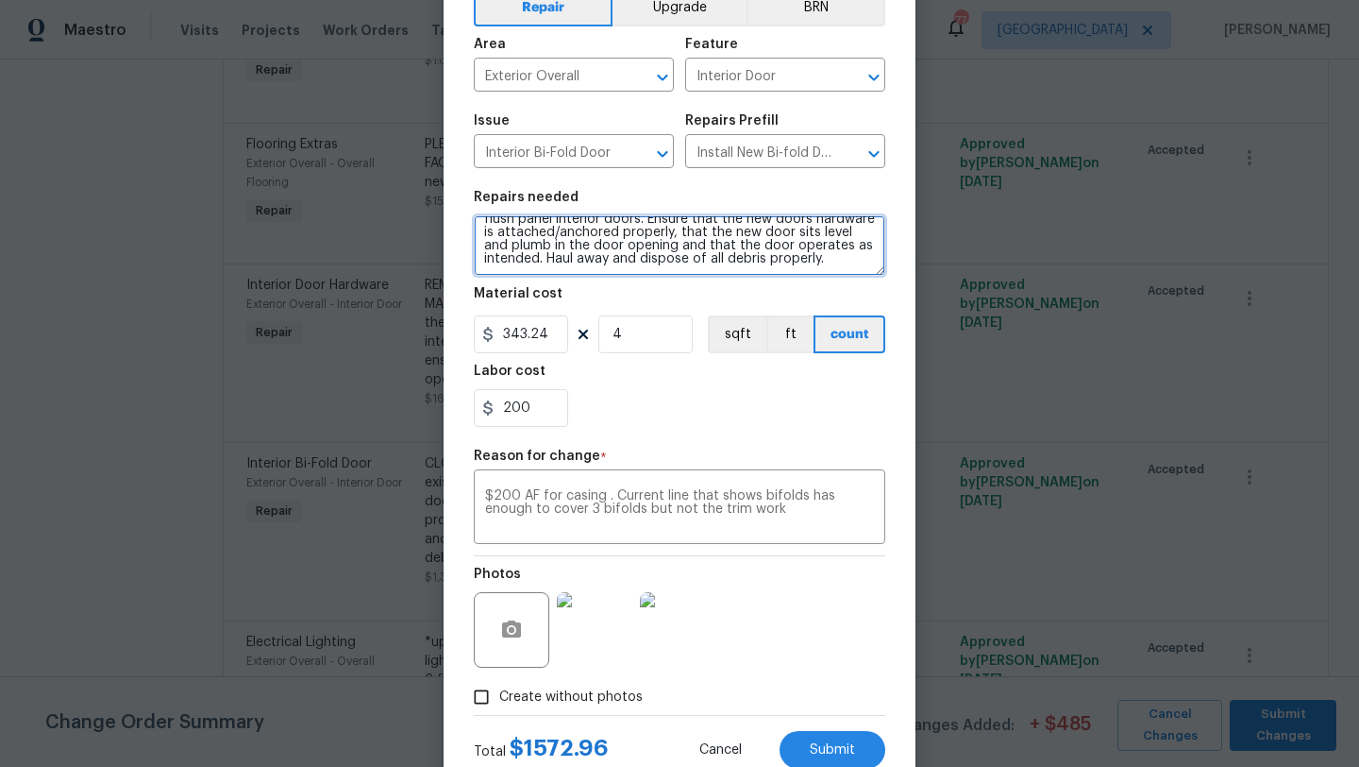
click at [832, 260] on textarea "CLOSET DOORS IN TWO SECONDARY BEDROOMS Remove the existing door (if present). I…" at bounding box center [680, 245] width 412 height 60
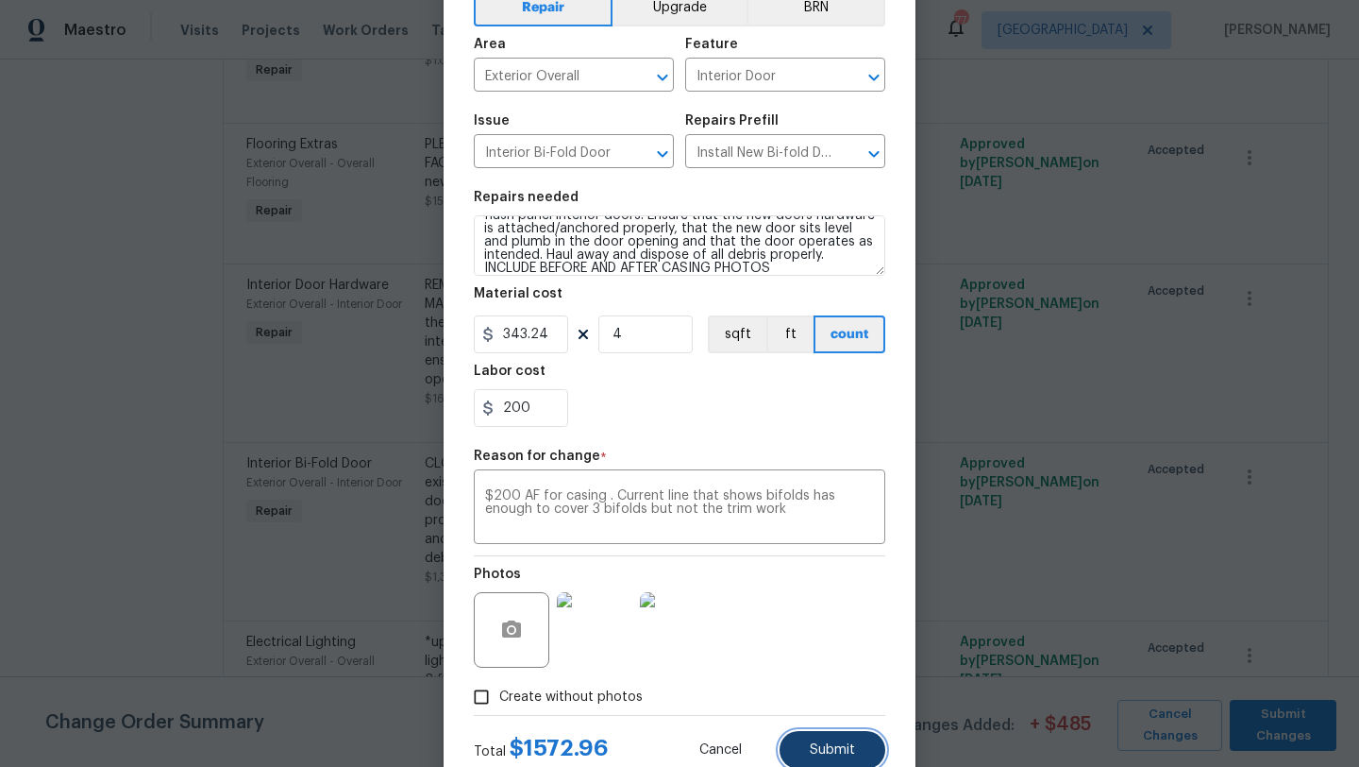
click at [819, 743] on button "Submit" at bounding box center [833, 750] width 106 height 38
type textarea "CLOSET DOORS IN TWO SECONDARY BEDROOMS Remove the existing door (if present). I…"
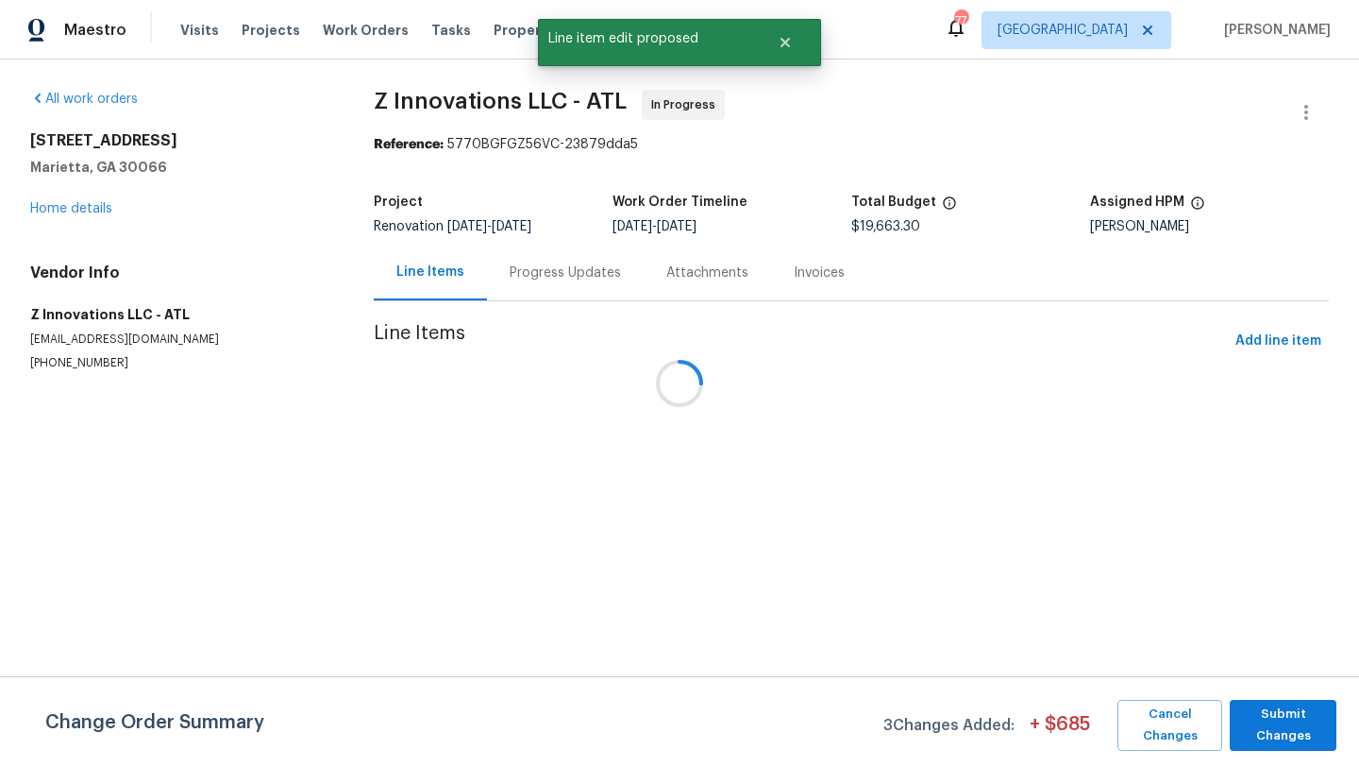
scroll to position [0, 0]
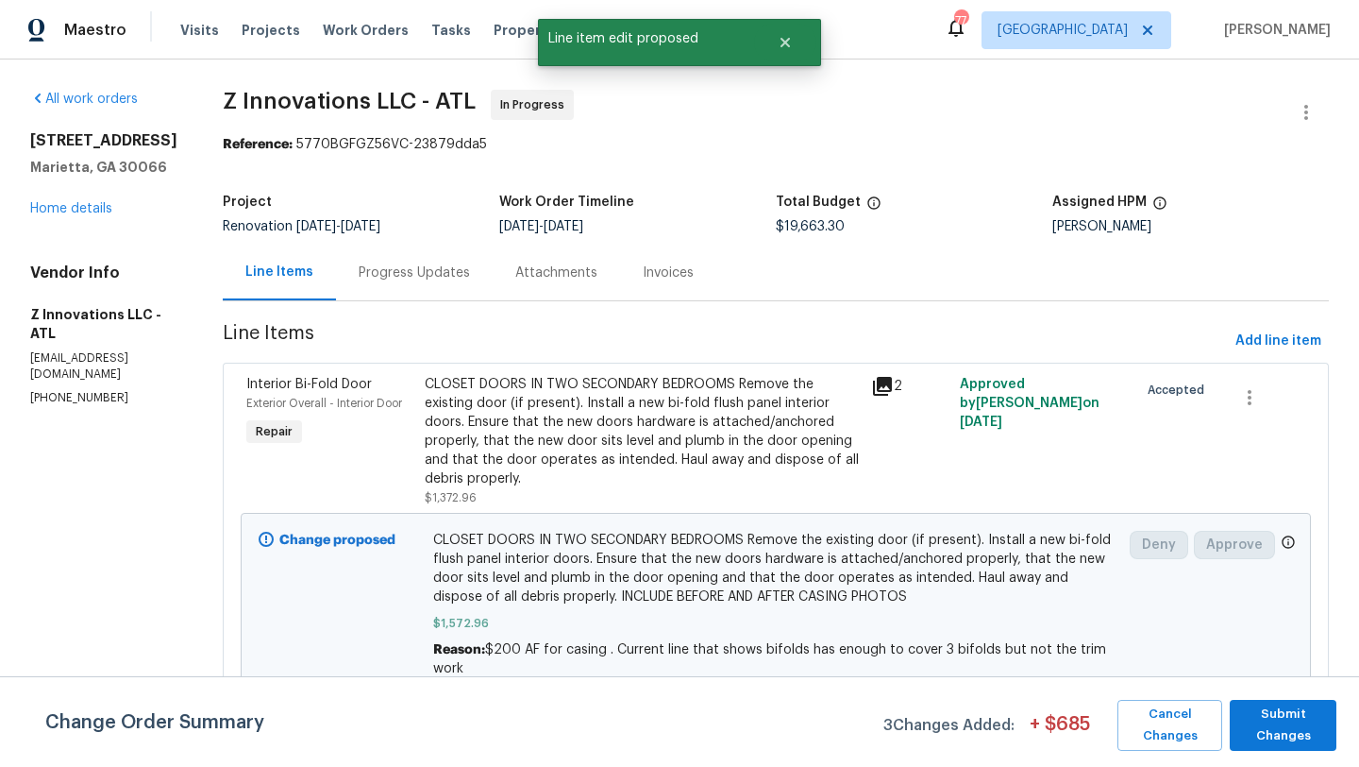
click at [432, 276] on div "Progress Updates" at bounding box center [414, 272] width 111 height 19
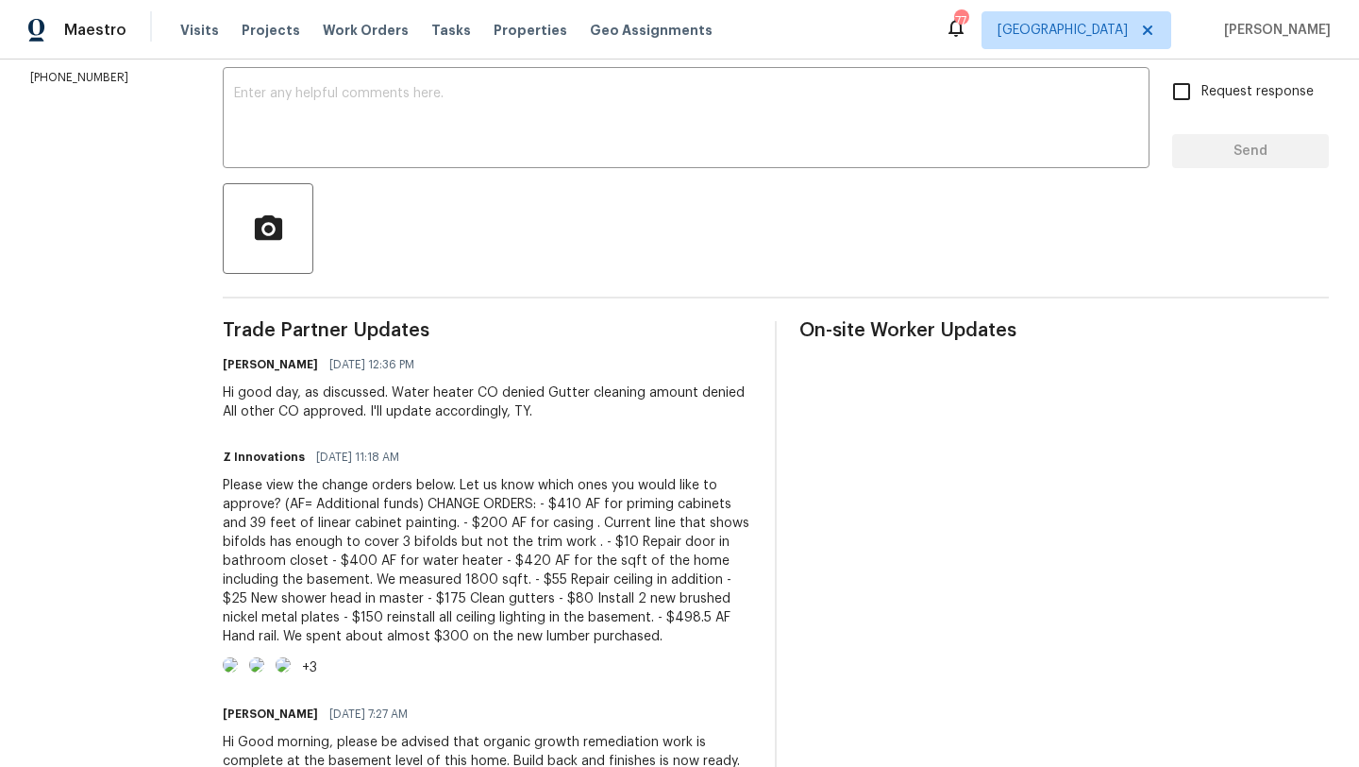
scroll to position [323, 0]
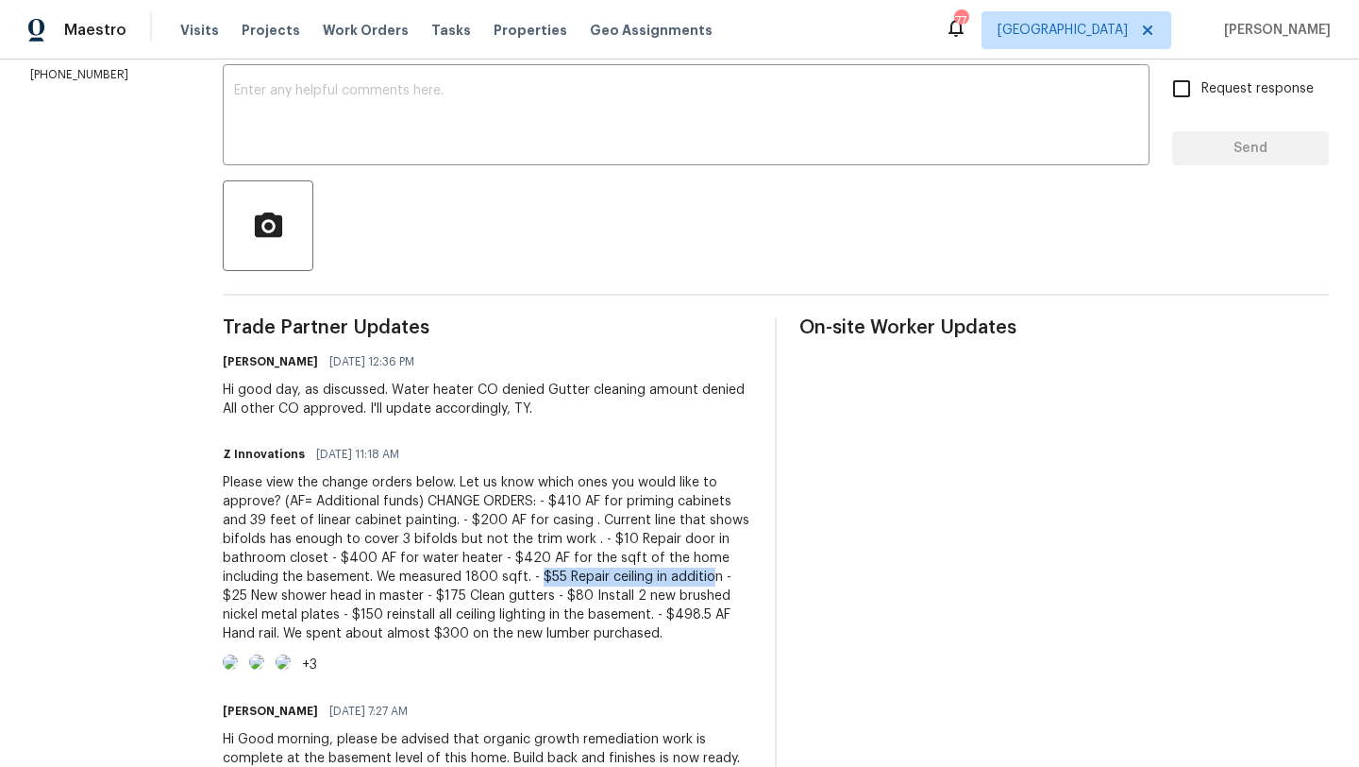
drag, startPoint x: 533, startPoint y: 579, endPoint x: 706, endPoint y: 578, distance: 172.8
click at [706, 578] on div "Please view the change orders below. Let us know which ones you would like to a…" at bounding box center [488, 558] width 530 height 170
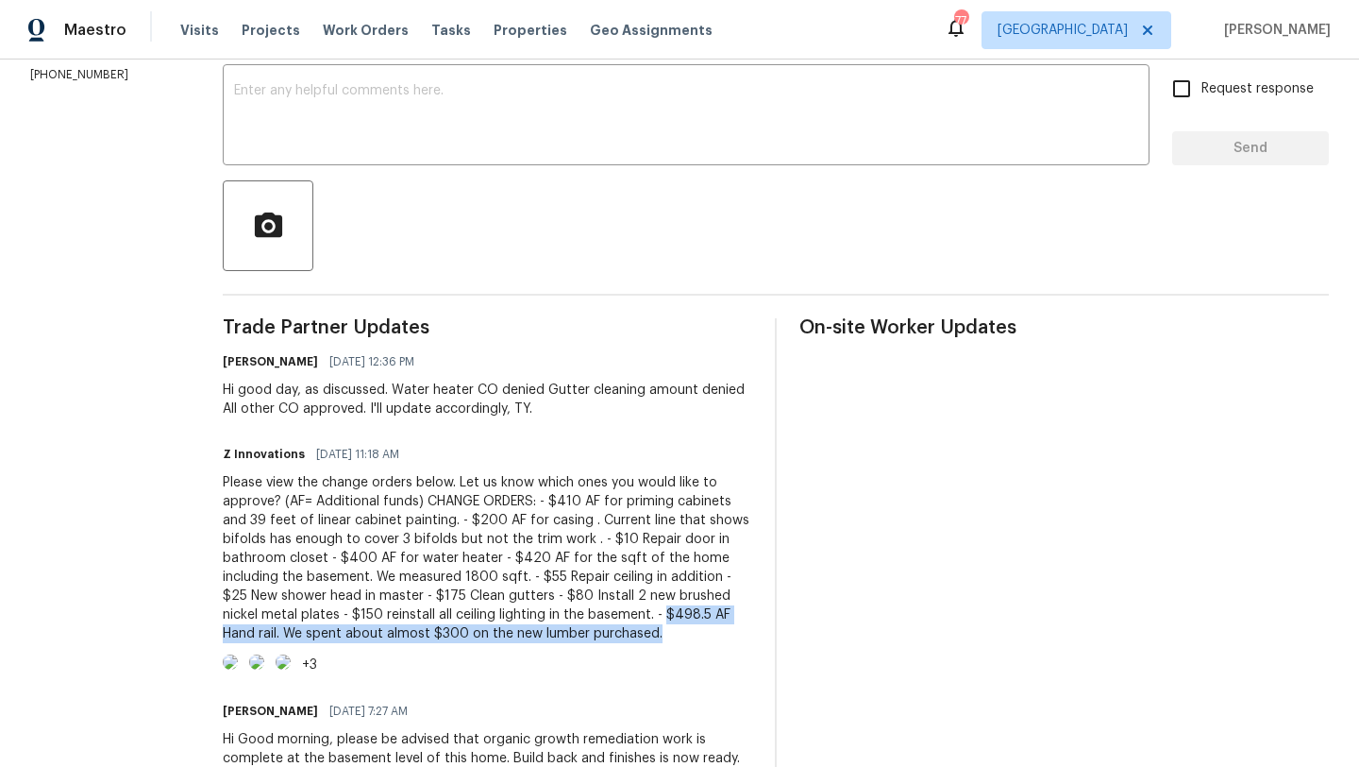
drag, startPoint x: 617, startPoint y: 611, endPoint x: 630, endPoint y: 638, distance: 30.0
click at [630, 638] on div "Please view the change orders below. Let us know which ones you would like to a…" at bounding box center [488, 558] width 530 height 170
copy div "$498.5 AF Hand rail. We spent about almost $300 on the new lumber purchased."
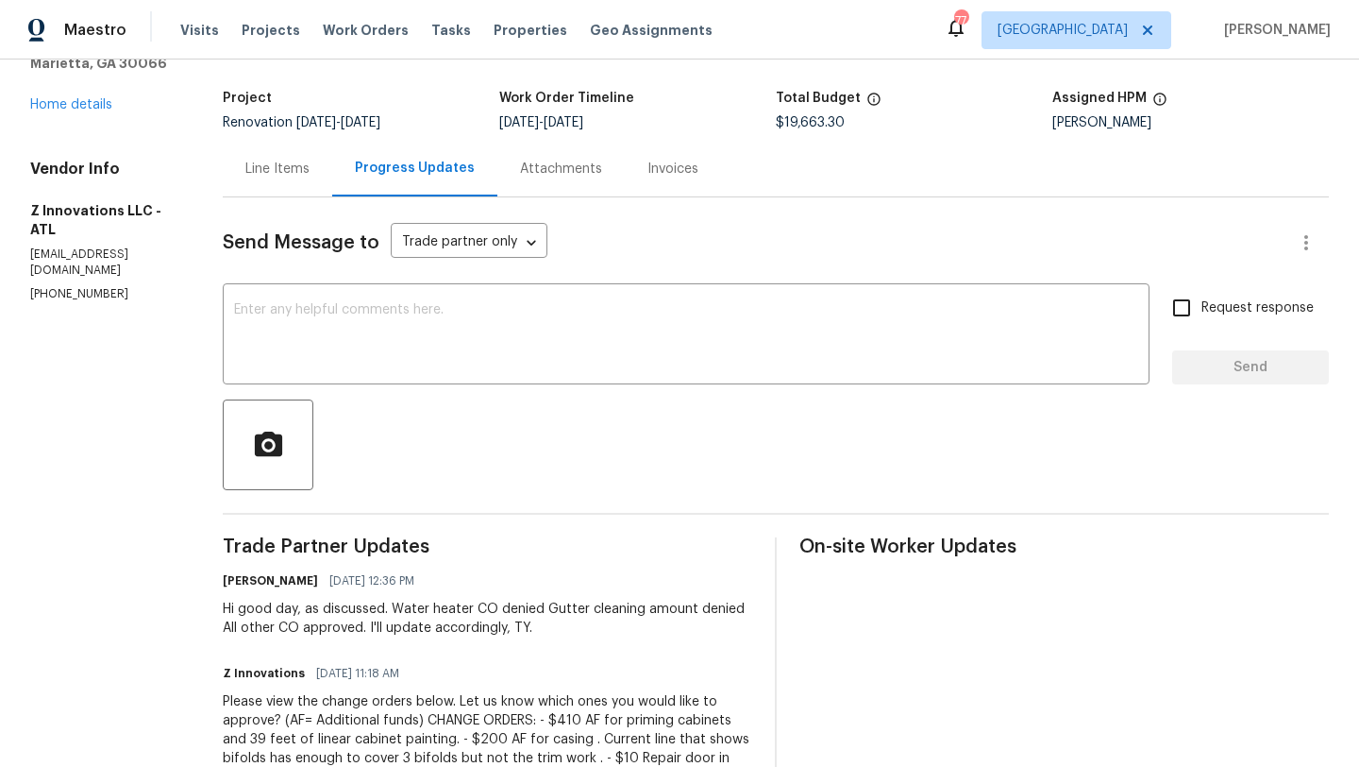
scroll to position [0, 0]
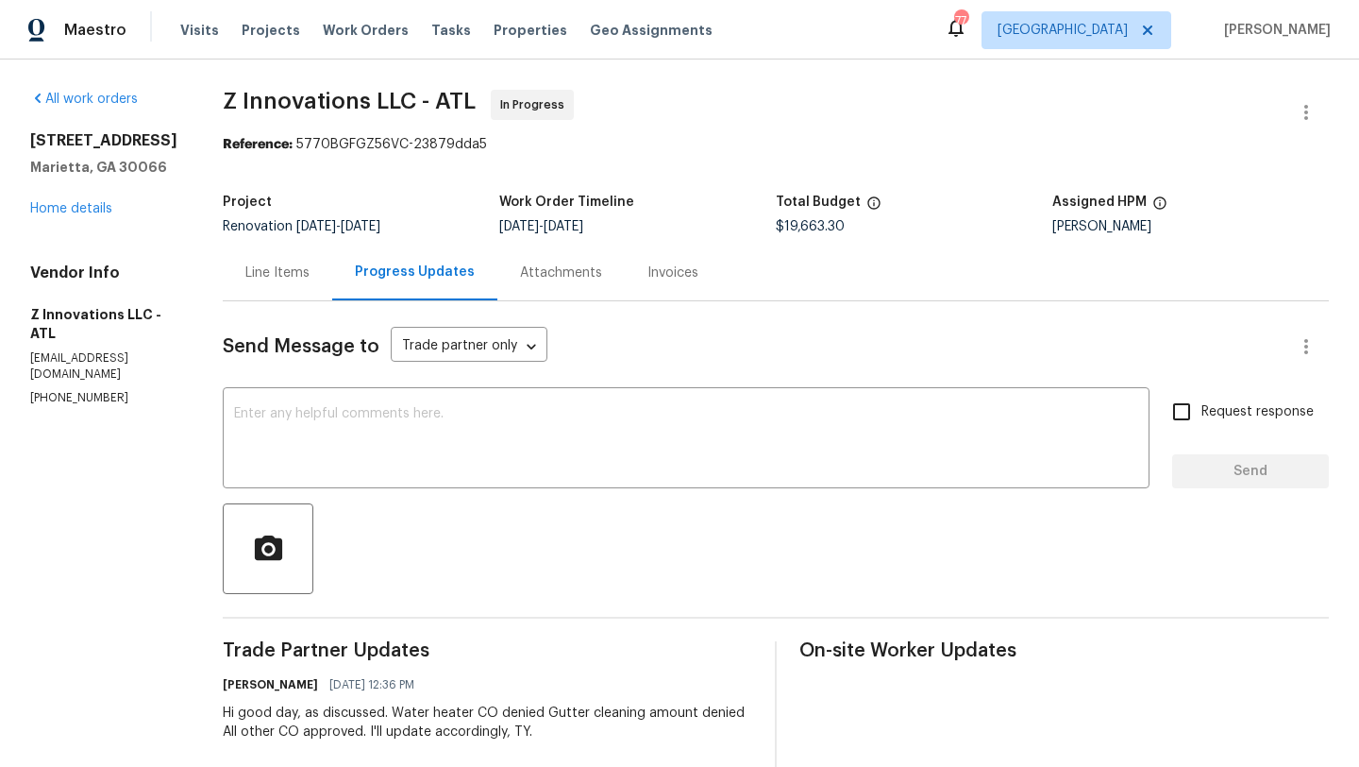
click at [282, 280] on div "Line Items" at bounding box center [277, 272] width 64 height 19
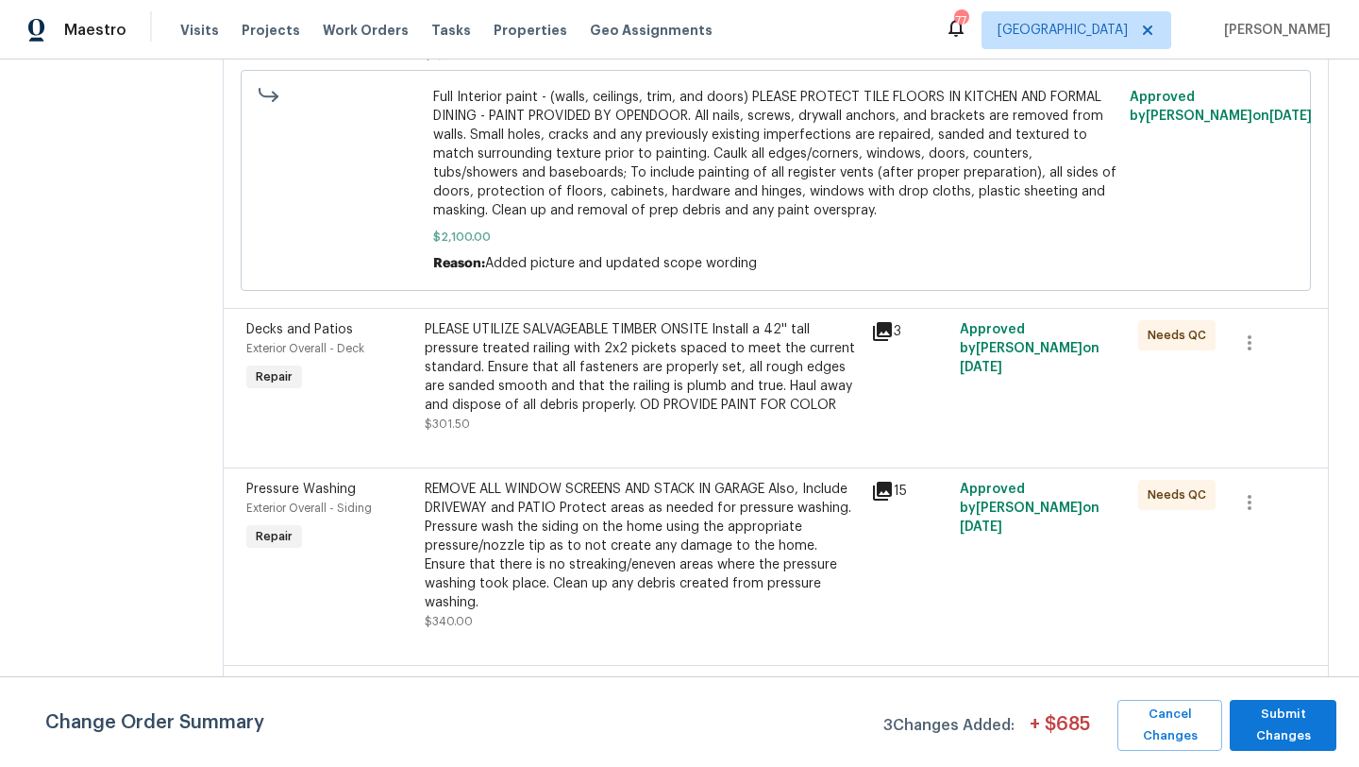
scroll to position [1222, 0]
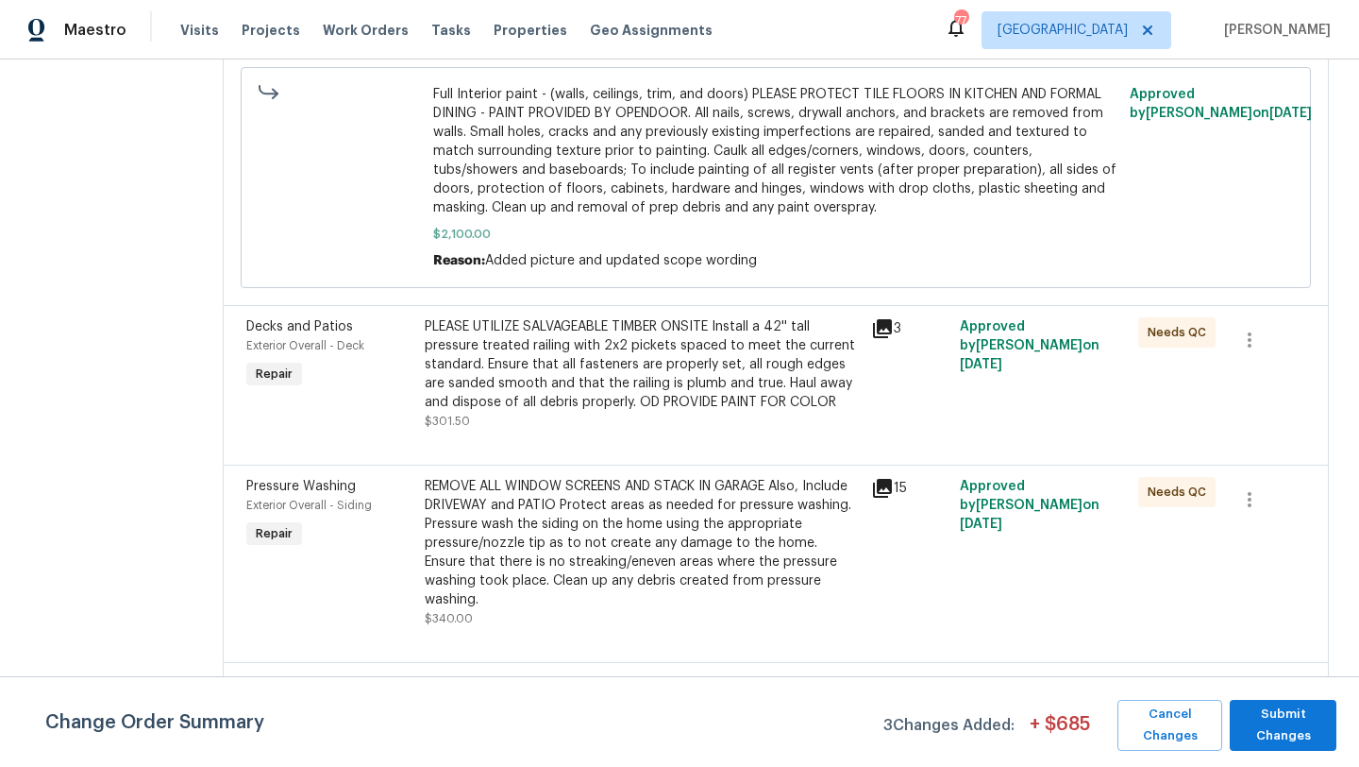
click at [300, 328] on span "Decks and Patios" at bounding box center [299, 326] width 107 height 13
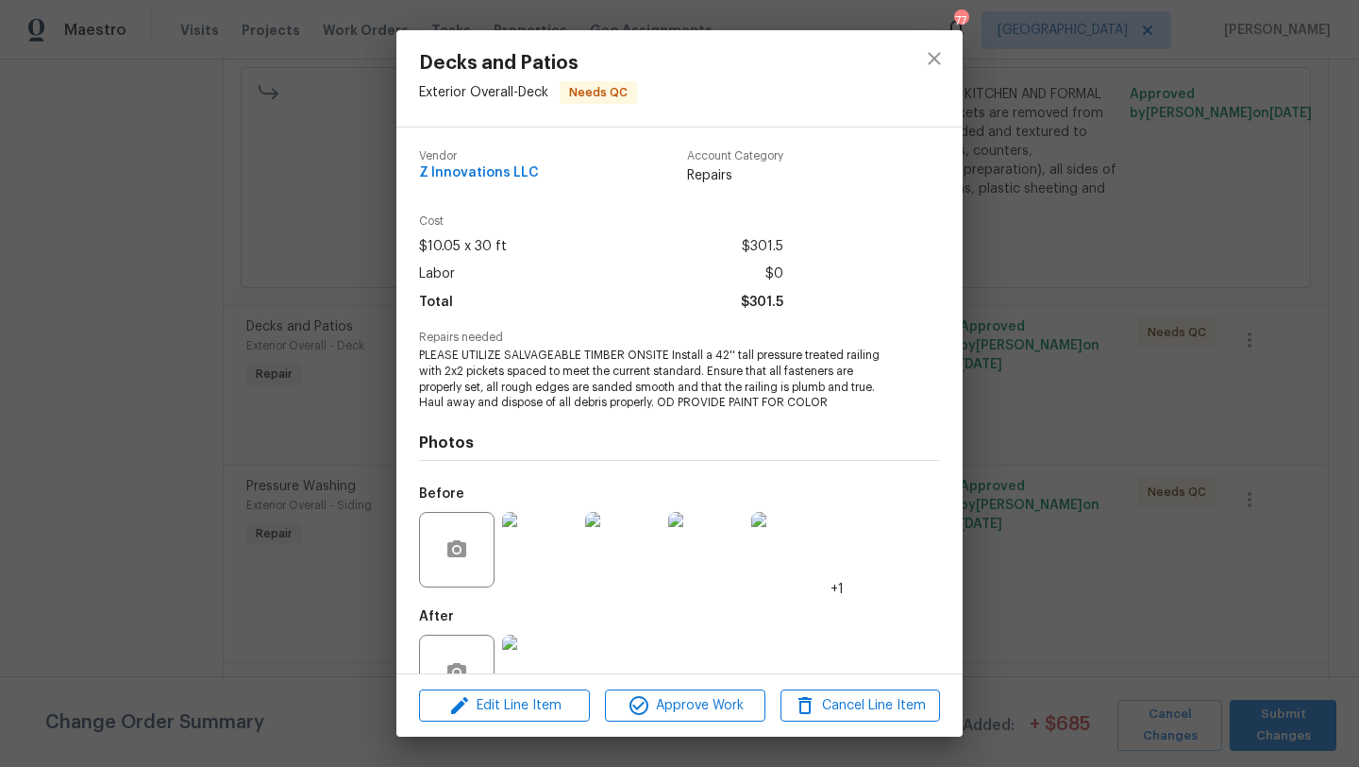
scroll to position [45, 0]
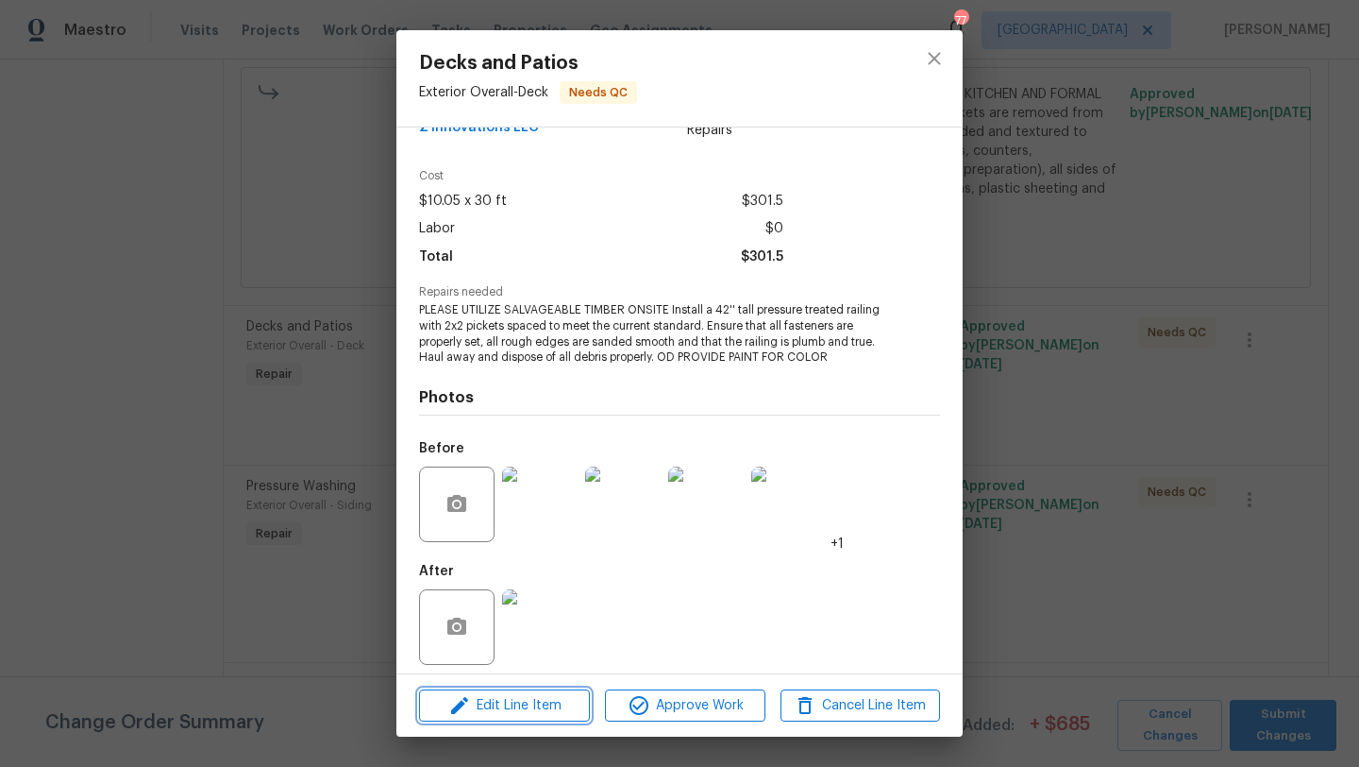
click at [518, 706] on span "Edit Line Item" at bounding box center [505, 706] width 160 height 24
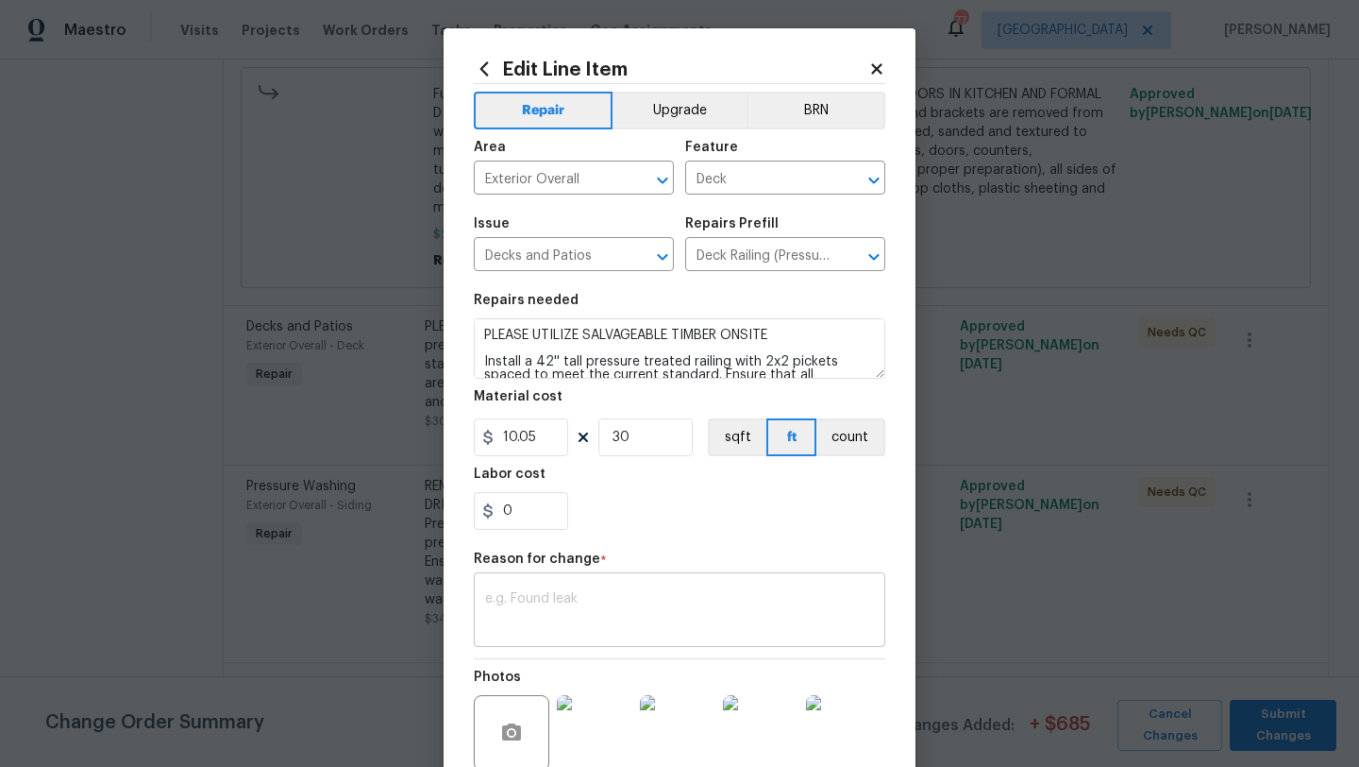
click at [571, 583] on div "x ​" at bounding box center [680, 612] width 412 height 70
paste textarea "$498.5 AF Hand rail. We spent about almost $300 on the new lumber purchased."
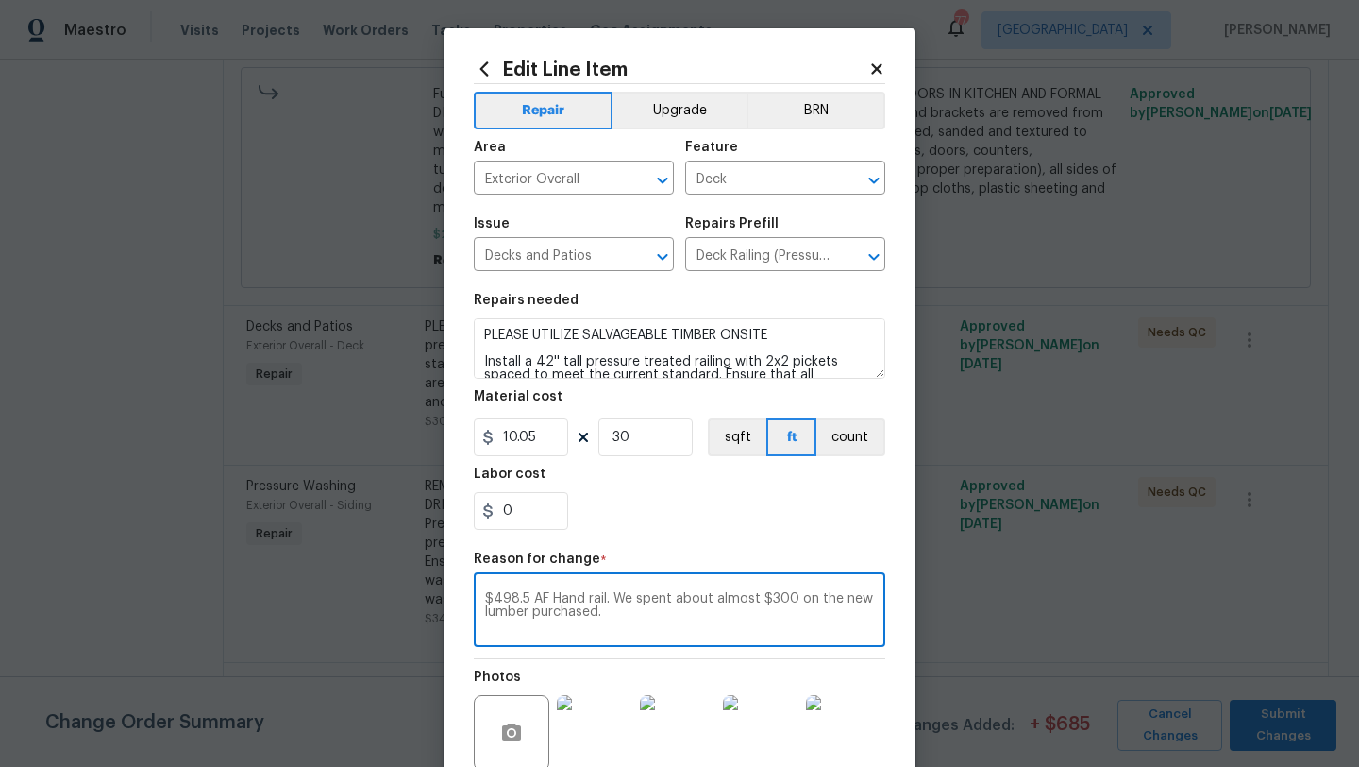
type textarea "$498.5 AF Hand rail. We spent about almost $300 on the new lumber purchased."
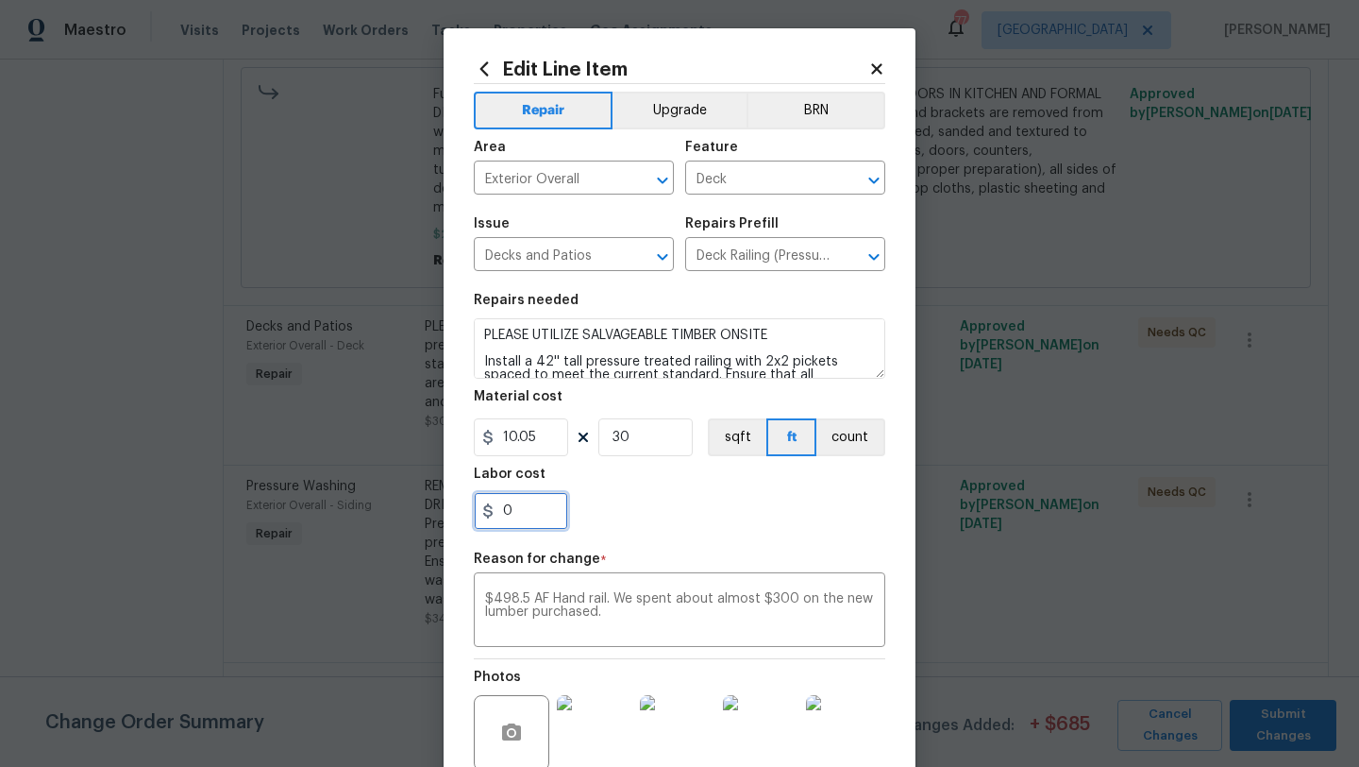
click at [532, 518] on input "0" at bounding box center [521, 511] width 94 height 38
type input "498.5"
click at [660, 531] on section "Repairs needed PLEASE UTILIZE SALVAGEABLE TIMBER ONSITE Install a 42'' tall pre…" at bounding box center [680, 411] width 412 height 259
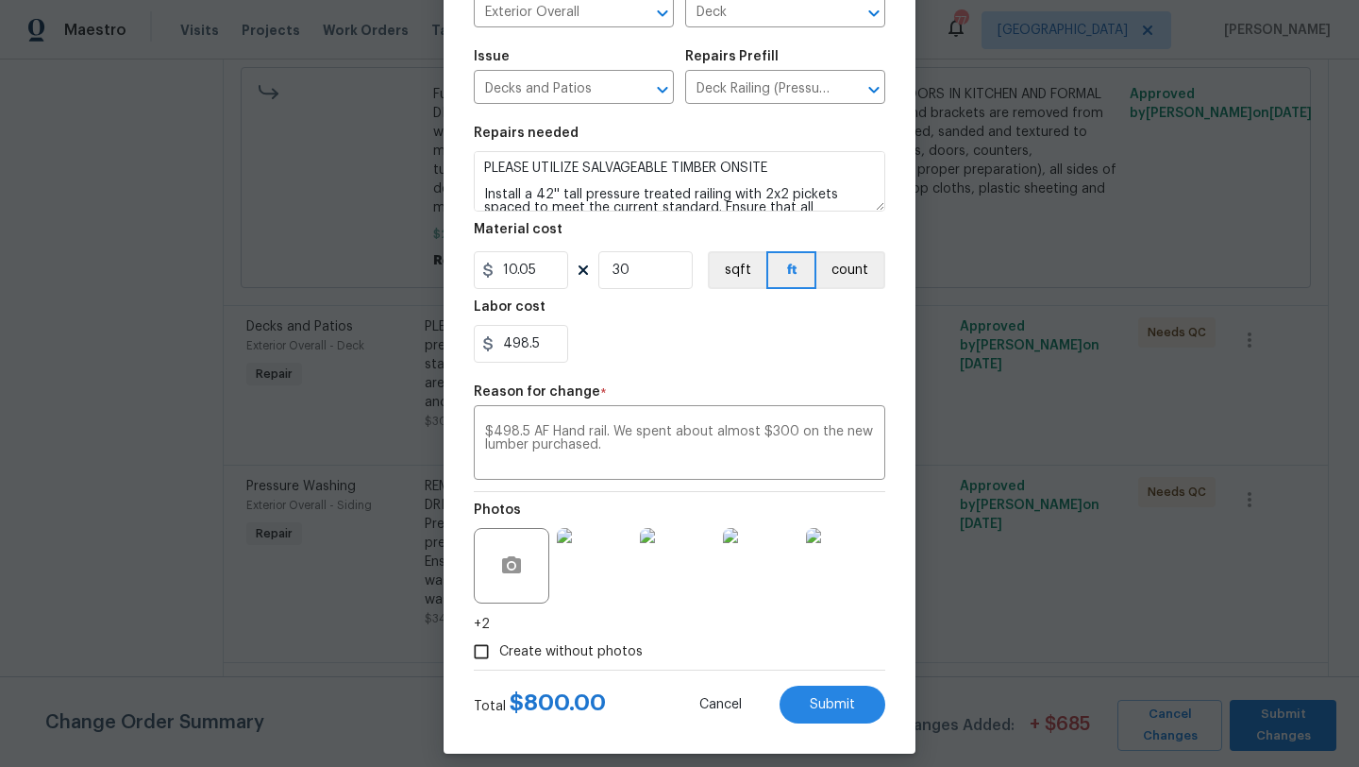
scroll to position [183, 0]
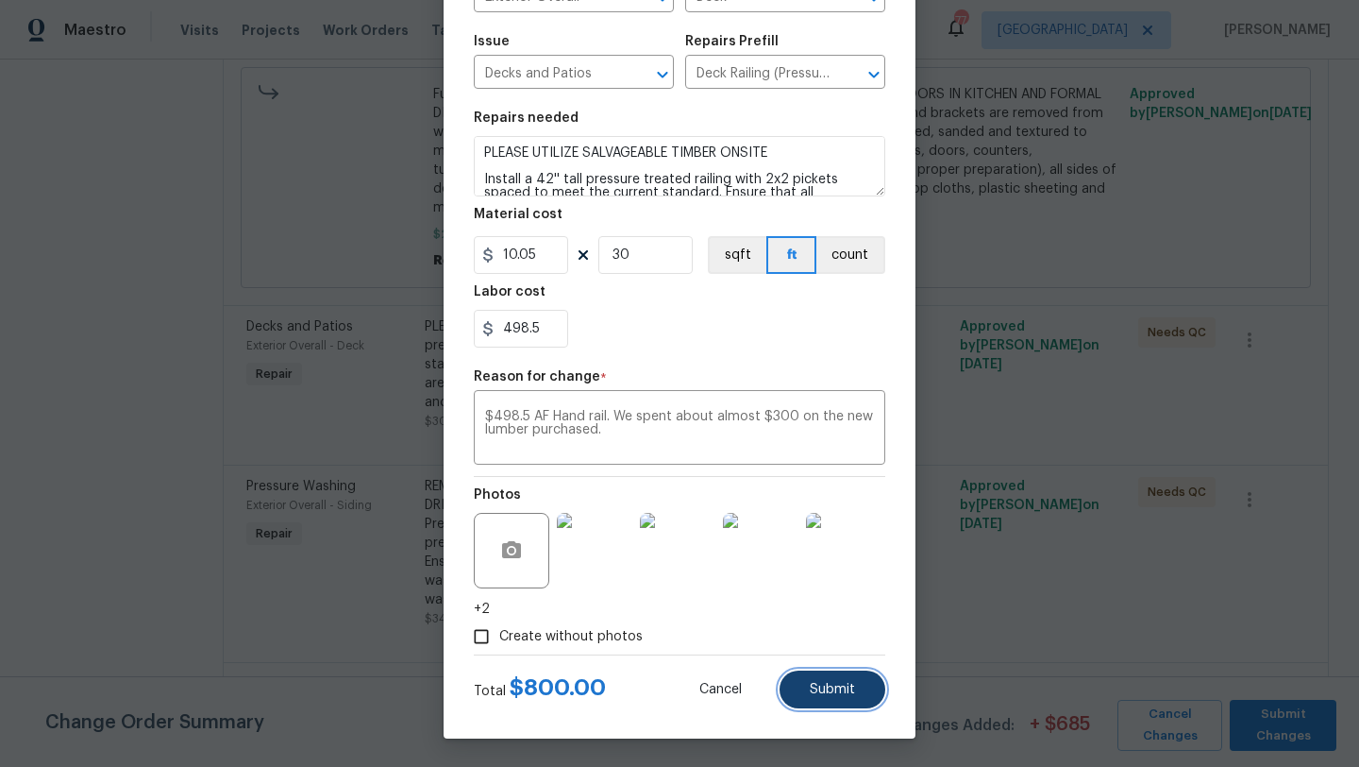
click at [823, 686] on span "Submit" at bounding box center [832, 690] width 45 height 14
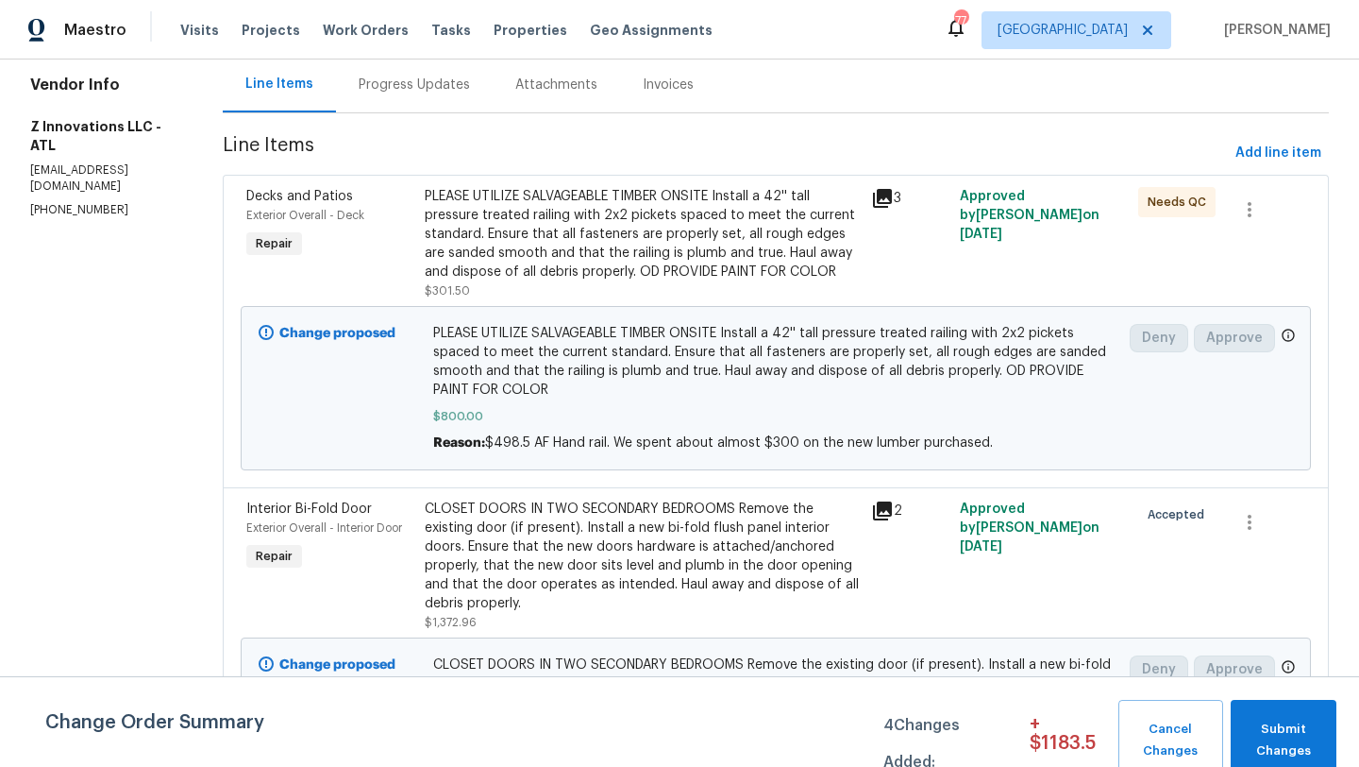
scroll to position [0, 0]
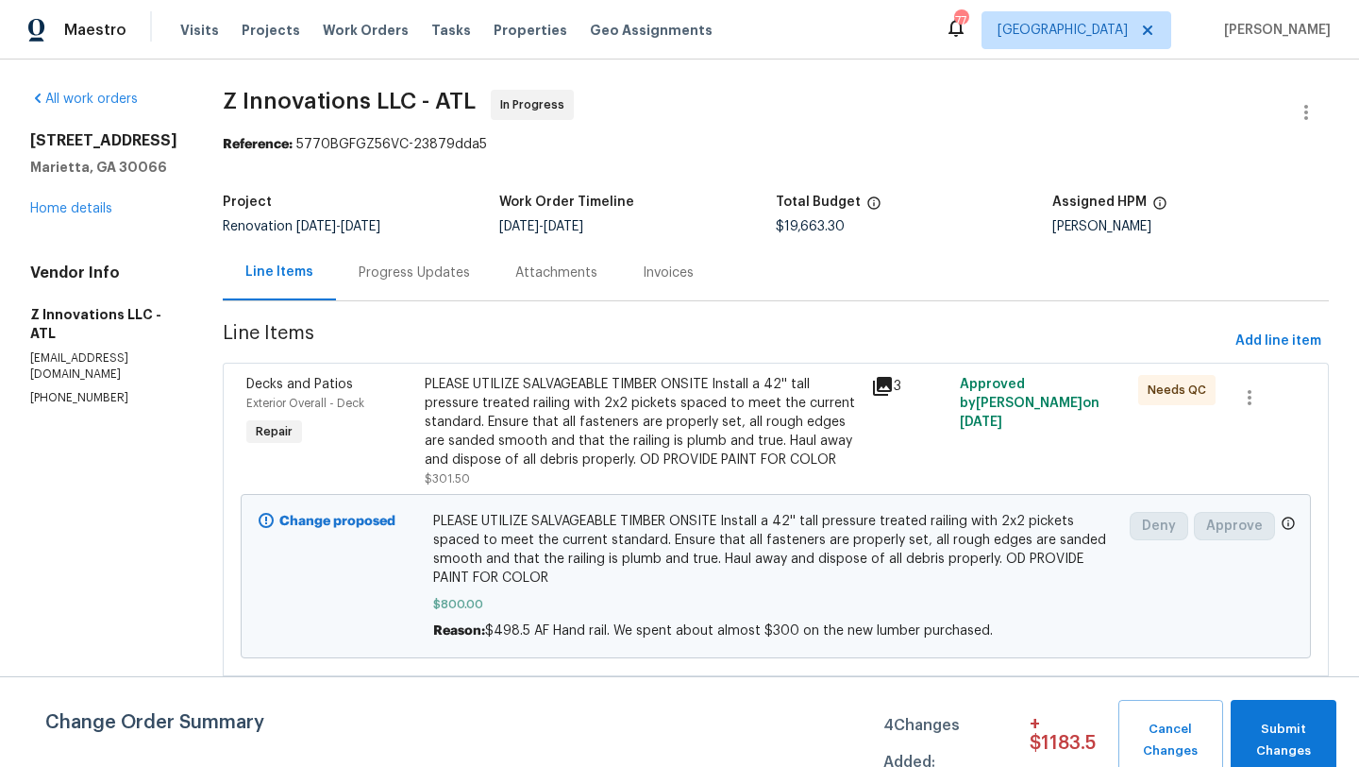
click at [431, 279] on div "Progress Updates" at bounding box center [414, 272] width 111 height 19
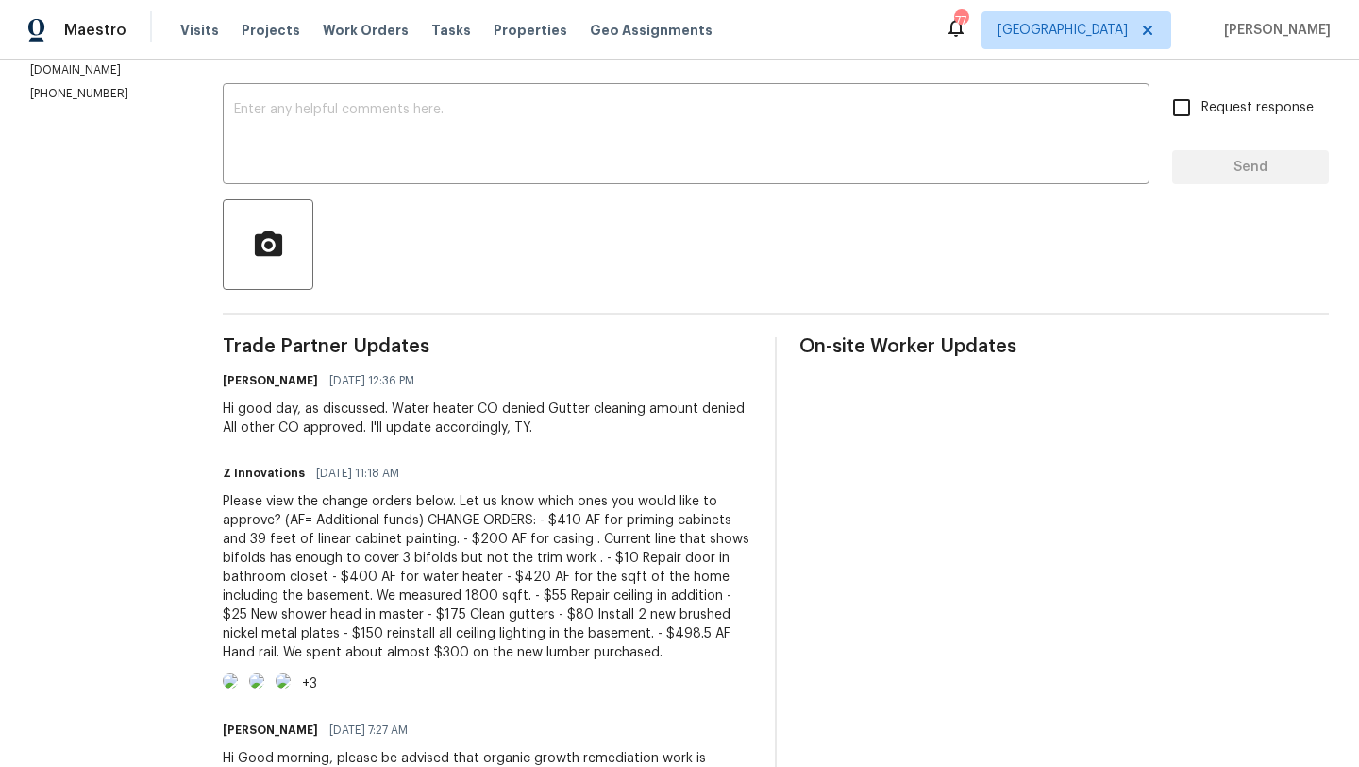
scroll to position [309, 0]
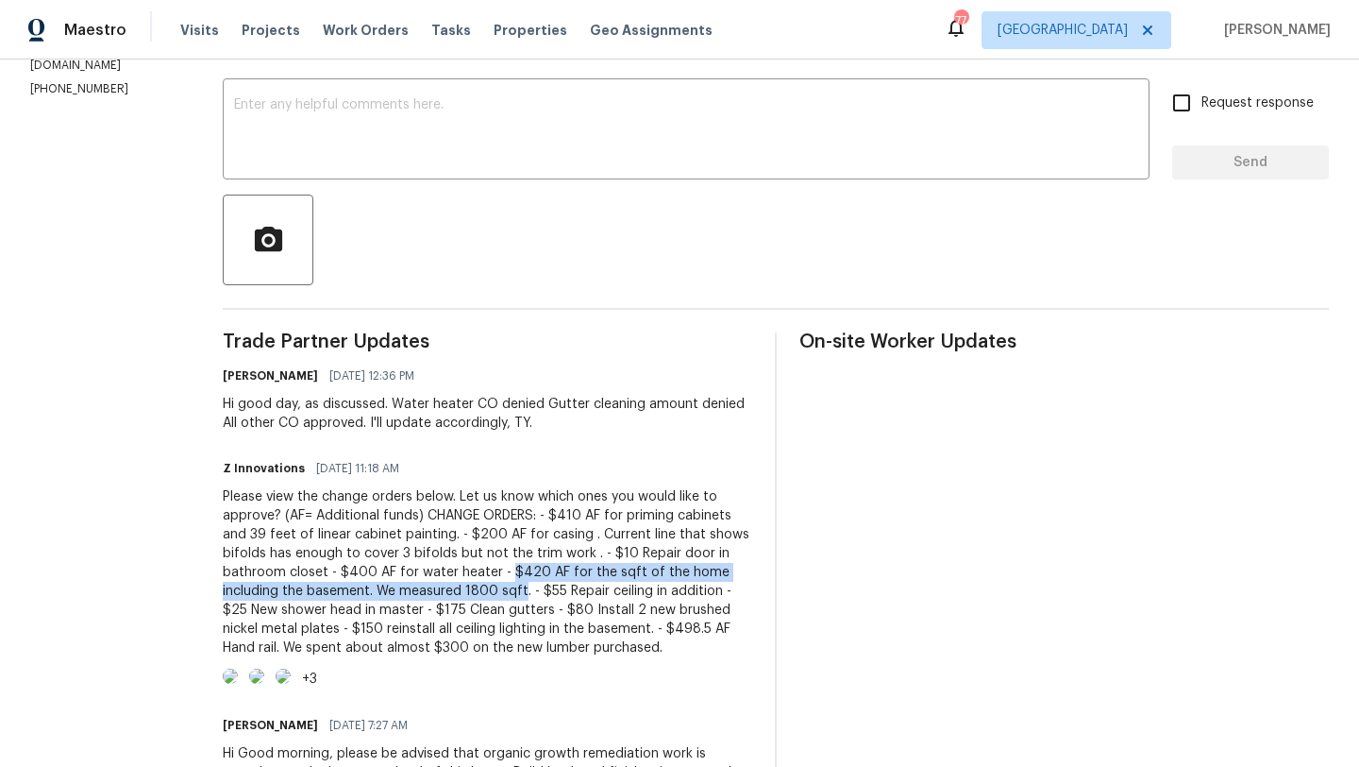
drag, startPoint x: 498, startPoint y: 573, endPoint x: 515, endPoint y: 594, distance: 27.4
click at [515, 594] on div "Please view the change orders below. Let us know which ones you would like to a…" at bounding box center [488, 572] width 530 height 170
copy div "$420 AF for the sqft of the home including the basement. We measured 1800 sqft"
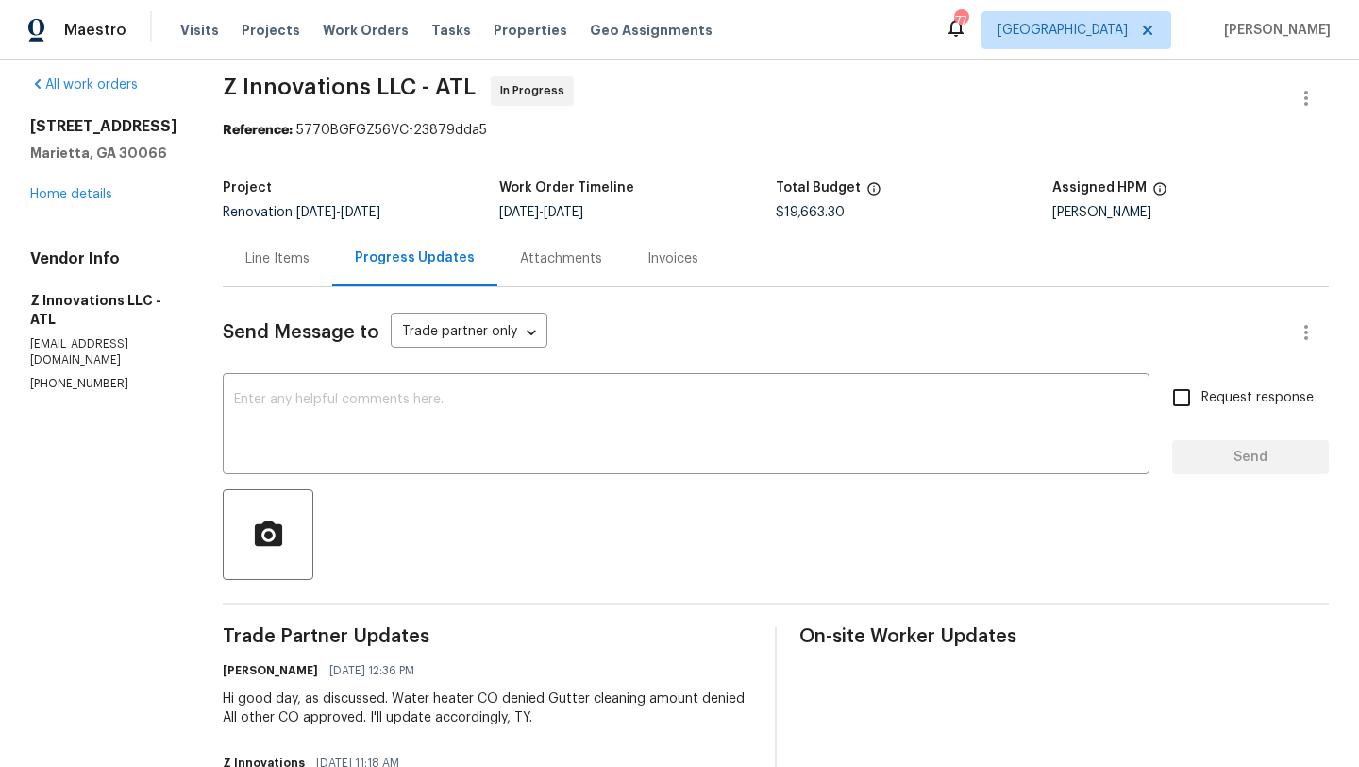
scroll to position [0, 0]
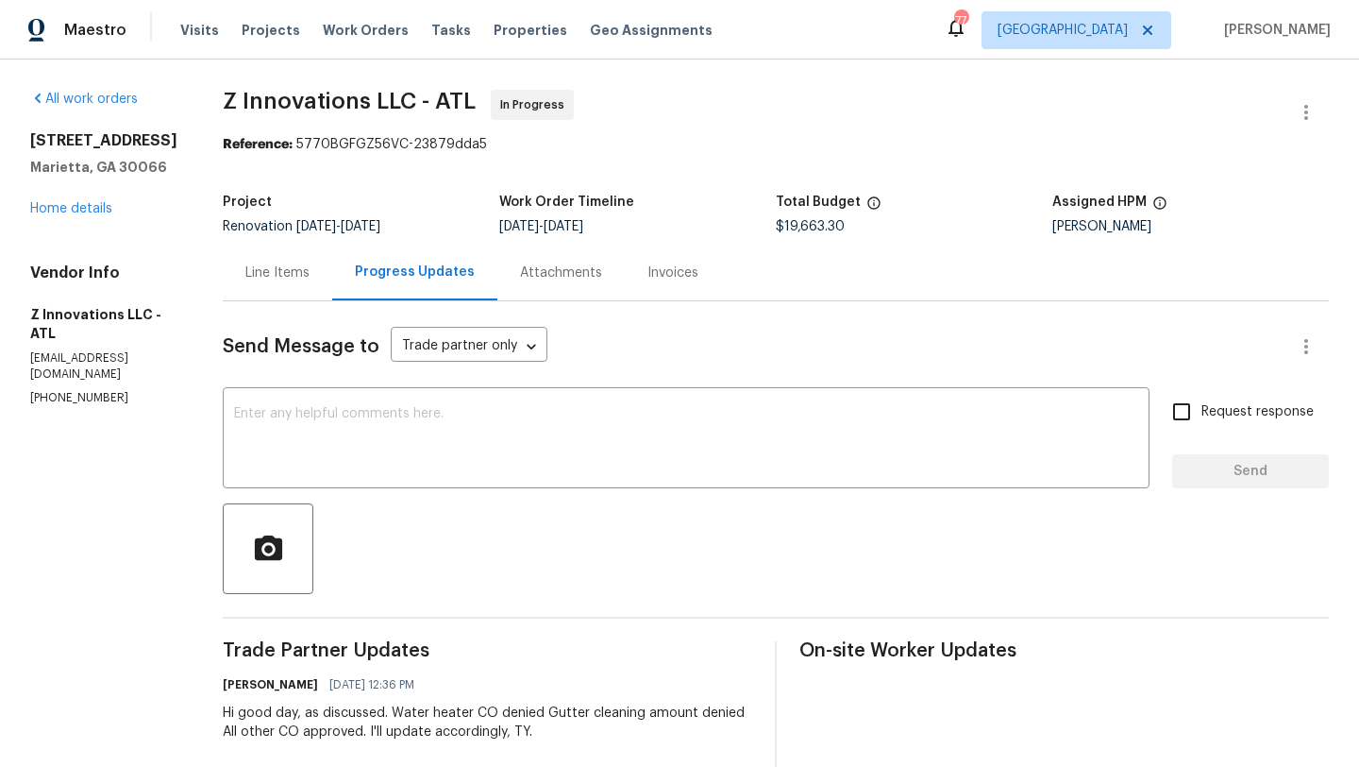
click at [281, 268] on div "Line Items" at bounding box center [277, 272] width 64 height 19
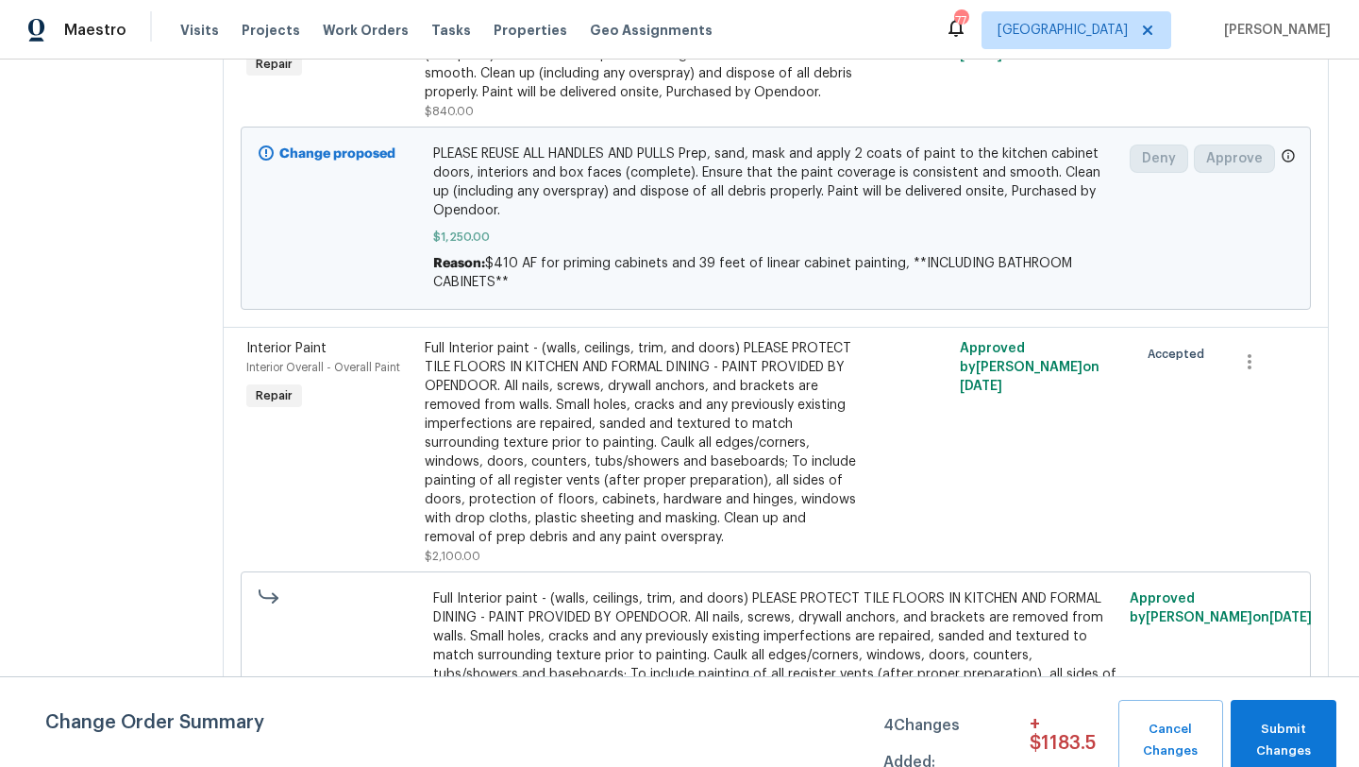
scroll to position [1031, 0]
click at [301, 341] on span "Interior Paint" at bounding box center [286, 347] width 80 height 13
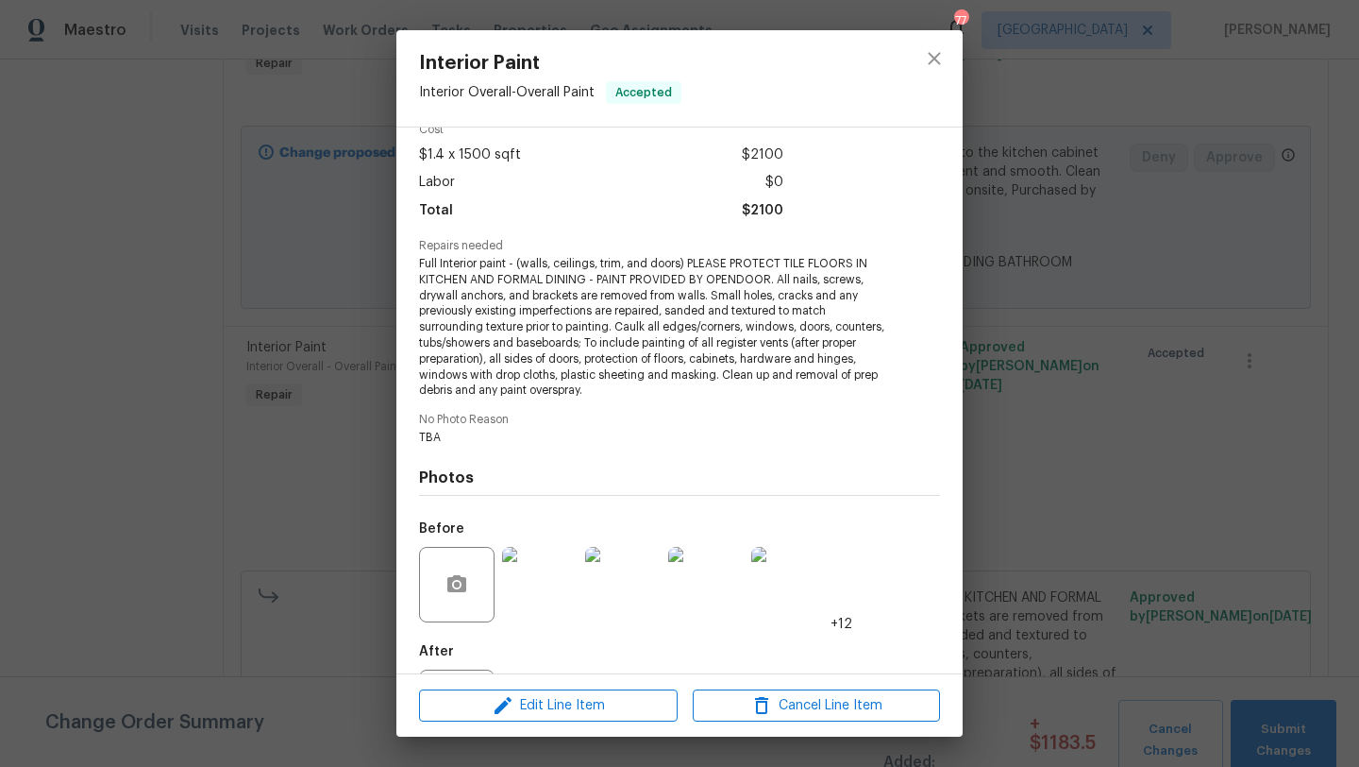
scroll to position [182, 0]
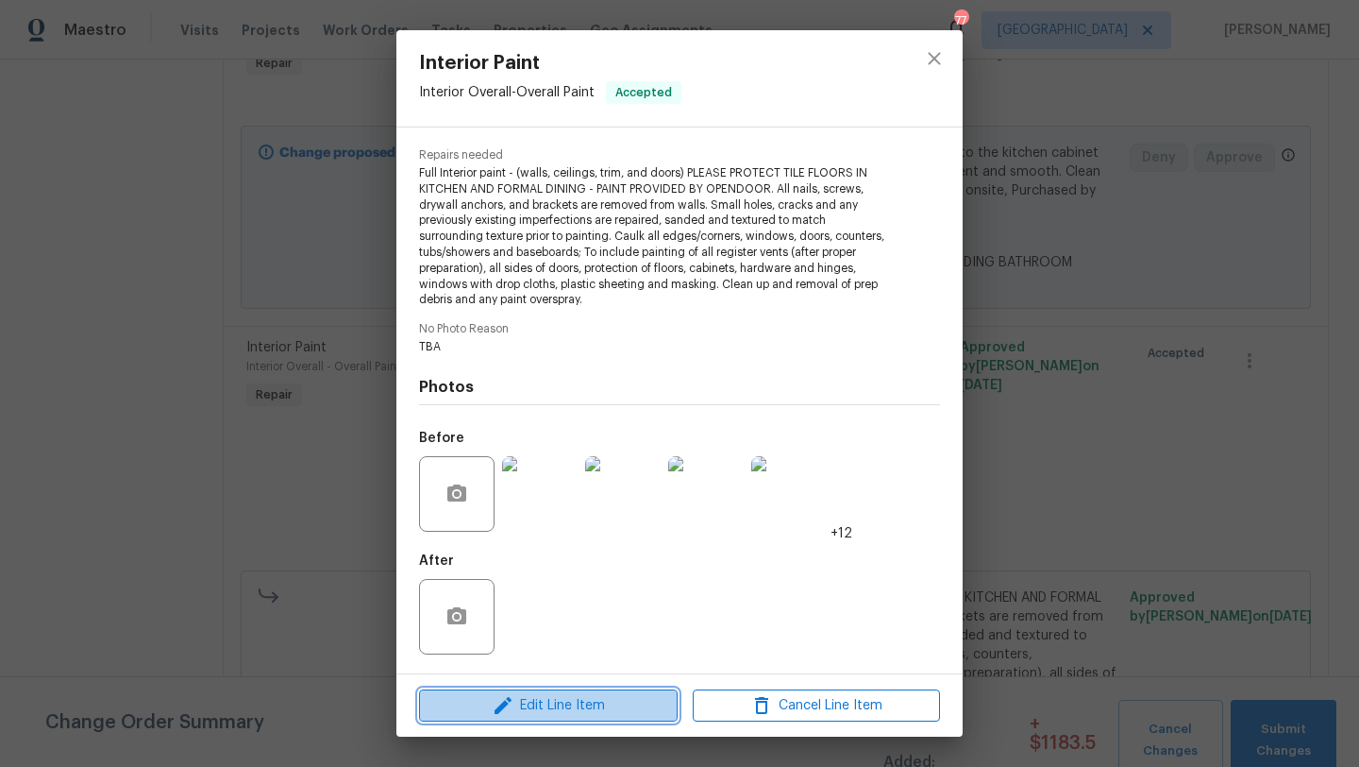
click at [552, 698] on span "Edit Line Item" at bounding box center [548, 706] width 247 height 24
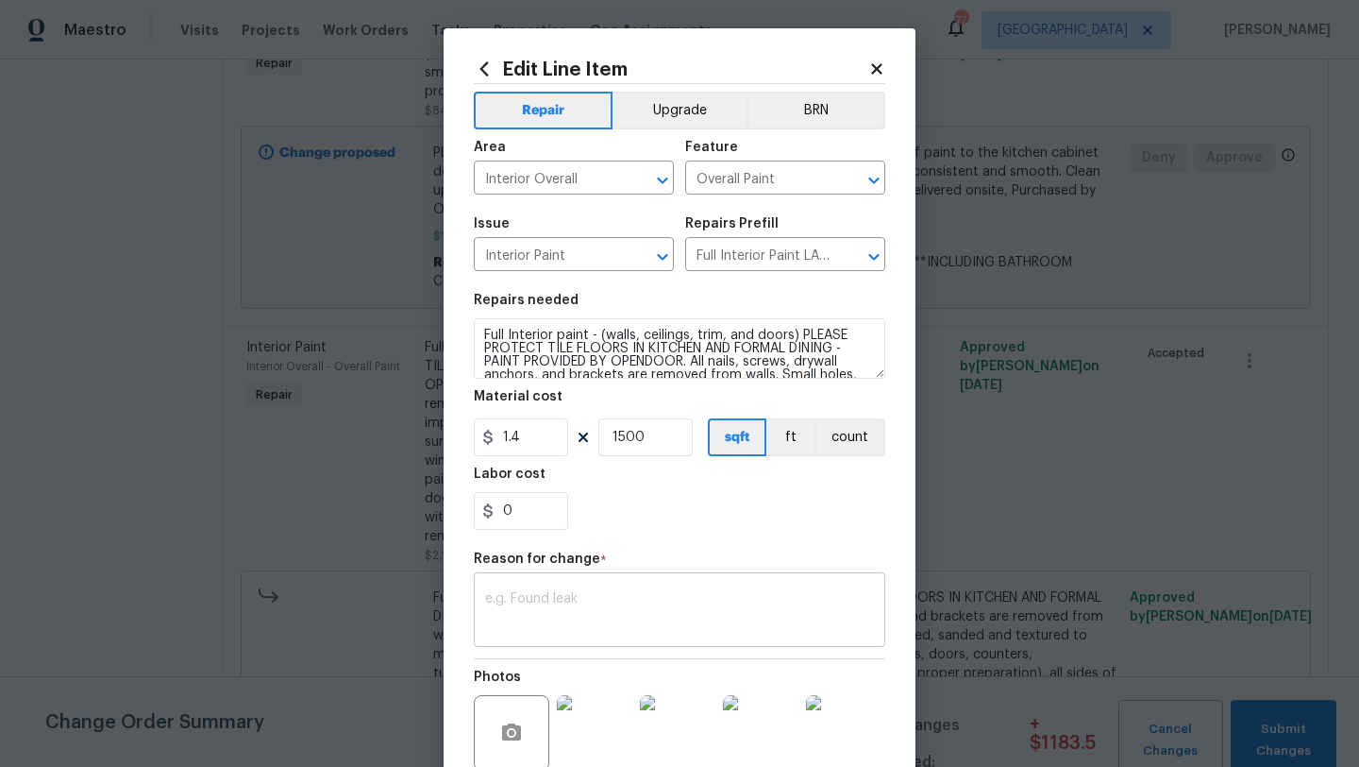
click at [536, 604] on textarea at bounding box center [679, 612] width 389 height 40
paste textarea "$420 AF for the sqft of the home including the basement. We measured 1800 sqft"
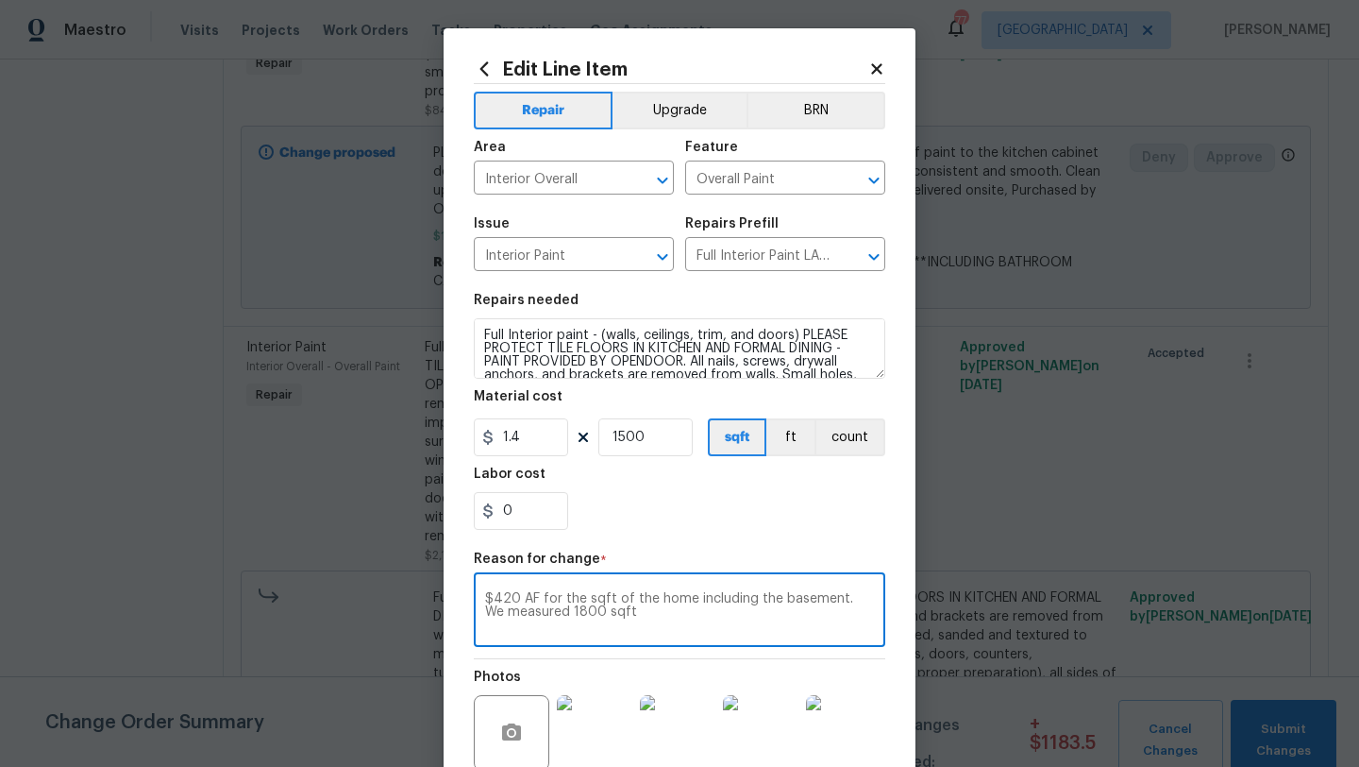
type textarea "$420 AF for the sqft of the home including the basement. We measured 1800 sqft"
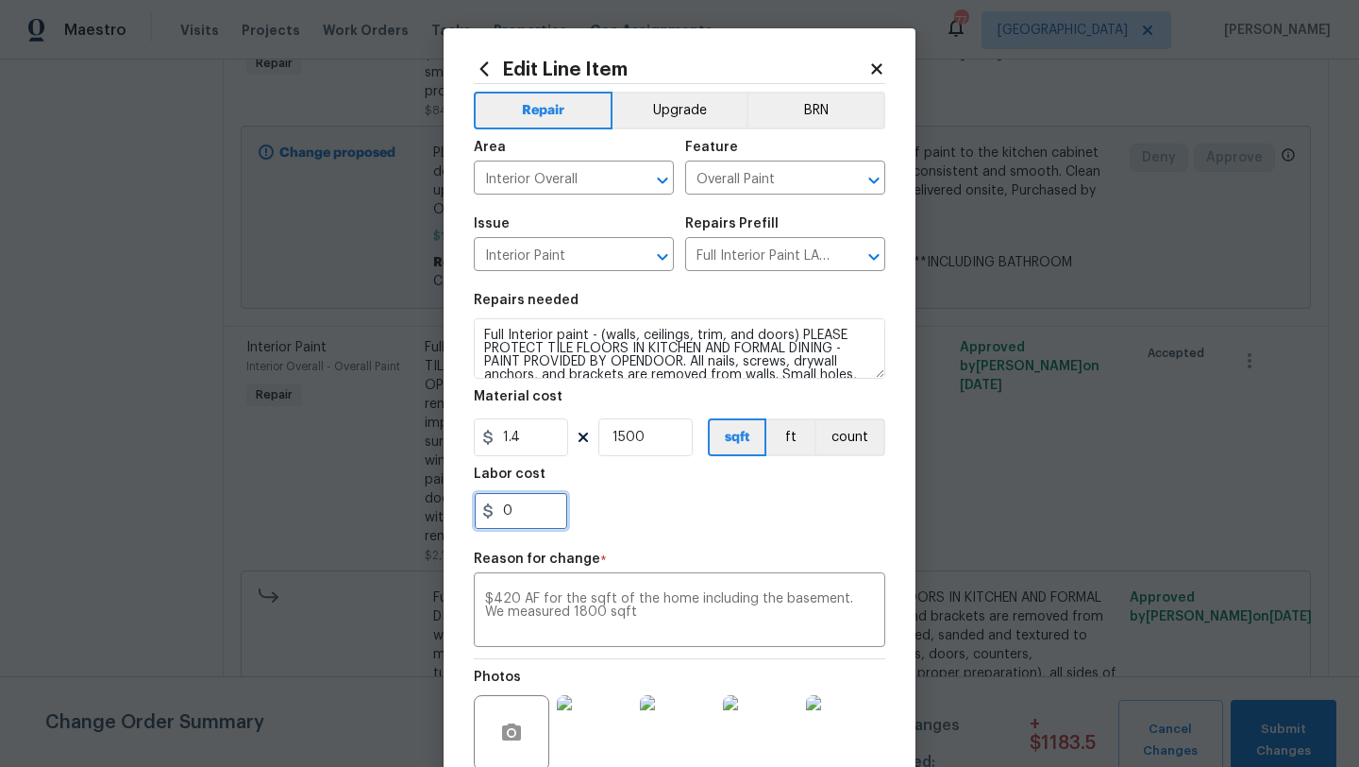
click at [522, 508] on input "0" at bounding box center [521, 511] width 94 height 38
type input "420"
click at [666, 524] on div "420" at bounding box center [680, 511] width 412 height 38
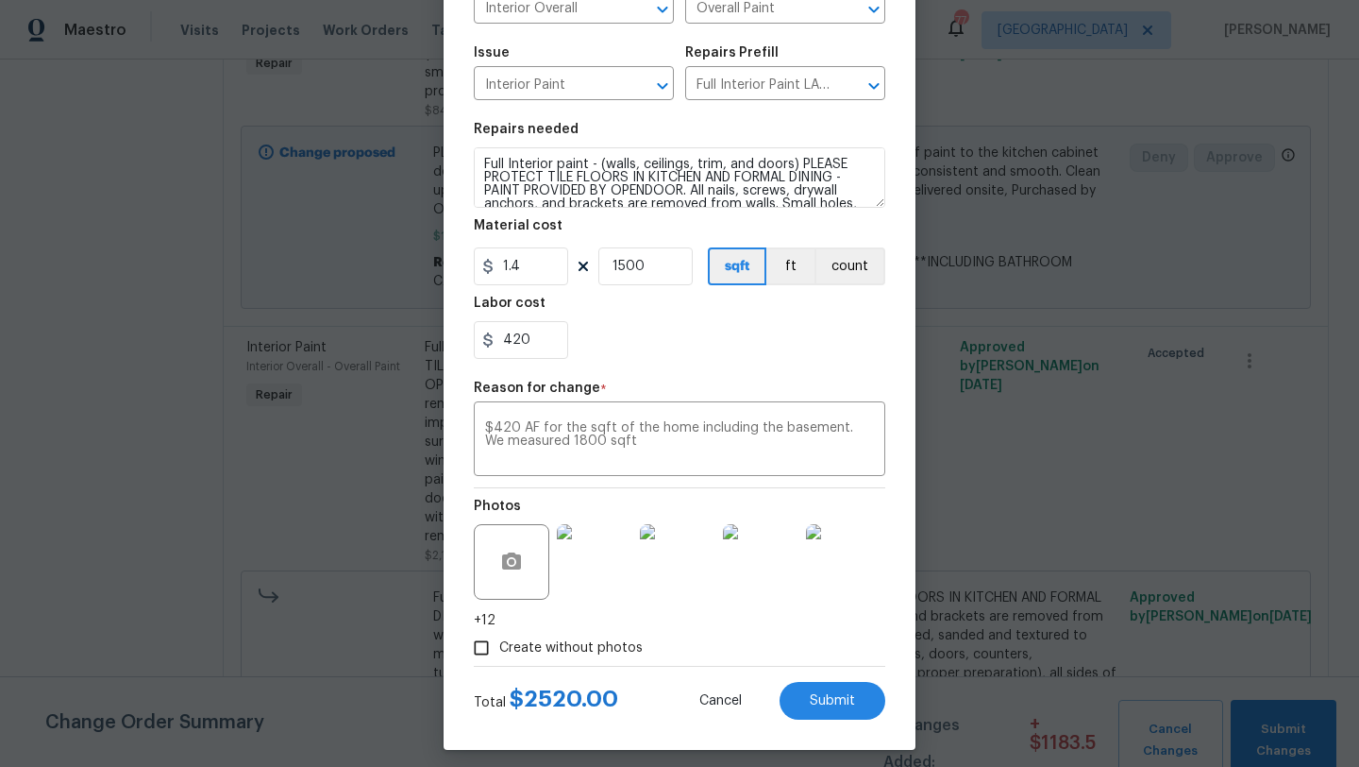
scroll to position [183, 0]
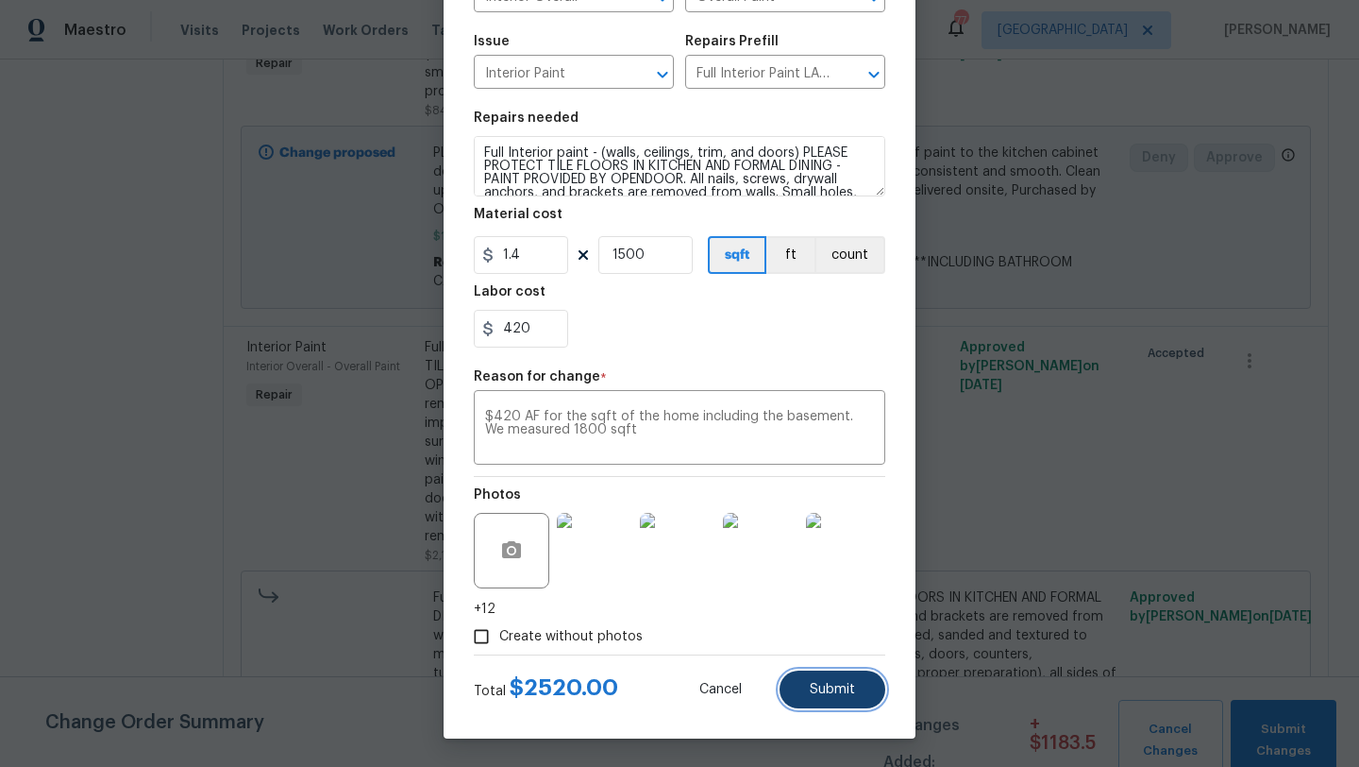
click at [818, 690] on span "Submit" at bounding box center [832, 690] width 45 height 14
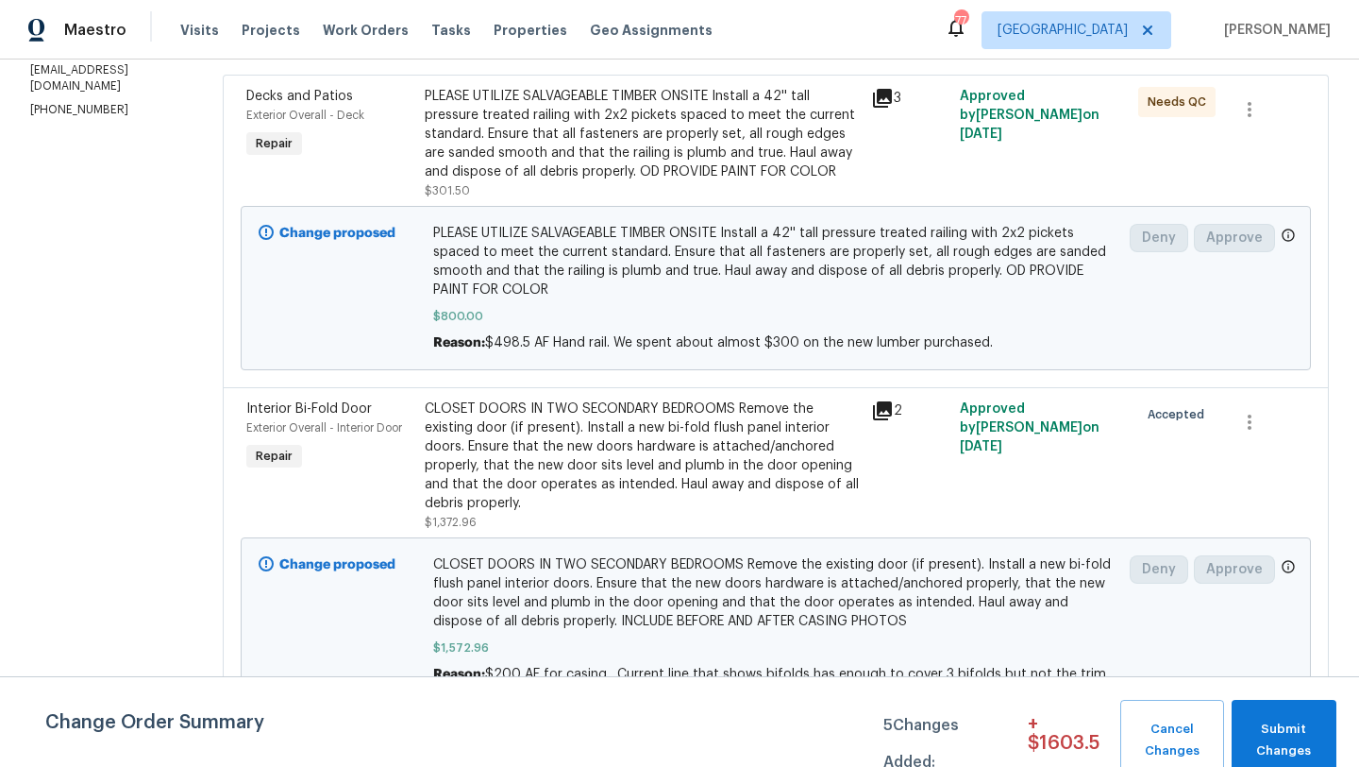
scroll to position [0, 0]
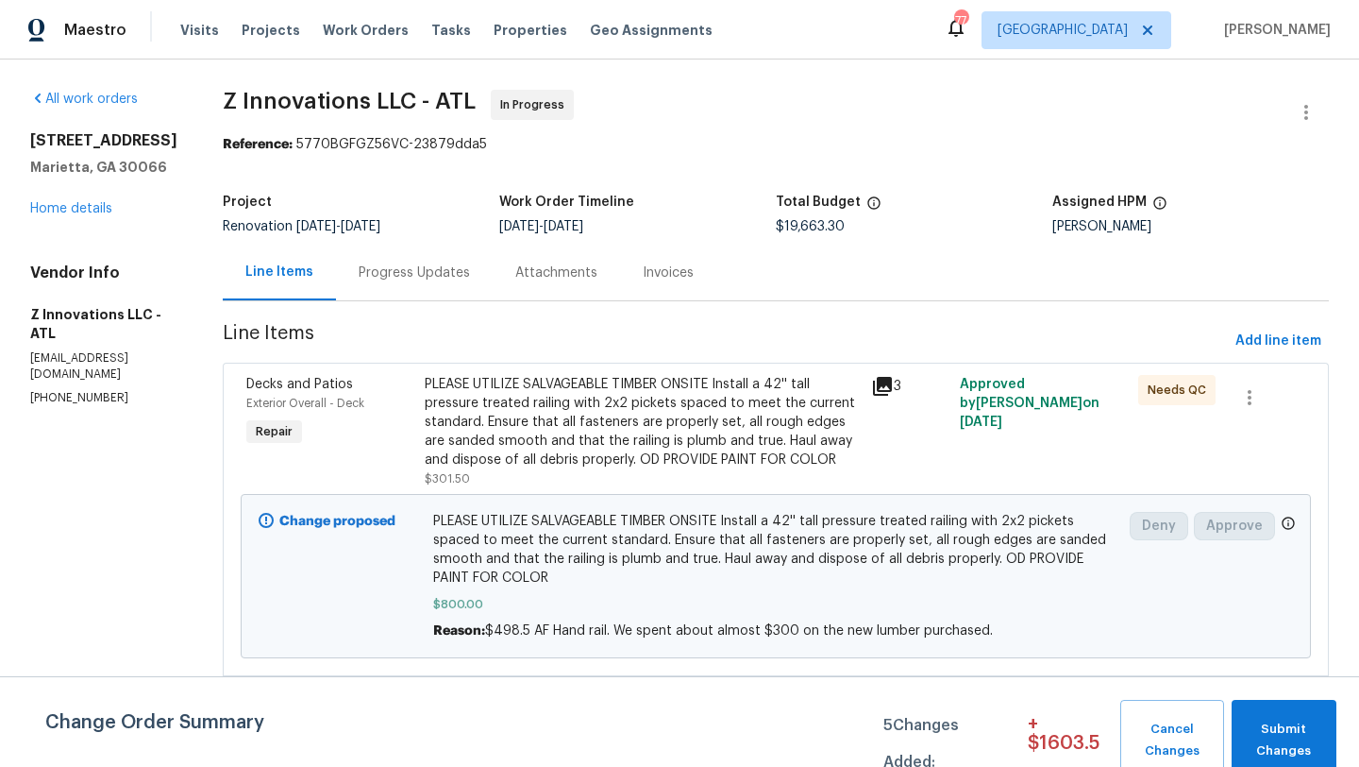
click at [402, 256] on div "Progress Updates" at bounding box center [414, 273] width 157 height 56
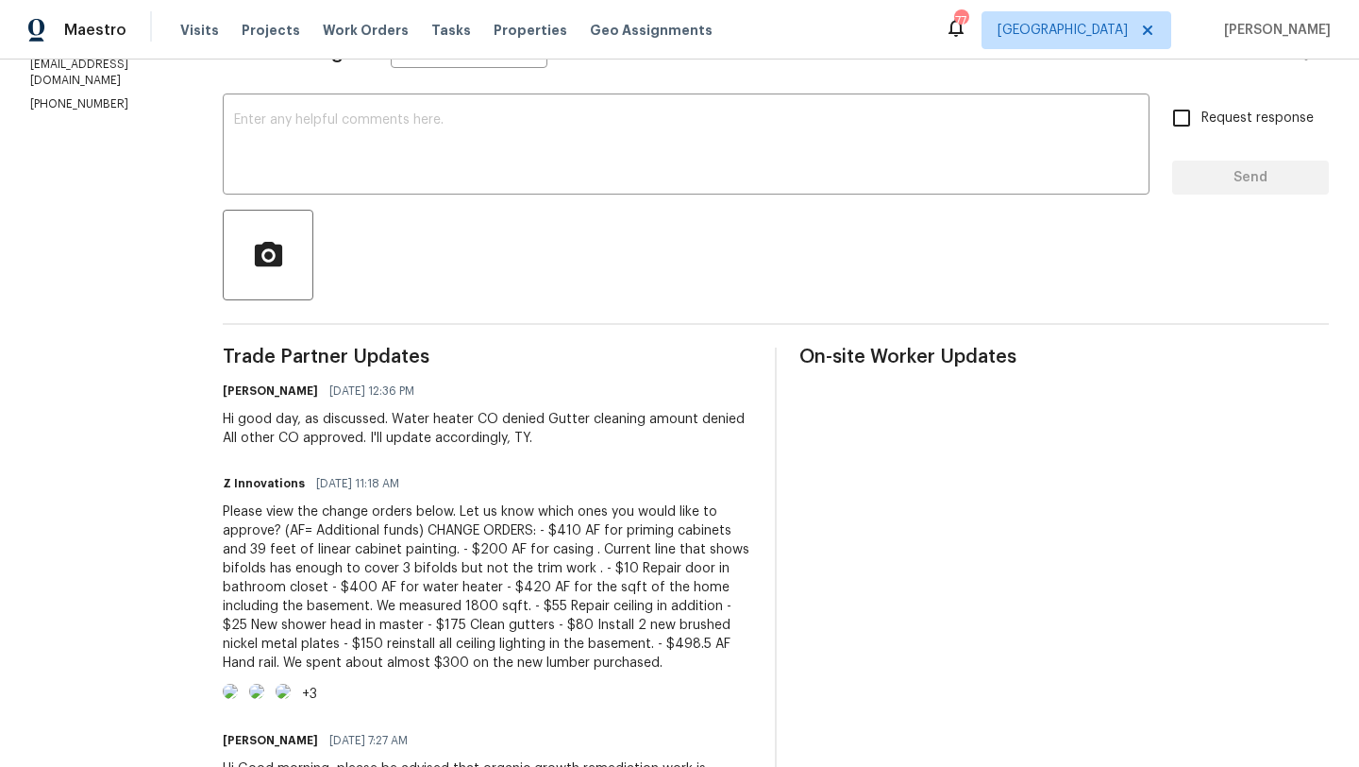
scroll to position [340, 0]
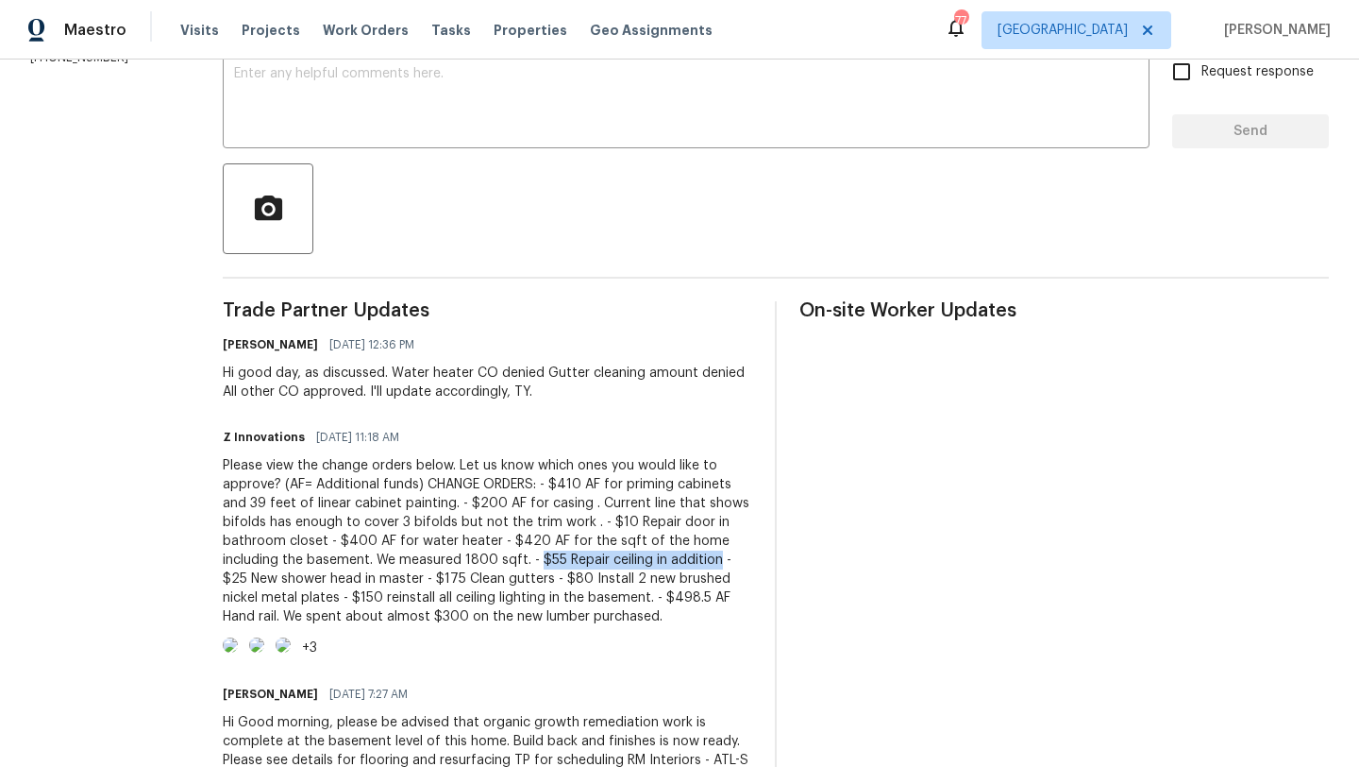
drag, startPoint x: 532, startPoint y: 563, endPoint x: 713, endPoint y: 563, distance: 181.3
click at [713, 563] on div "Please view the change orders below. Let us know which ones you would like to a…" at bounding box center [488, 541] width 530 height 170
copy div "$55 Repair ceiling in addition"
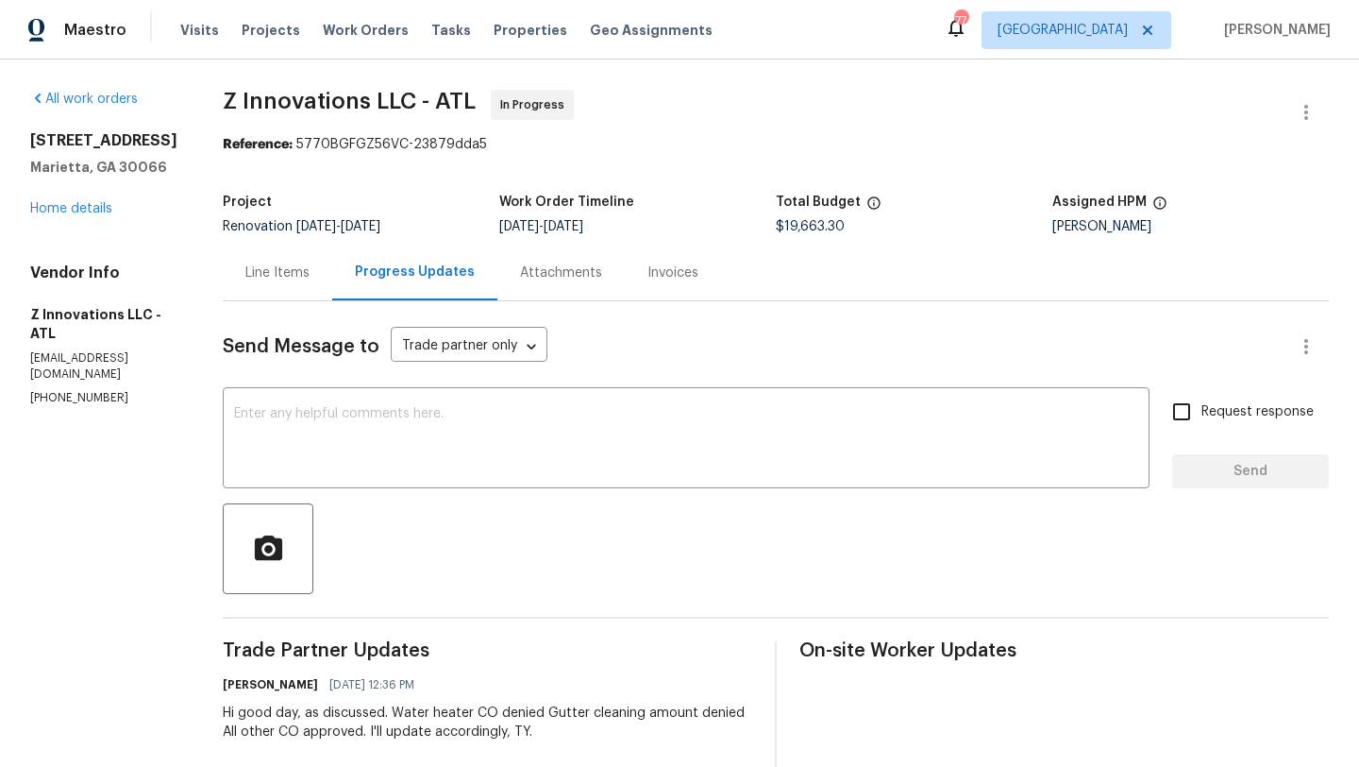
click at [284, 264] on div "Line Items" at bounding box center [277, 272] width 64 height 19
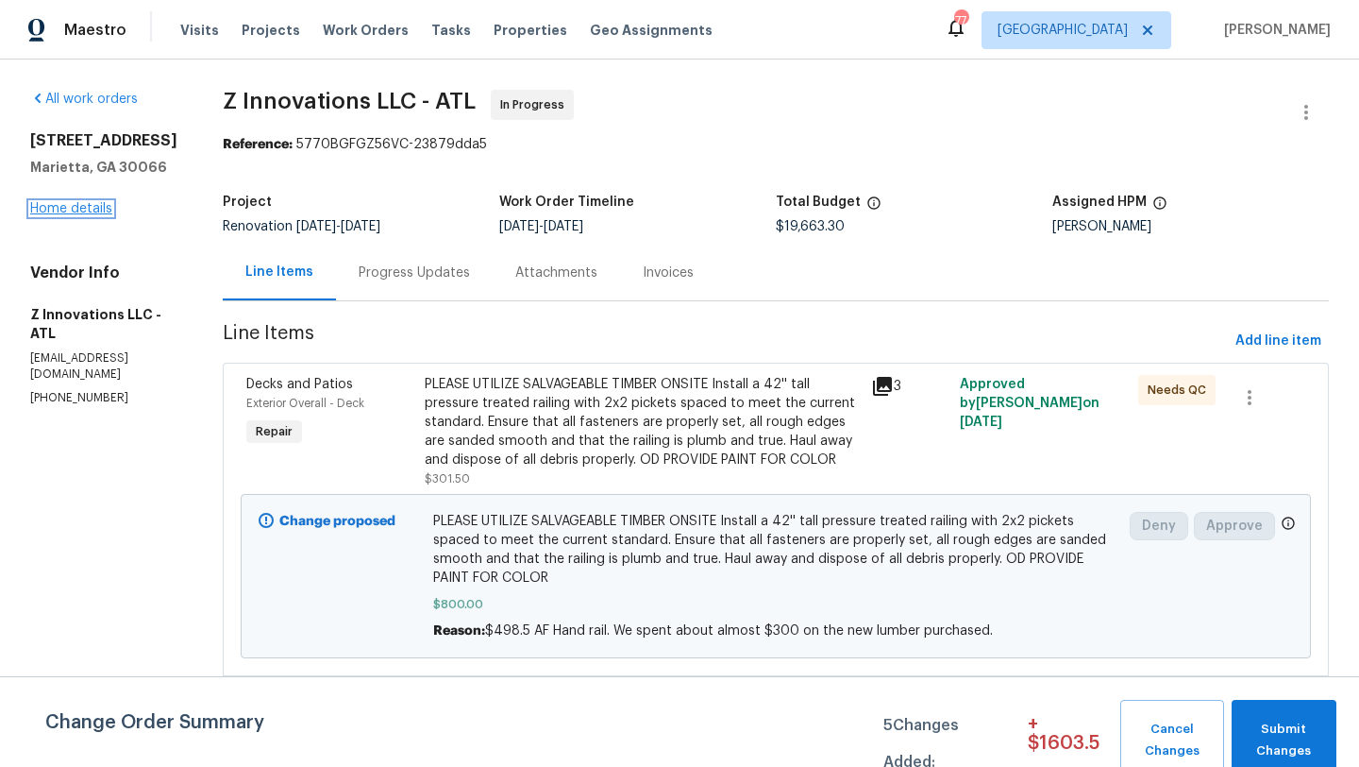
click at [90, 204] on link "Home details" at bounding box center [71, 208] width 82 height 13
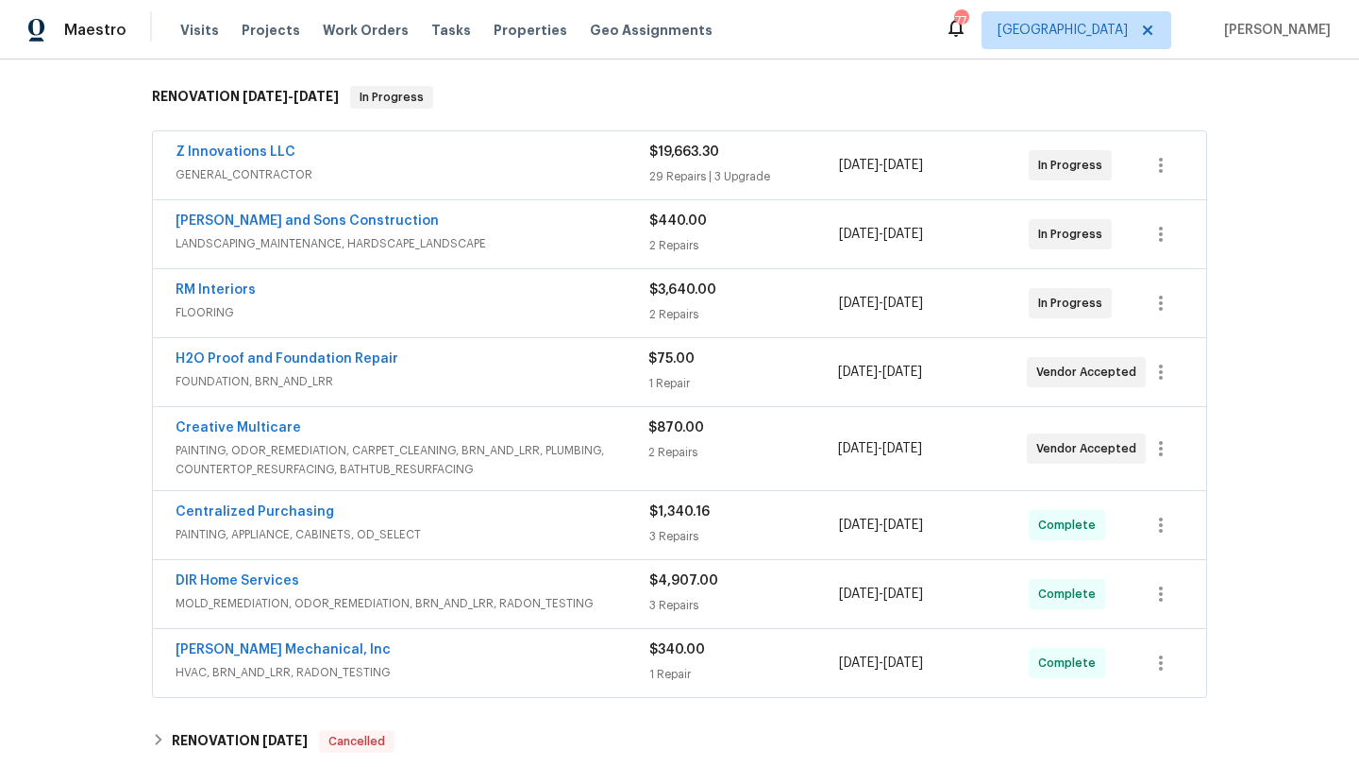
scroll to position [293, 0]
click at [282, 424] on link "Creative Multicare" at bounding box center [239, 425] width 126 height 13
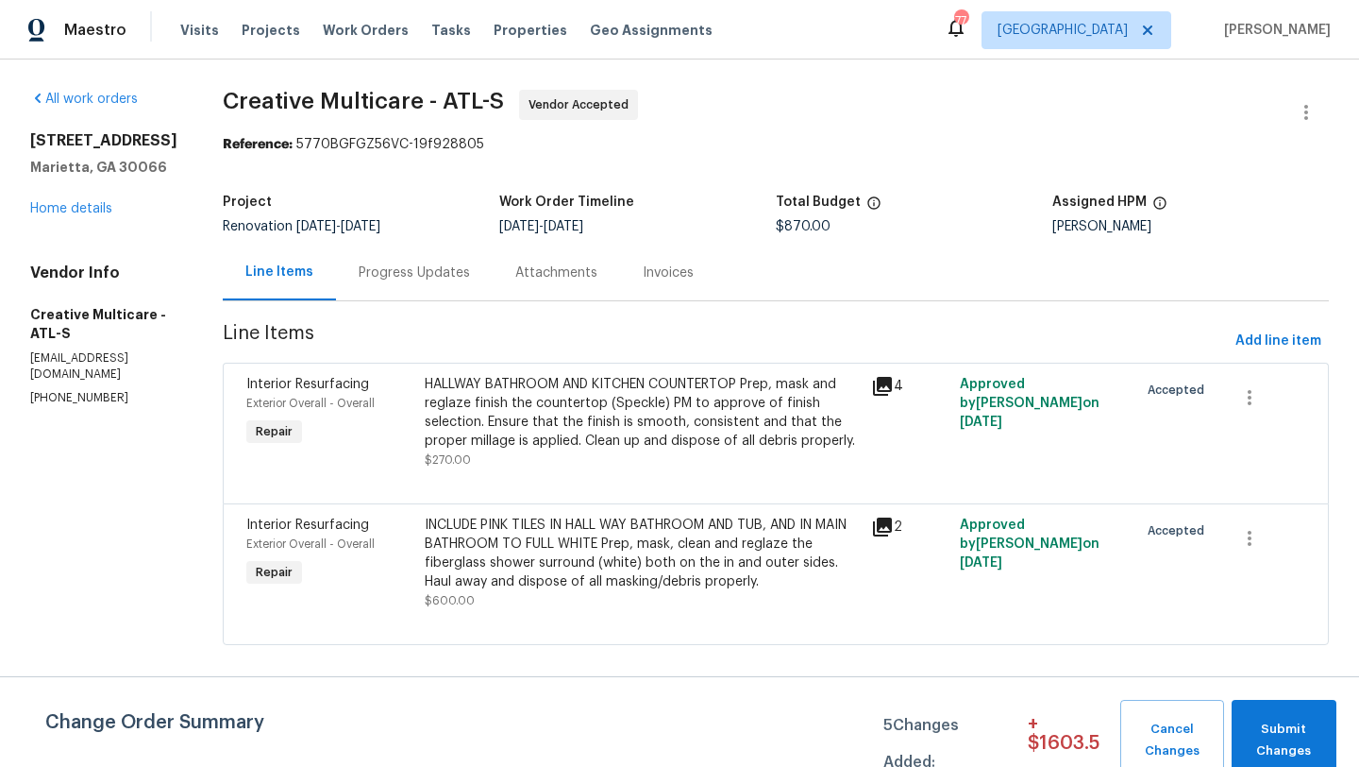
click at [445, 285] on div "Progress Updates" at bounding box center [414, 273] width 157 height 56
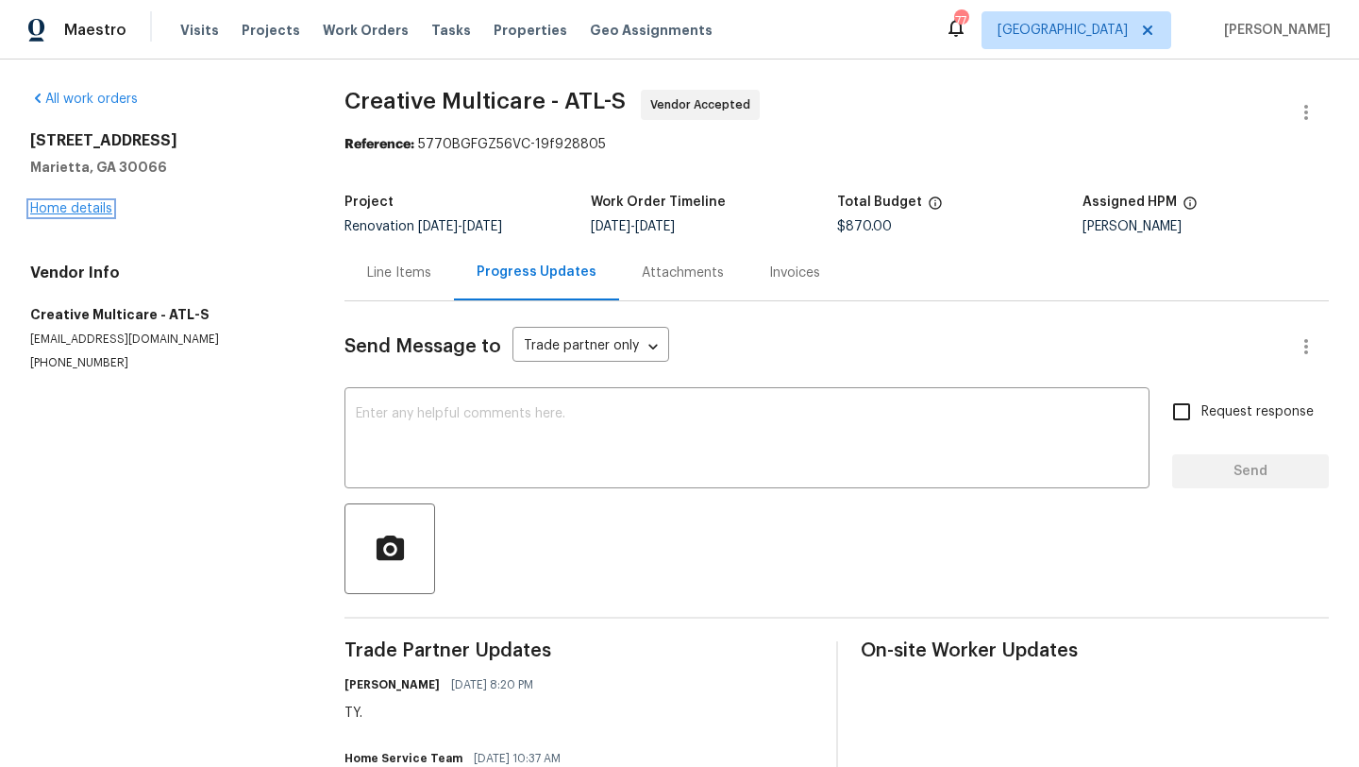
click at [80, 212] on link "Home details" at bounding box center [71, 208] width 82 height 13
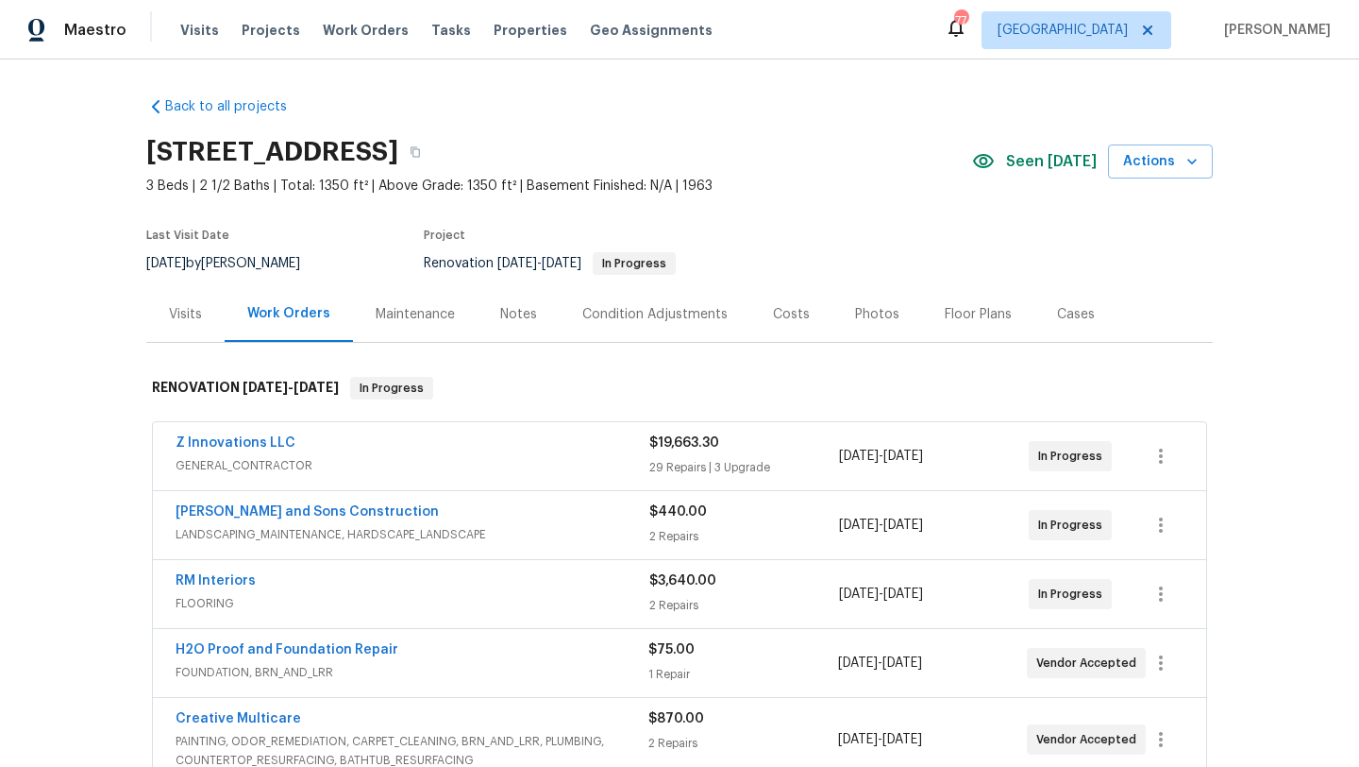
click at [515, 319] on div "Notes" at bounding box center [518, 314] width 37 height 19
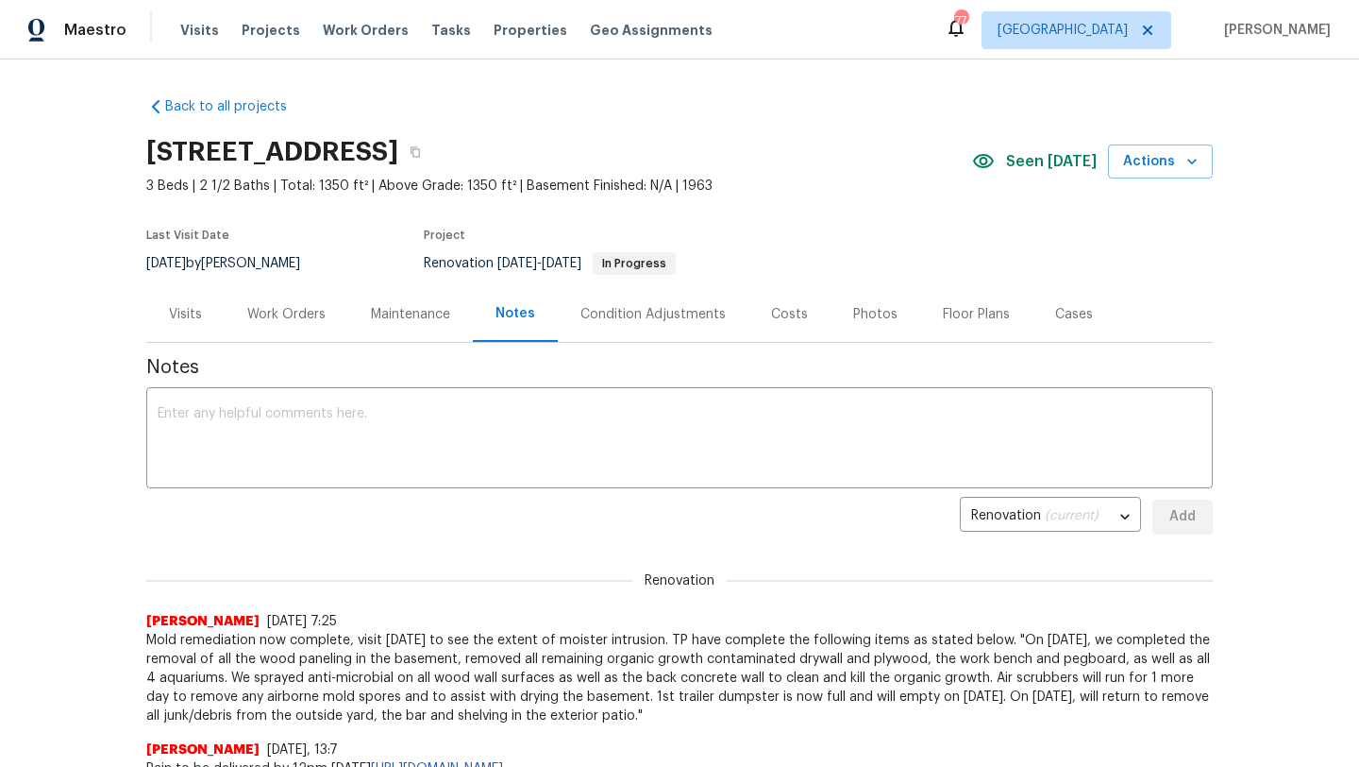
click at [208, 302] on div "Visits" at bounding box center [185, 314] width 78 height 56
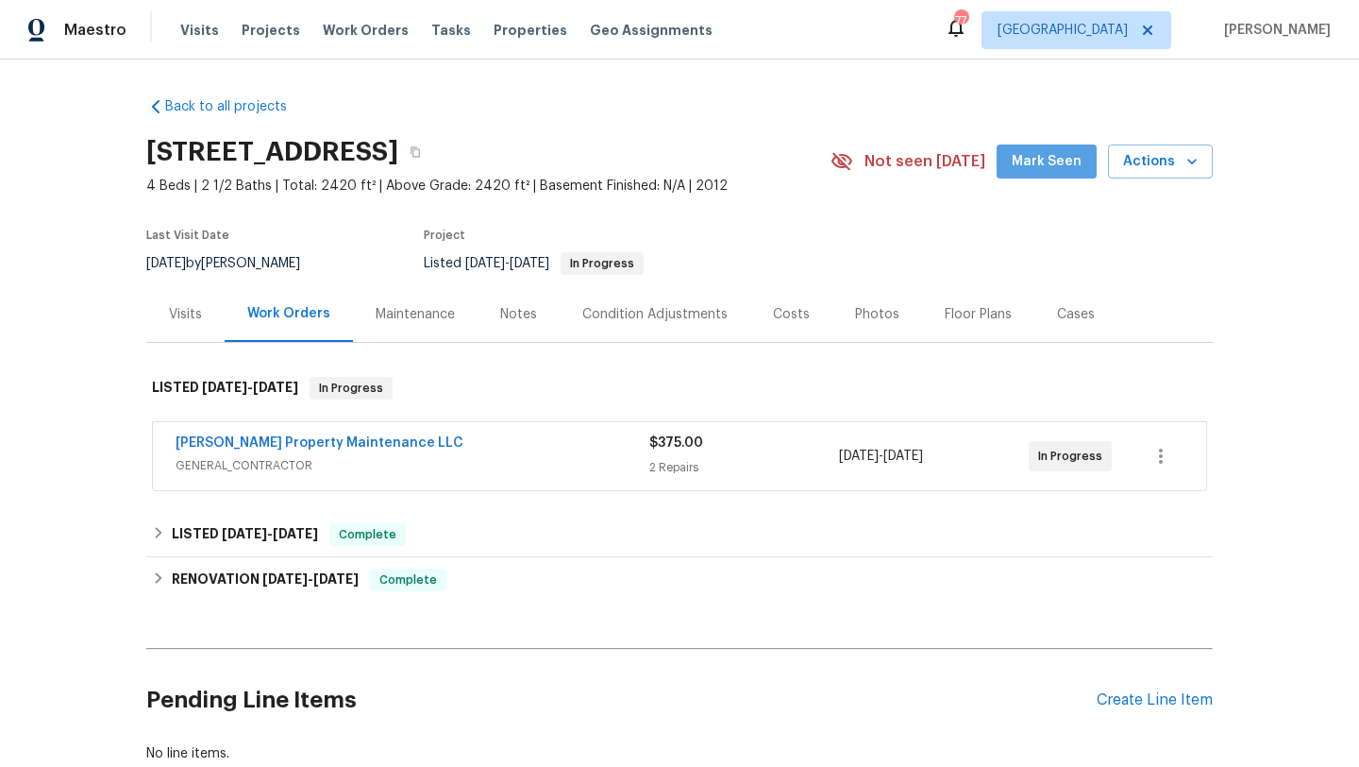
click at [1076, 156] on span "Mark Seen" at bounding box center [1047, 162] width 70 height 24
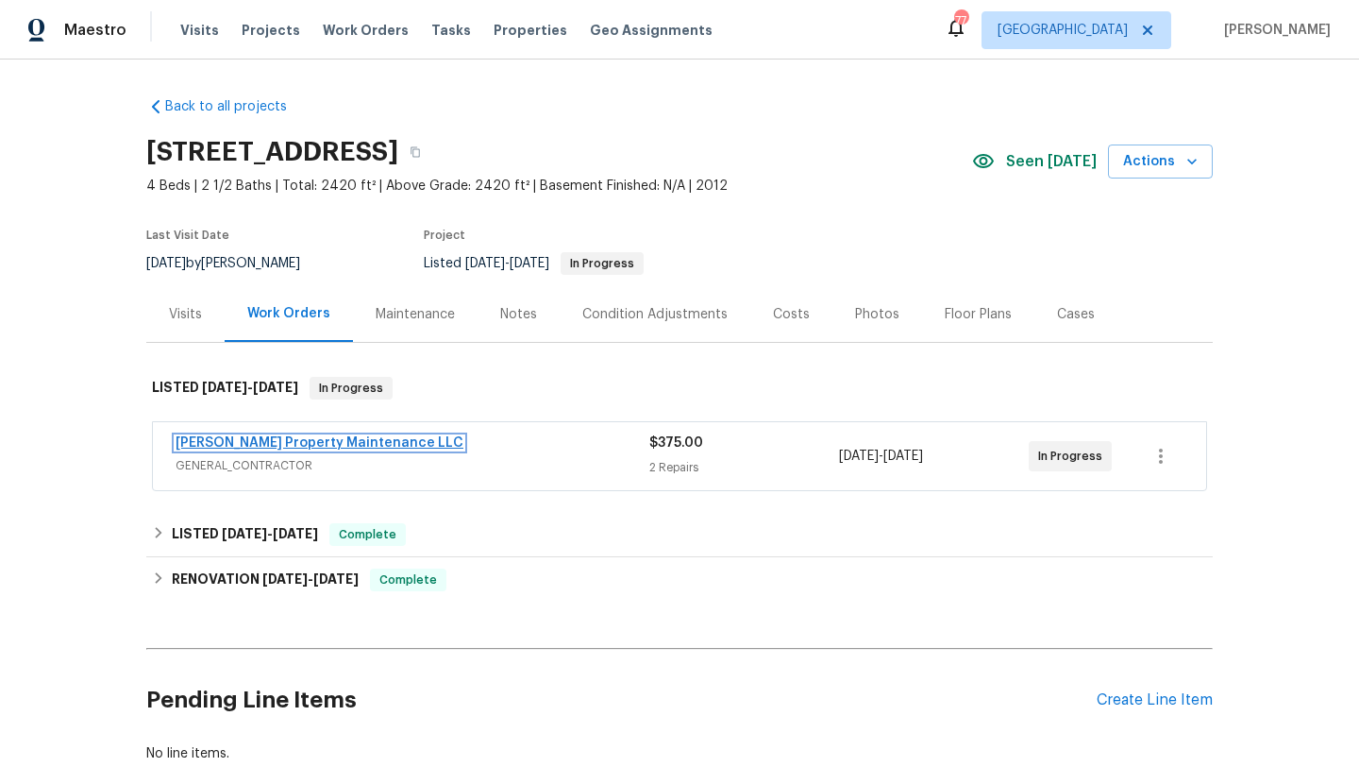
click at [348, 438] on link "[PERSON_NAME] Property Maintenance LLC" at bounding box center [320, 442] width 288 height 13
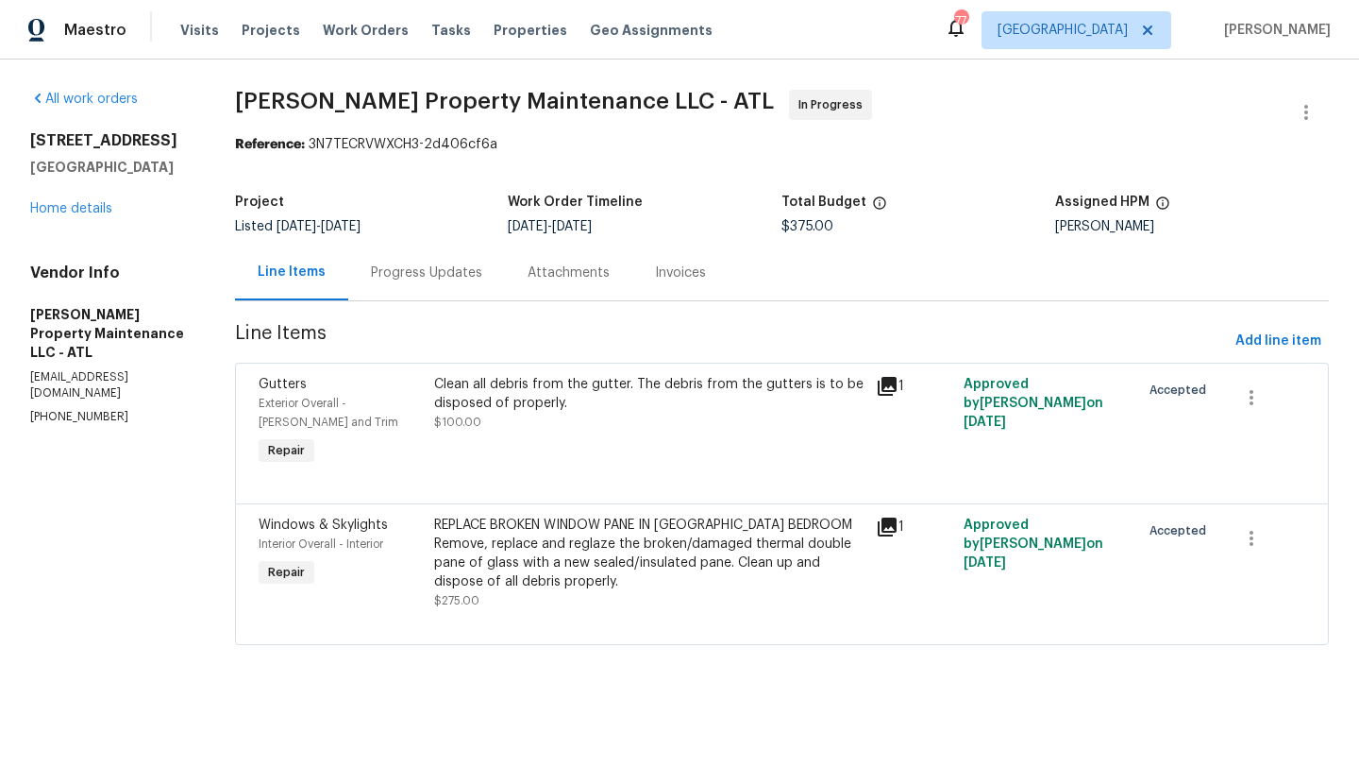
click at [436, 273] on div "Progress Updates" at bounding box center [426, 272] width 111 height 19
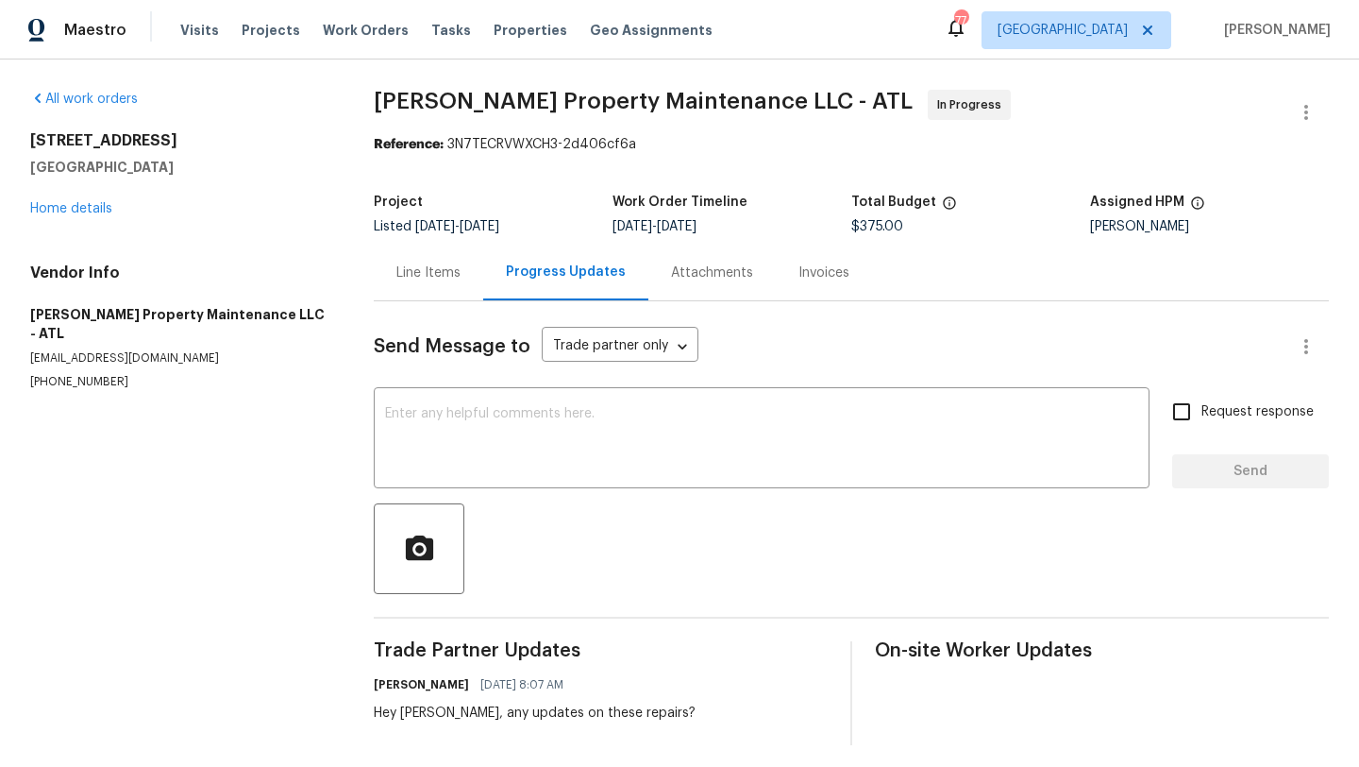
scroll to position [8, 0]
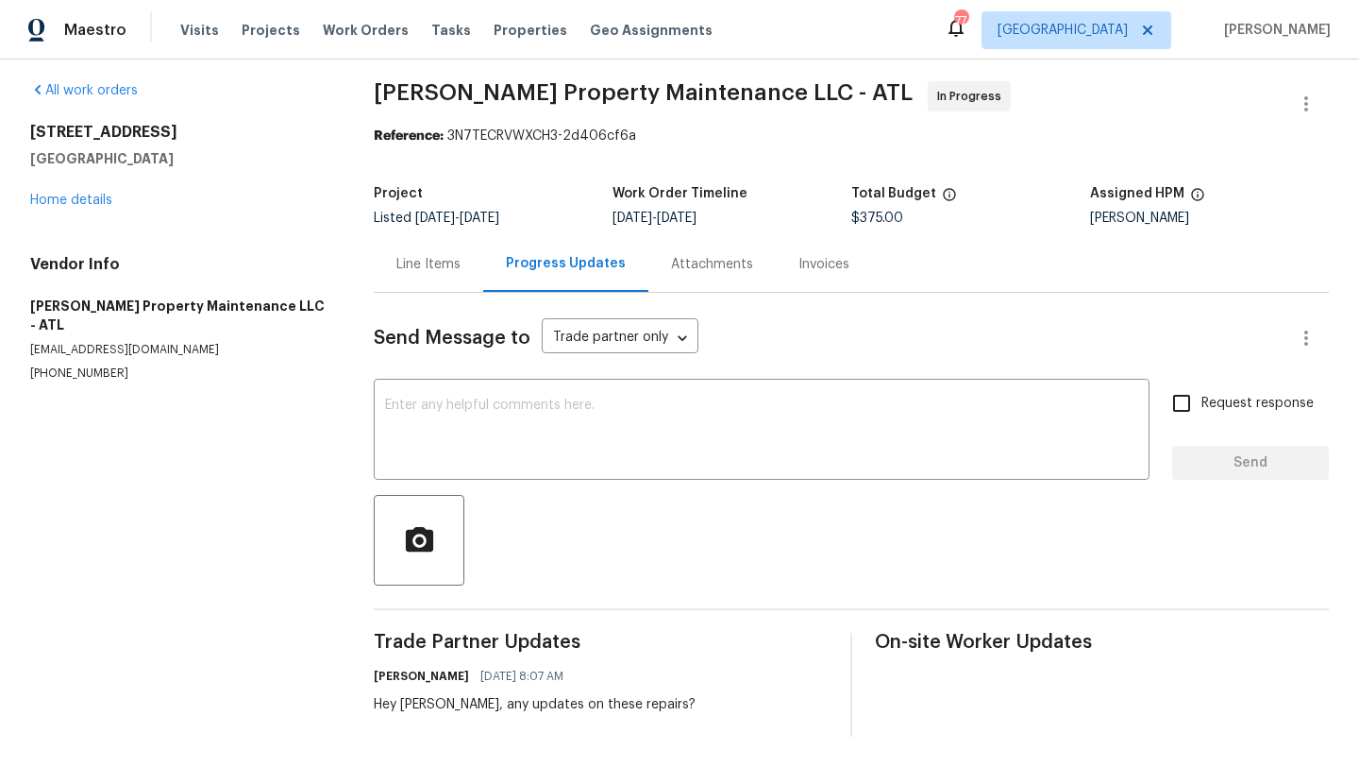
click at [99, 207] on div "[STREET_ADDRESS] Home details" at bounding box center [179, 166] width 298 height 87
click at [96, 202] on link "Home details" at bounding box center [71, 200] width 82 height 13
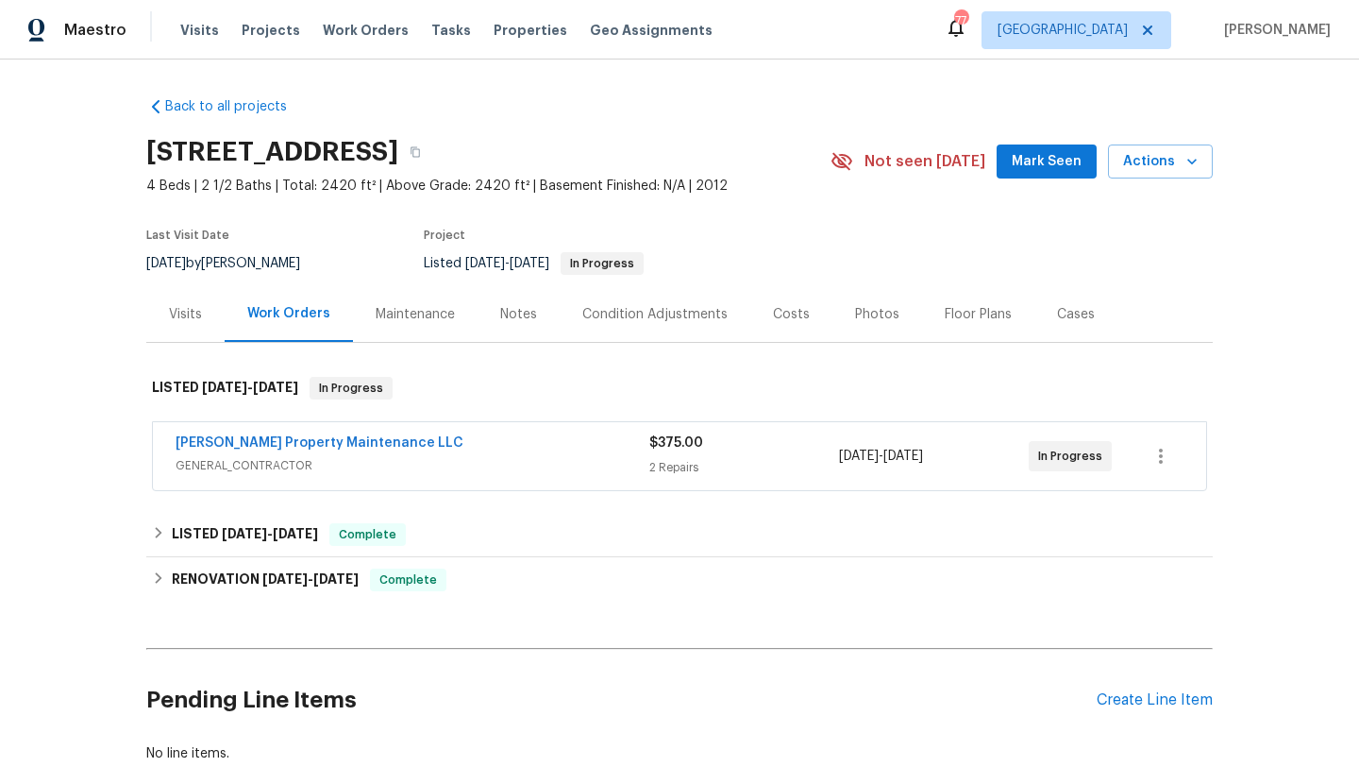
click at [1047, 166] on span "Mark Seen" at bounding box center [1047, 162] width 70 height 24
